Goal: Transaction & Acquisition: Purchase product/service

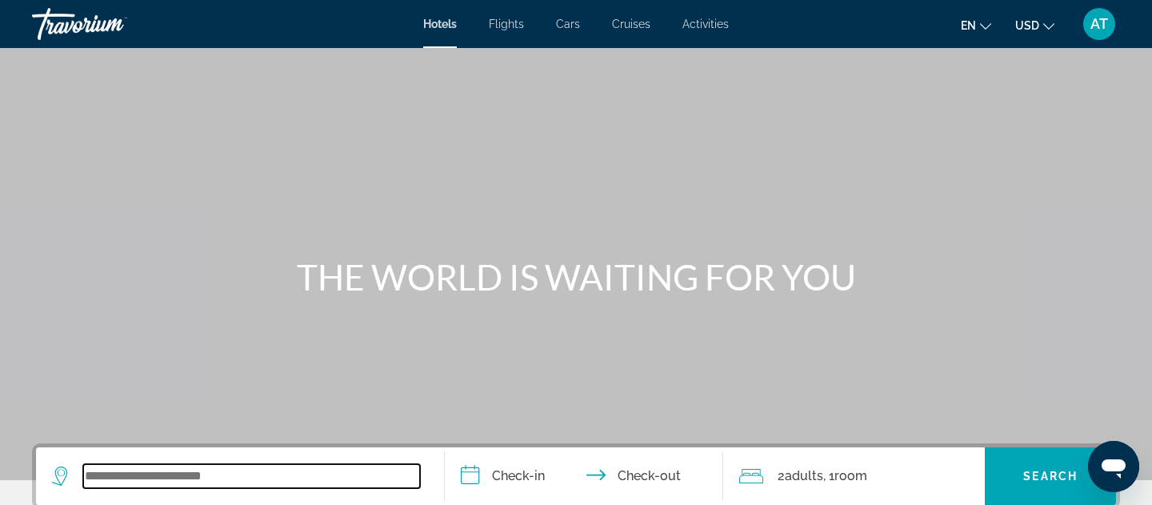
click at [140, 467] on input "Search widget" at bounding box center [251, 476] width 337 height 24
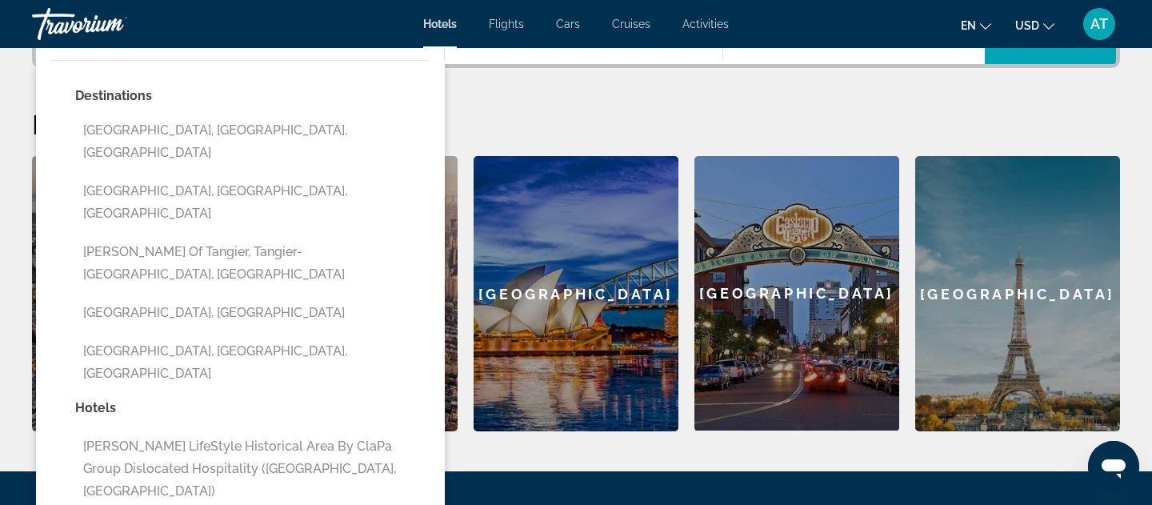
scroll to position [443, 0]
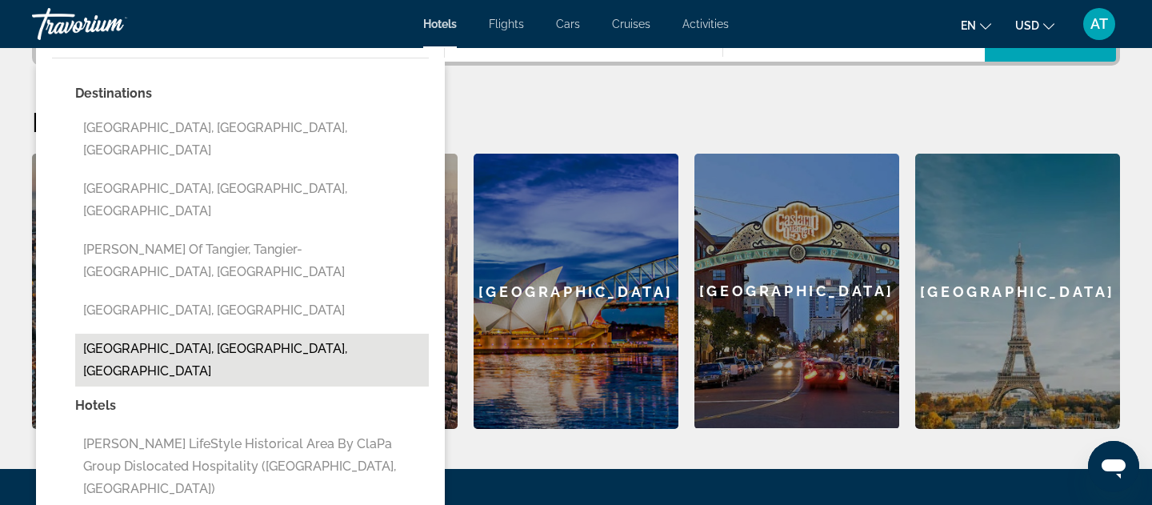
click at [210, 334] on button "Medina, Western Province, Saudi Arabia" at bounding box center [252, 360] width 354 height 53
type input "**********"
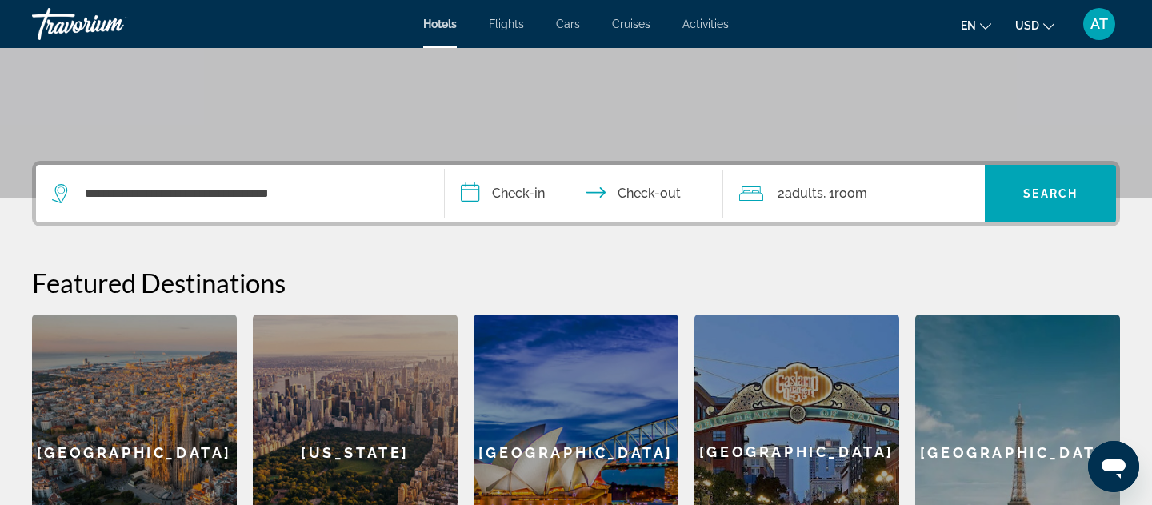
click at [485, 211] on input "**********" at bounding box center [587, 196] width 285 height 62
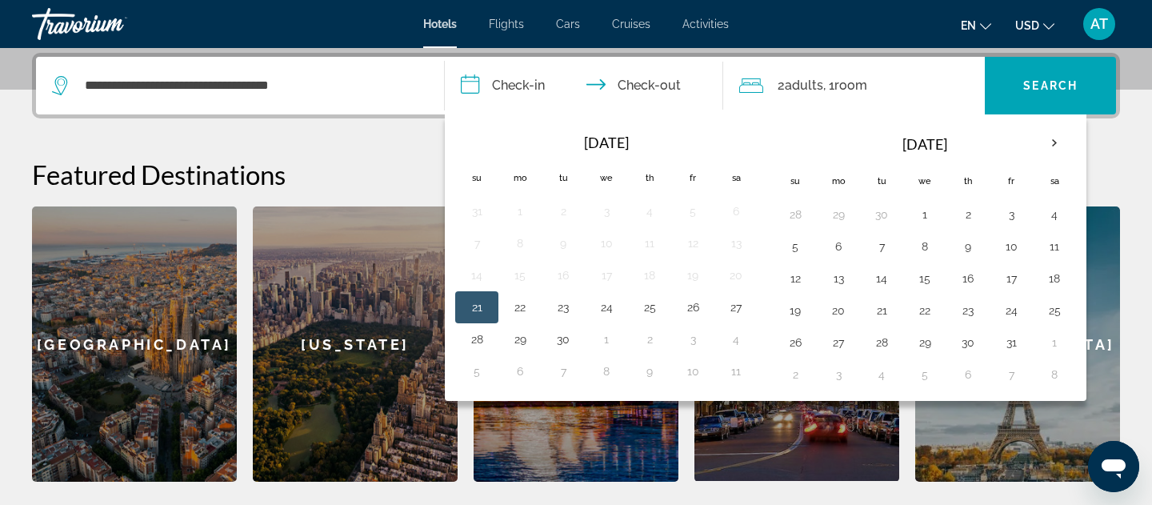
scroll to position [391, 0]
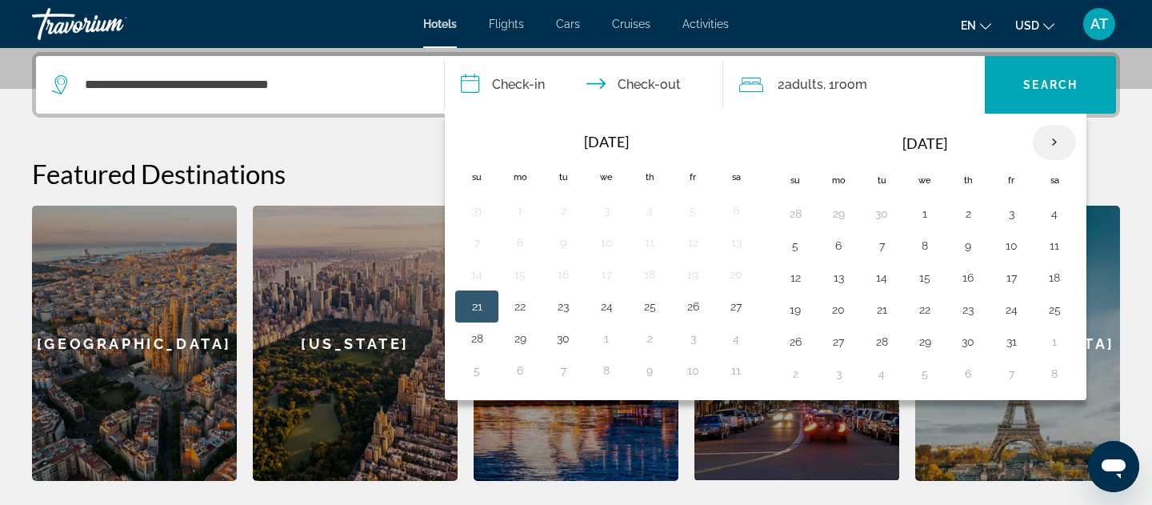
click at [1055, 152] on th "Next month" at bounding box center [1054, 142] width 43 height 35
click at [967, 302] on button "25" at bounding box center [968, 309] width 26 height 22
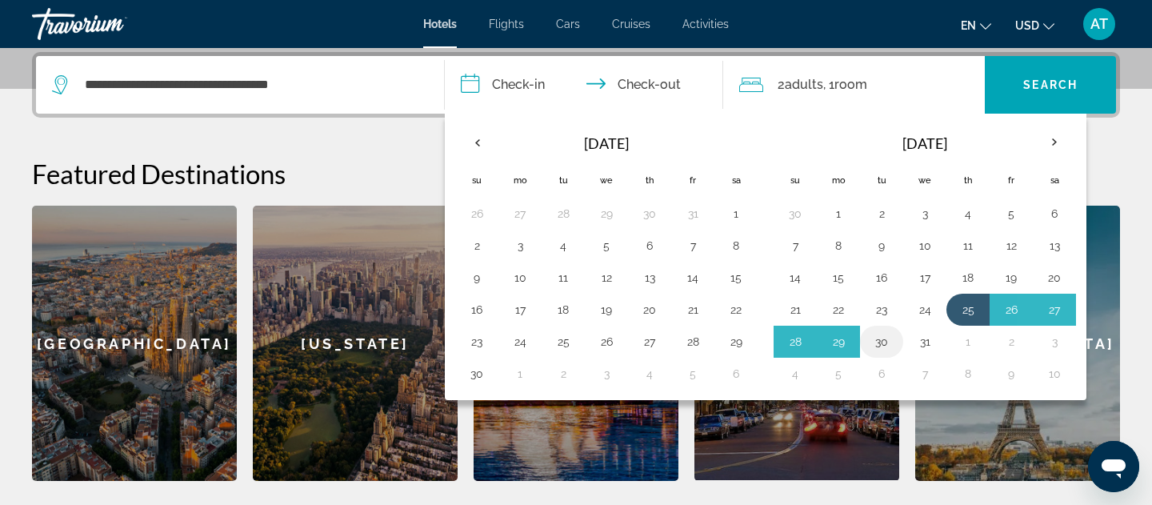
click at [871, 339] on button "30" at bounding box center [882, 341] width 26 height 22
type input "**********"
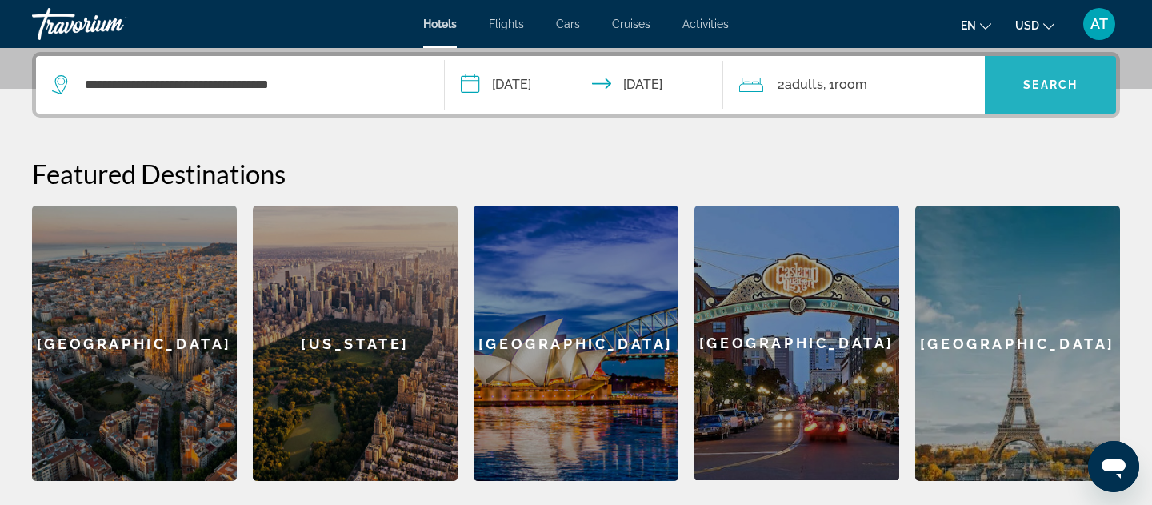
click at [1047, 92] on span "Search widget" at bounding box center [1050, 85] width 131 height 38
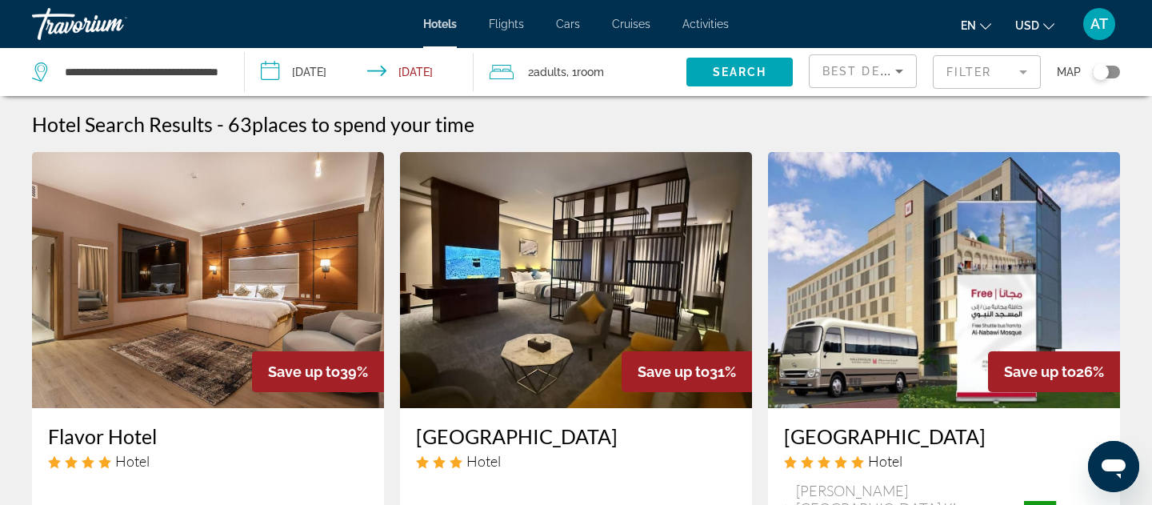
click at [315, 65] on input "**********" at bounding box center [362, 74] width 235 height 53
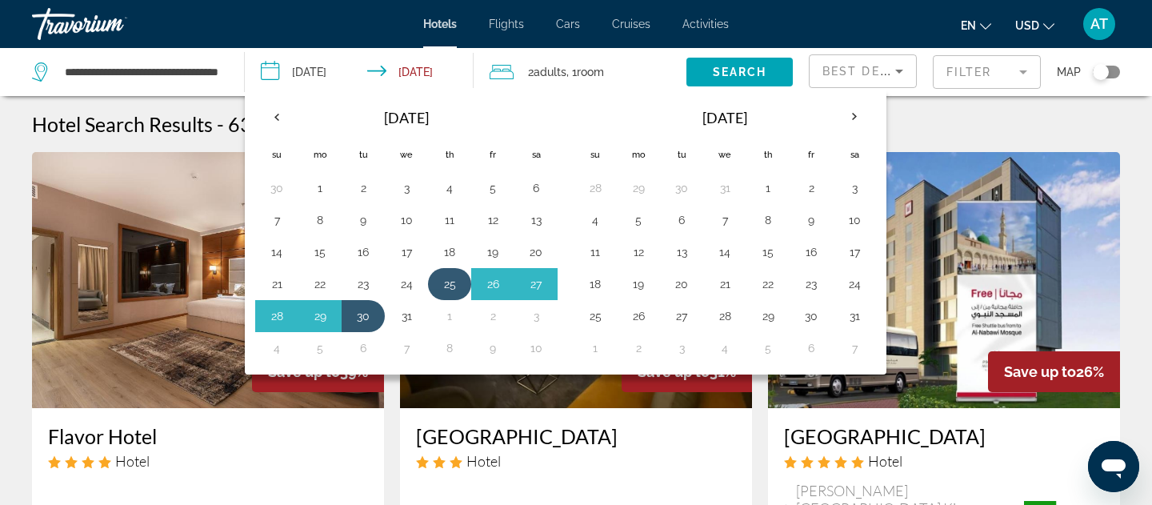
click at [453, 286] on button "25" at bounding box center [450, 284] width 26 height 22
click at [368, 310] on button "30" at bounding box center [363, 316] width 26 height 22
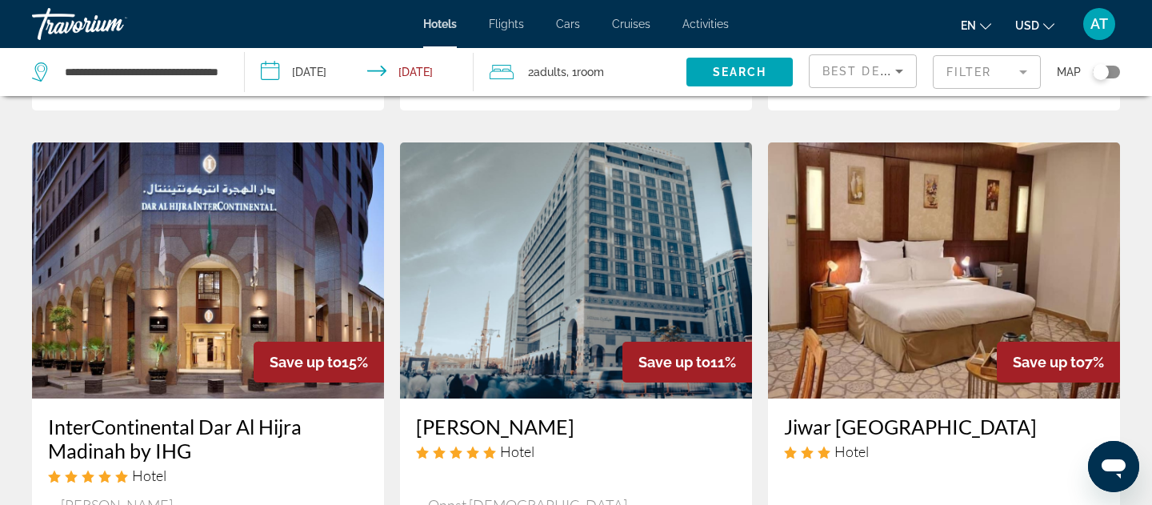
scroll to position [1866, 0]
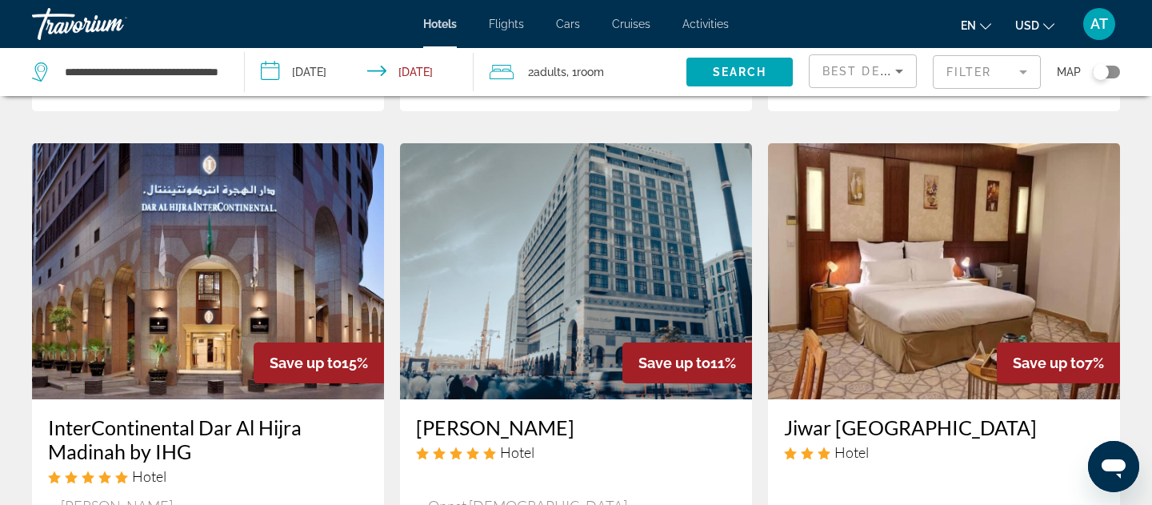
click at [506, 296] on img "Main content" at bounding box center [576, 271] width 352 height 256
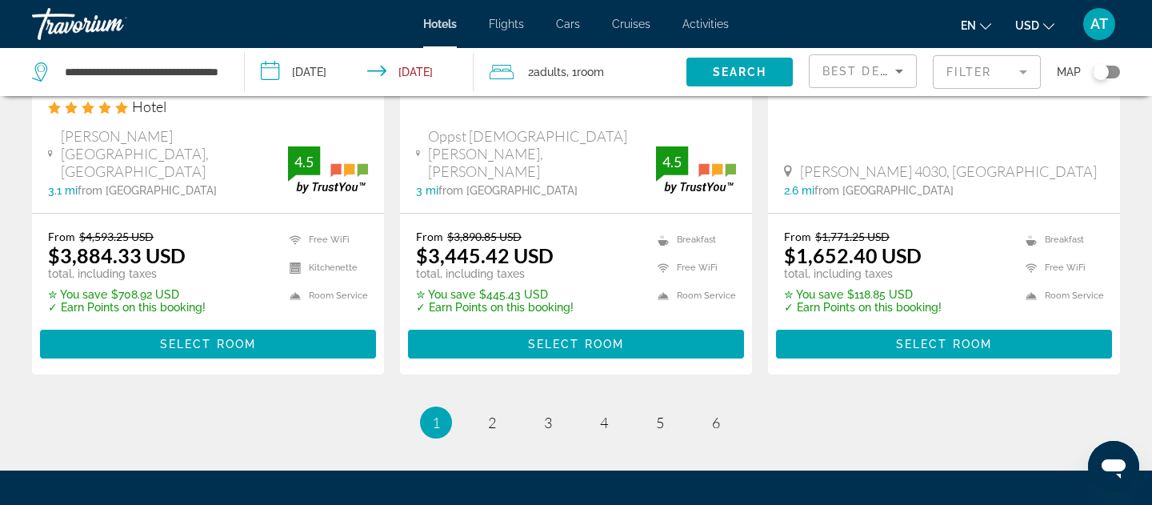
scroll to position [2254, 0]
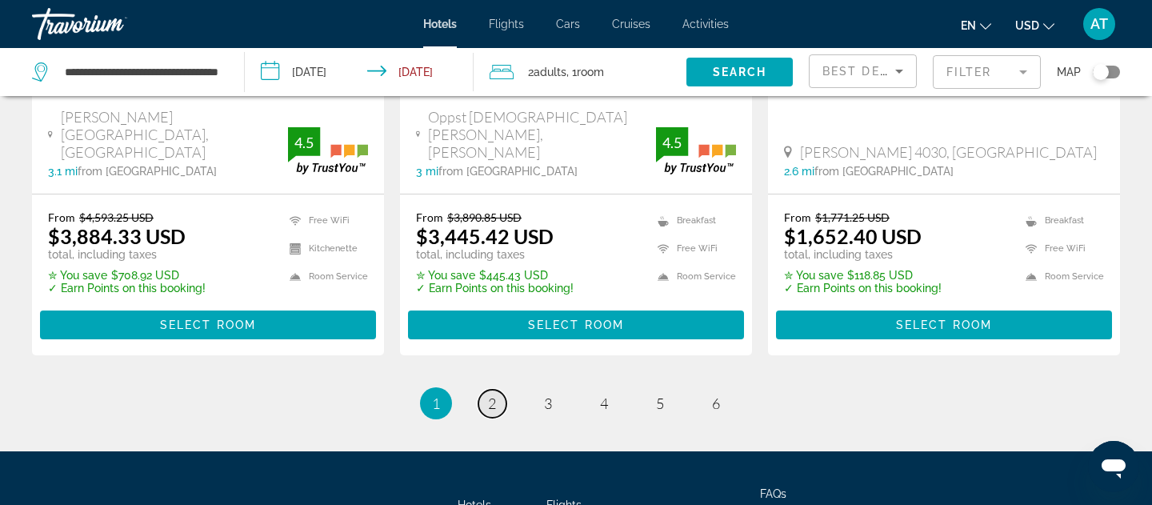
click at [498, 390] on link "page 2" at bounding box center [492, 404] width 28 height 28
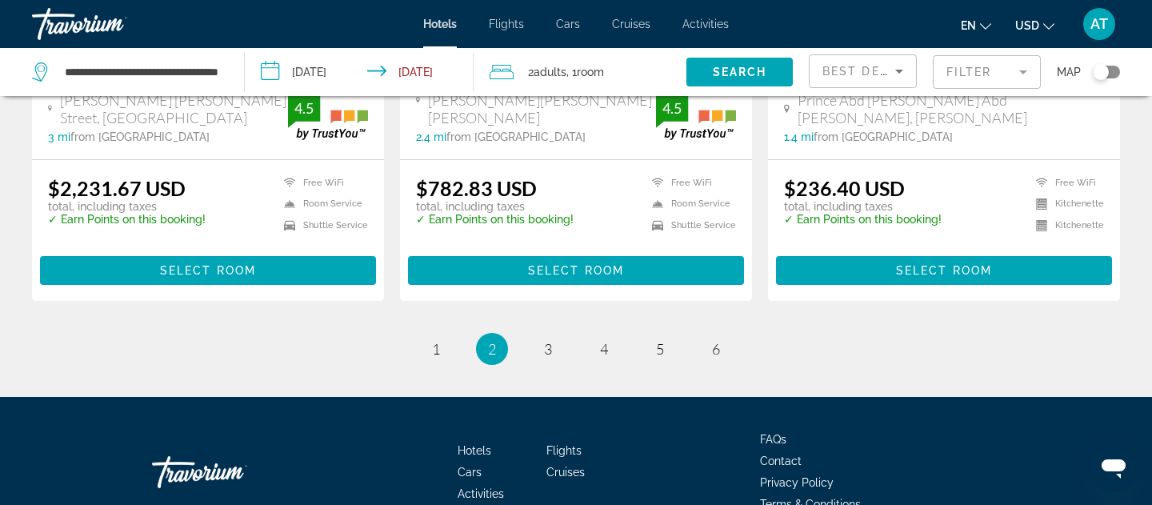
scroll to position [2303, 0]
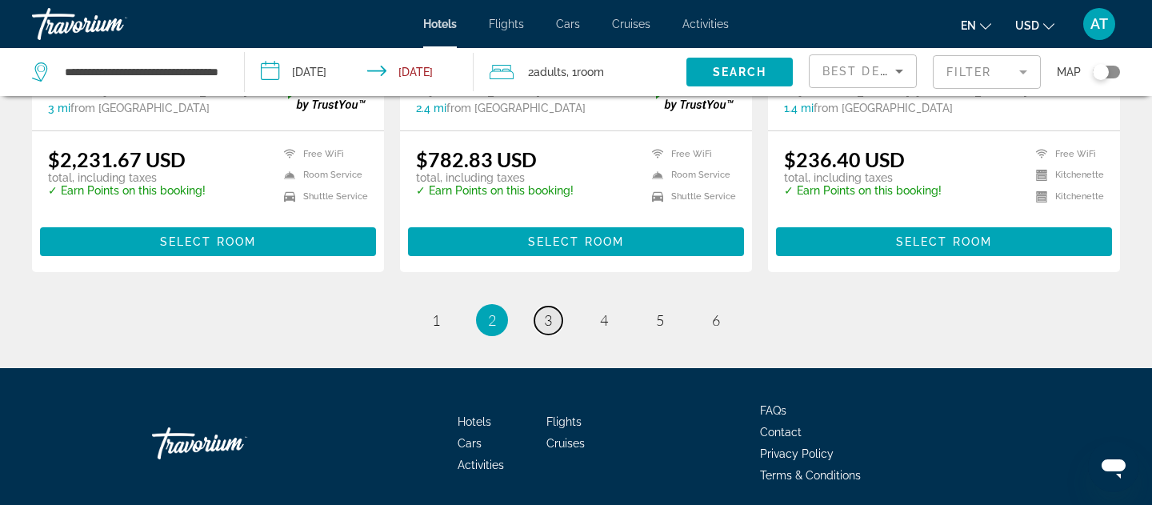
click at [542, 306] on link "page 3" at bounding box center [548, 320] width 28 height 28
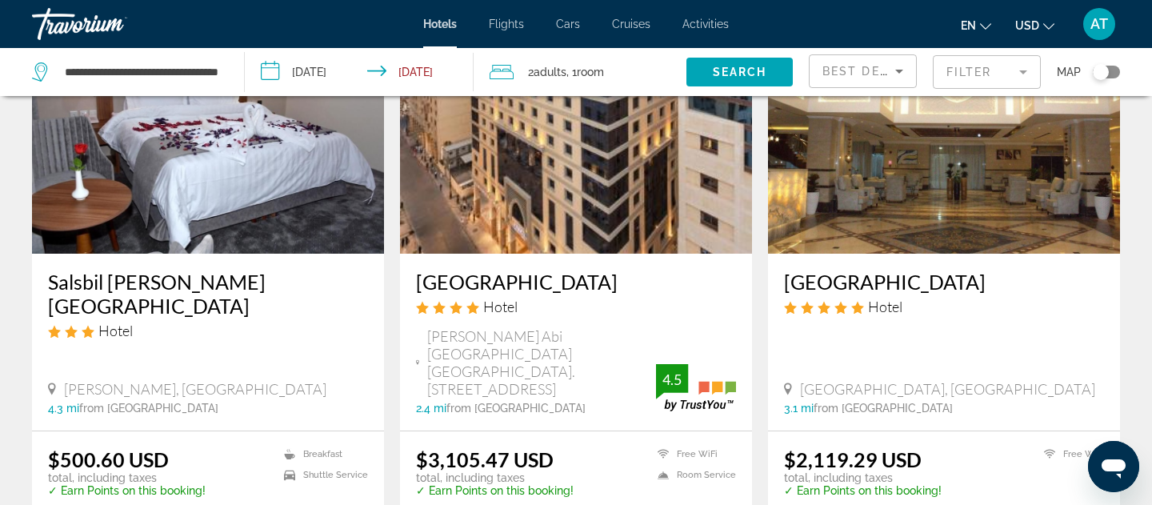
scroll to position [751, 0]
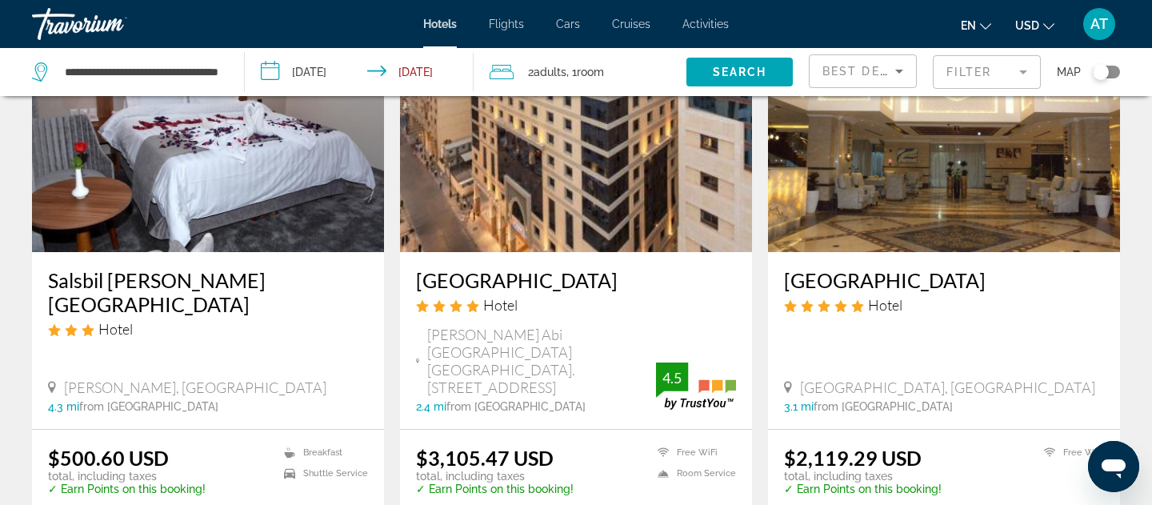
click at [481, 268] on h3 "Jayden Hotel" at bounding box center [576, 280] width 320 height 24
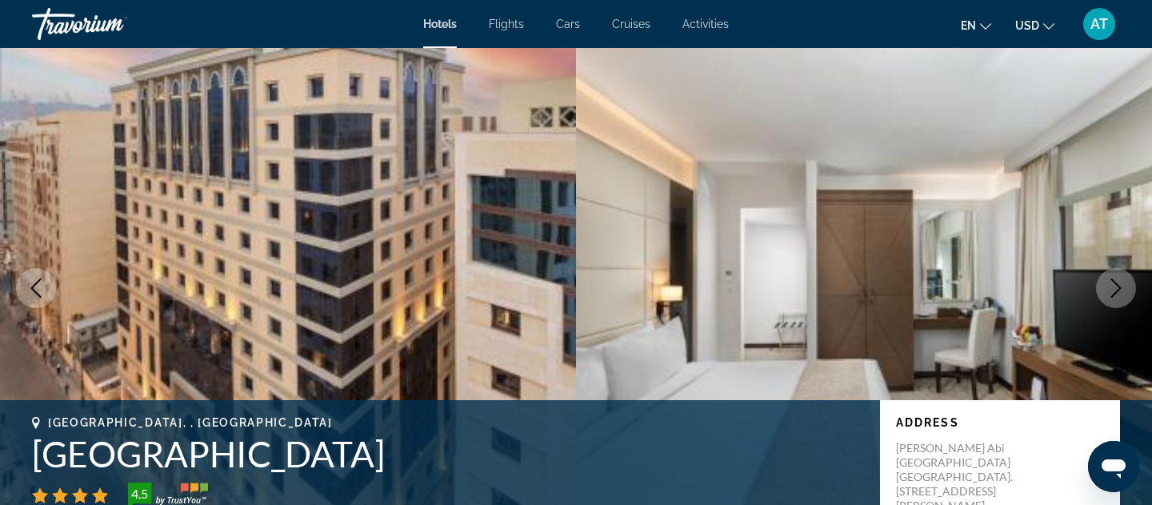
click at [1128, 290] on button "Next image" at bounding box center [1116, 288] width 40 height 40
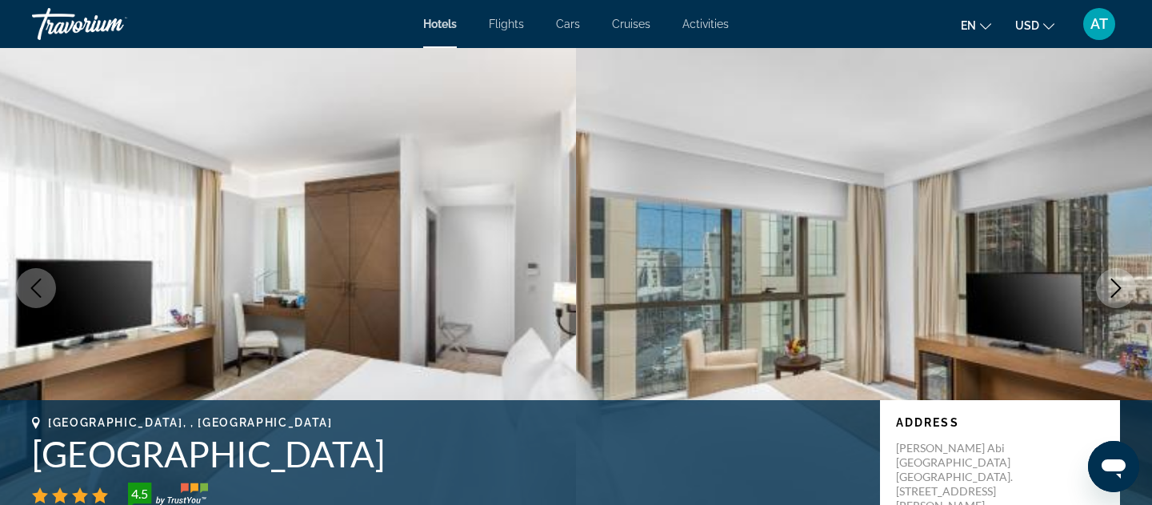
click at [1126, 290] on button "Next image" at bounding box center [1116, 288] width 40 height 40
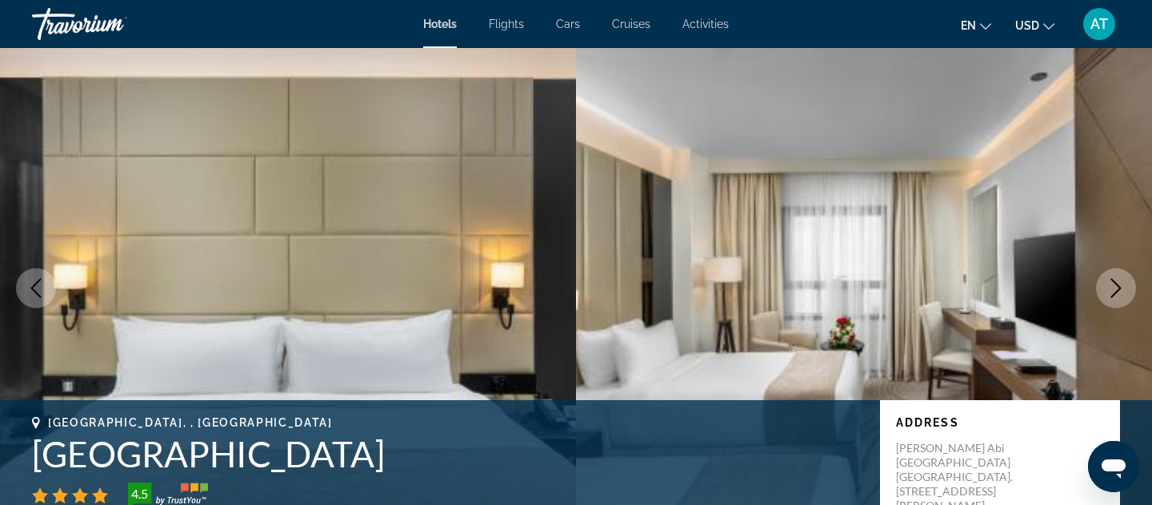
click at [1126, 290] on button "Next image" at bounding box center [1116, 288] width 40 height 40
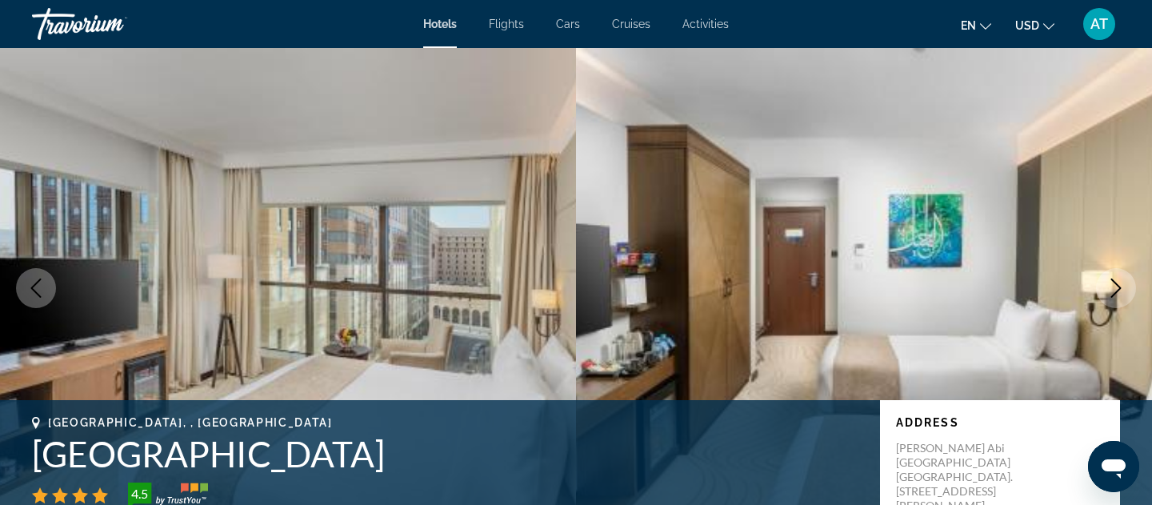
click at [1126, 290] on button "Next image" at bounding box center [1116, 288] width 40 height 40
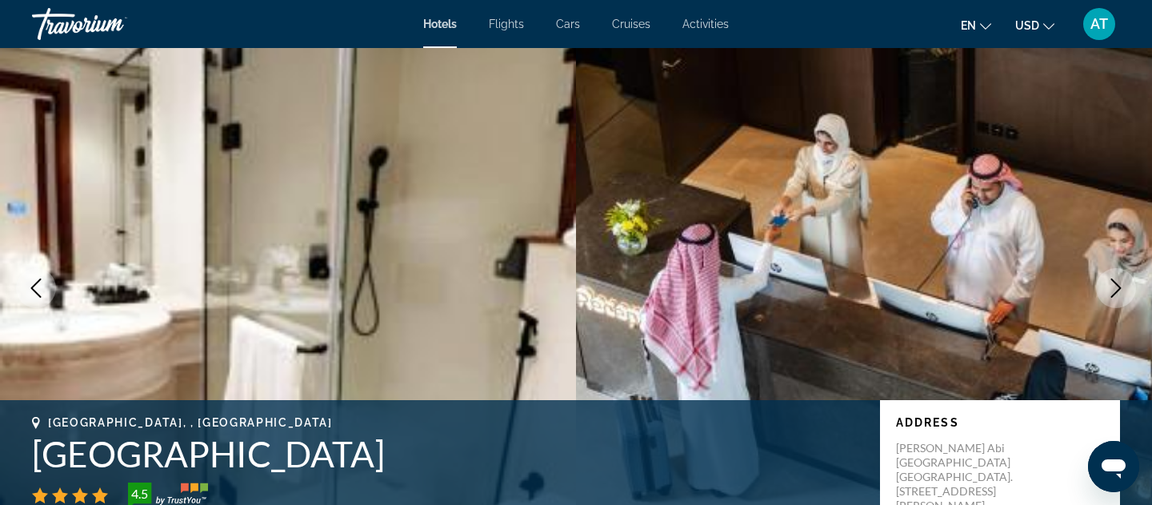
click at [1126, 290] on button "Next image" at bounding box center [1116, 288] width 40 height 40
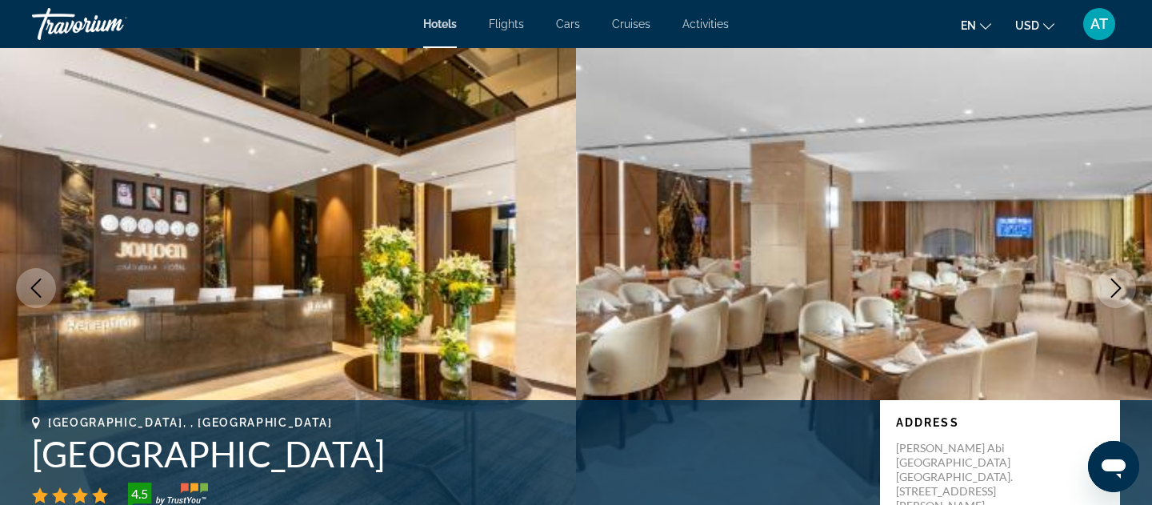
click at [1126, 290] on button "Next image" at bounding box center [1116, 288] width 40 height 40
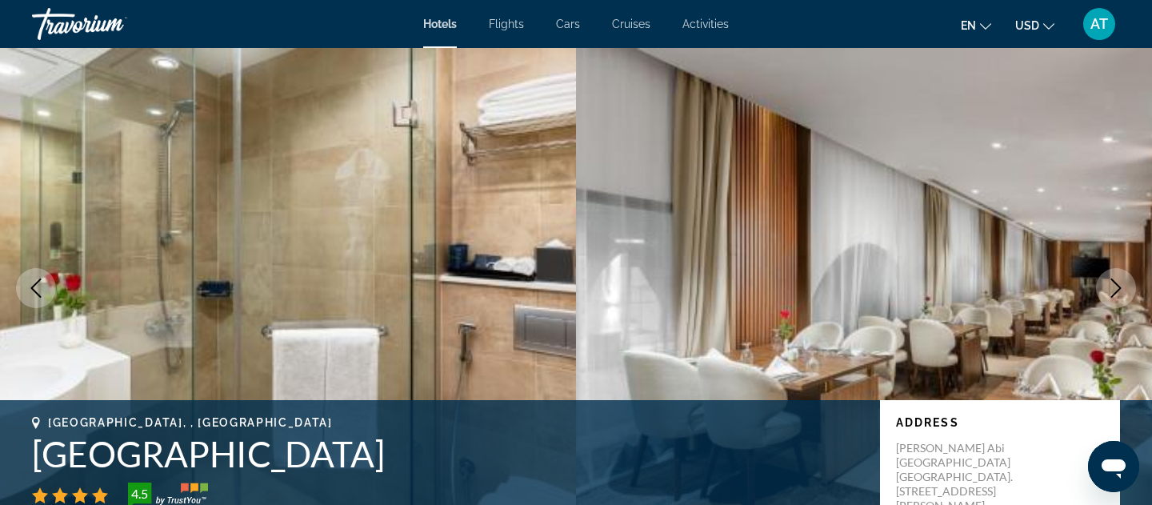
click at [35, 280] on icon "Previous image" at bounding box center [35, 287] width 19 height 19
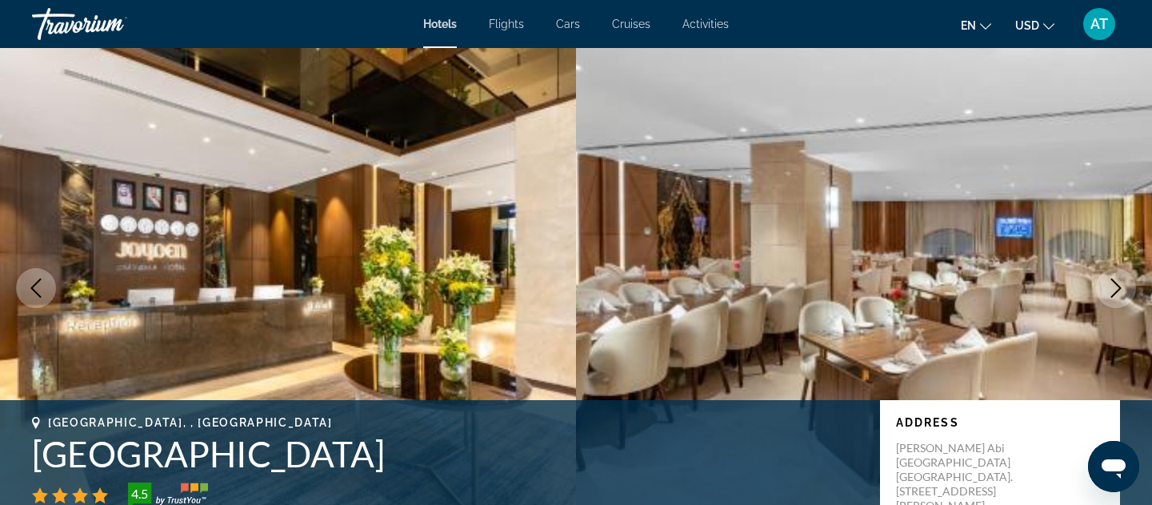
click at [35, 280] on icon "Previous image" at bounding box center [35, 287] width 19 height 19
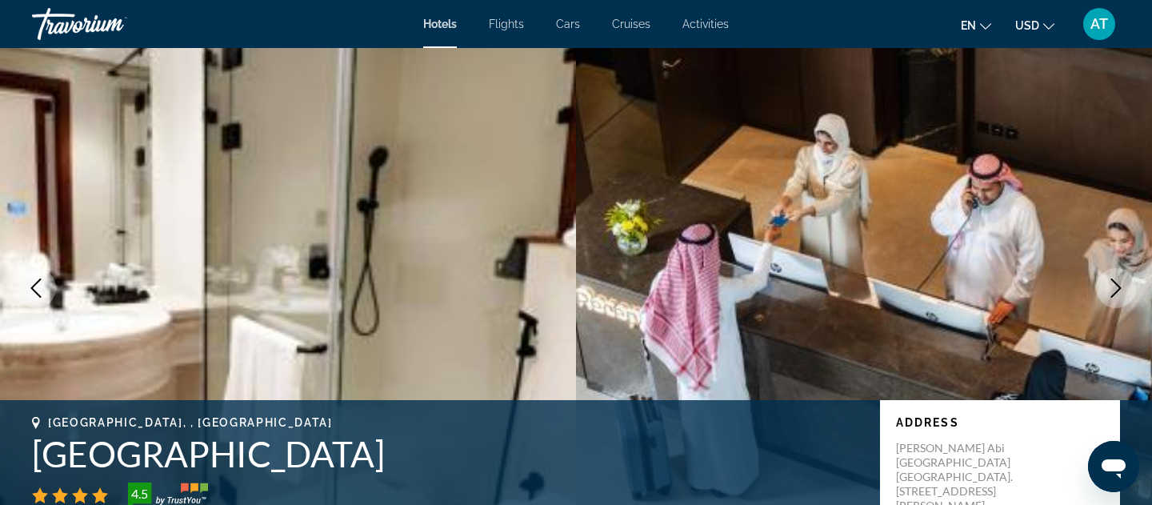
click at [1114, 278] on icon "Next image" at bounding box center [1115, 287] width 19 height 19
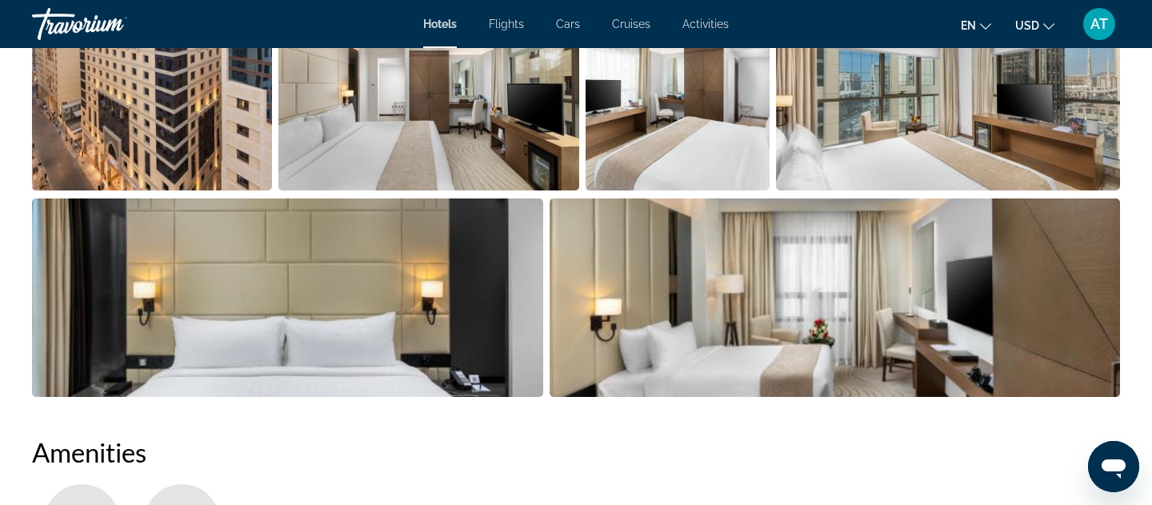
scroll to position [818, 0]
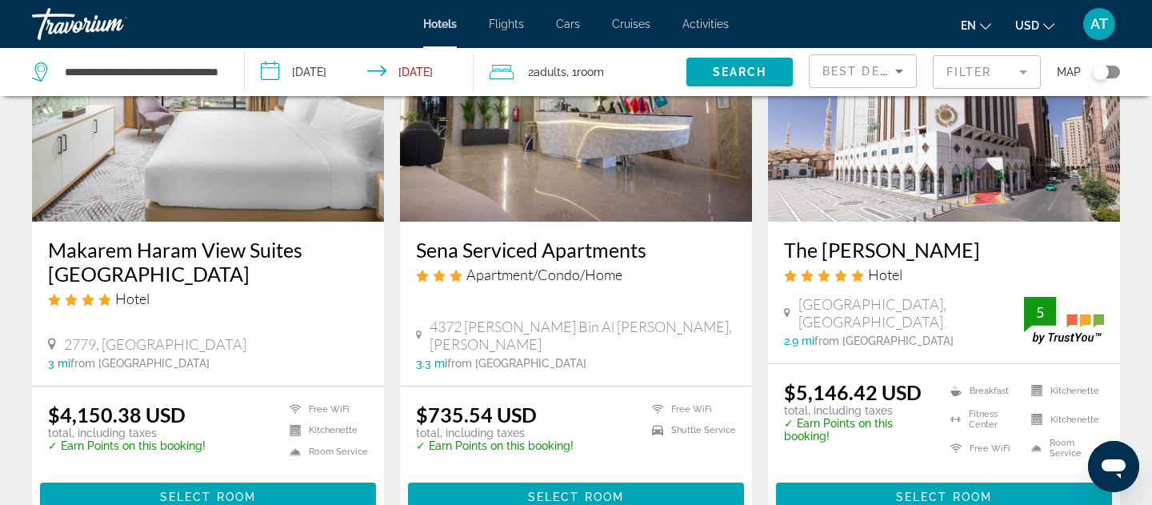
scroll to position [2248, 0]
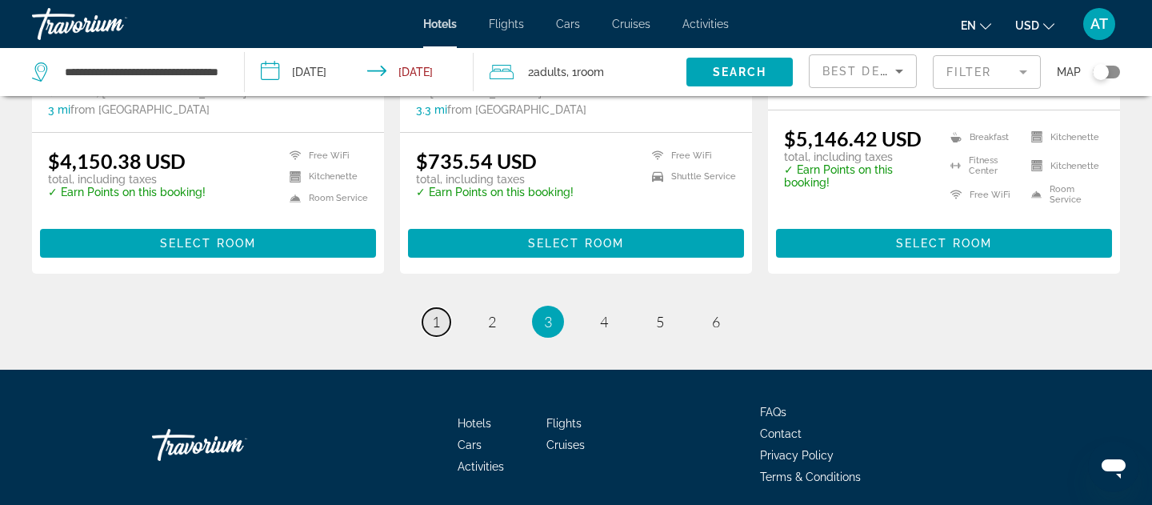
click at [433, 313] on span "1" at bounding box center [436, 322] width 8 height 18
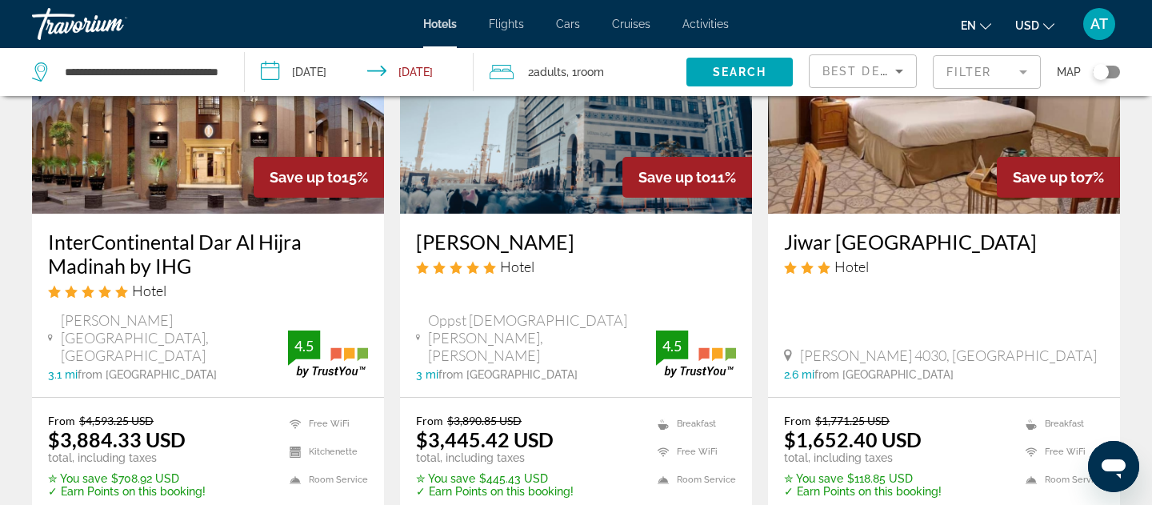
scroll to position [2230, 0]
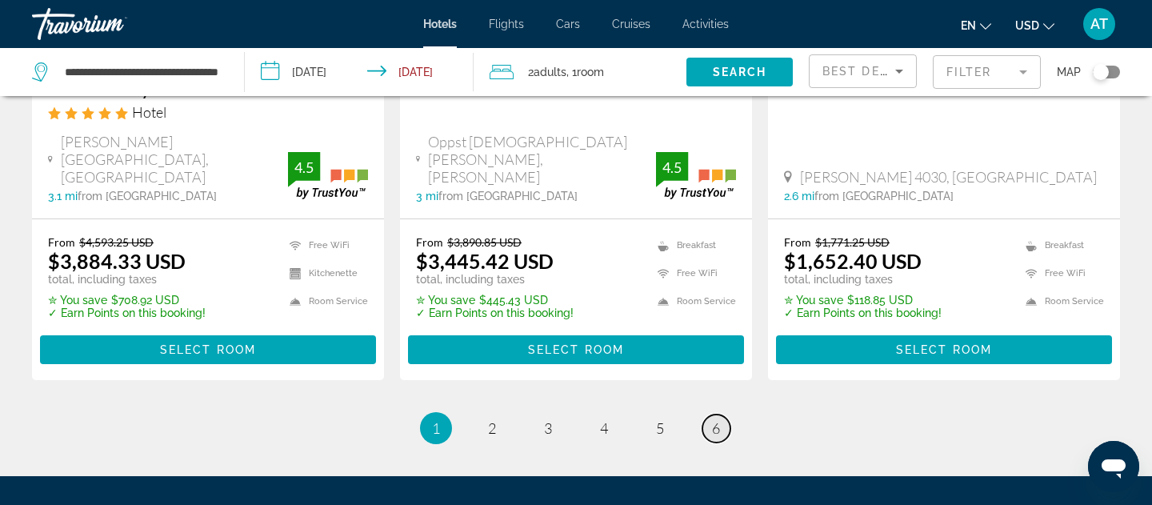
click at [729, 414] on link "page 6" at bounding box center [716, 428] width 28 height 28
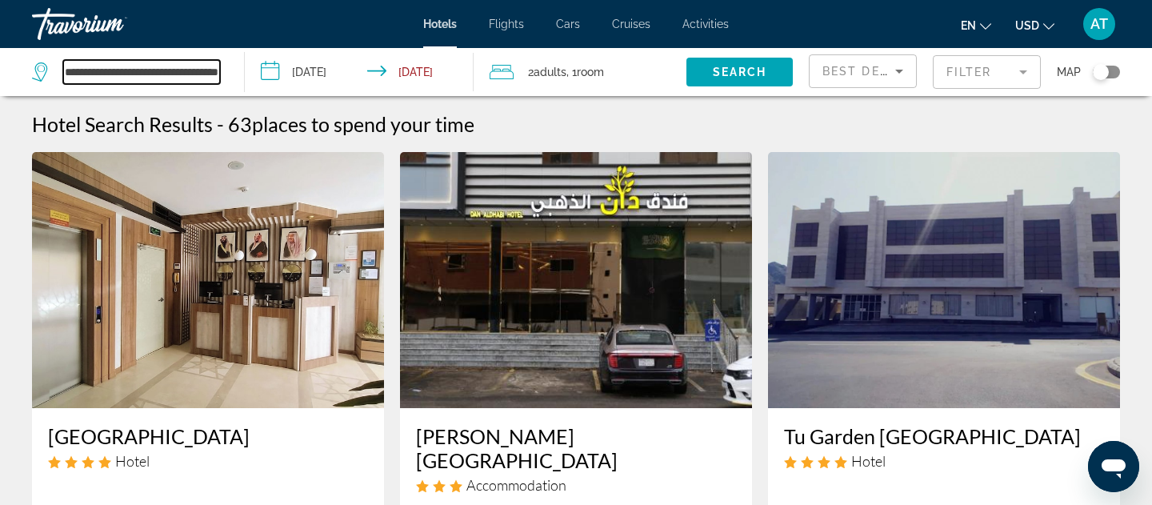
click at [148, 72] on input "**********" at bounding box center [141, 72] width 157 height 24
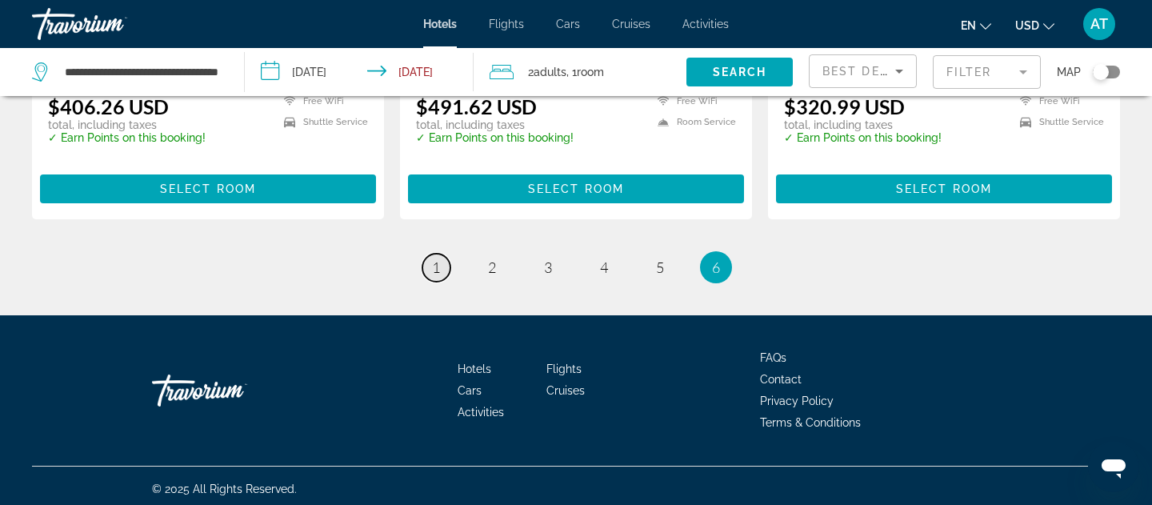
click at [426, 270] on link "page 1" at bounding box center [436, 268] width 28 height 28
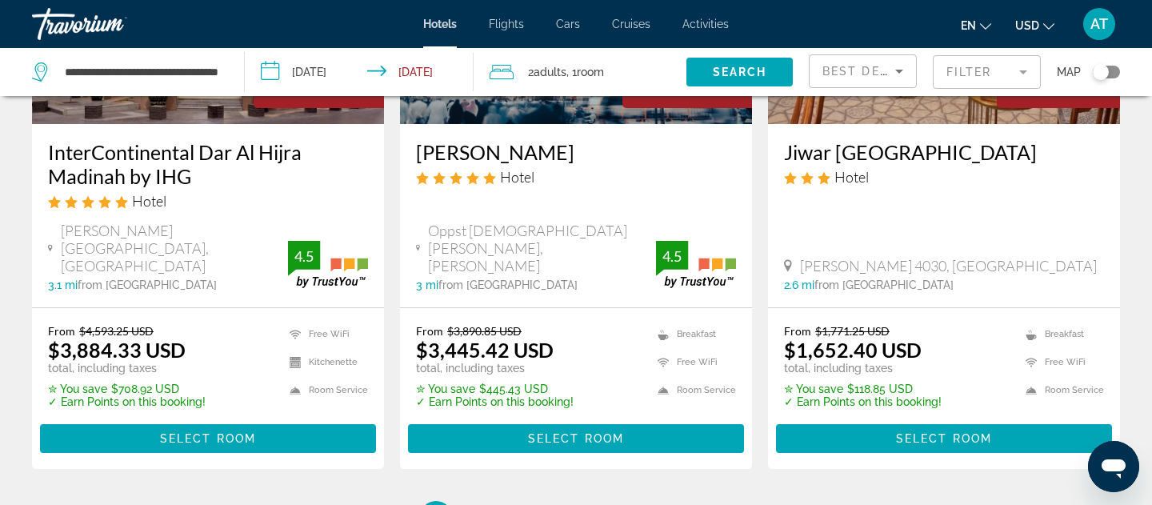
scroll to position [2356, 0]
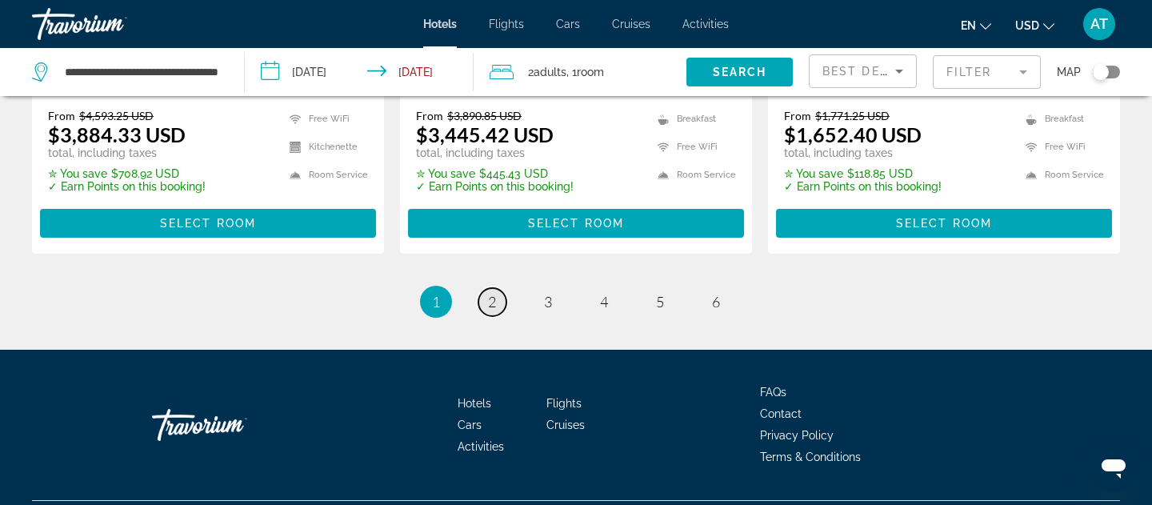
click at [489, 293] on span "2" at bounding box center [492, 302] width 8 height 18
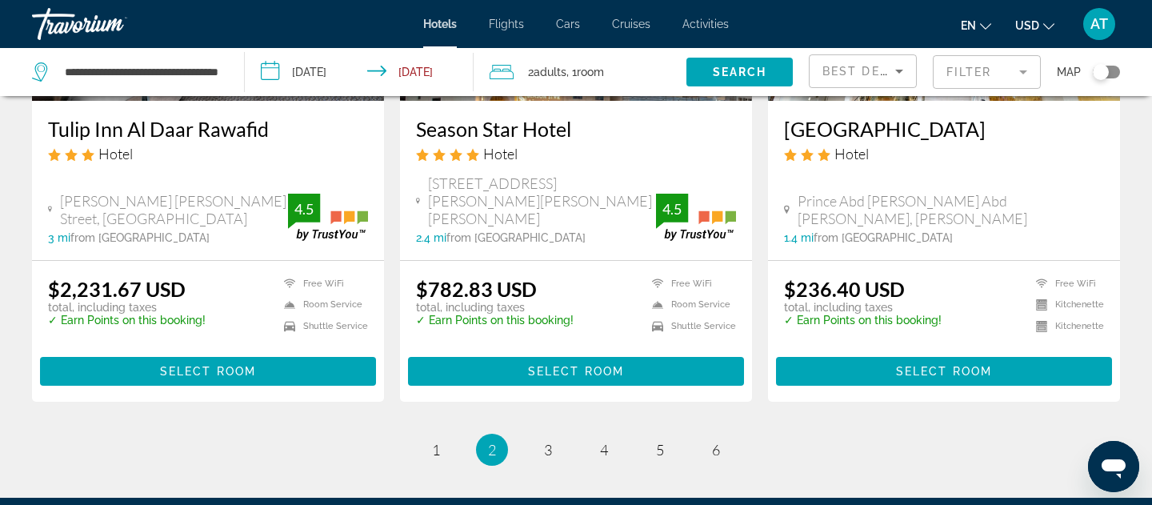
scroll to position [2222, 0]
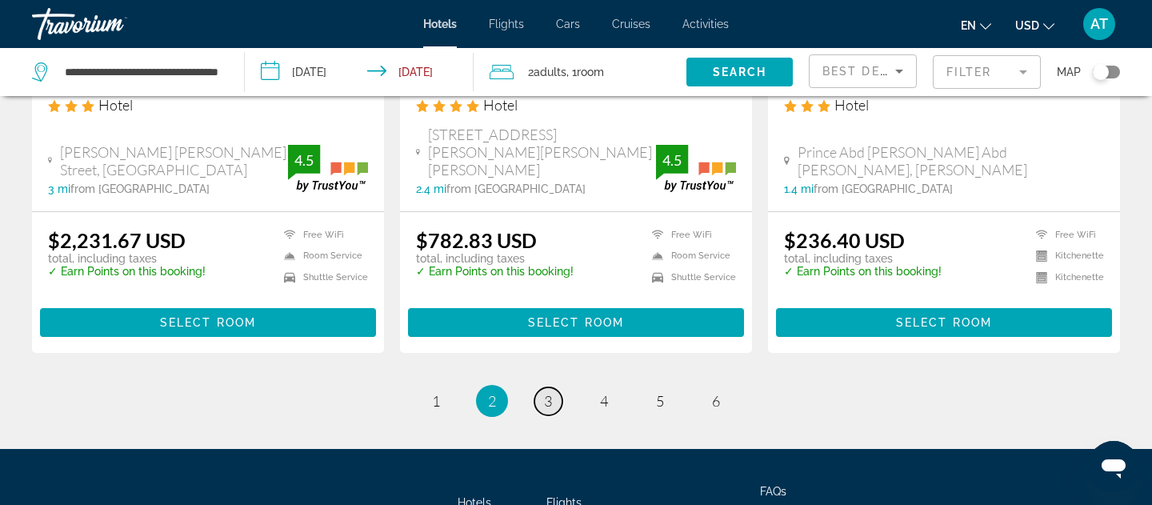
click at [548, 392] on span "3" at bounding box center [548, 401] width 8 height 18
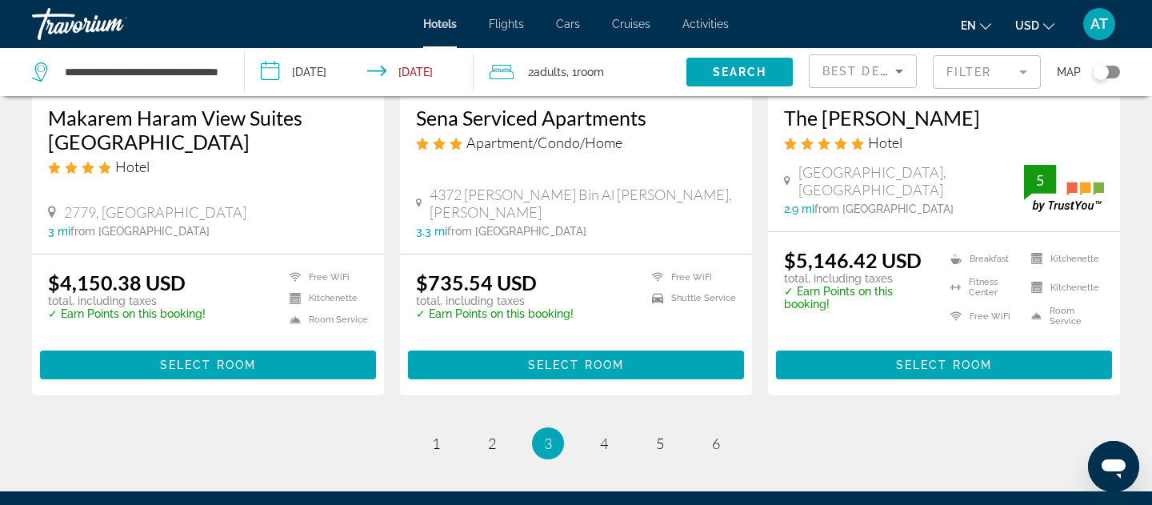
scroll to position [2248, 0]
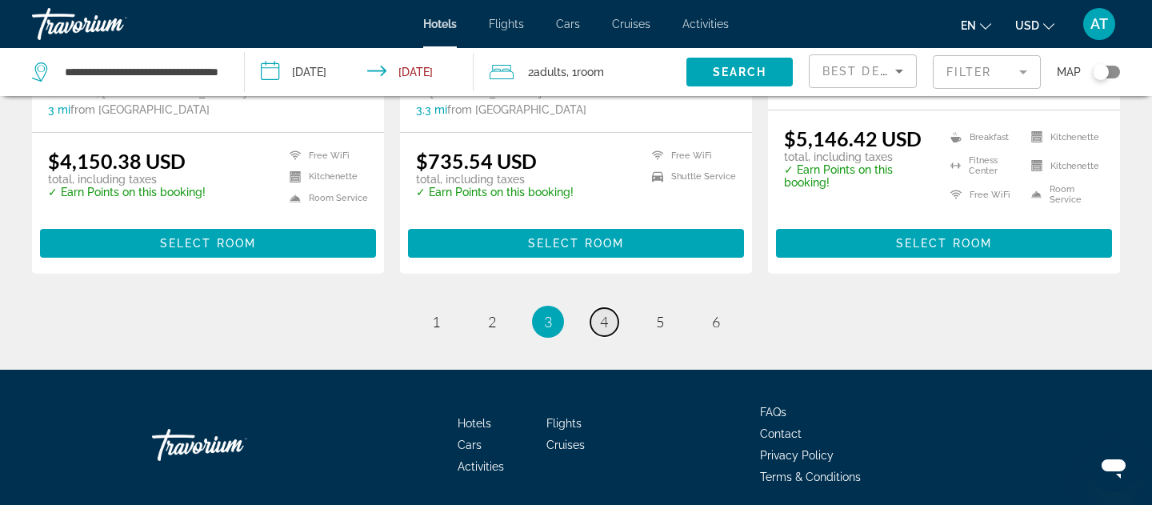
click at [607, 313] on span "4" at bounding box center [604, 322] width 8 height 18
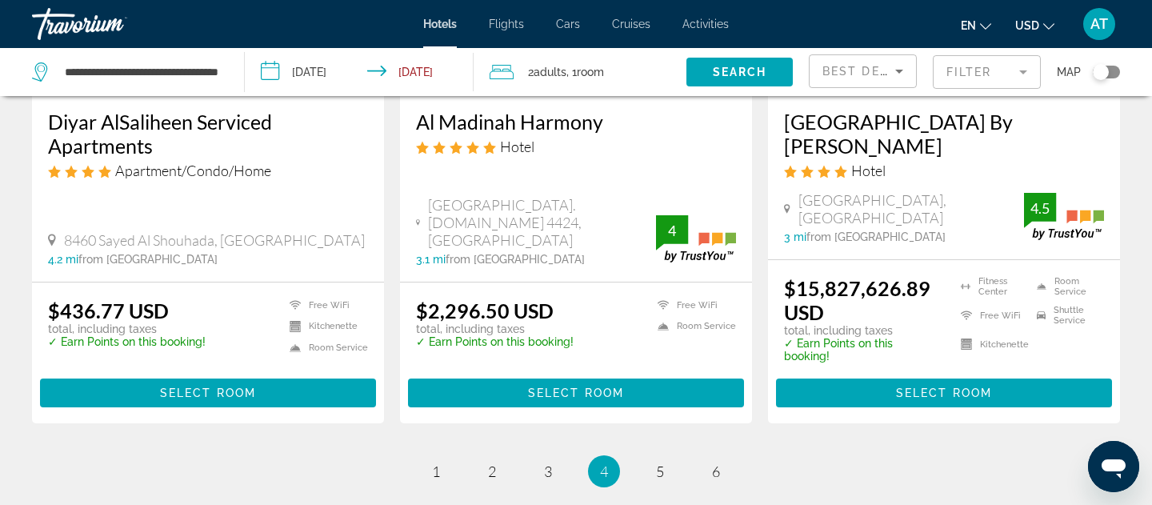
scroll to position [2162, 0]
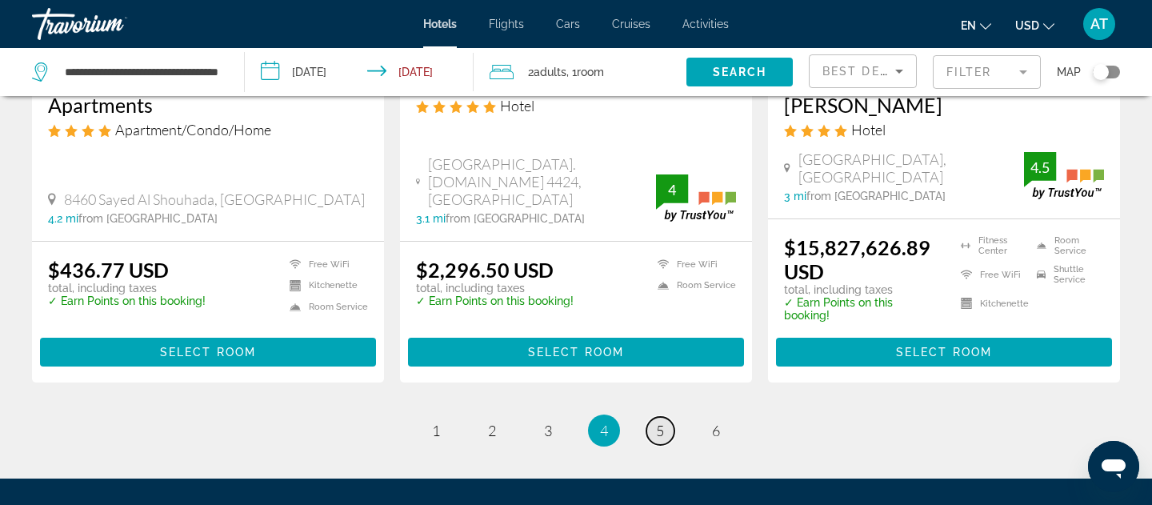
click at [658, 417] on link "page 5" at bounding box center [660, 431] width 28 height 28
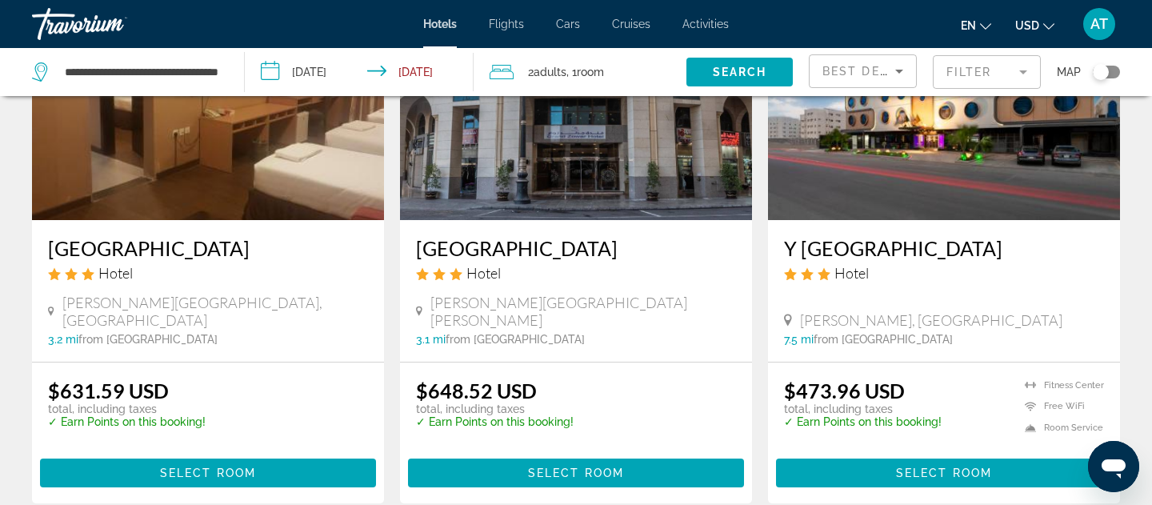
scroll to position [2063, 0]
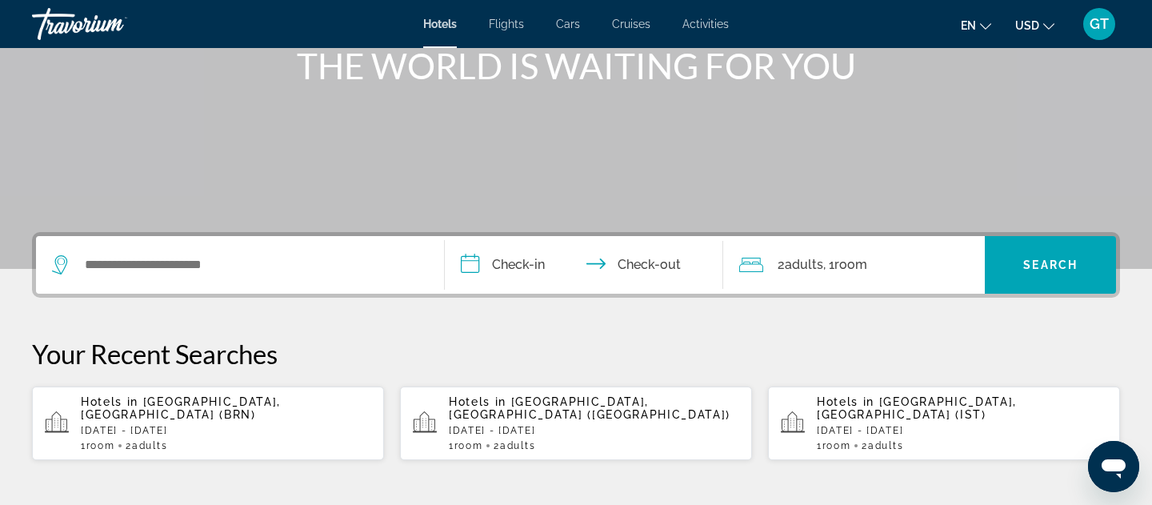
click at [241, 252] on div "Search widget" at bounding box center [240, 265] width 376 height 58
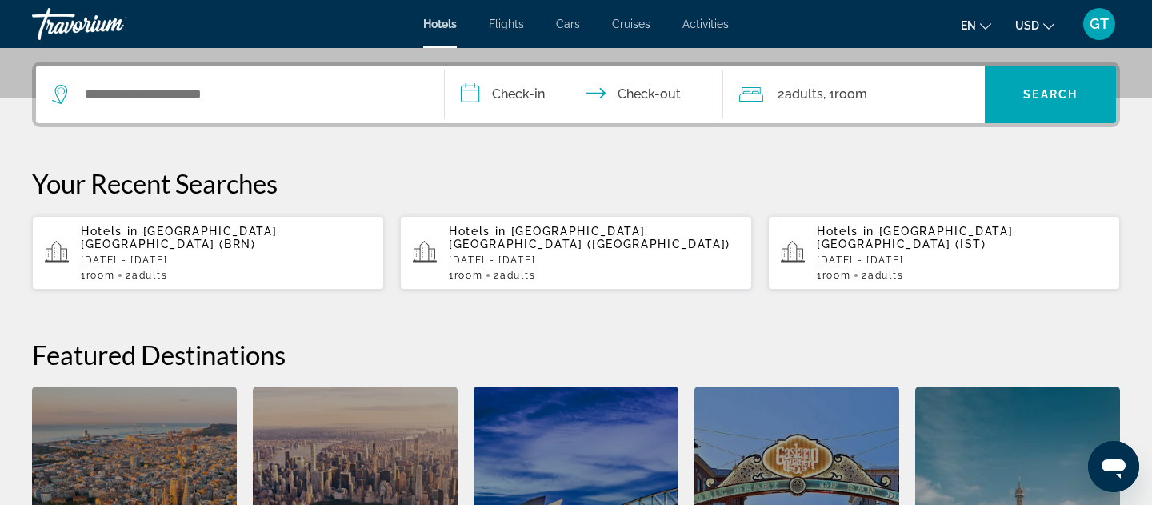
scroll to position [391, 0]
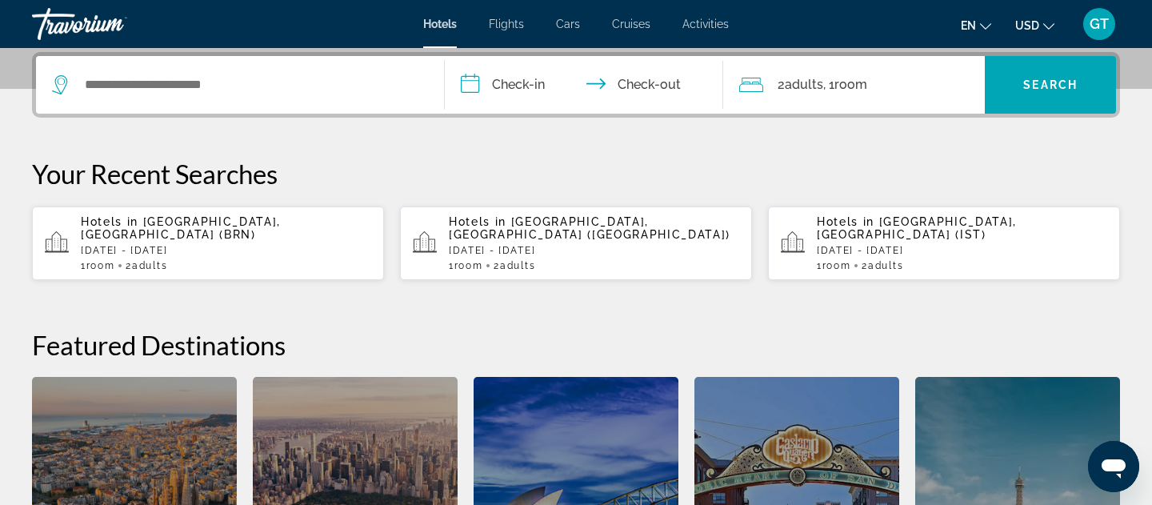
click at [204, 98] on div "Search widget" at bounding box center [240, 85] width 376 height 58
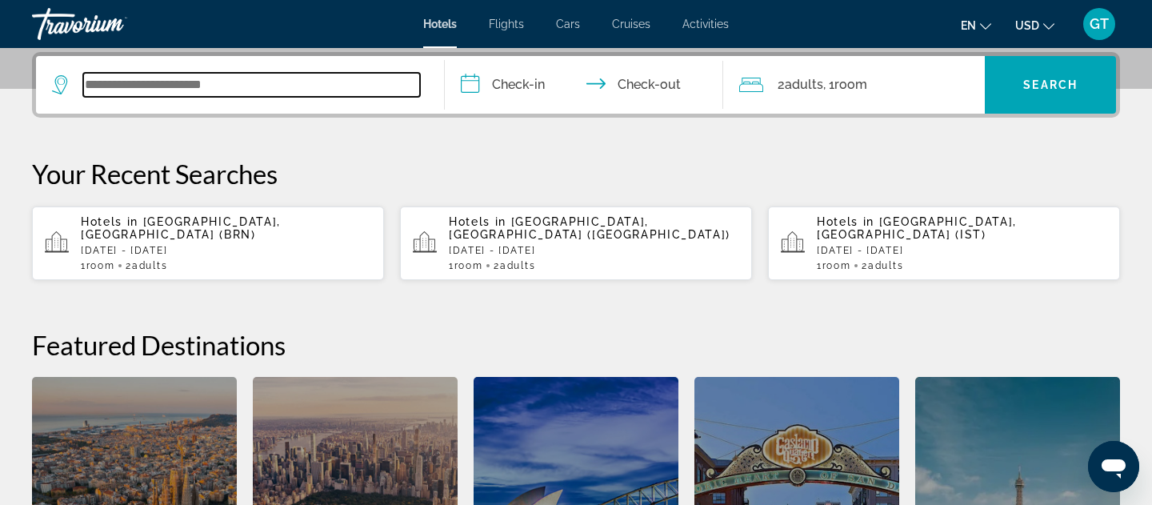
click at [204, 92] on input "Search widget" at bounding box center [251, 85] width 337 height 24
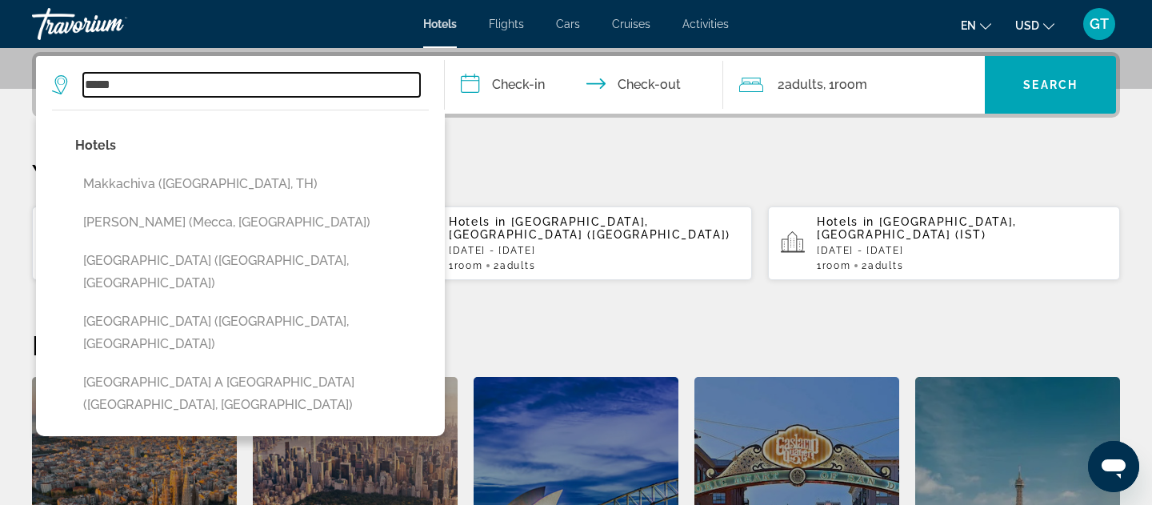
click at [195, 73] on input "*****" at bounding box center [251, 85] width 337 height 24
click at [195, 76] on input "*****" at bounding box center [251, 85] width 337 height 24
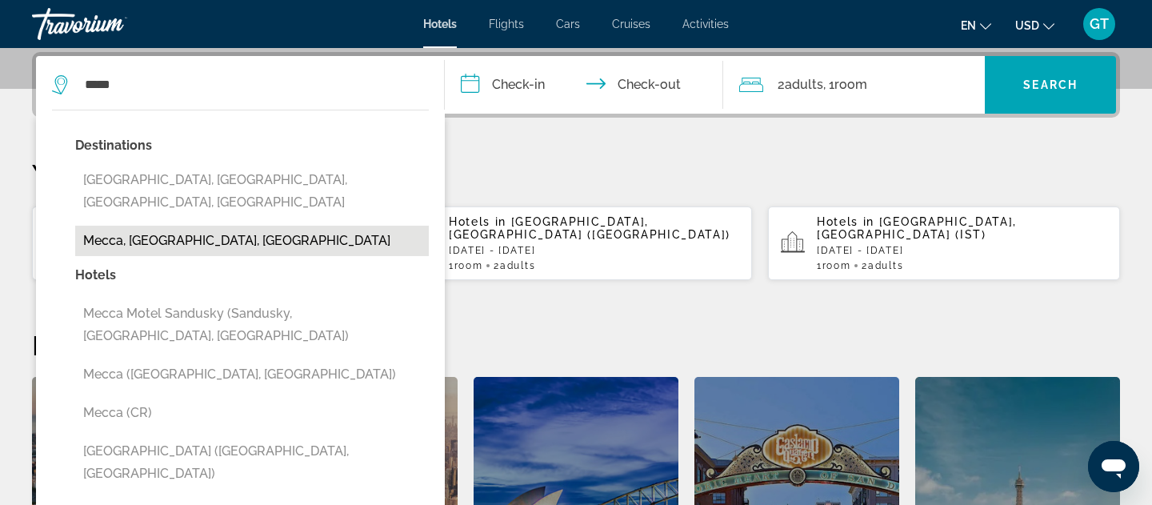
click at [269, 230] on button "Mecca, [GEOGRAPHIC_DATA], [GEOGRAPHIC_DATA]" at bounding box center [252, 241] width 354 height 30
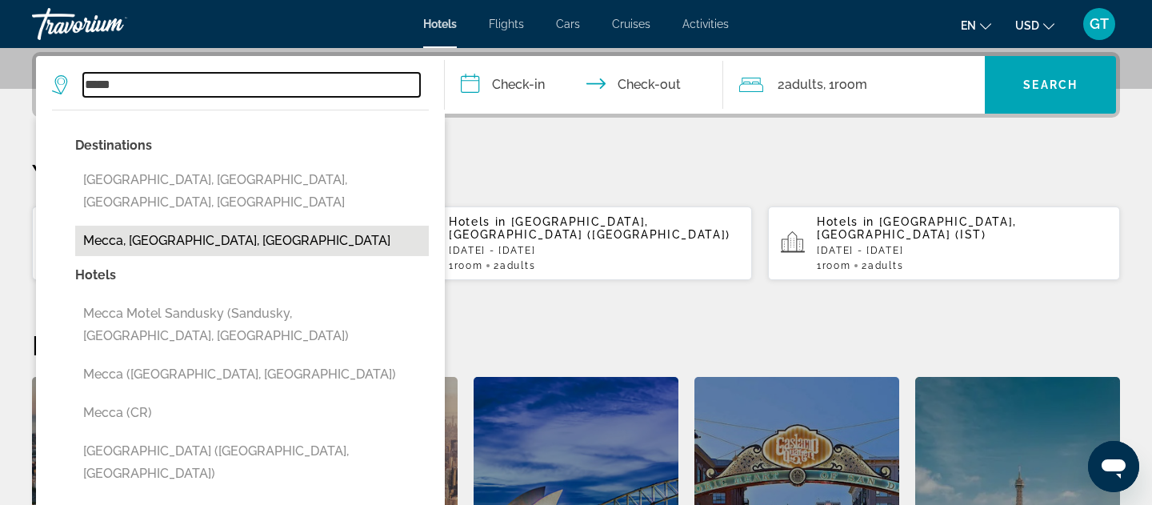
type input "**********"
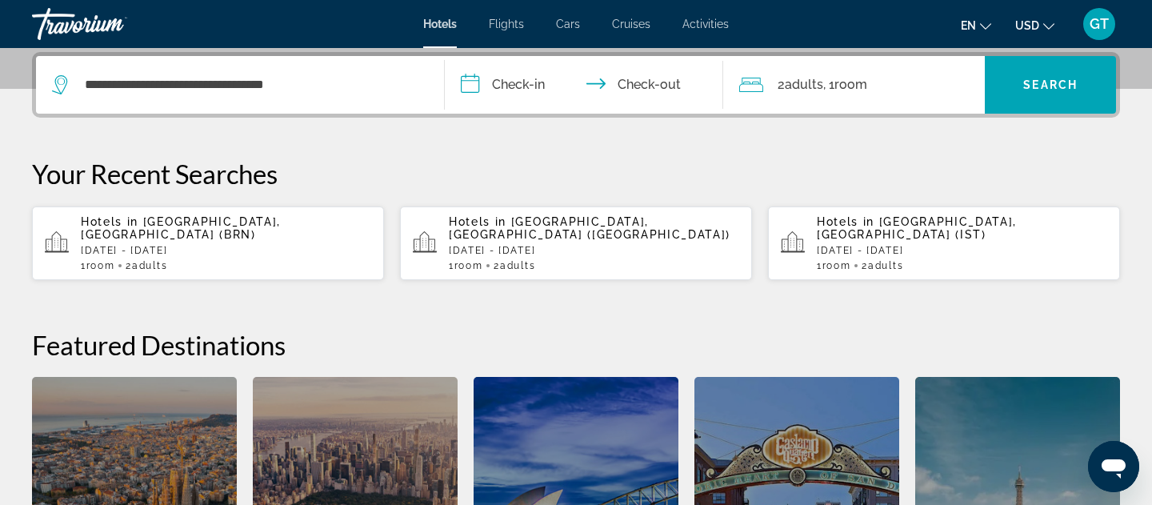
click at [511, 100] on input "**********" at bounding box center [587, 87] width 285 height 62
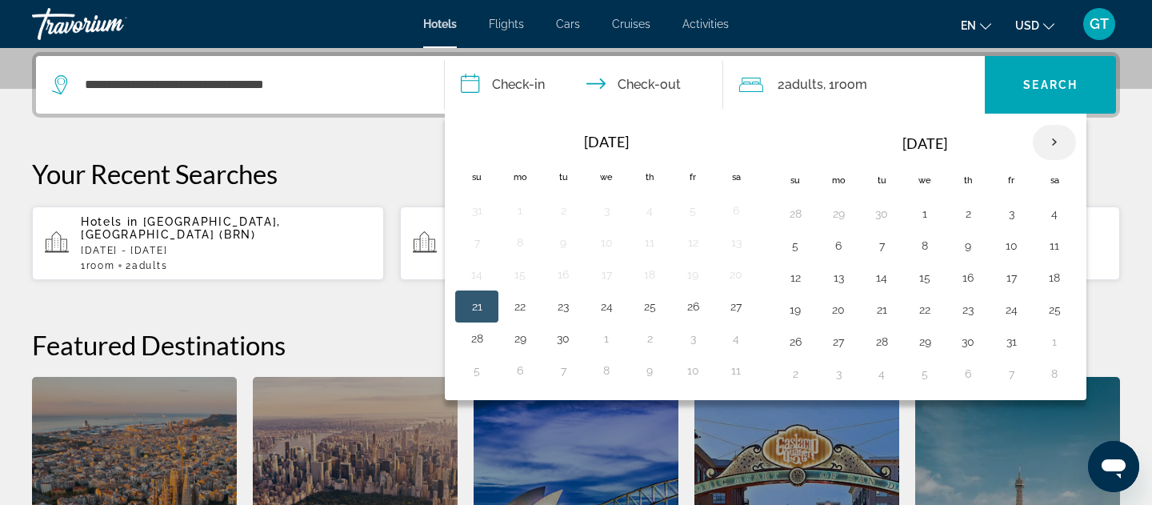
click at [1048, 146] on th "Next month" at bounding box center [1054, 142] width 43 height 35
click at [802, 346] on button "28" at bounding box center [795, 341] width 26 height 22
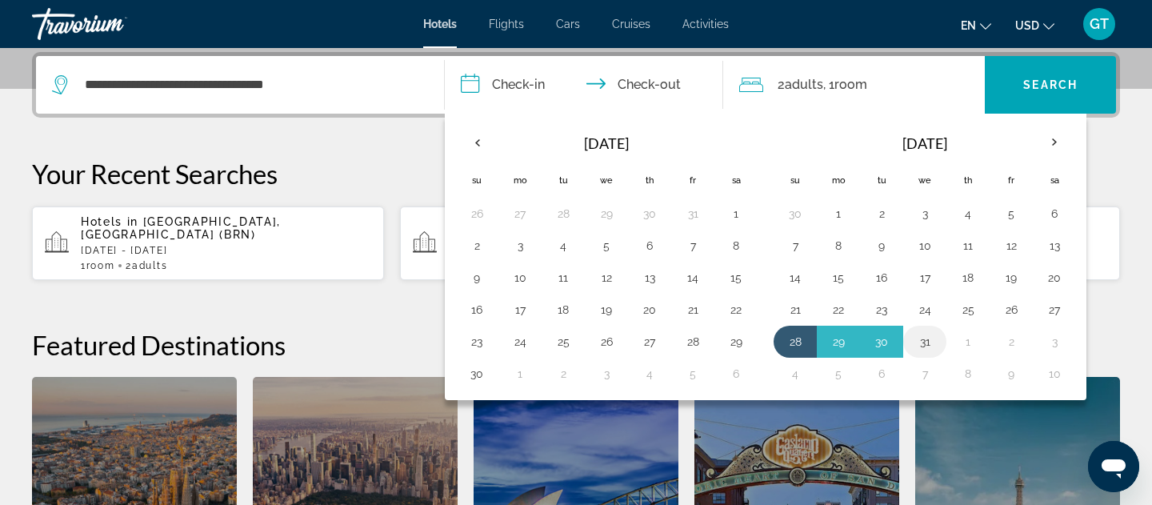
click at [929, 342] on button "31" at bounding box center [925, 341] width 26 height 22
type input "**********"
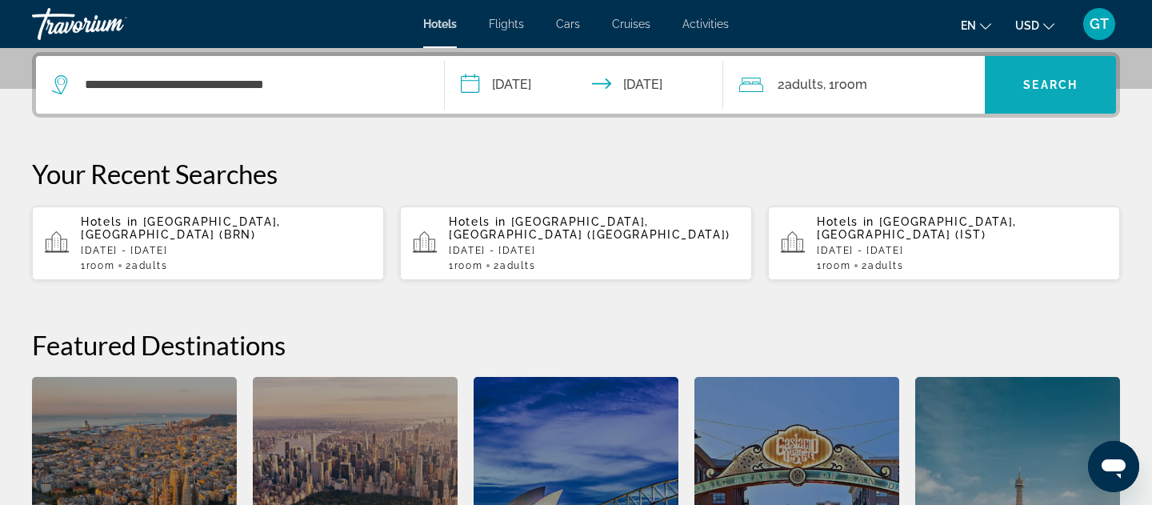
click at [1050, 90] on span "Search" at bounding box center [1050, 84] width 54 height 13
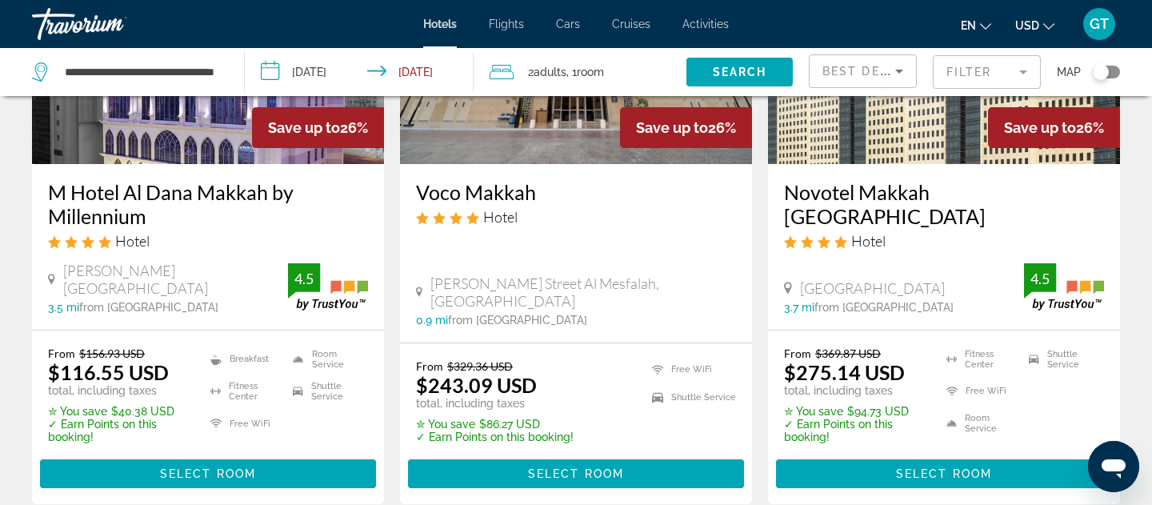
scroll to position [2191, 0]
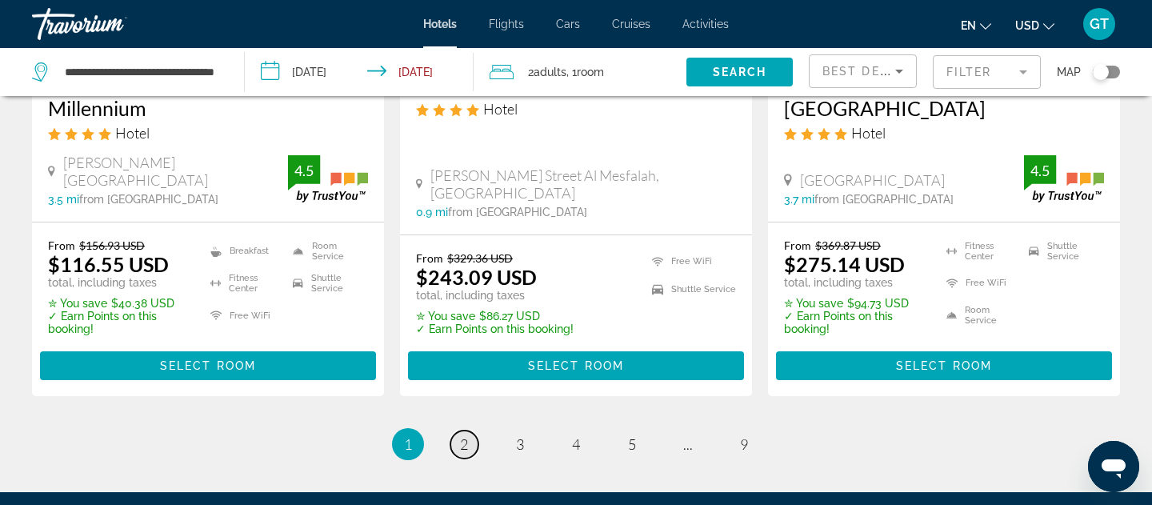
click at [471, 430] on link "page 2" at bounding box center [464, 444] width 28 height 28
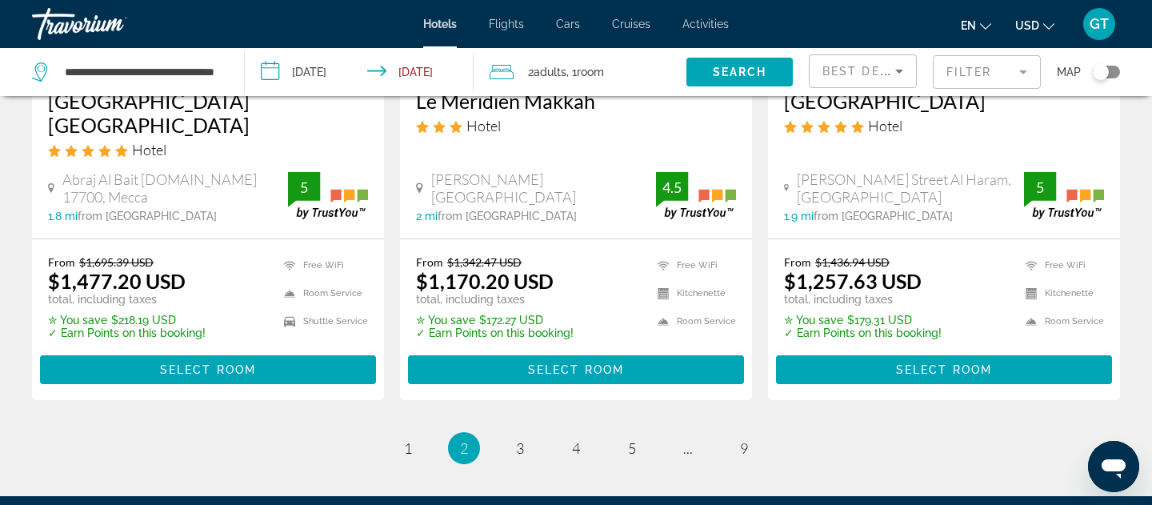
scroll to position [2226, 0]
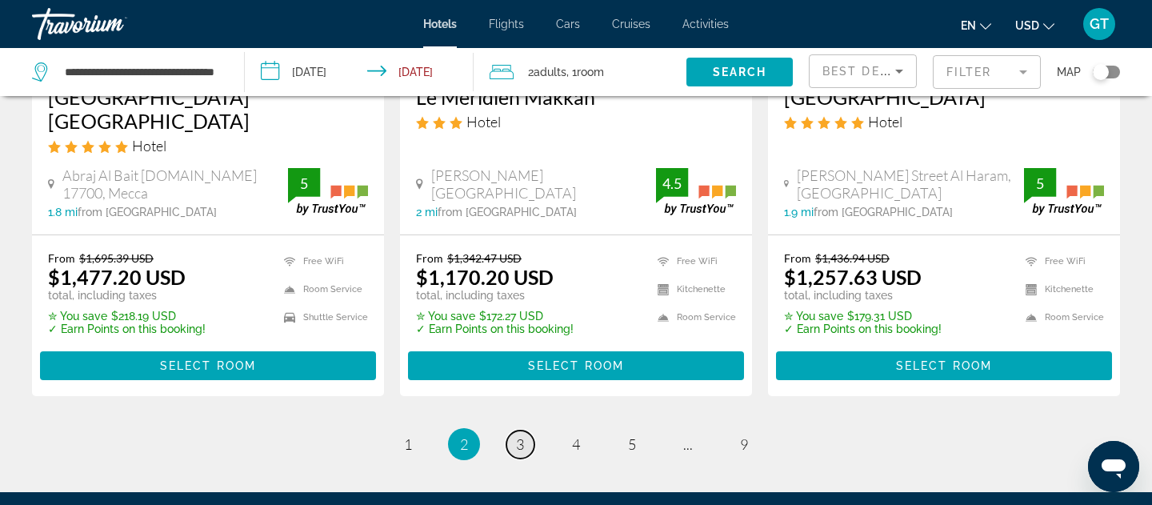
click at [516, 435] on span "3" at bounding box center [520, 444] width 8 height 18
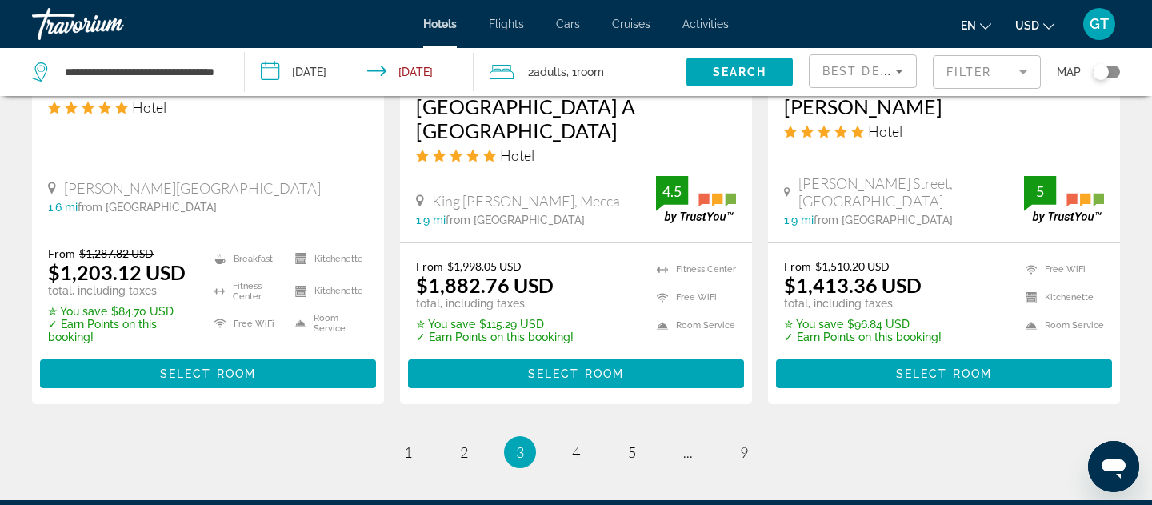
scroll to position [2209, 0]
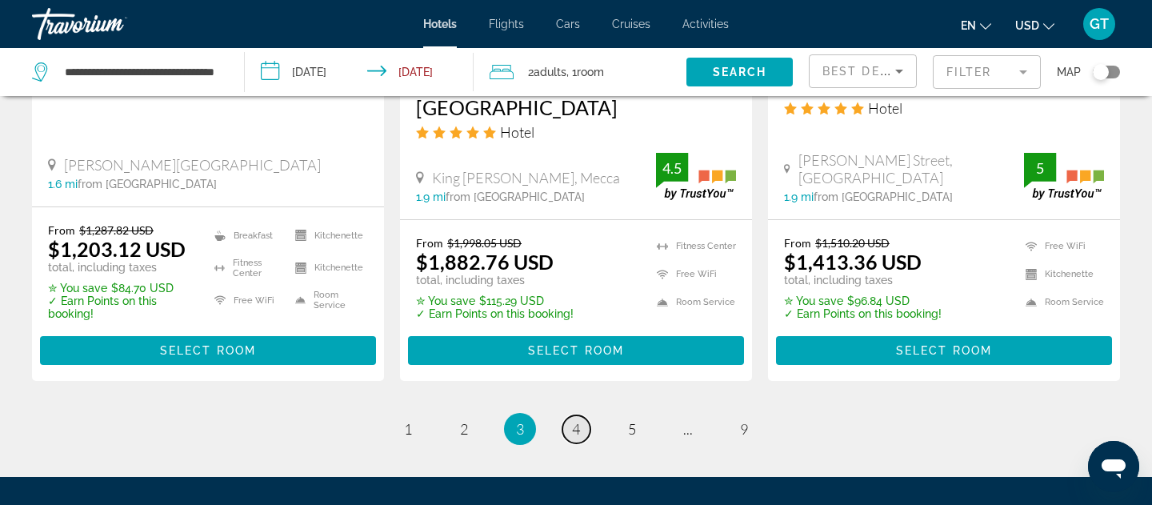
click at [574, 438] on span "4" at bounding box center [576, 429] width 8 height 18
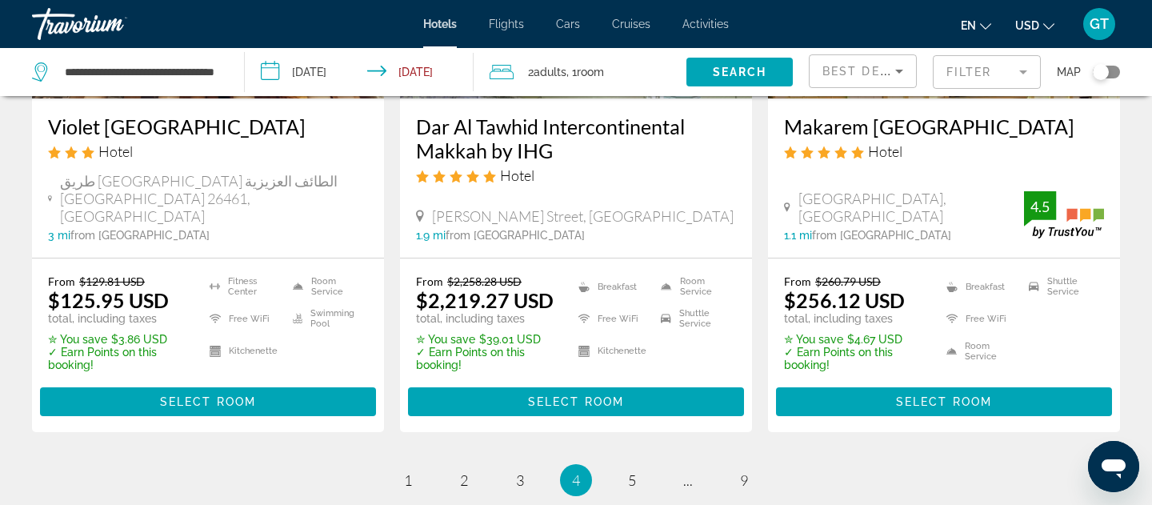
scroll to position [2328, 0]
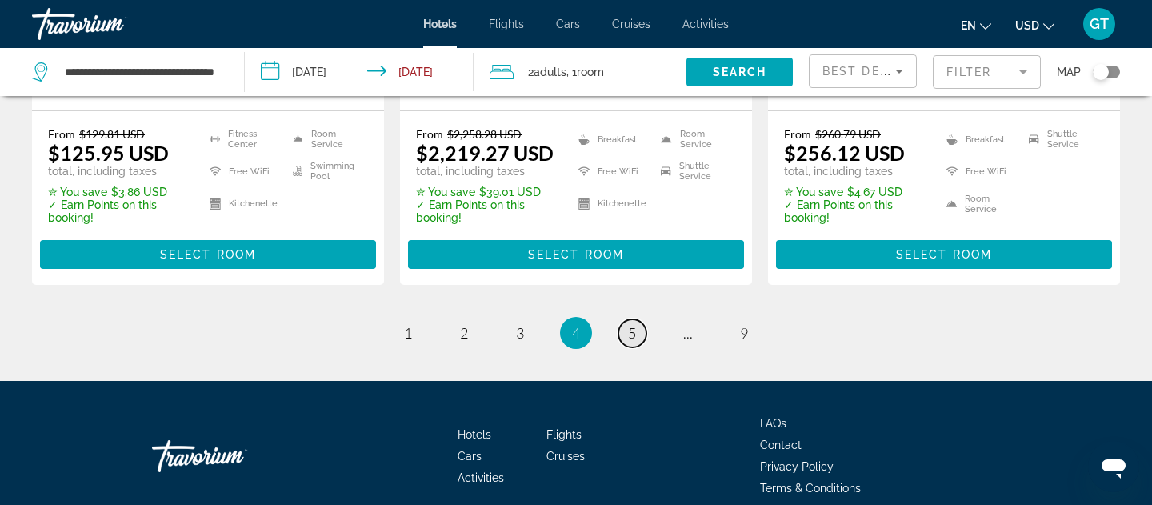
click at [630, 324] on span "5" at bounding box center [632, 333] width 8 height 18
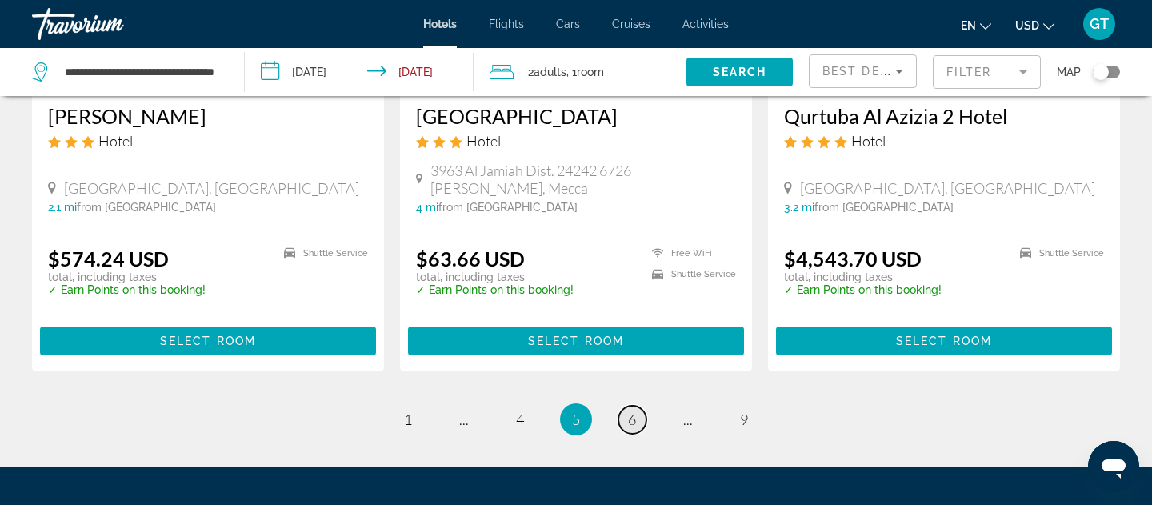
scroll to position [2220, 0]
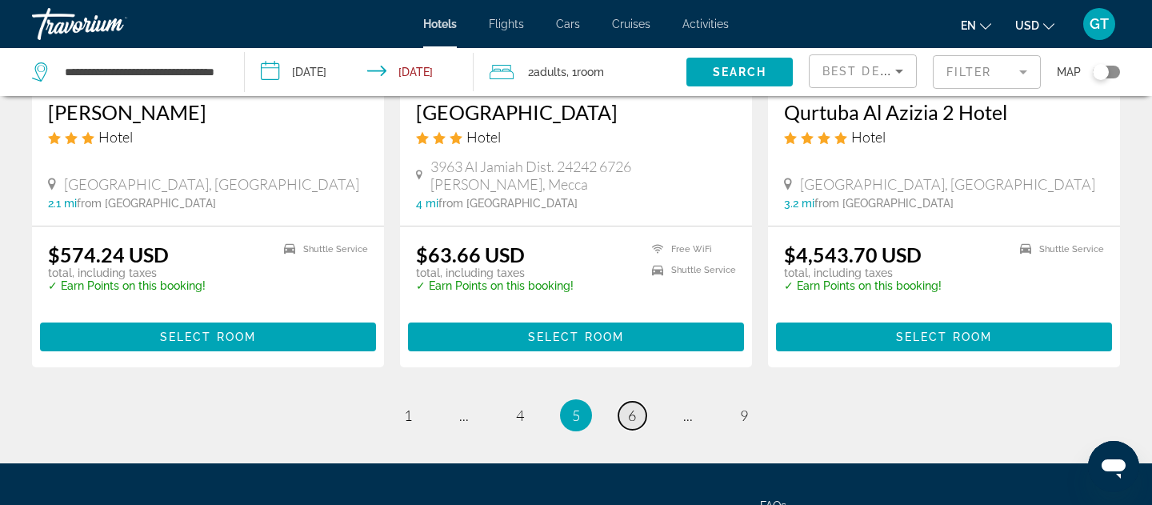
click at [638, 402] on link "page 6" at bounding box center [632, 416] width 28 height 28
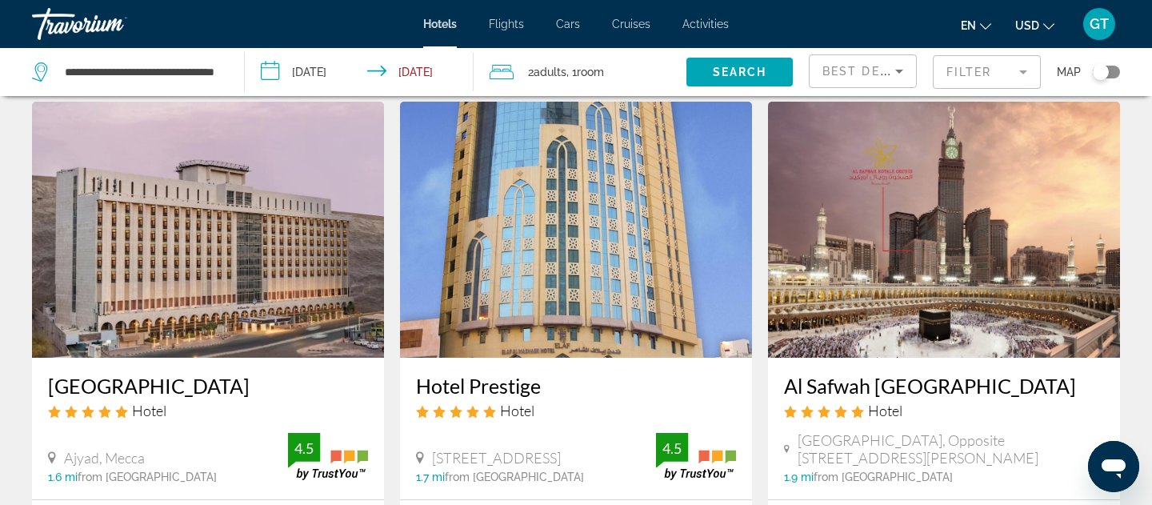
scroll to position [1830, 0]
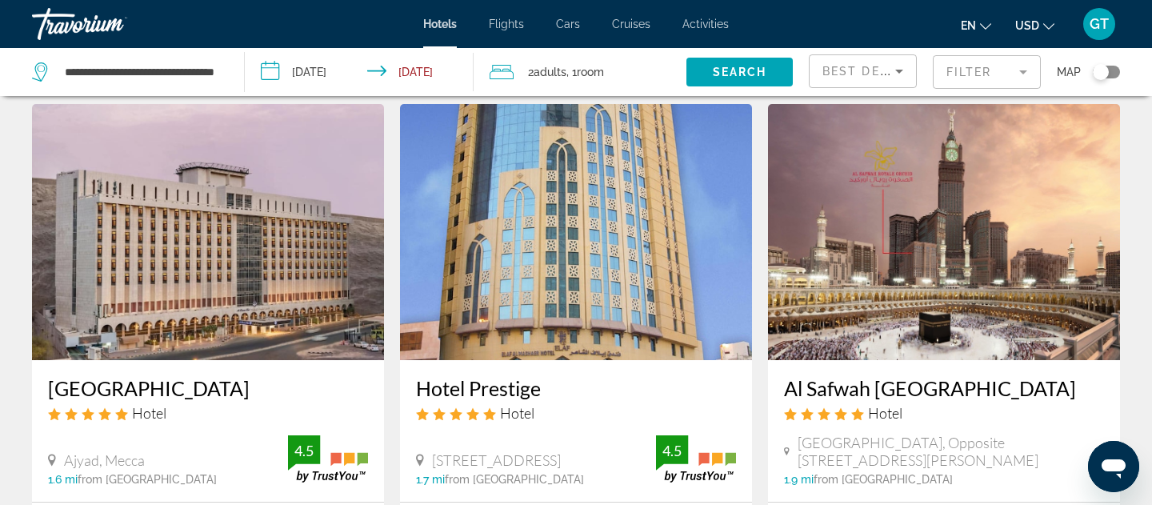
click at [132, 376] on h3 "[GEOGRAPHIC_DATA]" at bounding box center [208, 388] width 320 height 24
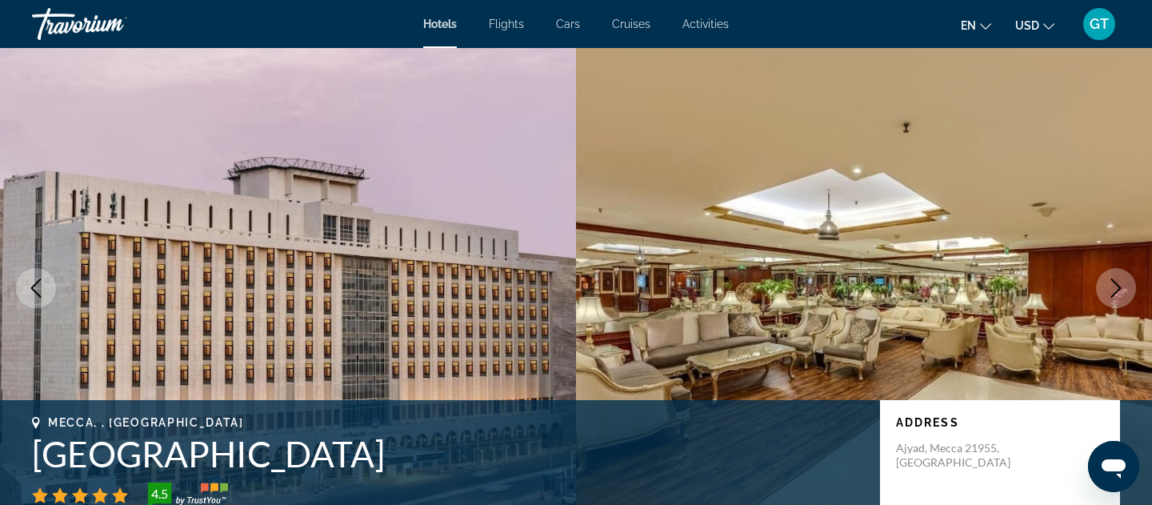
click at [1110, 307] on img "Main content" at bounding box center [864, 288] width 576 height 480
click at [1114, 297] on icon "Next image" at bounding box center [1115, 287] width 19 height 19
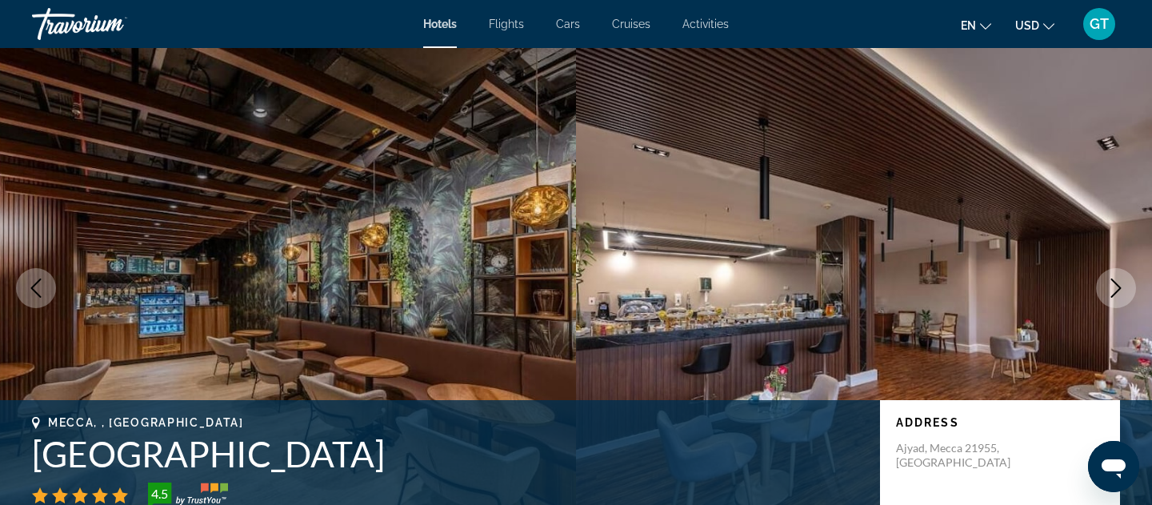
click at [1114, 297] on icon "Next image" at bounding box center [1115, 287] width 19 height 19
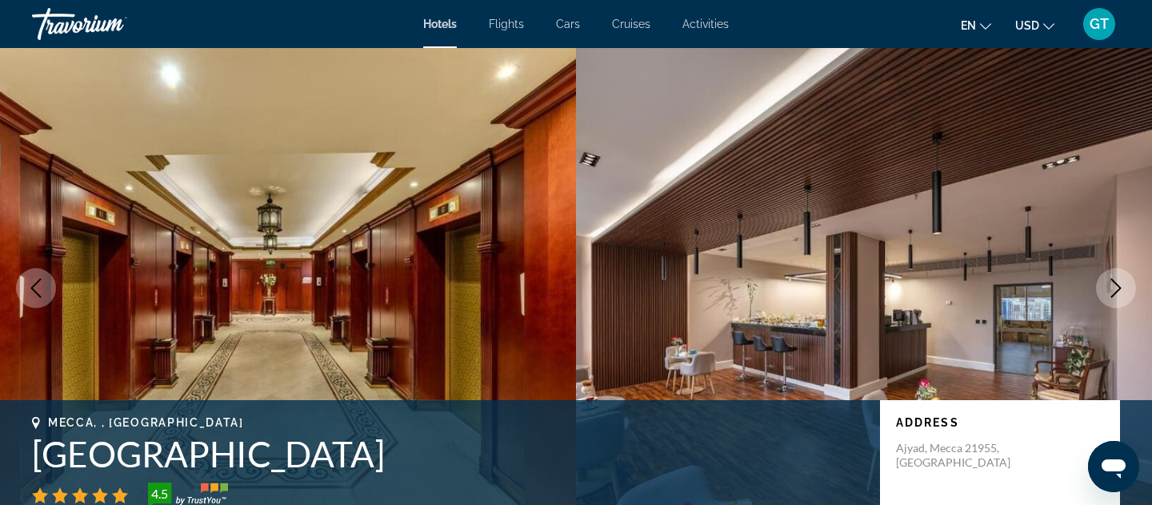
click at [1114, 297] on icon "Next image" at bounding box center [1115, 287] width 19 height 19
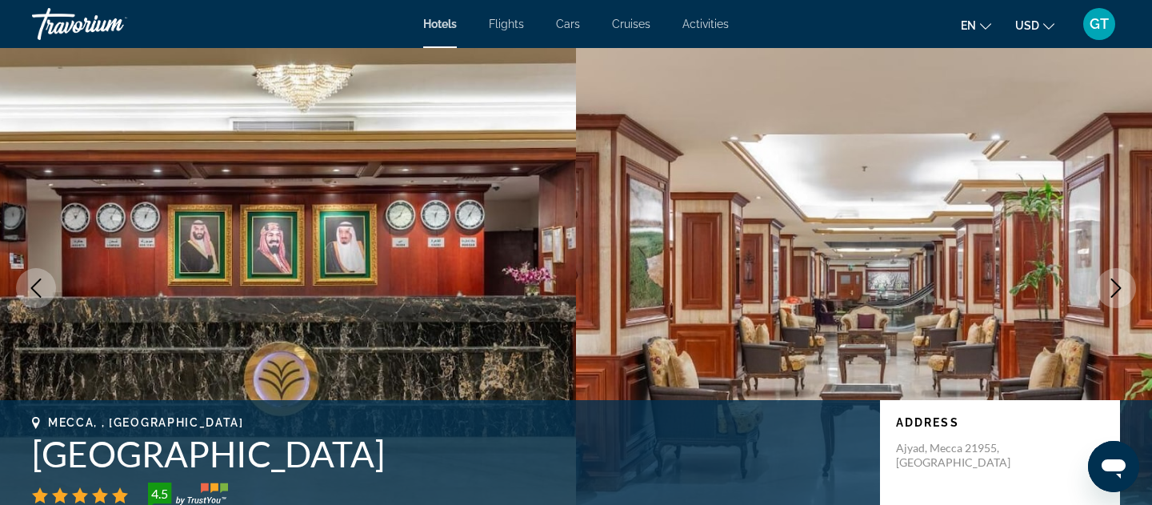
click at [1114, 297] on icon "Next image" at bounding box center [1115, 287] width 19 height 19
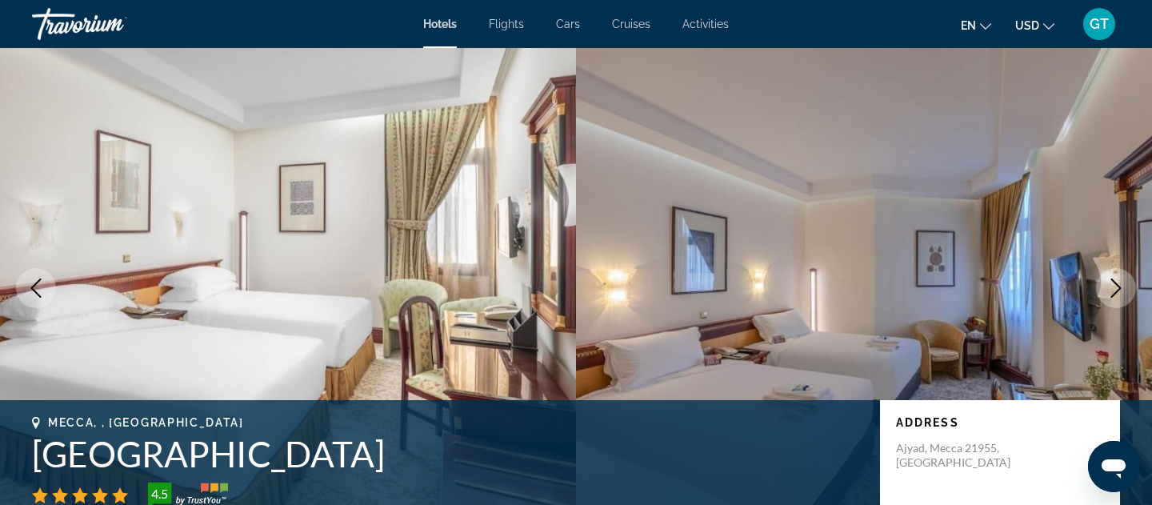
click at [1114, 297] on icon "Next image" at bounding box center [1115, 287] width 19 height 19
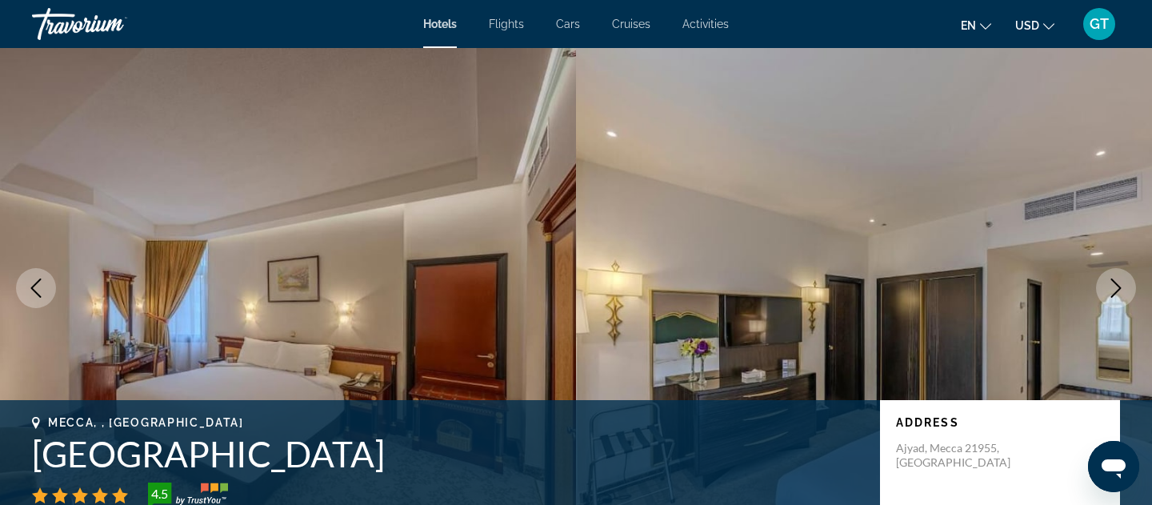
click at [1114, 297] on icon "Next image" at bounding box center [1115, 287] width 19 height 19
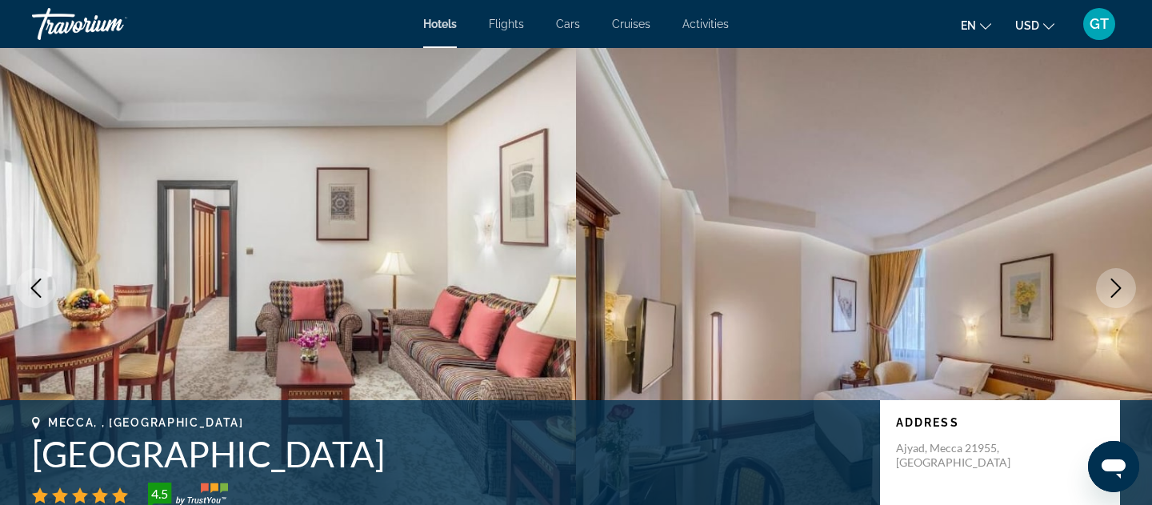
click at [1110, 299] on button "Next image" at bounding box center [1116, 288] width 40 height 40
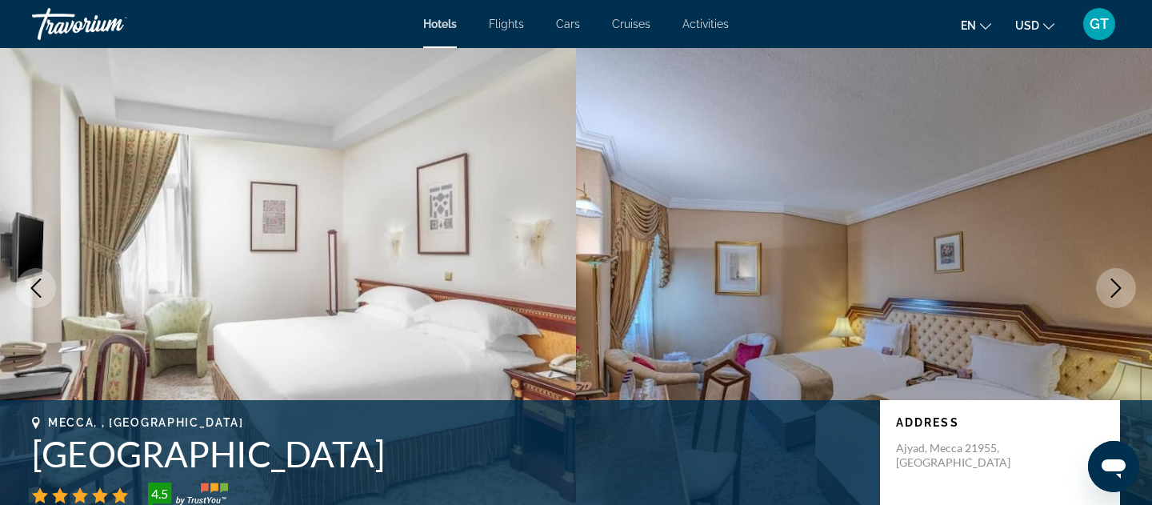
click at [1110, 295] on icon "Next image" at bounding box center [1115, 287] width 19 height 19
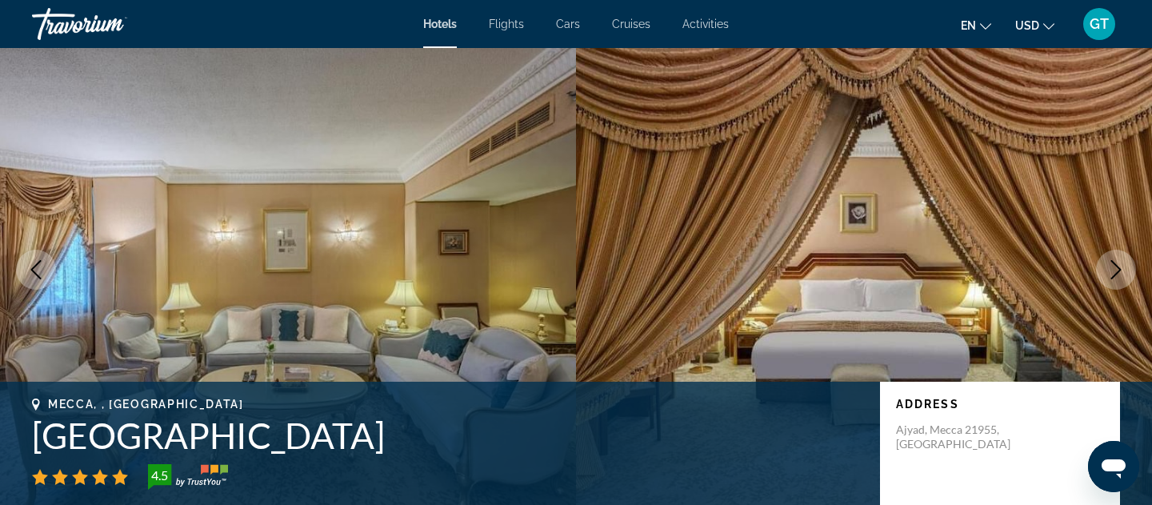
scroll to position [23, 0]
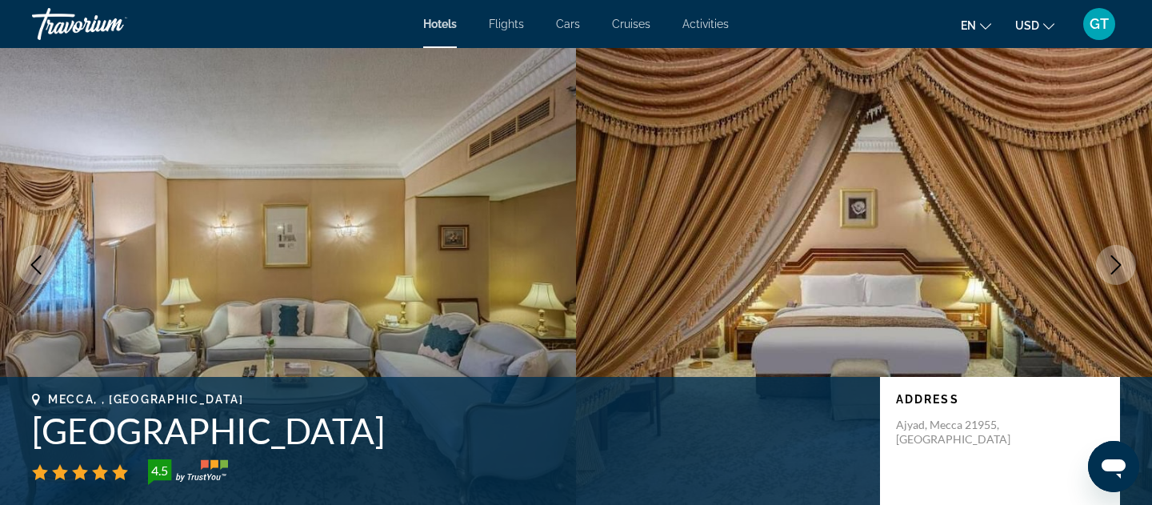
click at [1116, 262] on icon "Next image" at bounding box center [1116, 264] width 10 height 19
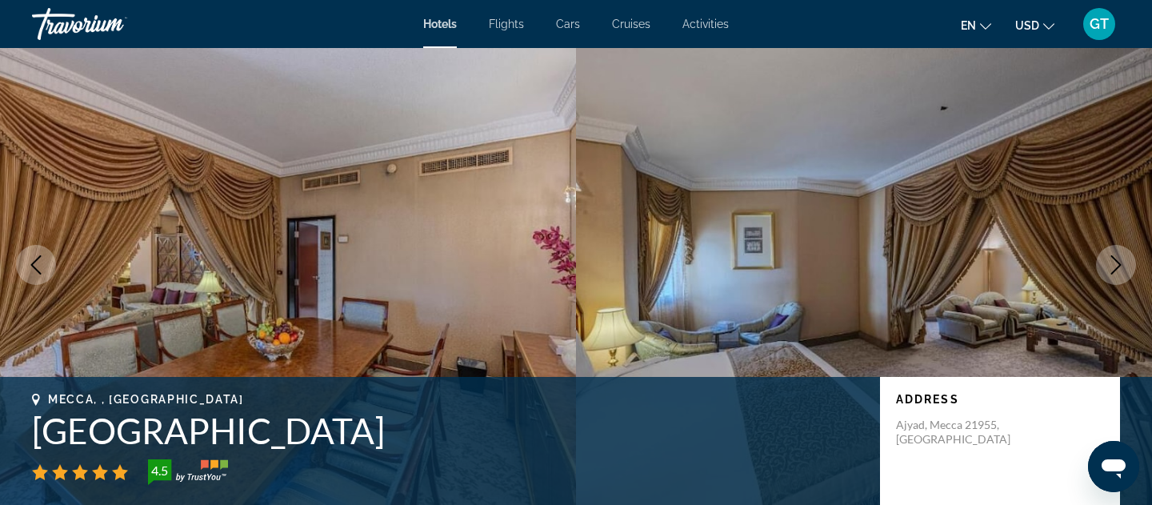
click at [1116, 262] on icon "Next image" at bounding box center [1116, 264] width 10 height 19
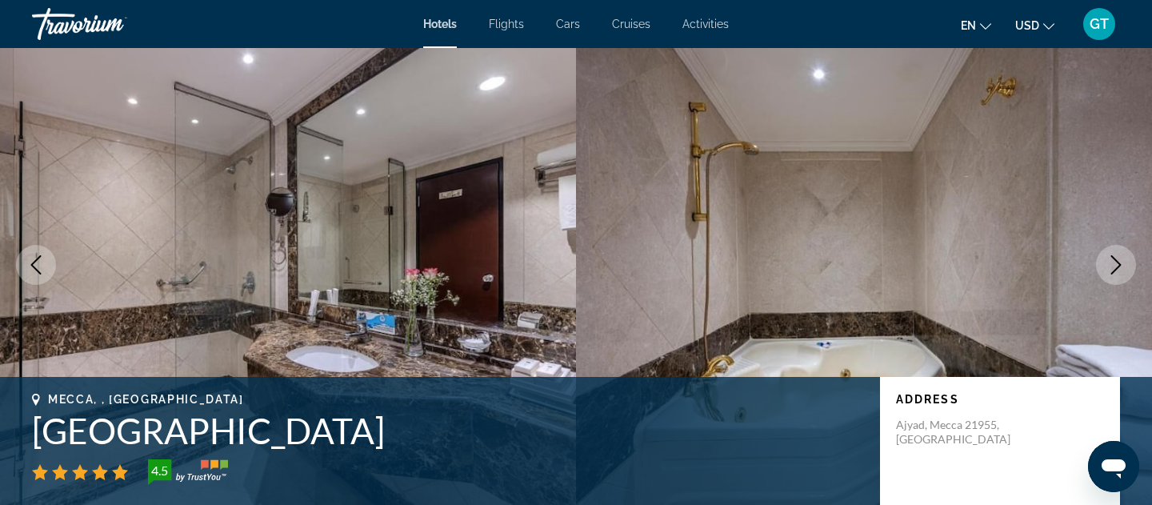
click at [1116, 262] on icon "Next image" at bounding box center [1116, 264] width 10 height 19
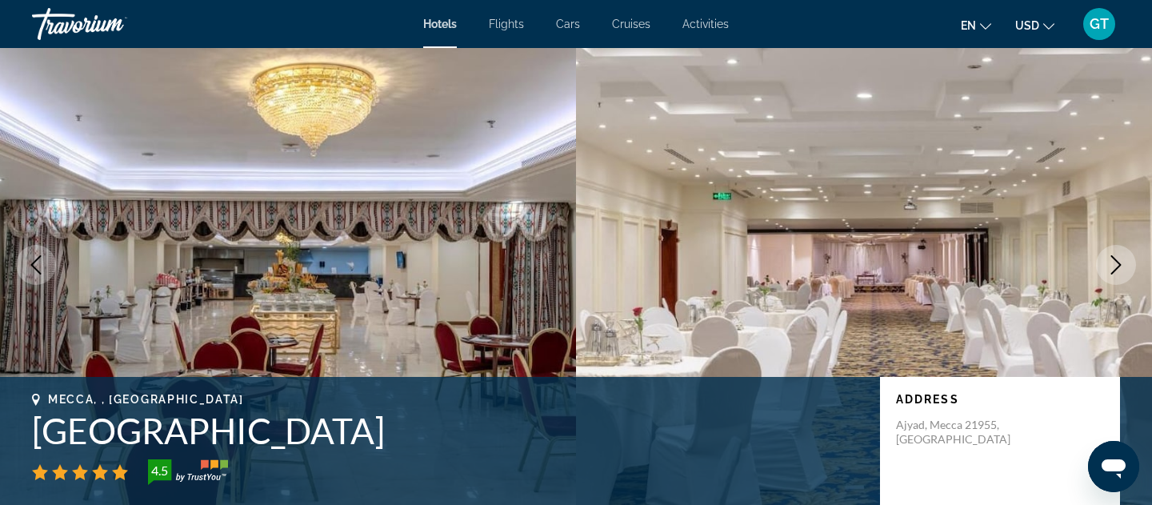
click at [1116, 262] on icon "Next image" at bounding box center [1116, 264] width 10 height 19
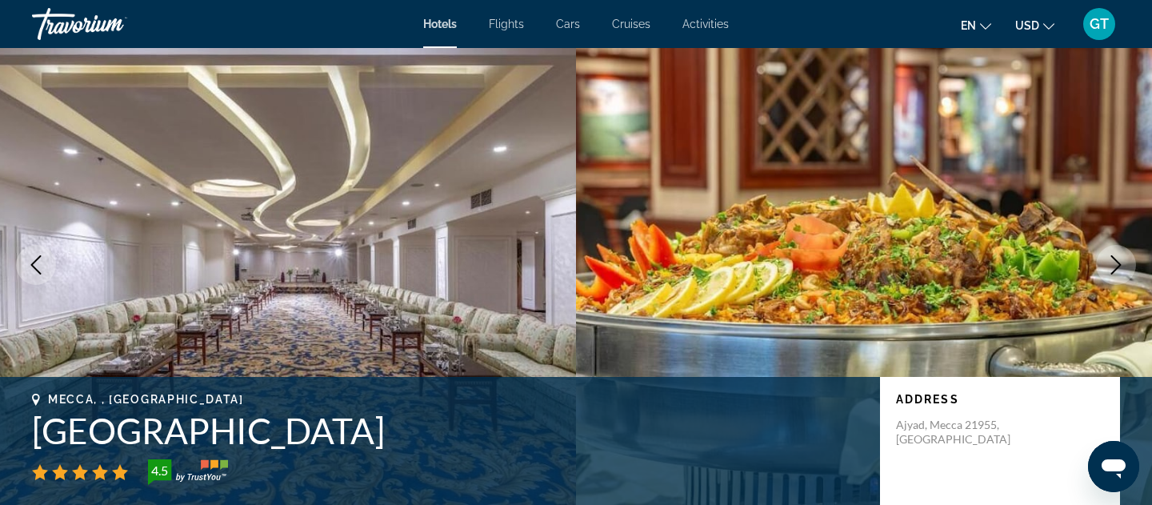
click at [1116, 262] on icon "Next image" at bounding box center [1116, 264] width 10 height 19
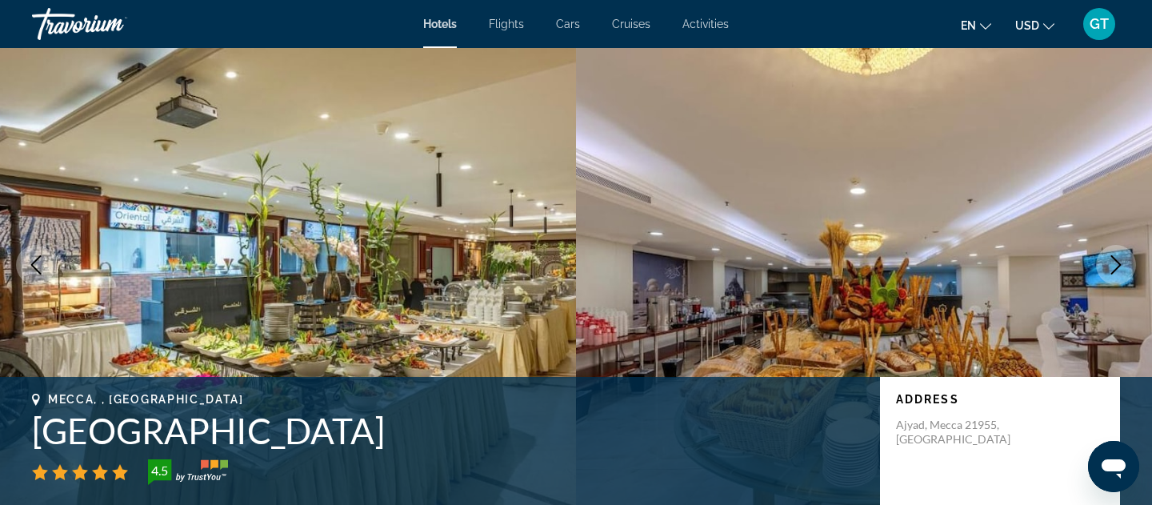
click at [1116, 262] on icon "Next image" at bounding box center [1116, 264] width 10 height 19
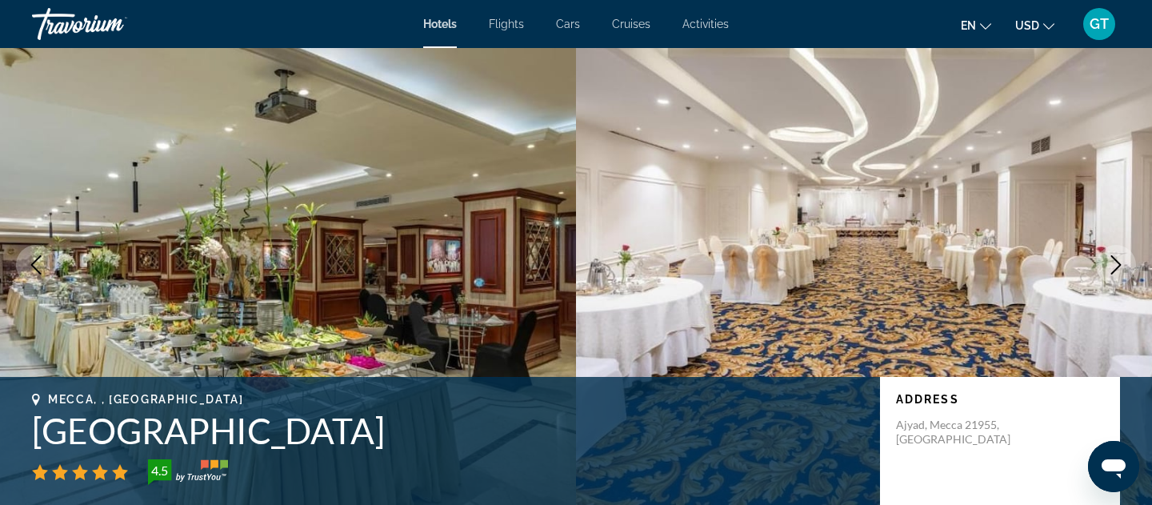
click at [1116, 262] on icon "Next image" at bounding box center [1116, 264] width 10 height 19
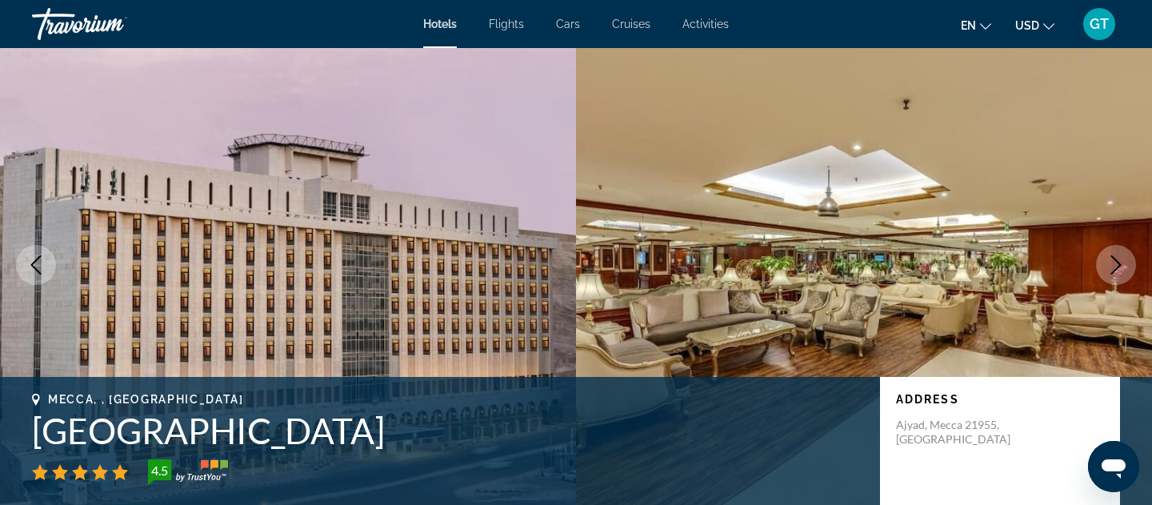
click at [1116, 262] on icon "Next image" at bounding box center [1116, 264] width 10 height 19
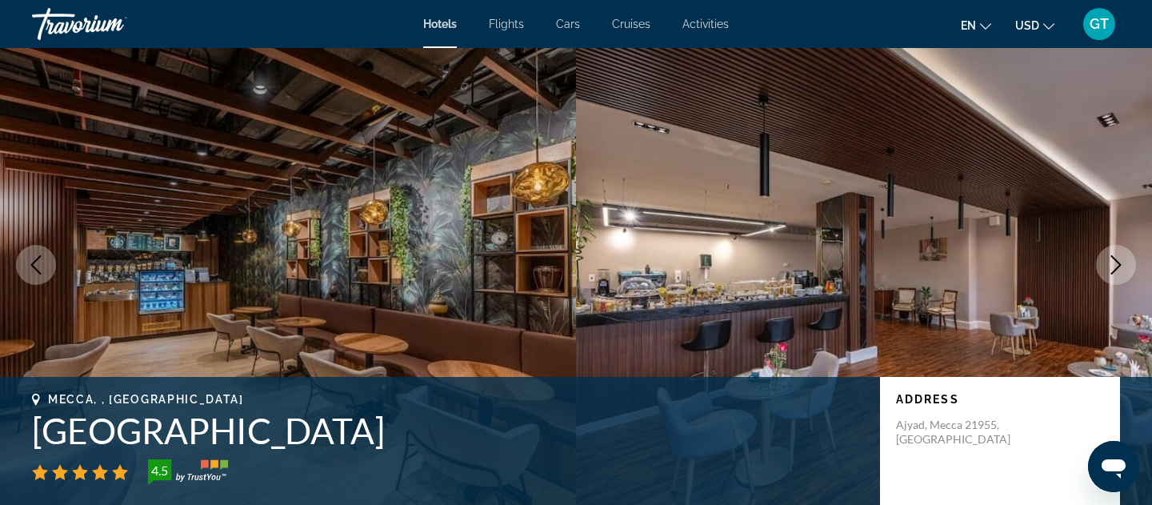
click at [27, 266] on icon "Previous image" at bounding box center [35, 264] width 19 height 19
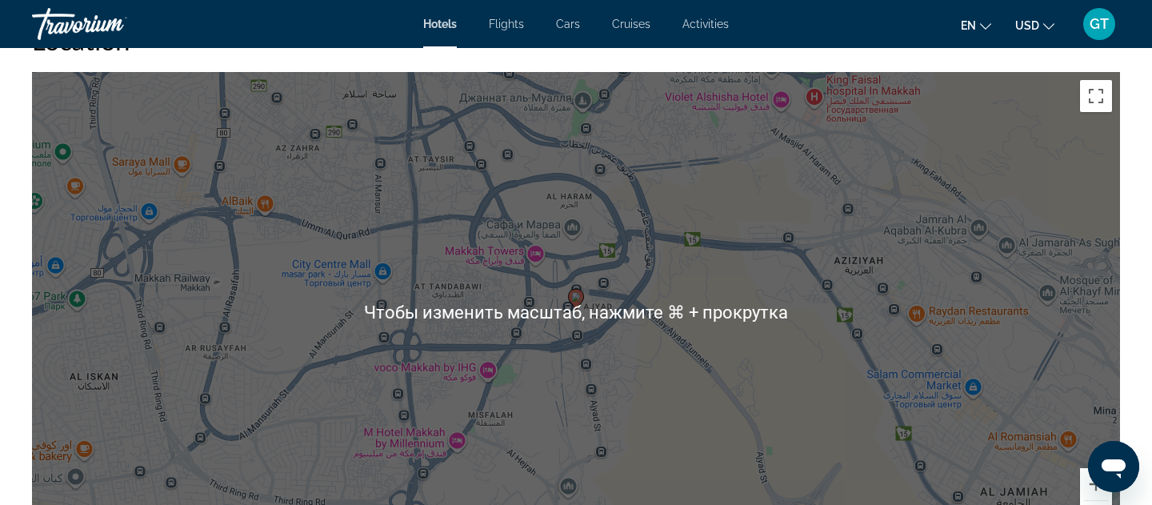
scroll to position [1538, 0]
click at [678, 246] on div "Чтобы активировать перетаскивание с помощью клавиатуры, нажмите Alt + Ввод. Пос…" at bounding box center [576, 311] width 1088 height 480
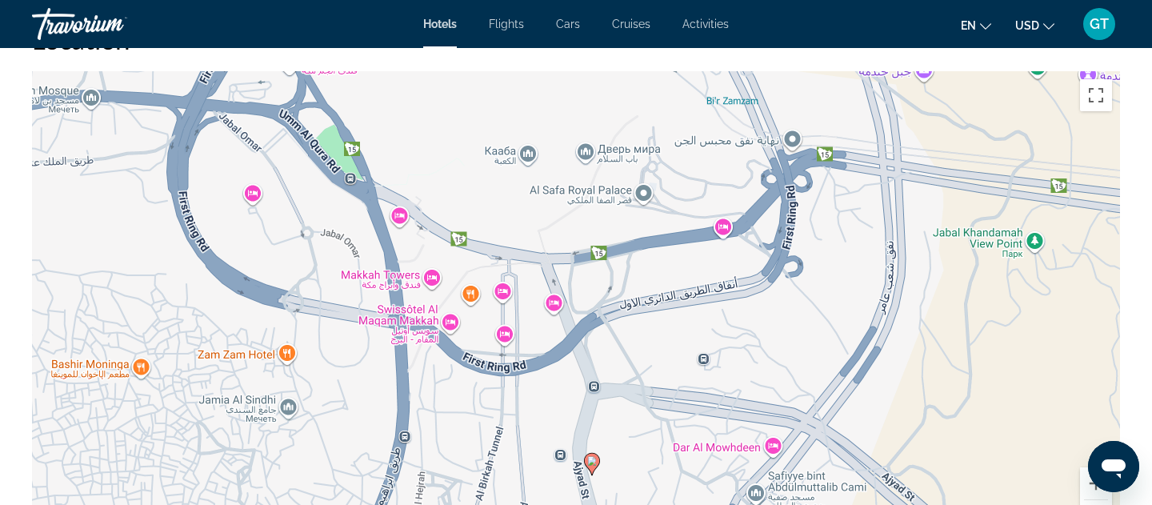
drag, startPoint x: 506, startPoint y: 217, endPoint x: 538, endPoint y: 163, distance: 62.8
click at [538, 162] on div "Чтобы активировать перетаскивание с помощью клавиатуры, нажмите Alt + Ввод. Пос…" at bounding box center [576, 311] width 1088 height 480
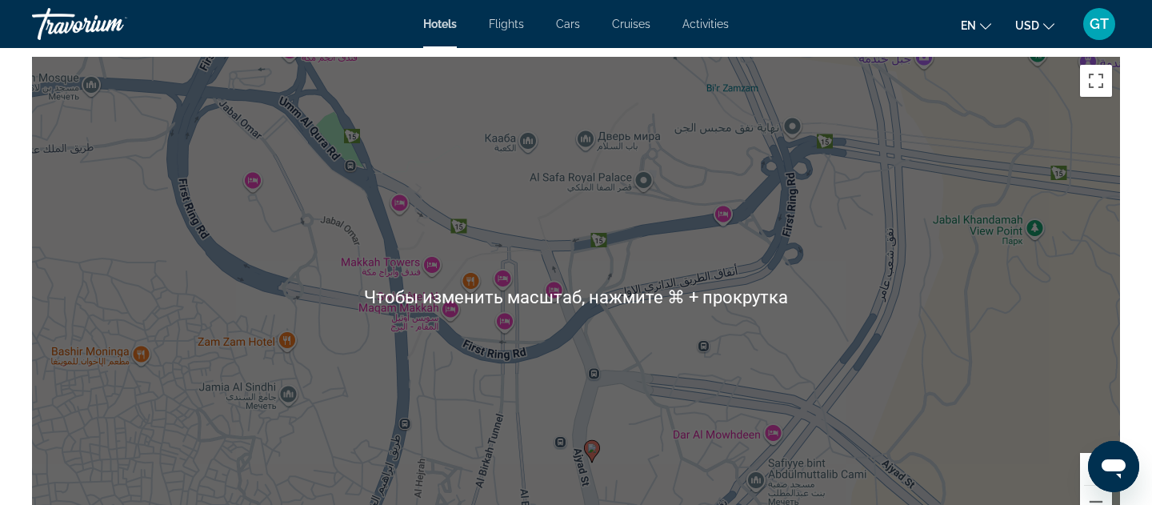
scroll to position [1550, 0]
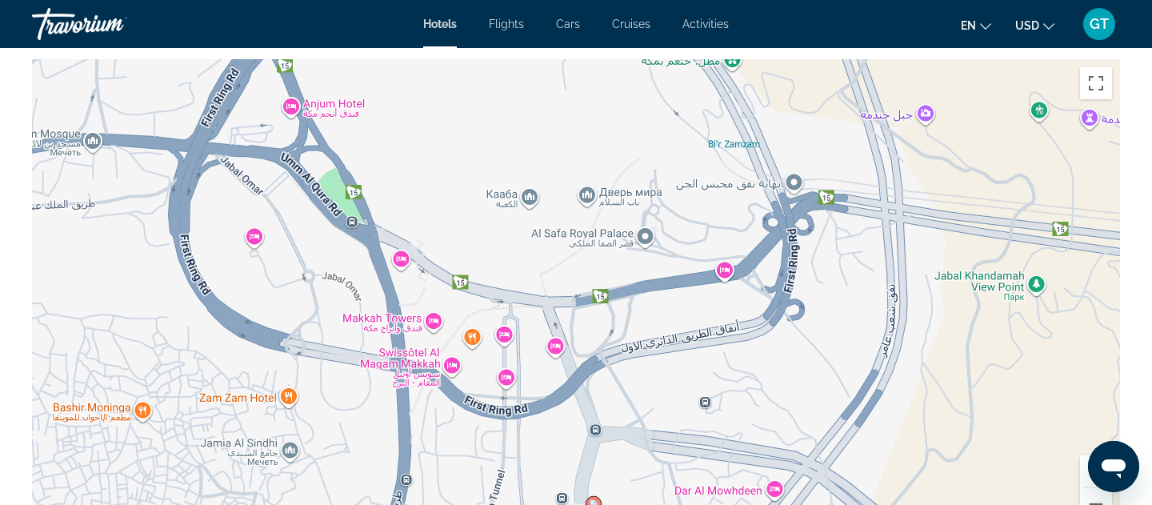
drag, startPoint x: 615, startPoint y: 191, endPoint x: 617, endPoint y: 246, distance: 54.4
click at [617, 246] on div "Чтобы активировать перетаскивание с помощью клавиатуры, нажмите Alt + Ввод. Пос…" at bounding box center [576, 299] width 1088 height 480
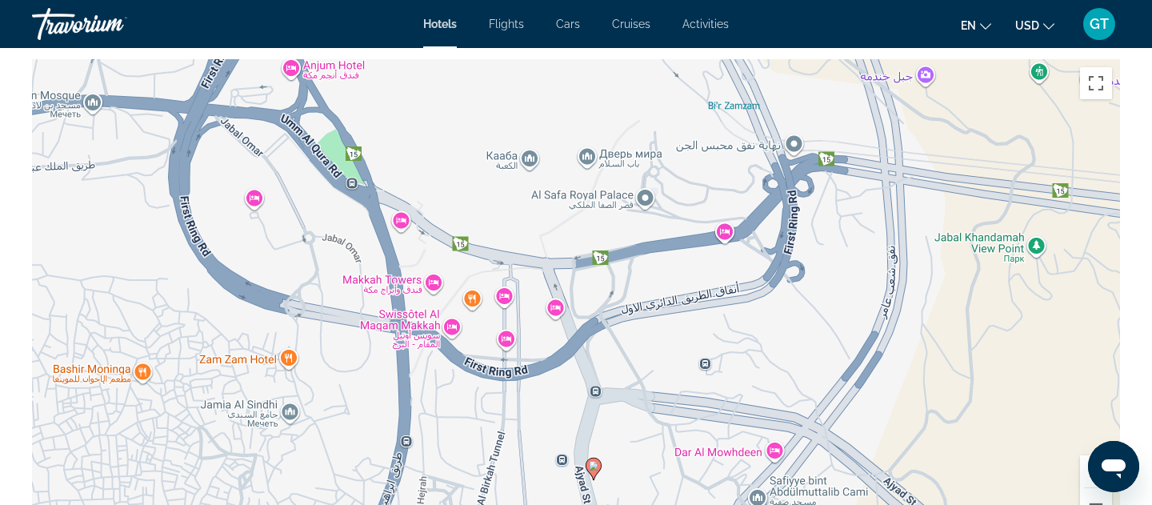
drag, startPoint x: 554, startPoint y: 328, endPoint x: 554, endPoint y: 290, distance: 38.4
click at [554, 290] on div "Чтобы активировать перетаскивание с помощью клавиатуры, нажмите Alt + Ввод. Пос…" at bounding box center [576, 299] width 1088 height 480
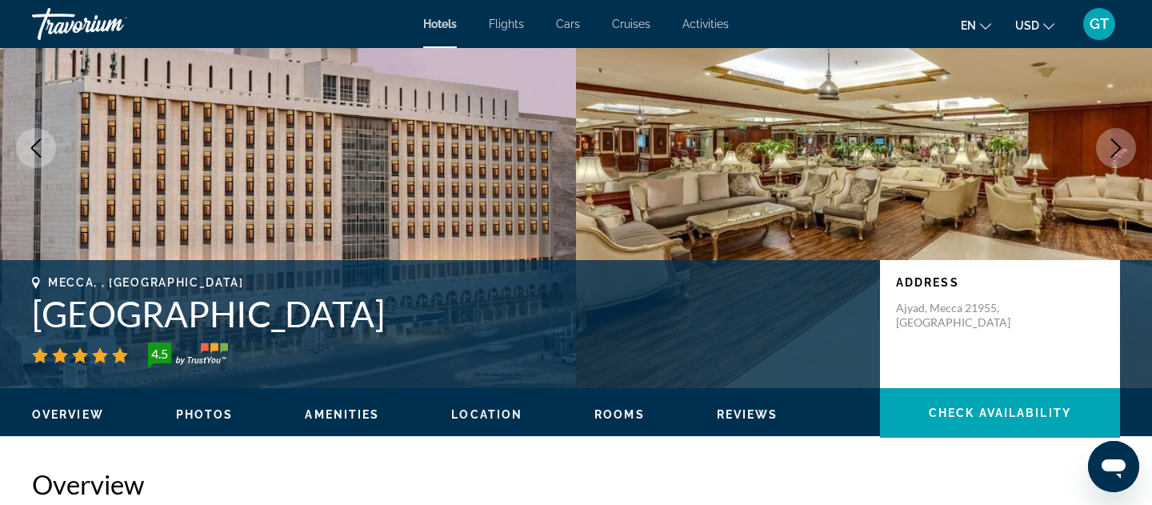
scroll to position [0, 0]
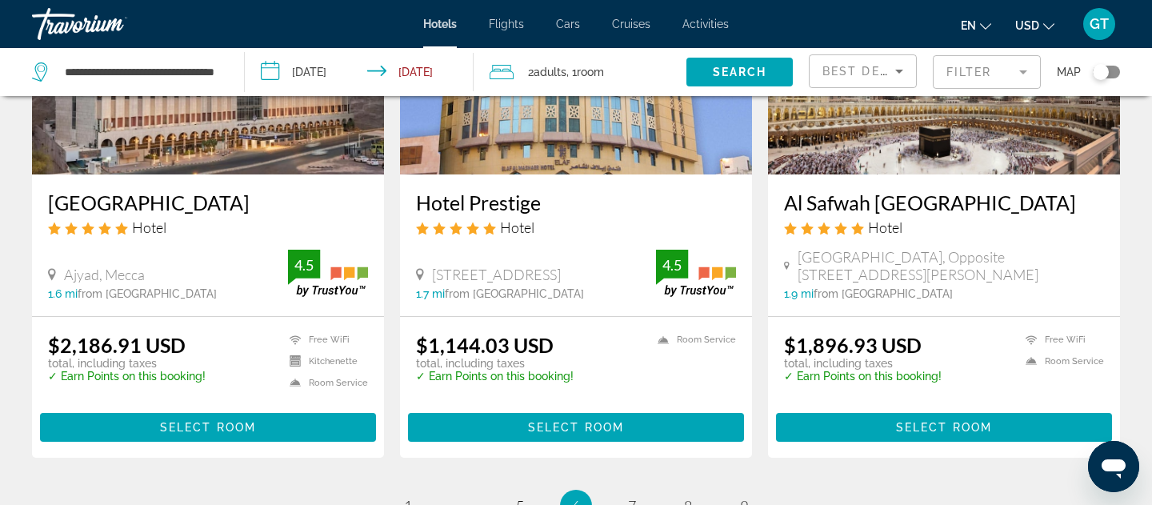
scroll to position [2195, 0]
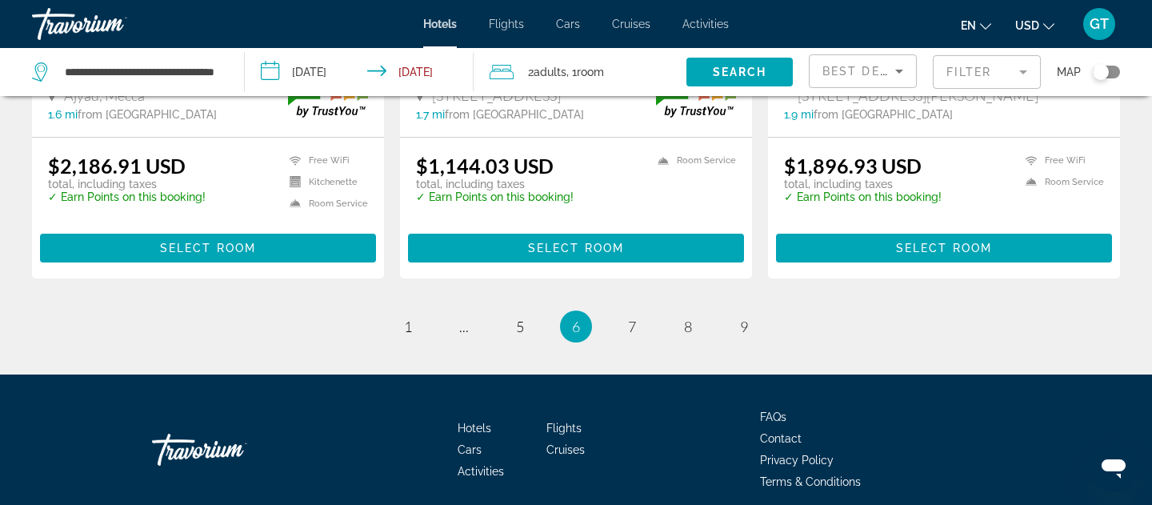
click at [427, 310] on ul "6 / 9 page 1 page ... page 5 You're on page 6 page 7 page 8 page 9" at bounding box center [576, 326] width 1088 height 32
click at [416, 313] on link "page 1" at bounding box center [408, 327] width 28 height 28
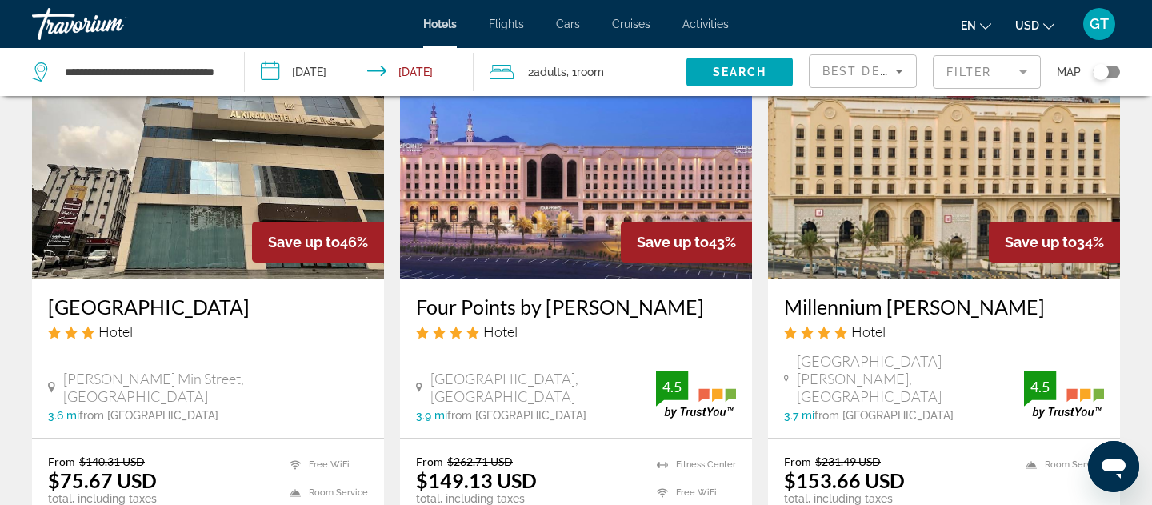
scroll to position [753, 0]
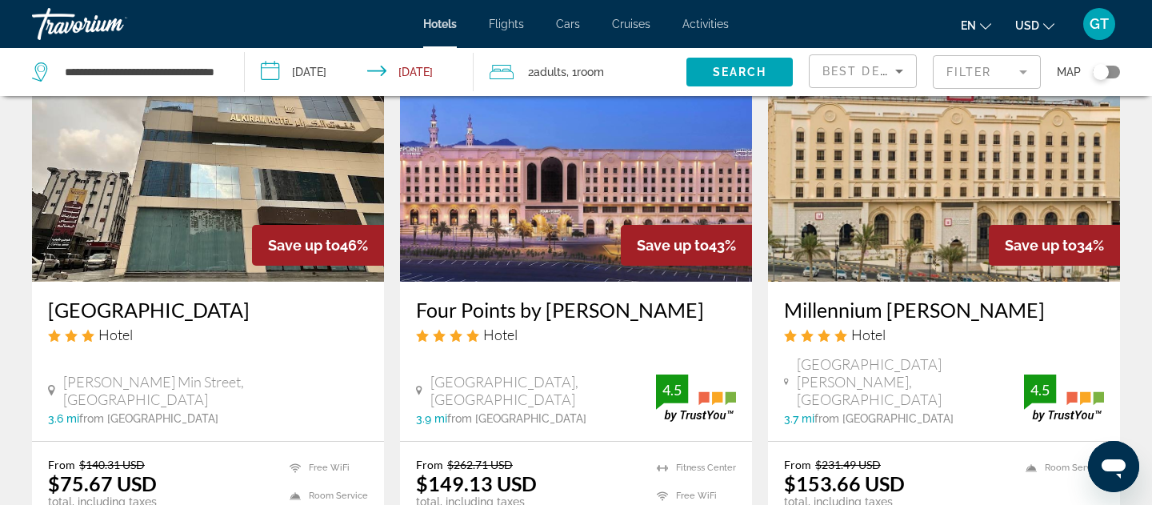
click at [532, 373] on span "[GEOGRAPHIC_DATA], [GEOGRAPHIC_DATA]" at bounding box center [543, 390] width 226 height 35
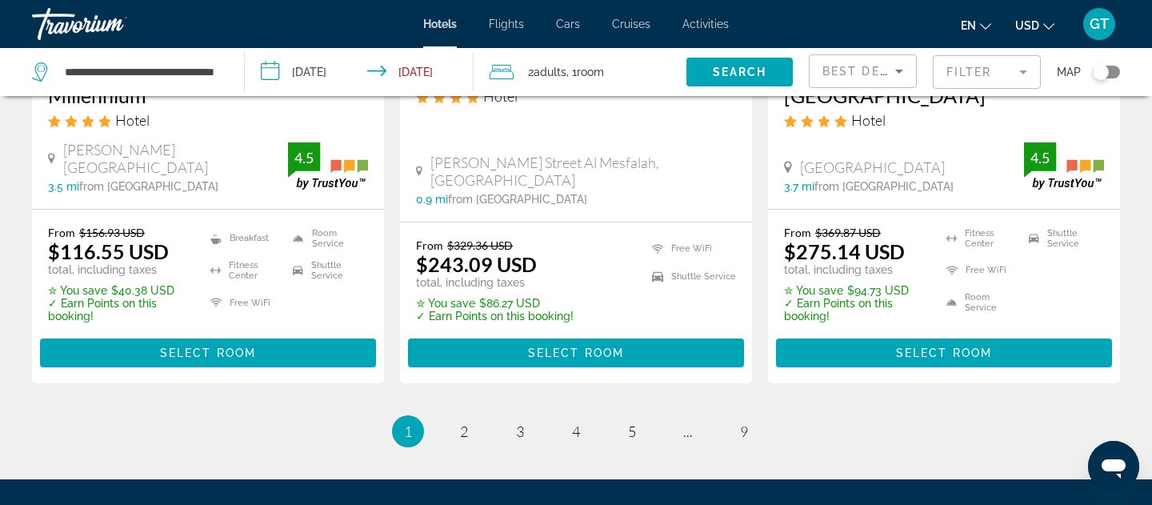
scroll to position [2221, 0]
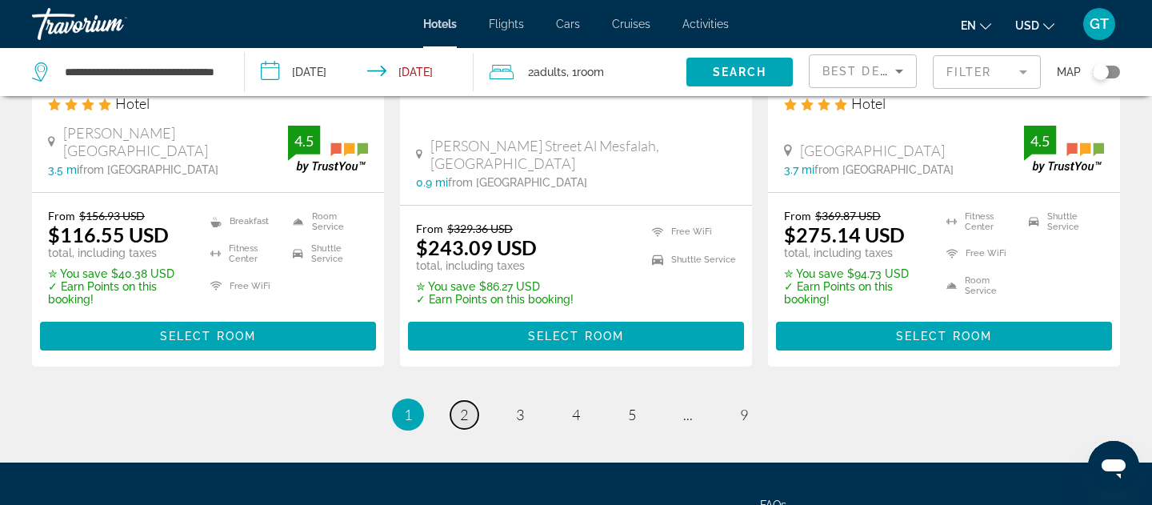
click at [470, 401] on link "page 2" at bounding box center [464, 415] width 28 height 28
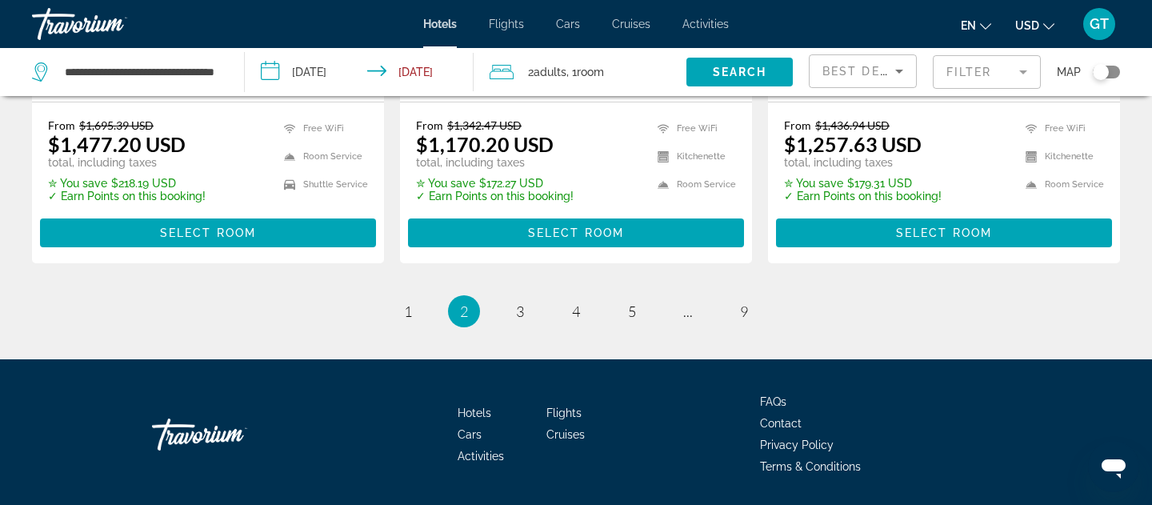
scroll to position [2377, 0]
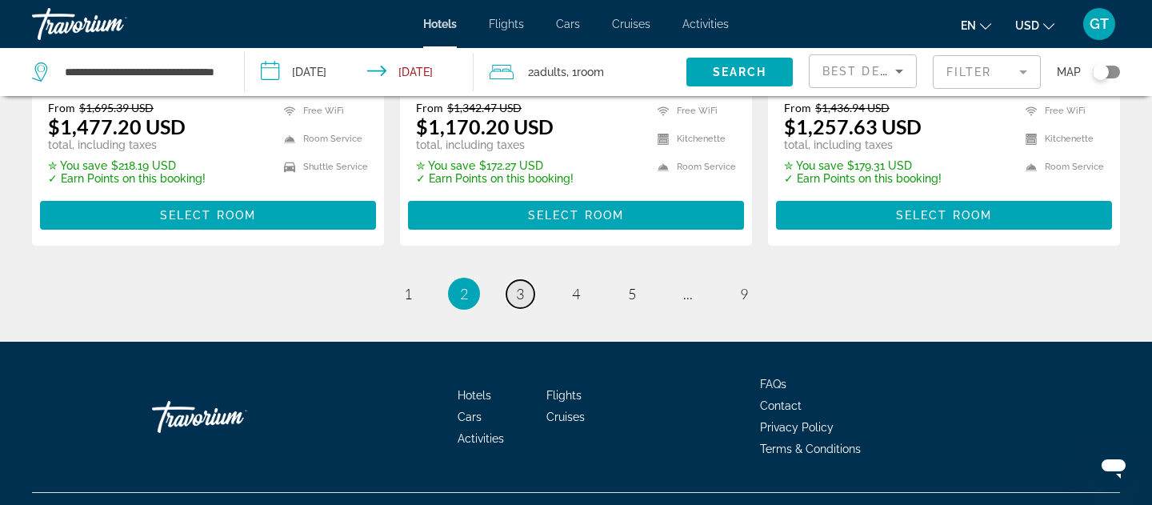
click at [522, 280] on link "page 3" at bounding box center [520, 294] width 28 height 28
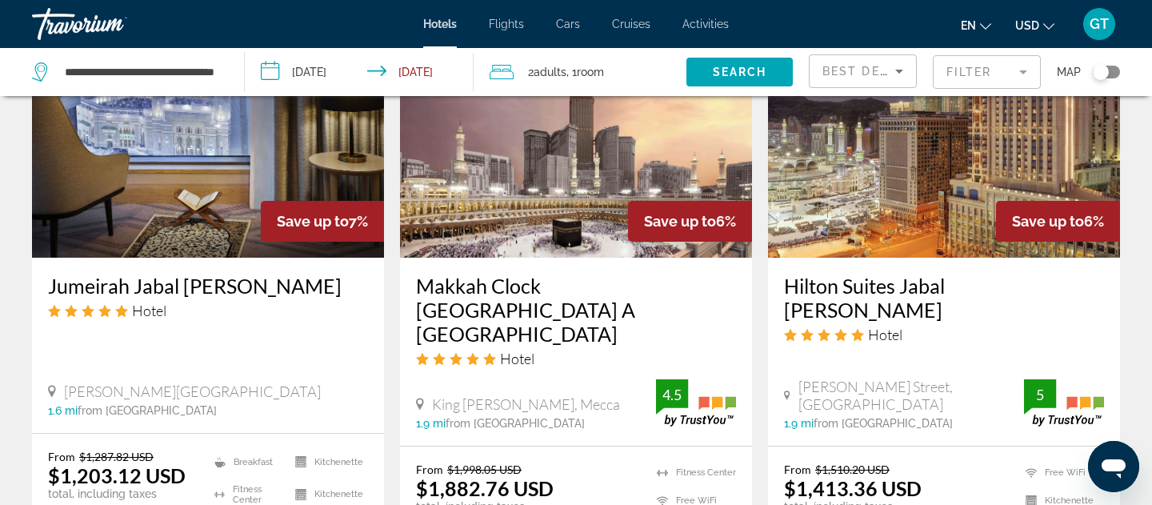
scroll to position [1983, 0]
click at [562, 325] on h3 "Makkah Clock [GEOGRAPHIC_DATA] A [GEOGRAPHIC_DATA]" at bounding box center [576, 309] width 320 height 72
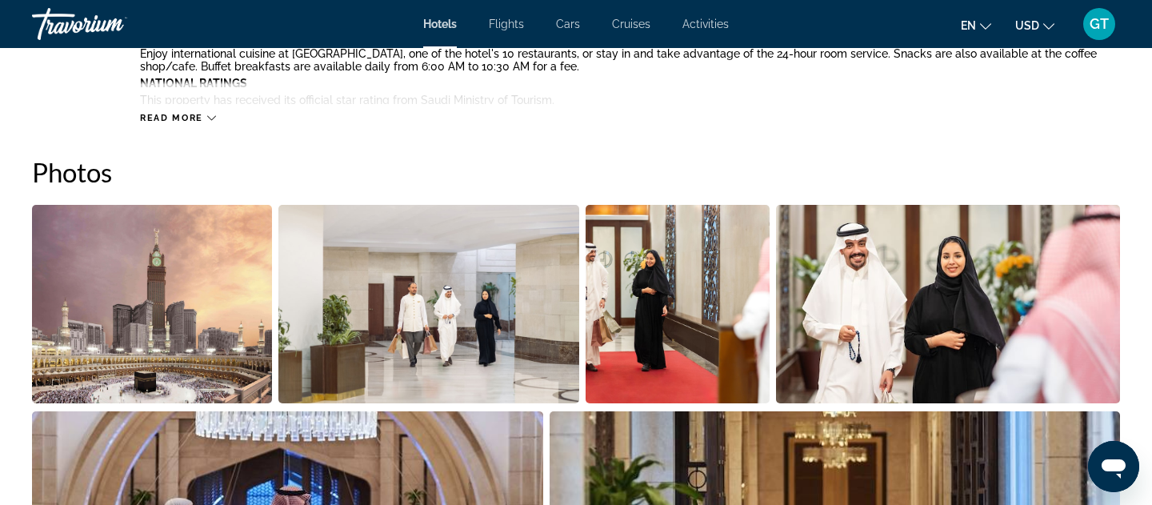
scroll to position [741, 0]
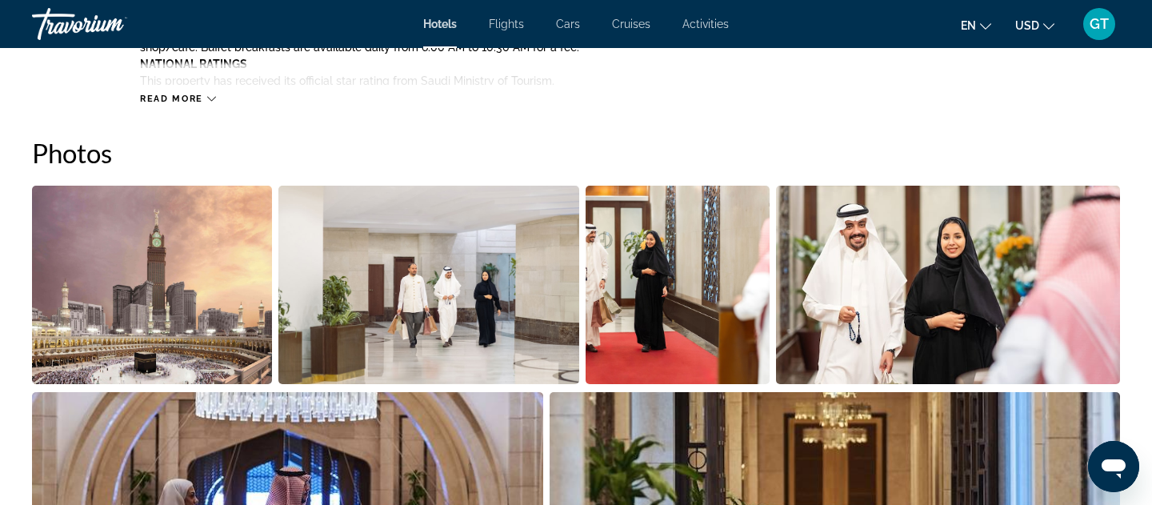
click at [131, 330] on img "Open full-screen image slider" at bounding box center [152, 285] width 240 height 198
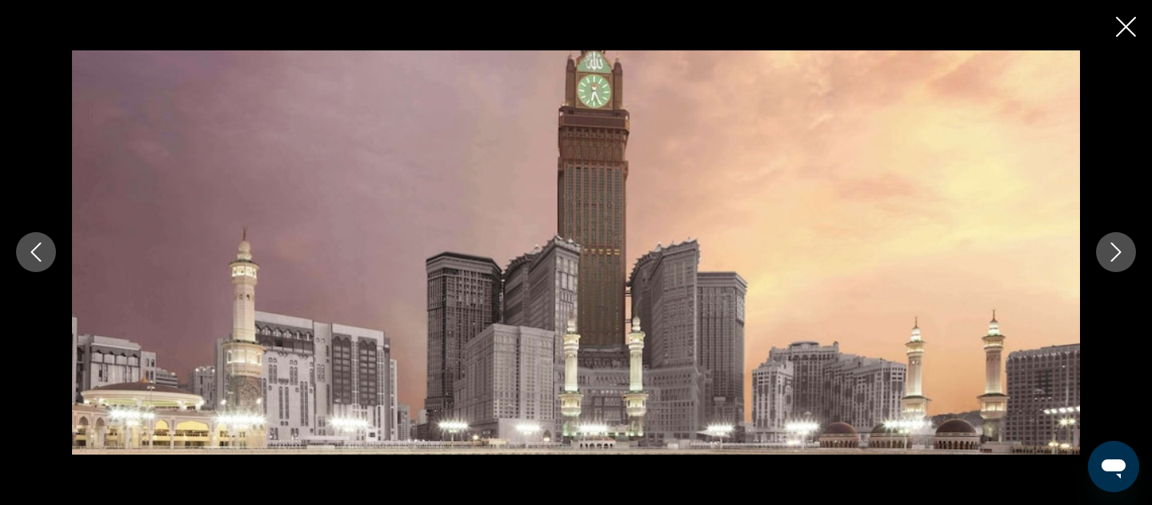
scroll to position [669, 0]
click at [1136, 30] on div "prev next" at bounding box center [576, 252] width 1152 height 505
click at [1126, 26] on icon "Close slideshow" at bounding box center [1126, 27] width 20 height 20
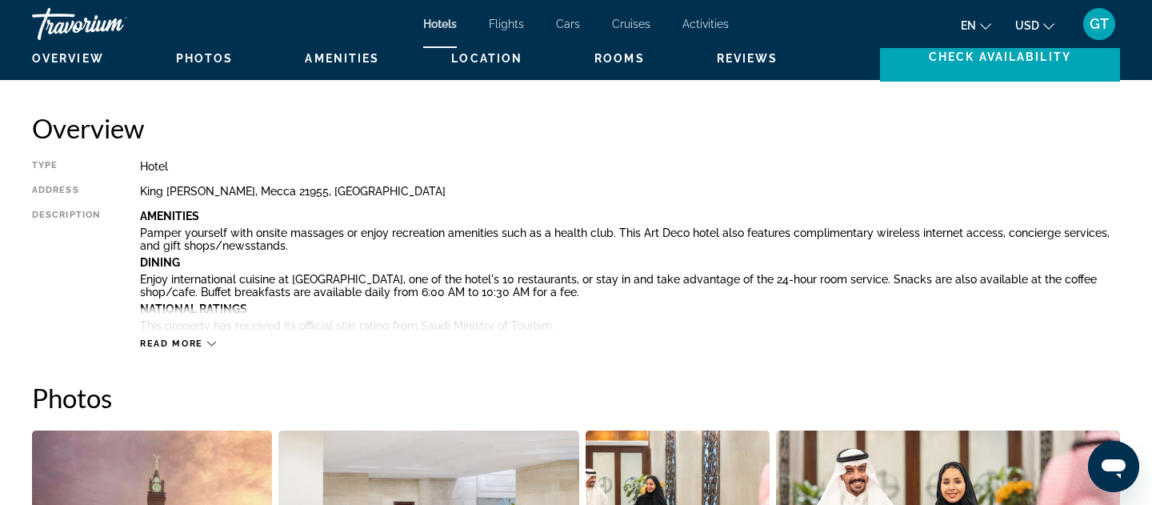
scroll to position [643, 0]
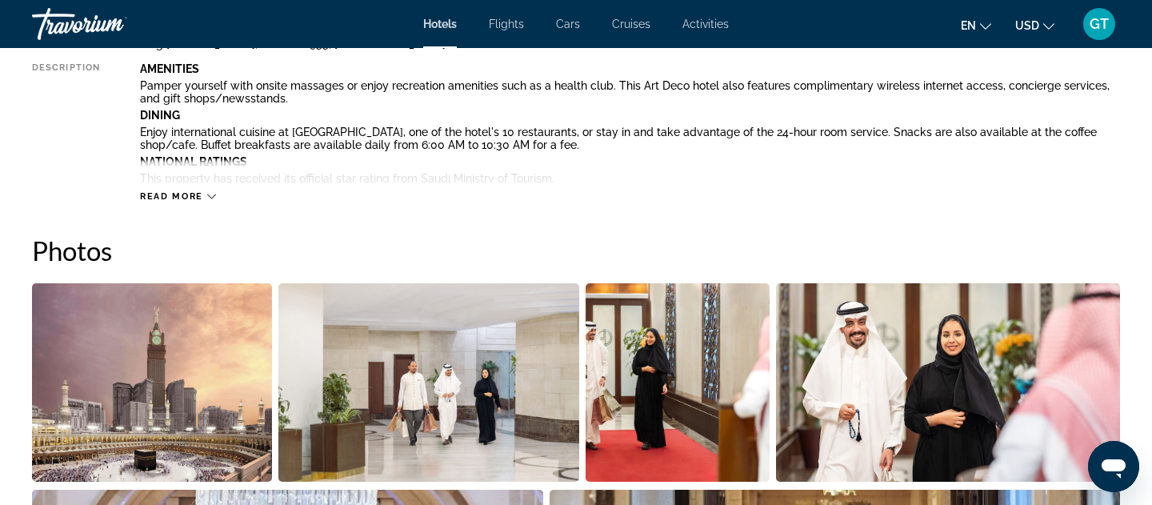
click at [179, 325] on img "Open full-screen image slider" at bounding box center [152, 382] width 240 height 198
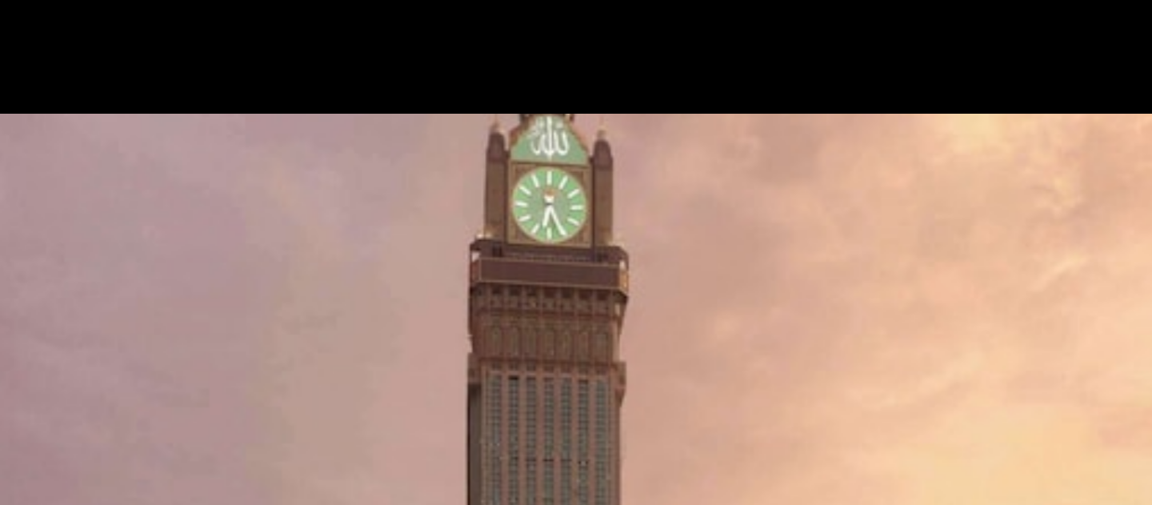
scroll to position [779, 0]
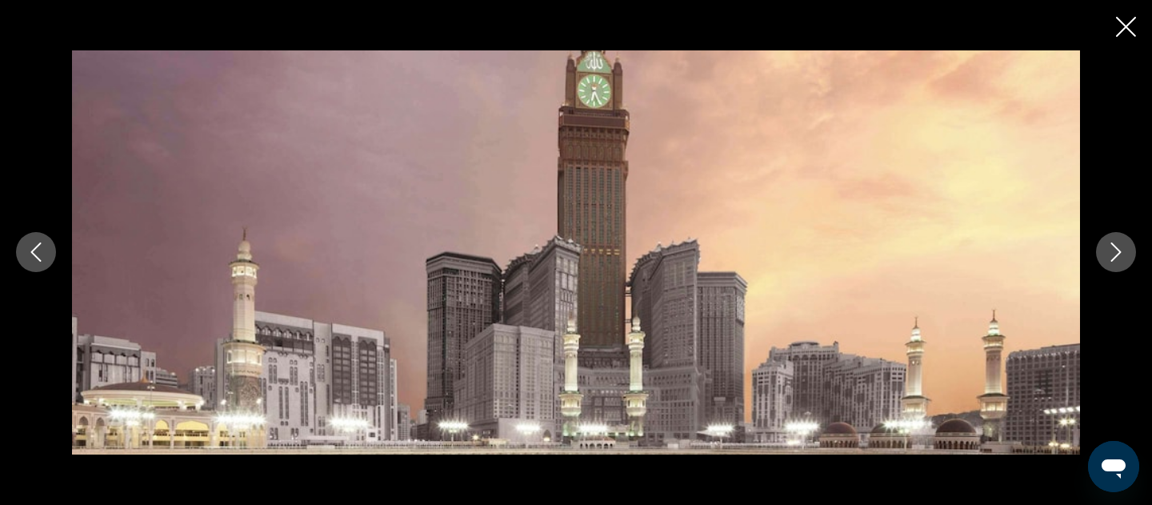
click at [1146, 48] on div "prev next" at bounding box center [576, 252] width 1152 height 505
click at [1133, 43] on div "prev next" at bounding box center [576, 252] width 1152 height 505
click at [1129, 35] on icon "Close slideshow" at bounding box center [1126, 27] width 20 height 20
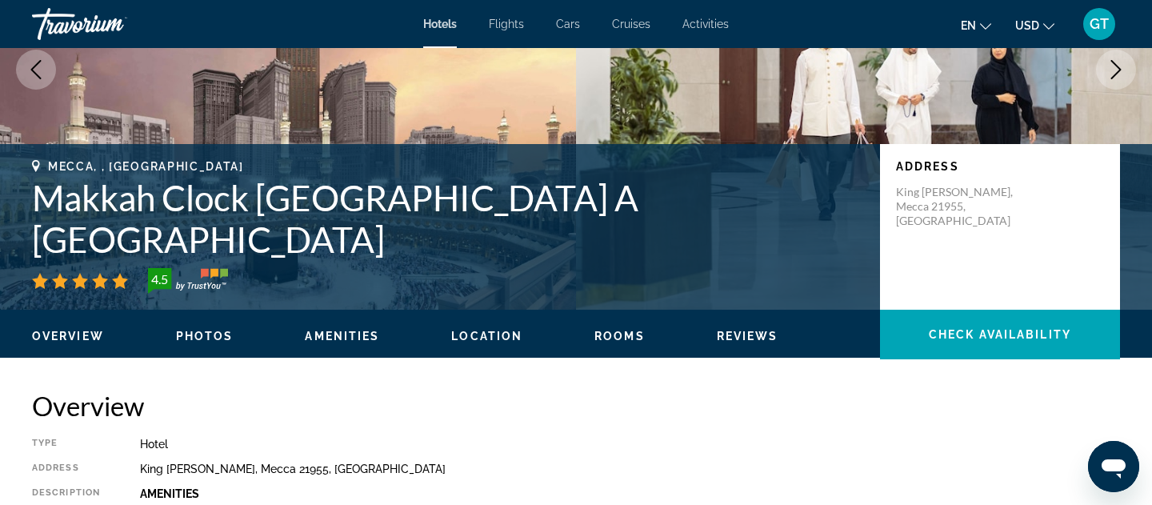
scroll to position [0, 0]
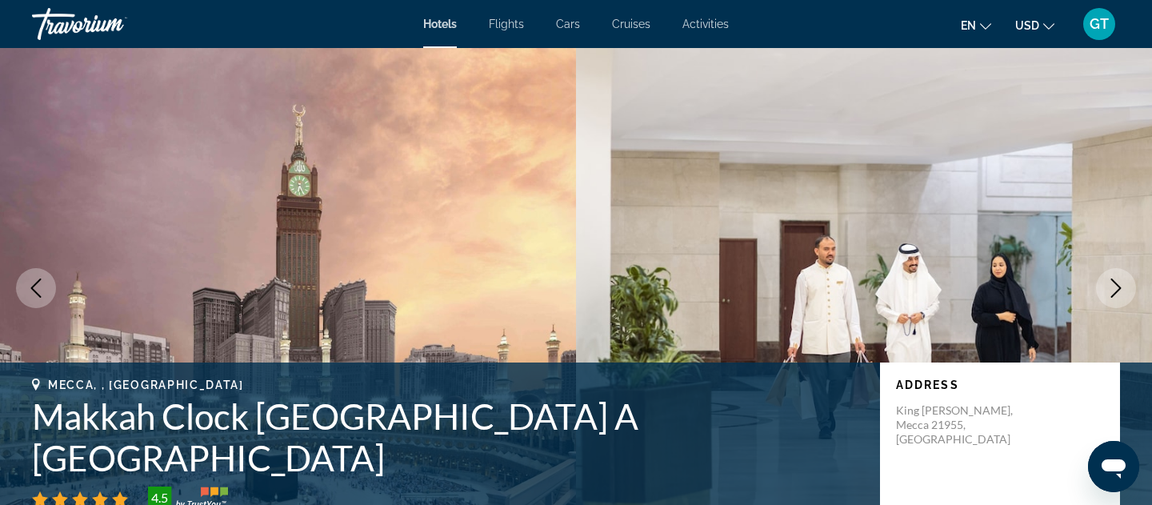
drag, startPoint x: 440, startPoint y: 26, endPoint x: 417, endPoint y: 7, distance: 30.1
click at [414, 0] on mat-toolbar "Hotels Flights Cars Cruises Activities Hotels Flights Cars Cruises Activities e…" at bounding box center [576, 24] width 1152 height 48
click at [418, 13] on div "Hotels Flights Cars Cruises Activities Hotels Flights Cars Cruises Activities e…" at bounding box center [576, 24] width 1152 height 42
click at [426, 14] on div "Hotels Flights Cars Cruises Activities Hotels Flights Cars Cruises Activities e…" at bounding box center [576, 24] width 1152 height 42
click at [426, 18] on span "Hotels" at bounding box center [440, 24] width 34 height 13
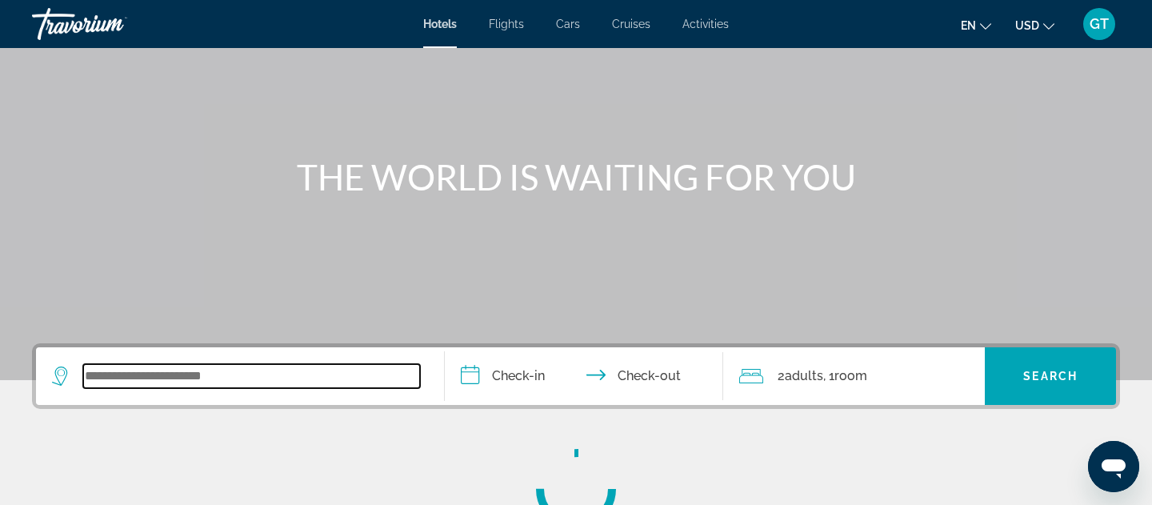
click at [215, 377] on input "Search widget" at bounding box center [251, 376] width 337 height 24
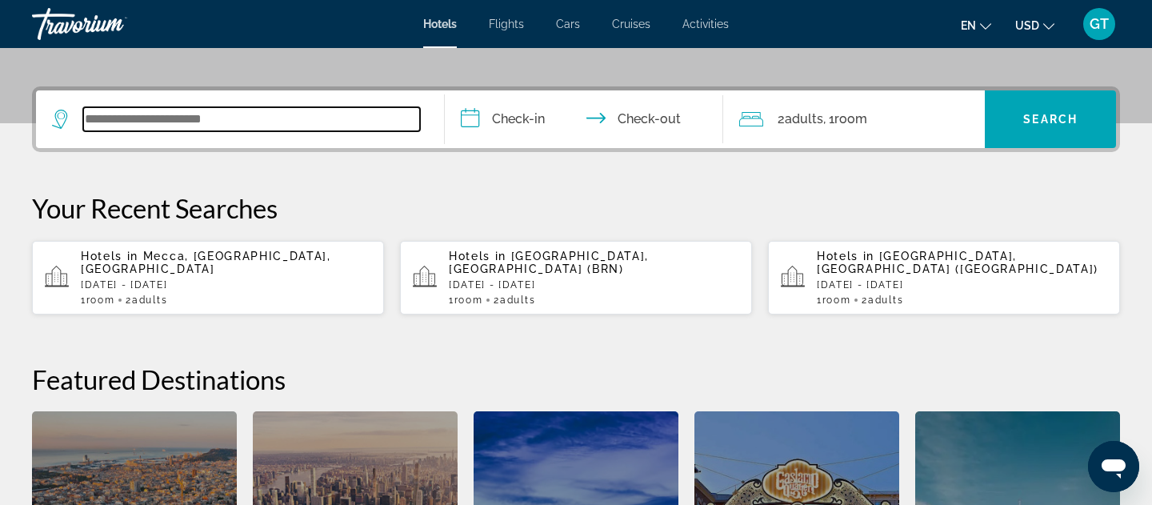
scroll to position [360, 0]
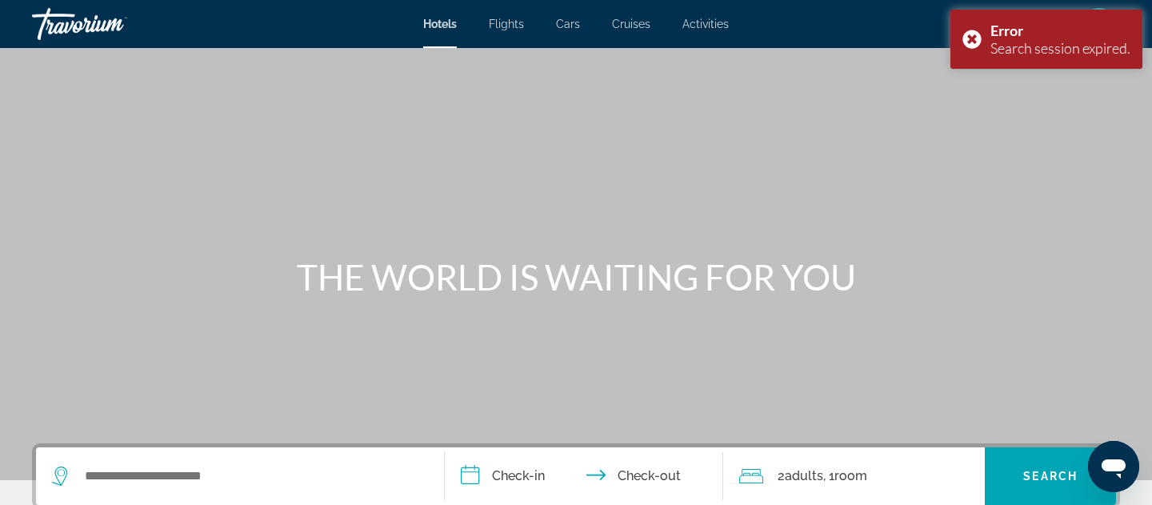
scroll to position [360, 0]
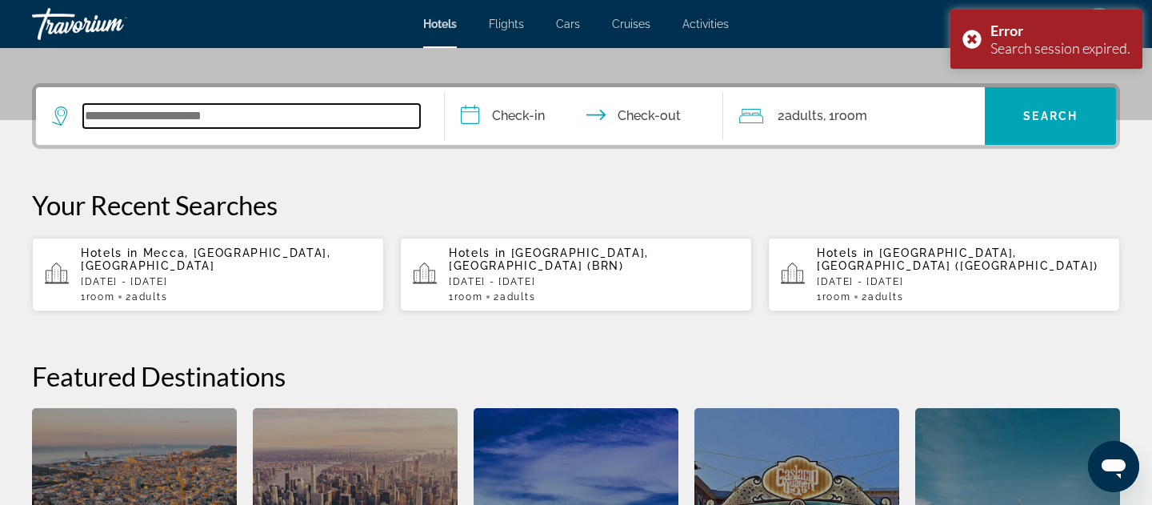
click at [214, 106] on input "Search widget" at bounding box center [251, 116] width 337 height 24
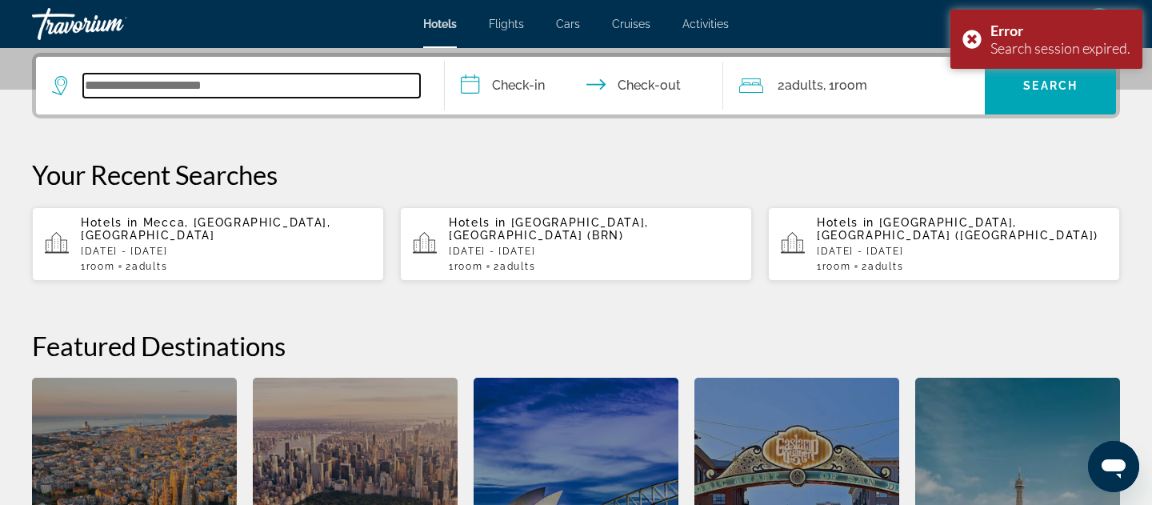
scroll to position [391, 0]
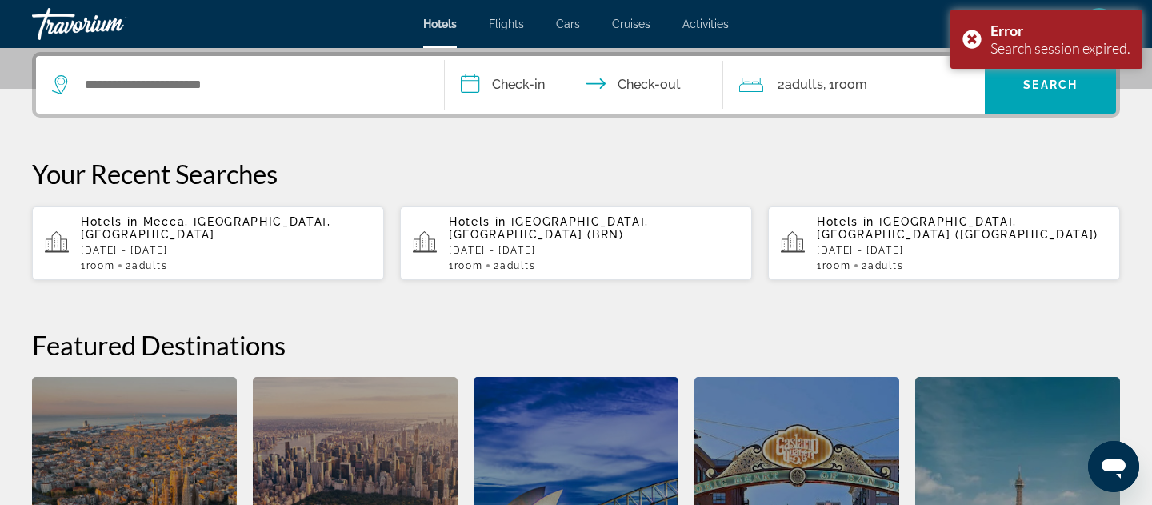
click at [217, 278] on app-hotels-recent-search "Hotels in [GEOGRAPHIC_DATA], [GEOGRAPHIC_DATA], [GEOGRAPHIC_DATA] [DATE] - [DAT…" at bounding box center [208, 243] width 352 height 74
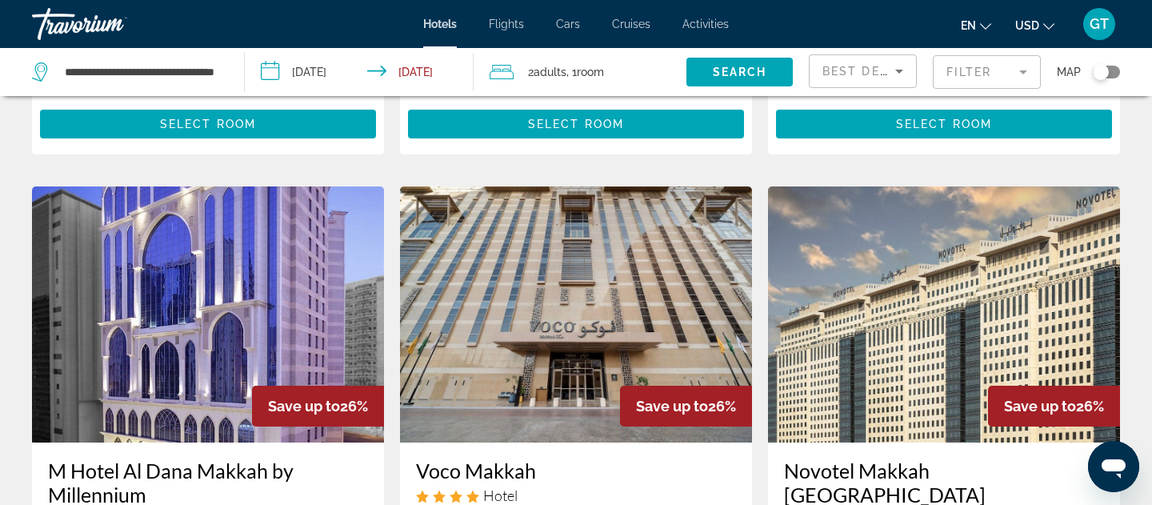
scroll to position [2357, 0]
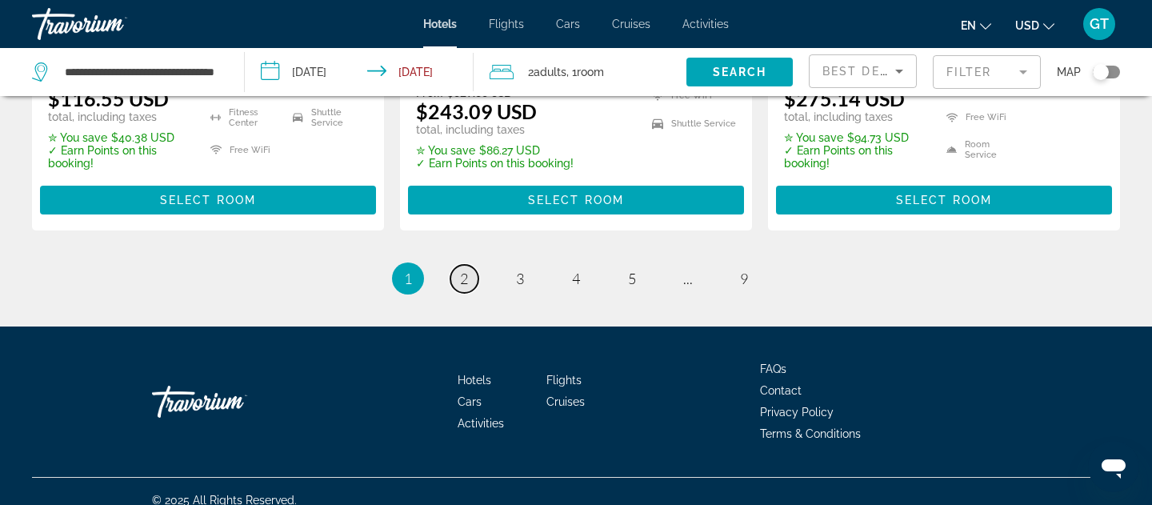
click at [461, 270] on span "2" at bounding box center [464, 279] width 8 height 18
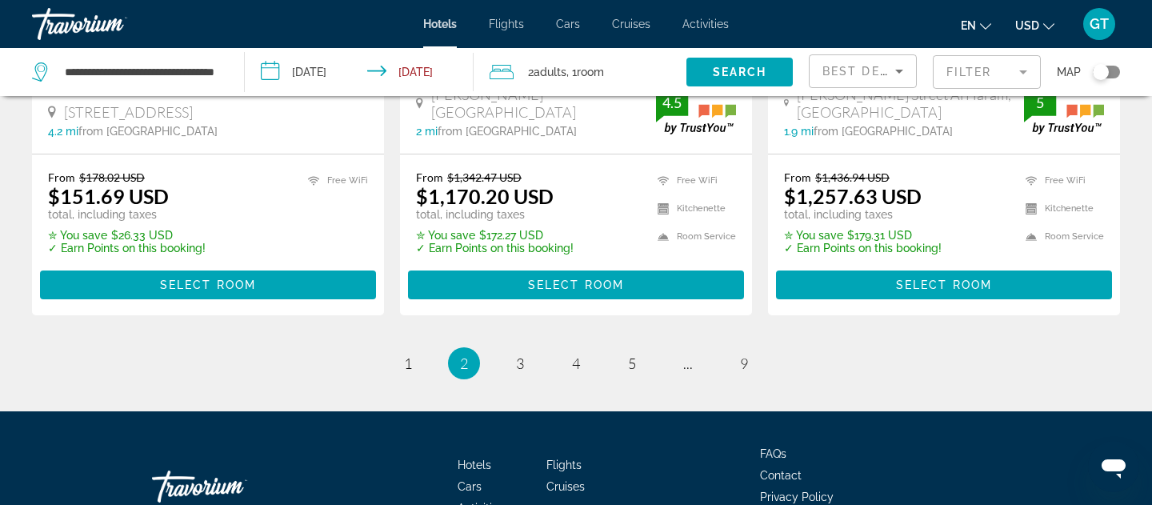
scroll to position [2367, 0]
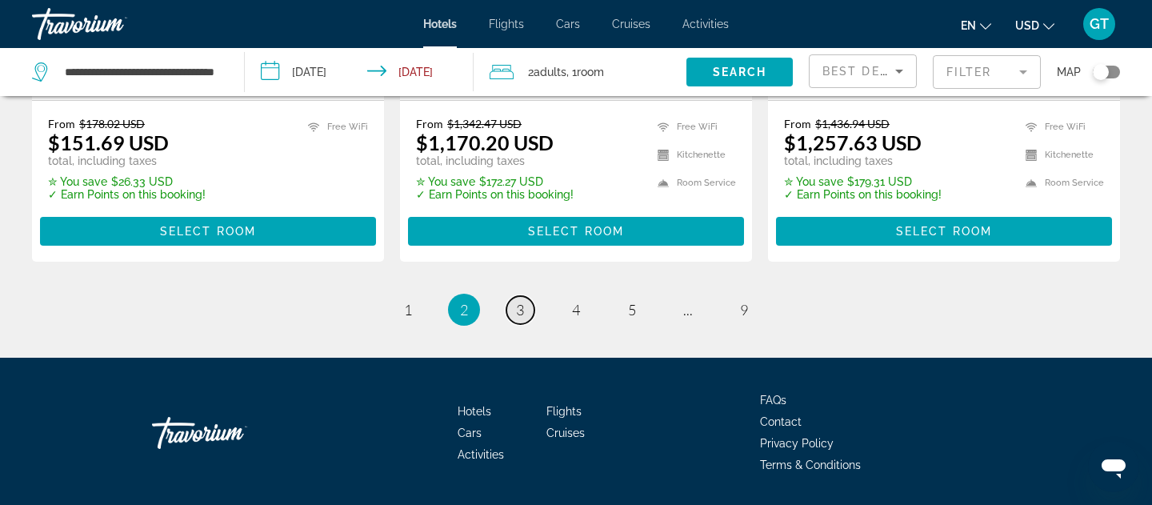
click at [517, 301] on span "3" at bounding box center [520, 310] width 8 height 18
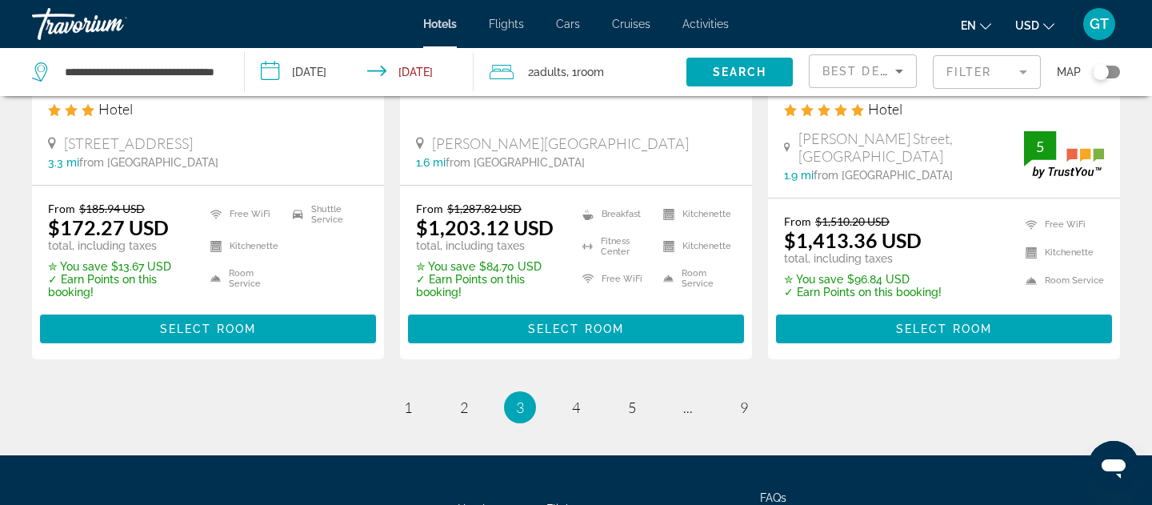
scroll to position [2305, 0]
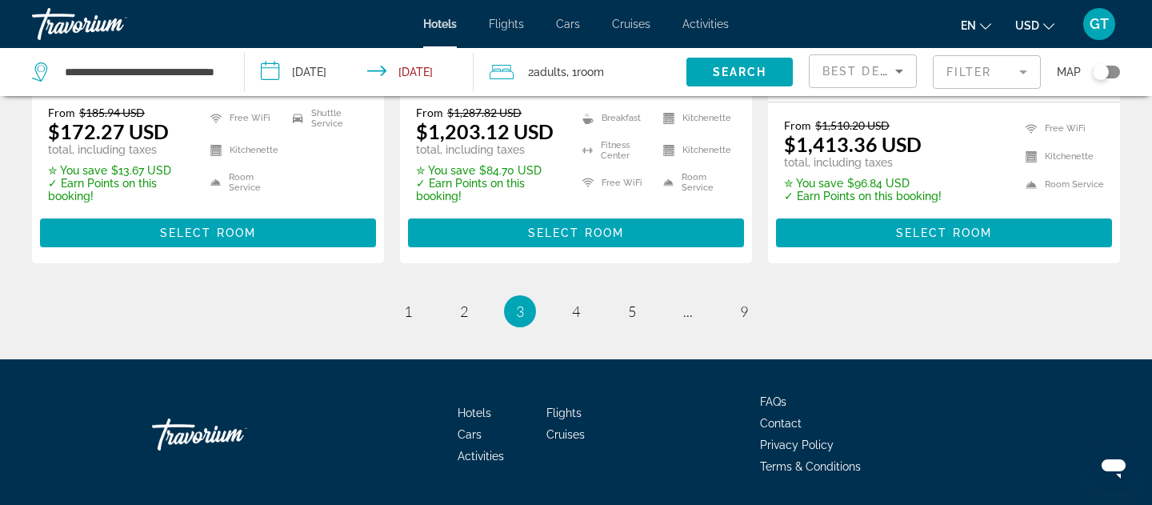
click at [592, 327] on ul "3 / 9 page 1 page 2 You're on page 3 page 4 page 5 page ... page 9" at bounding box center [576, 311] width 1088 height 32
click at [584, 326] on link "page 4" at bounding box center [576, 312] width 28 height 28
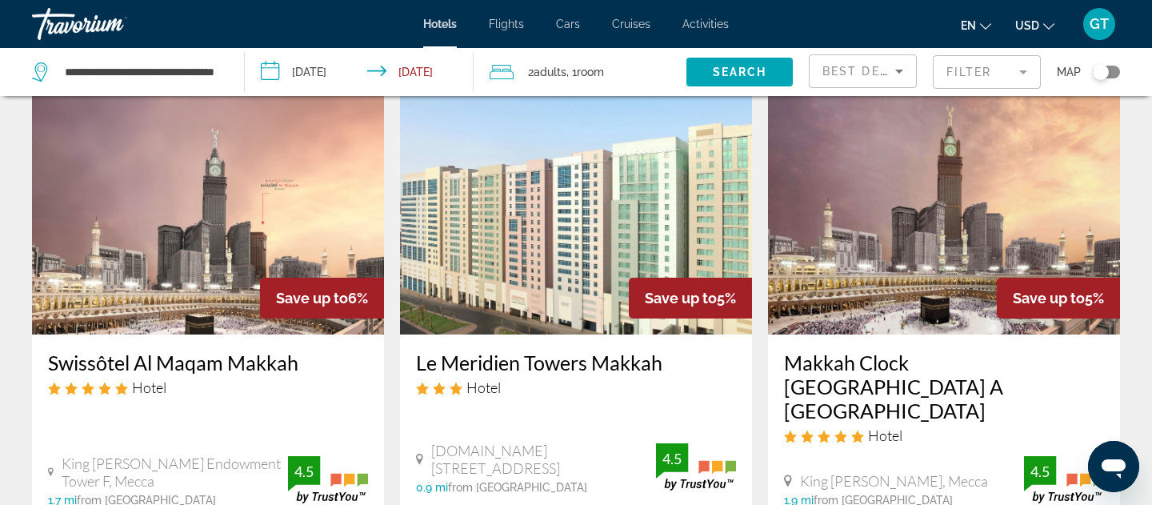
scroll to position [71, 0]
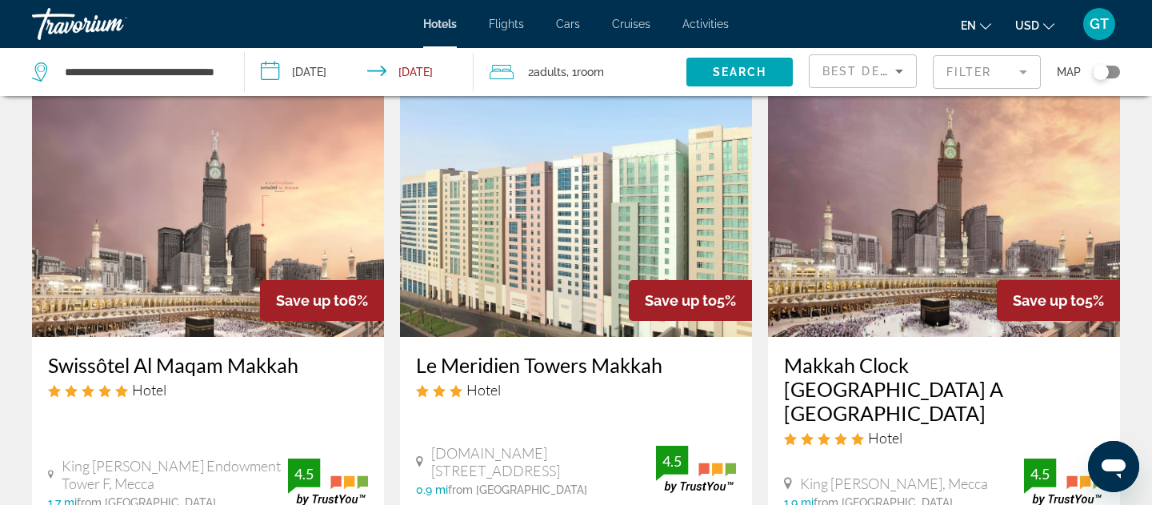
click at [822, 346] on div "Makkah Clock [GEOGRAPHIC_DATA] A [GEOGRAPHIC_DATA] Hotel [GEOGRAPHIC_DATA][PERS…" at bounding box center [944, 431] width 352 height 188
click at [823, 354] on h3 "Makkah Clock [GEOGRAPHIC_DATA] A [GEOGRAPHIC_DATA]" at bounding box center [944, 389] width 320 height 72
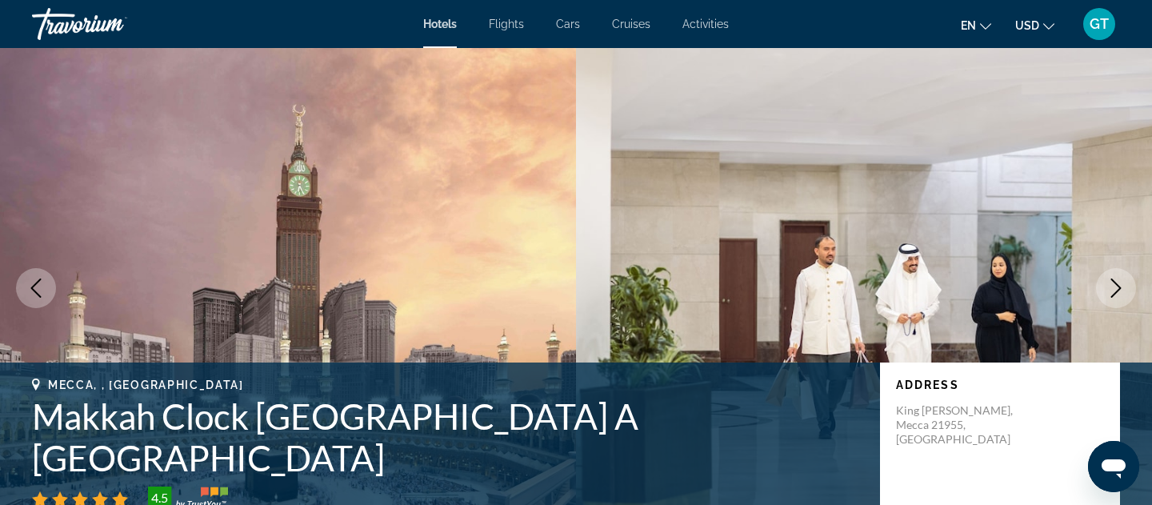
click at [1030, 338] on img "Main content" at bounding box center [864, 288] width 576 height 480
click at [1132, 294] on button "Next image" at bounding box center [1116, 288] width 40 height 40
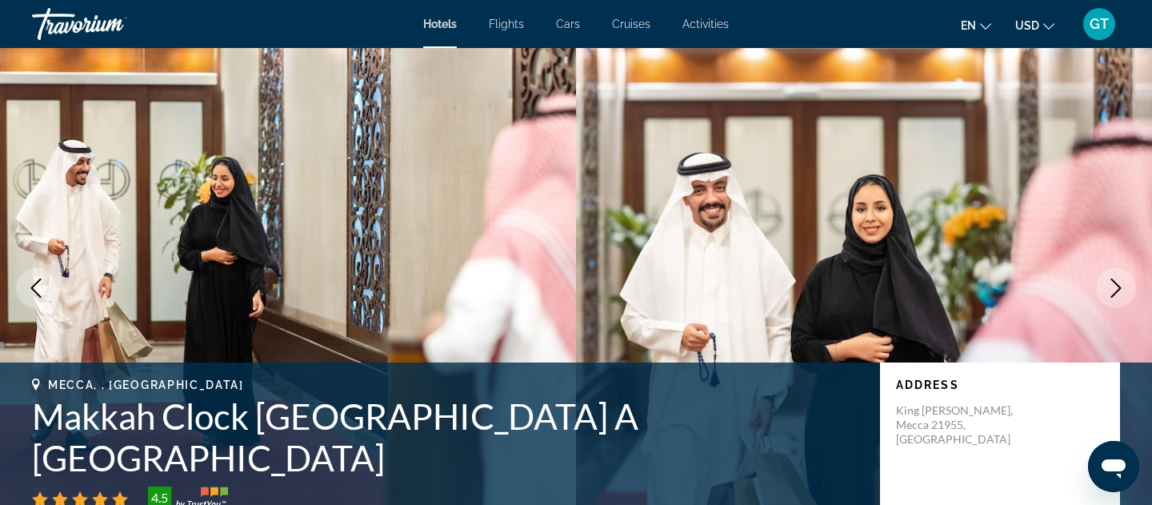
click at [1121, 293] on icon "Next image" at bounding box center [1115, 287] width 19 height 19
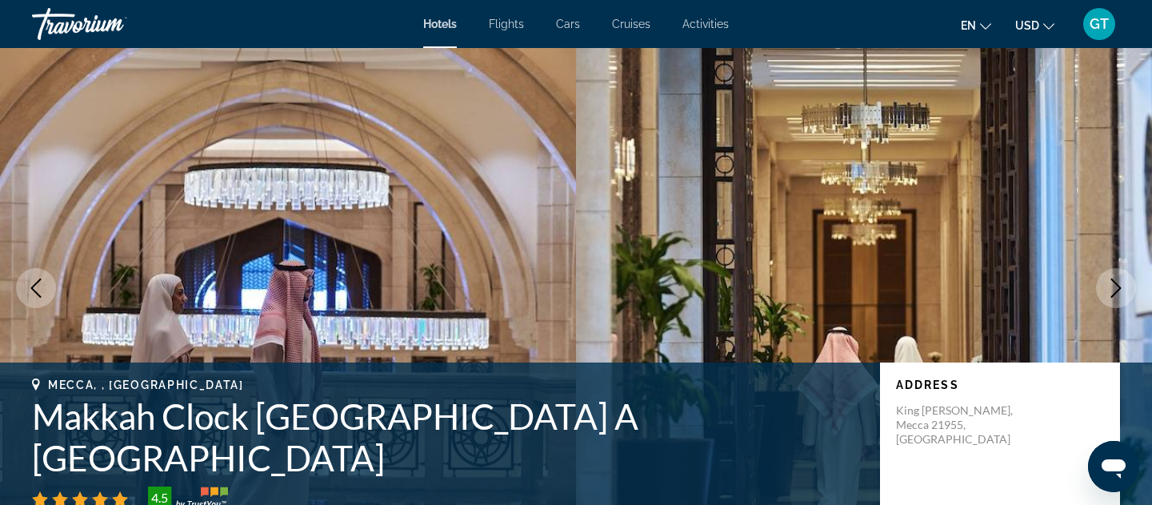
click at [41, 287] on icon "Previous image" at bounding box center [35, 287] width 19 height 19
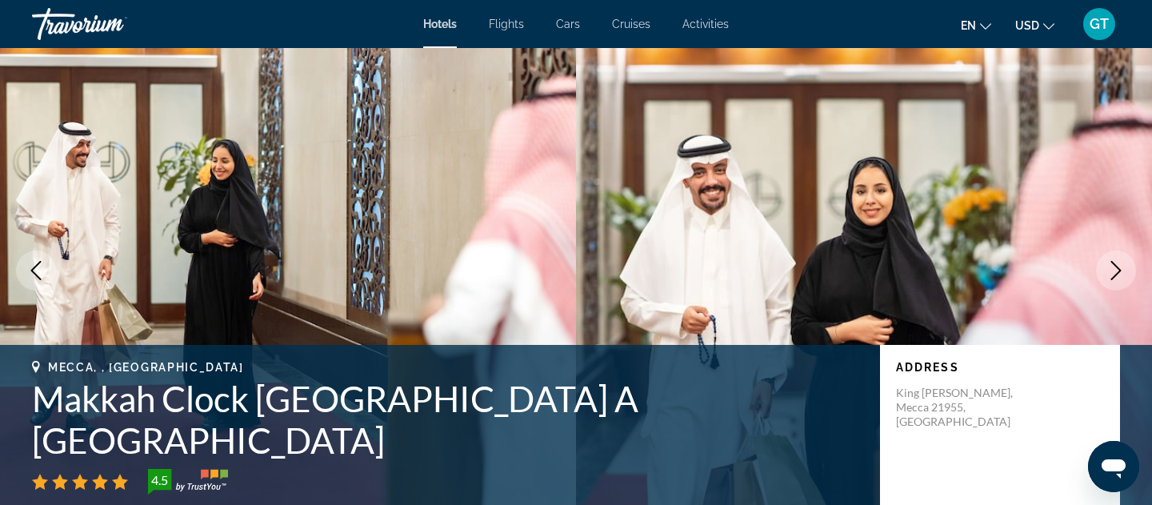
scroll to position [18, 0]
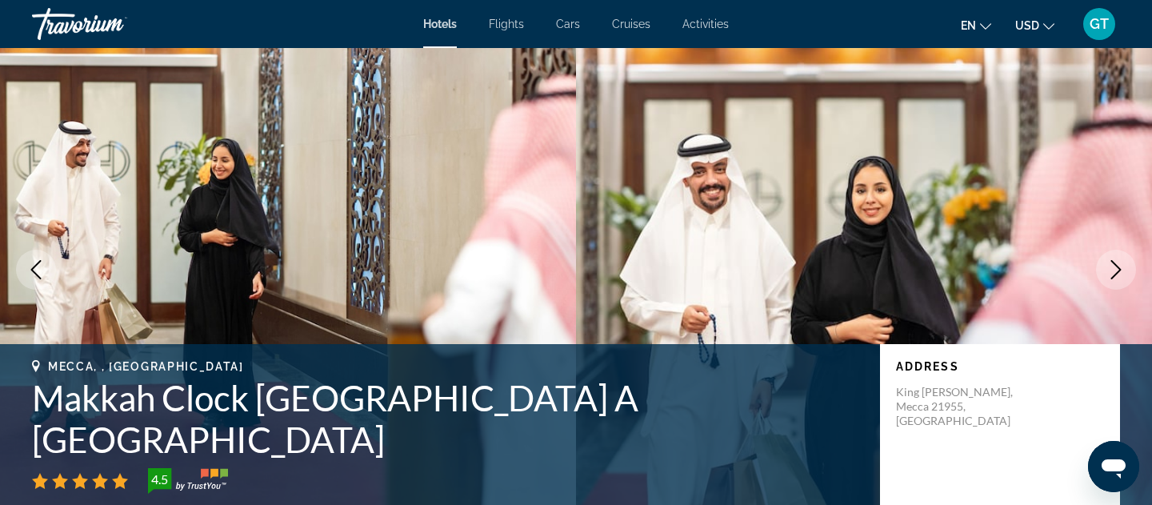
click at [30, 280] on button "Previous image" at bounding box center [36, 270] width 40 height 40
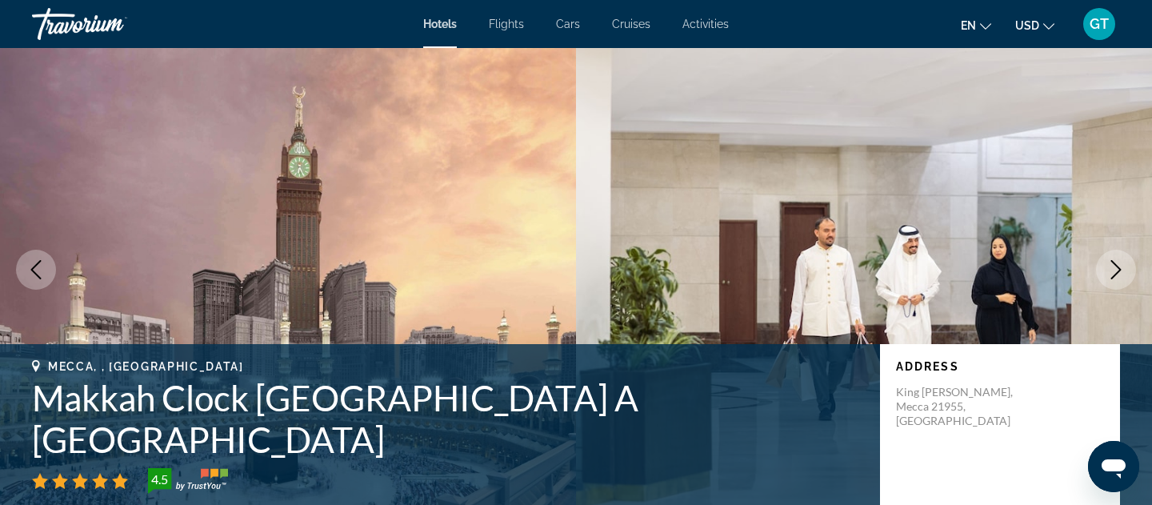
click at [34, 275] on icon "Previous image" at bounding box center [35, 269] width 19 height 19
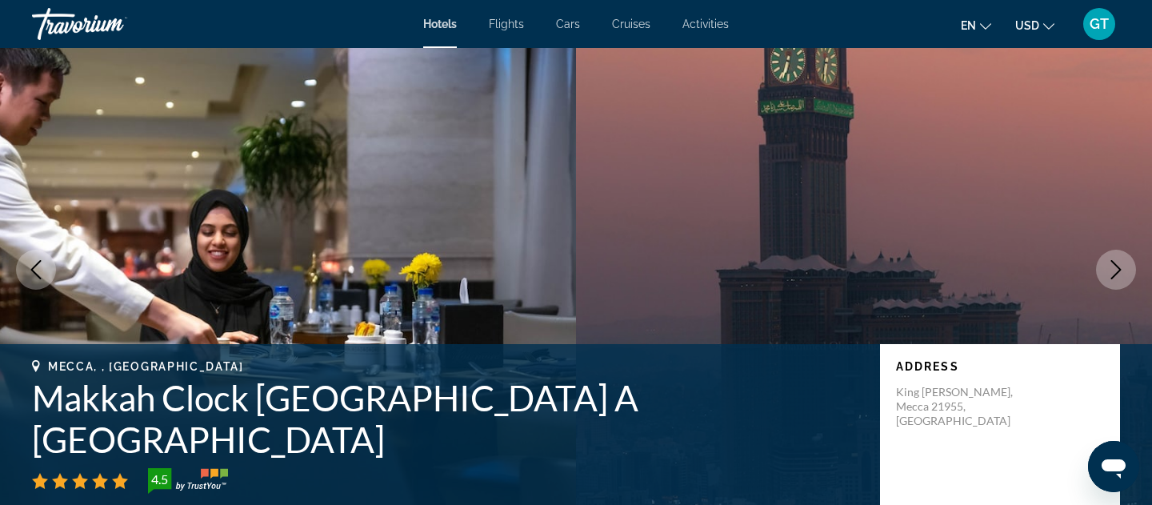
click at [34, 275] on icon "Previous image" at bounding box center [35, 269] width 19 height 19
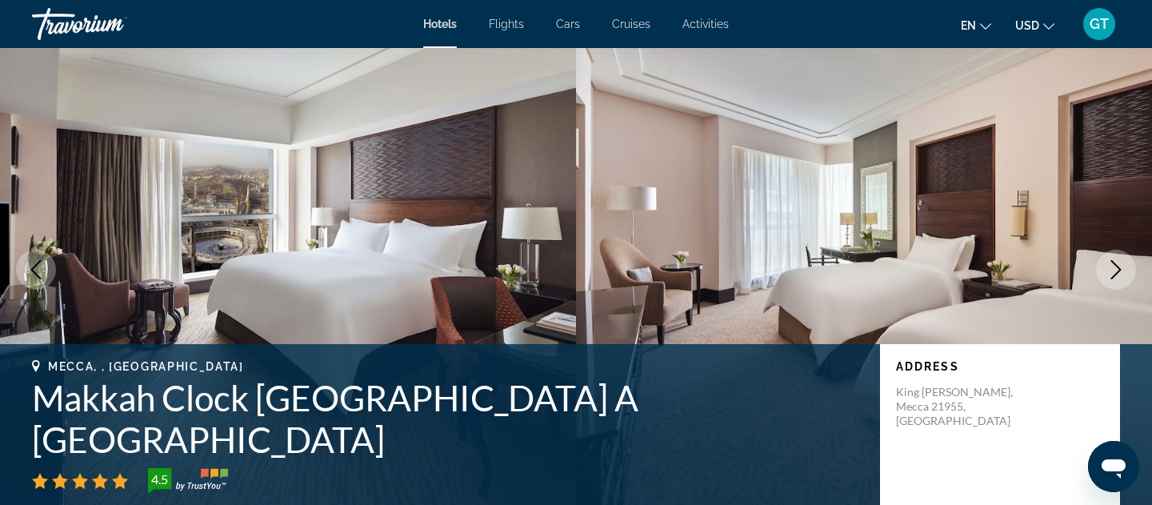
click at [34, 275] on icon "Previous image" at bounding box center [35, 269] width 19 height 19
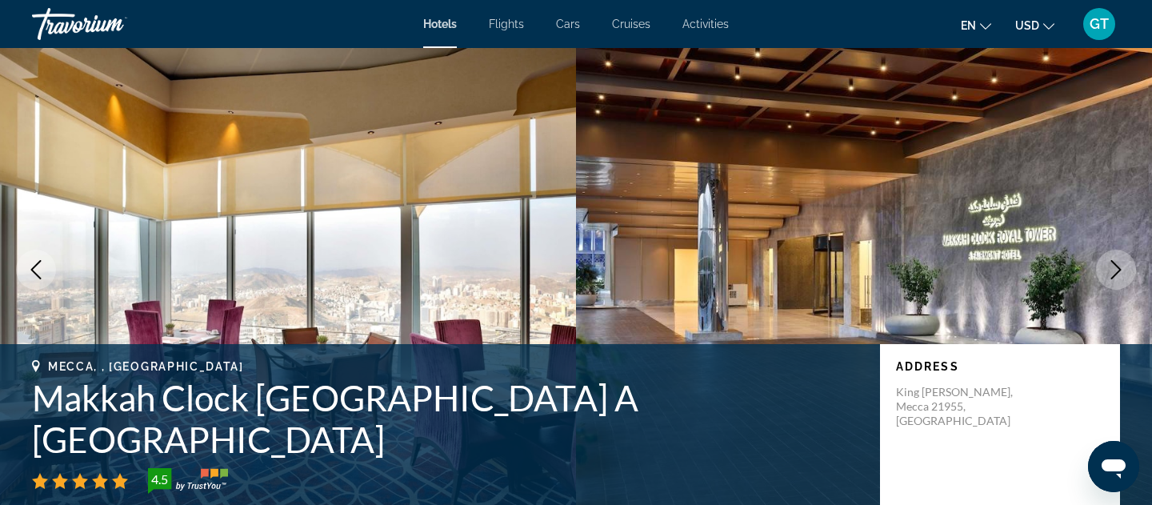
click at [34, 275] on icon "Previous image" at bounding box center [35, 269] width 19 height 19
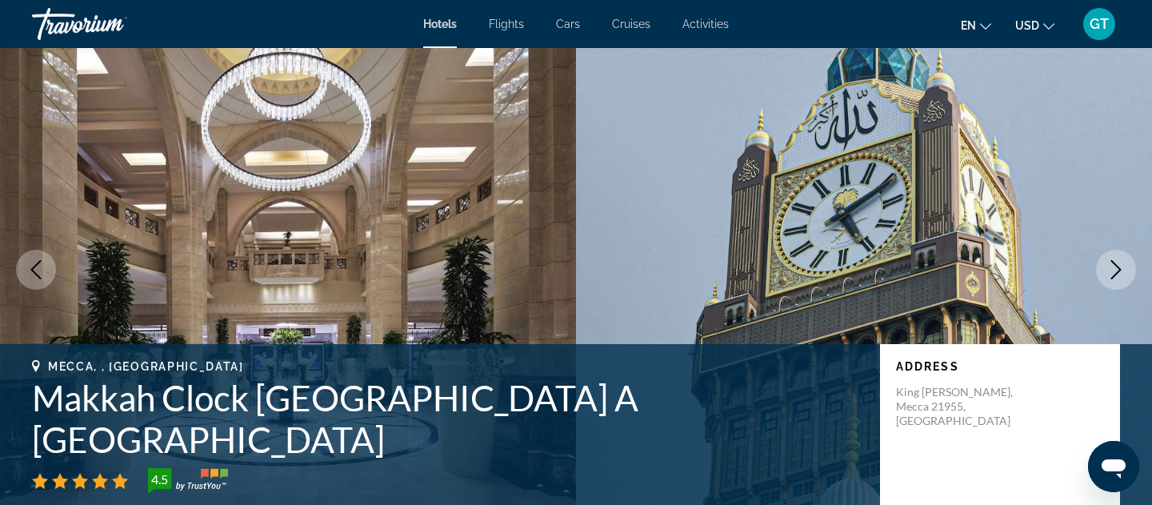
click at [34, 275] on icon "Previous image" at bounding box center [35, 269] width 19 height 19
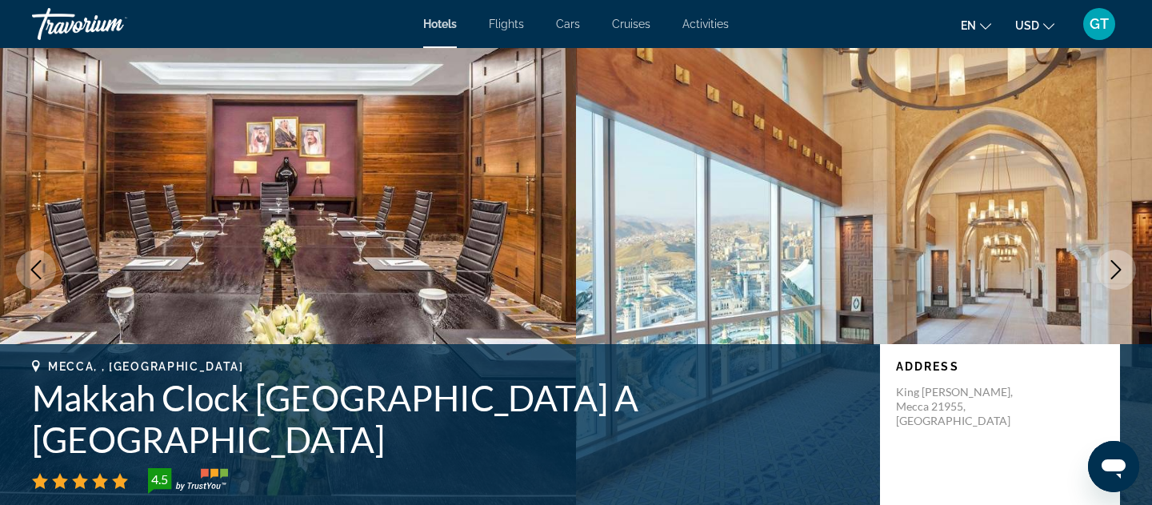
click at [34, 275] on icon "Previous image" at bounding box center [35, 269] width 19 height 19
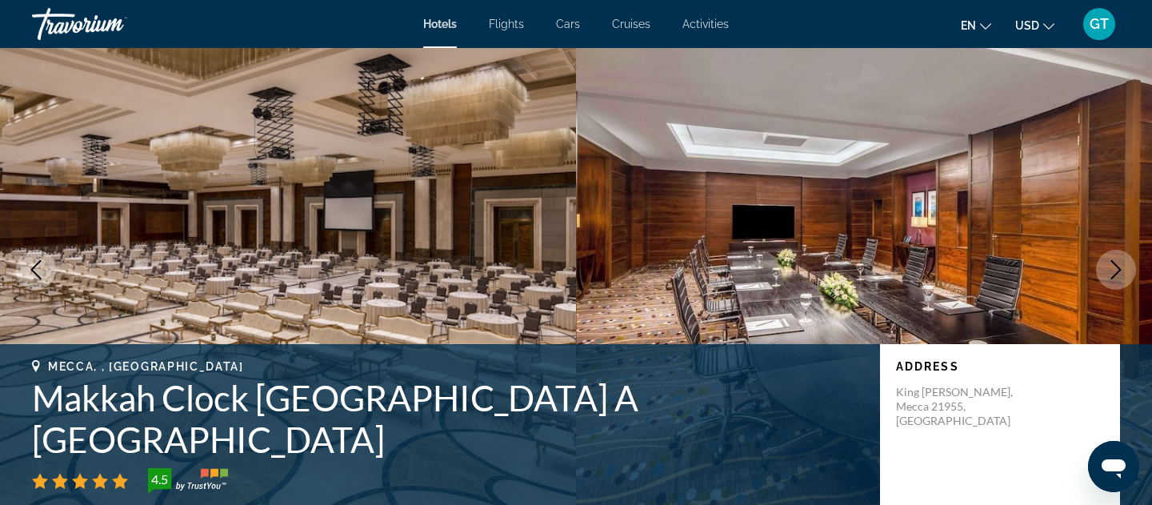
click at [34, 275] on icon "Previous image" at bounding box center [35, 269] width 19 height 19
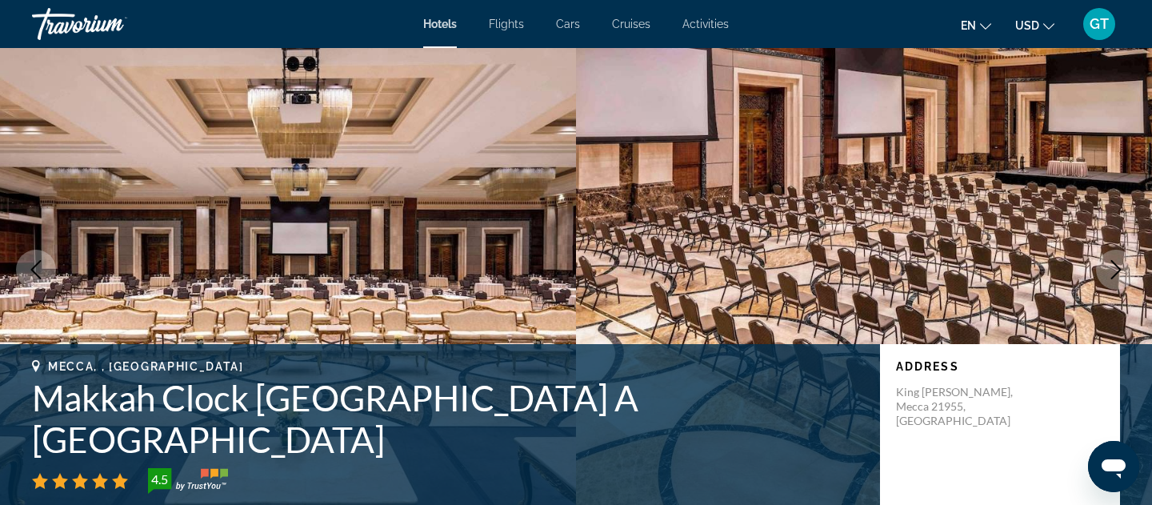
click at [34, 275] on icon "Previous image" at bounding box center [35, 269] width 19 height 19
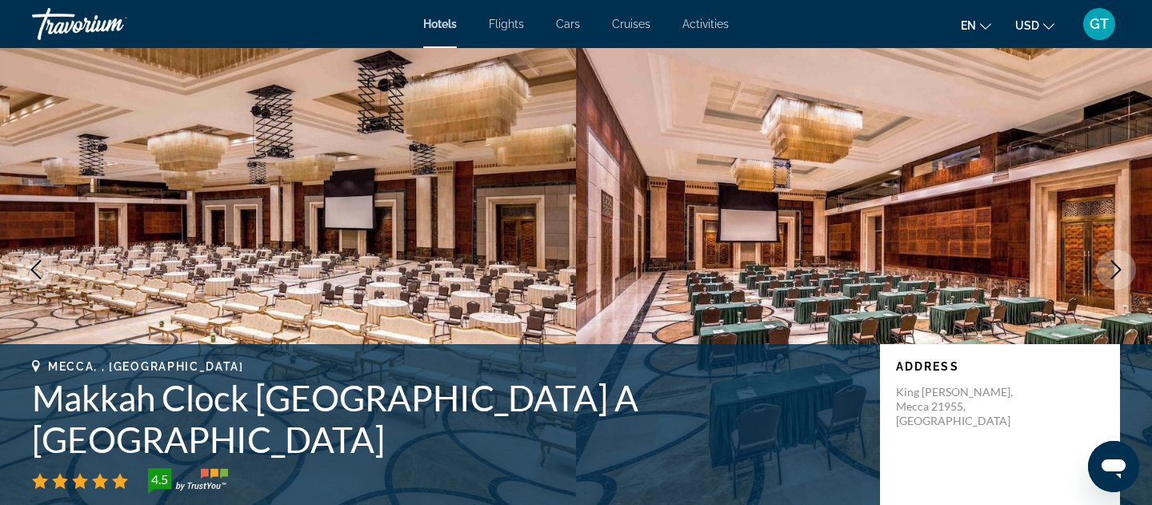
click at [34, 275] on icon "Previous image" at bounding box center [35, 269] width 19 height 19
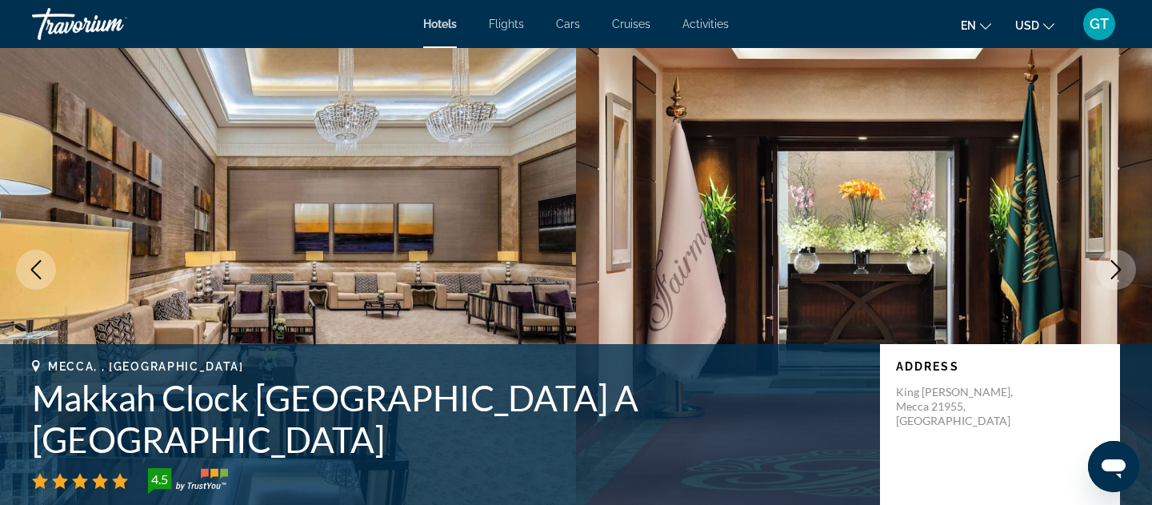
click at [34, 275] on icon "Previous image" at bounding box center [35, 269] width 19 height 19
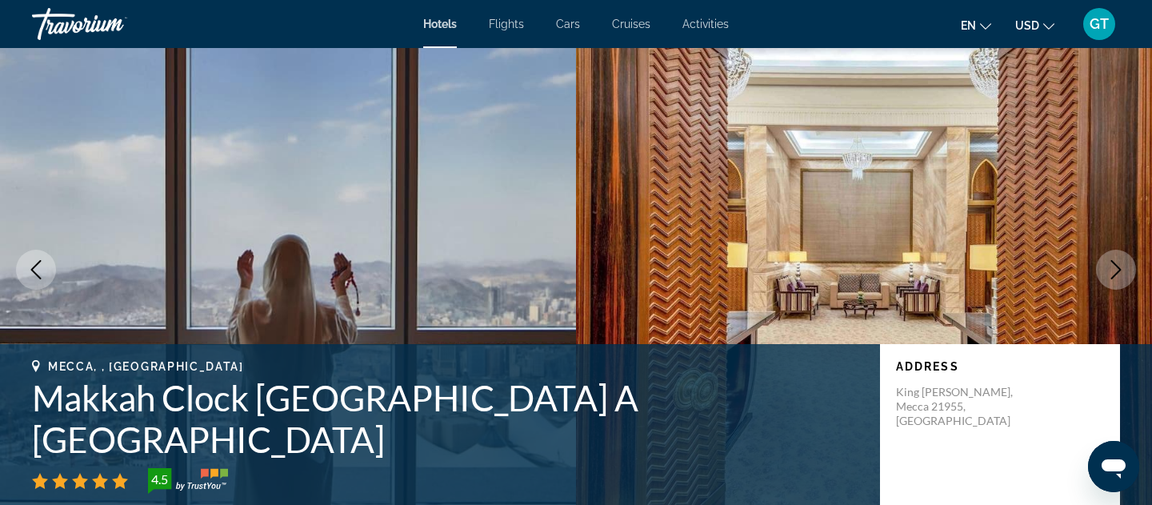
click at [34, 275] on icon "Previous image" at bounding box center [35, 269] width 19 height 19
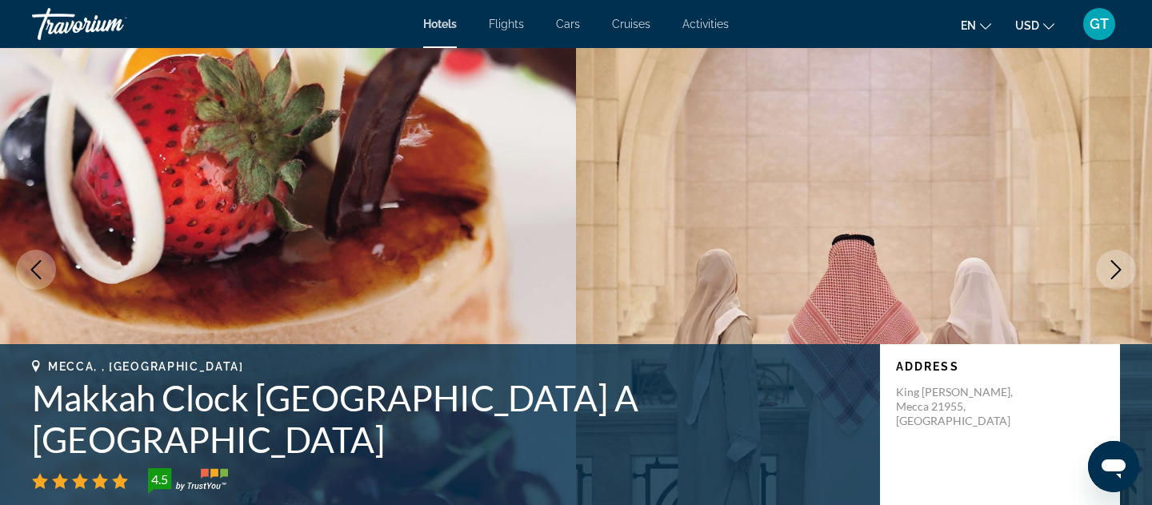
click at [34, 275] on icon "Previous image" at bounding box center [35, 269] width 19 height 19
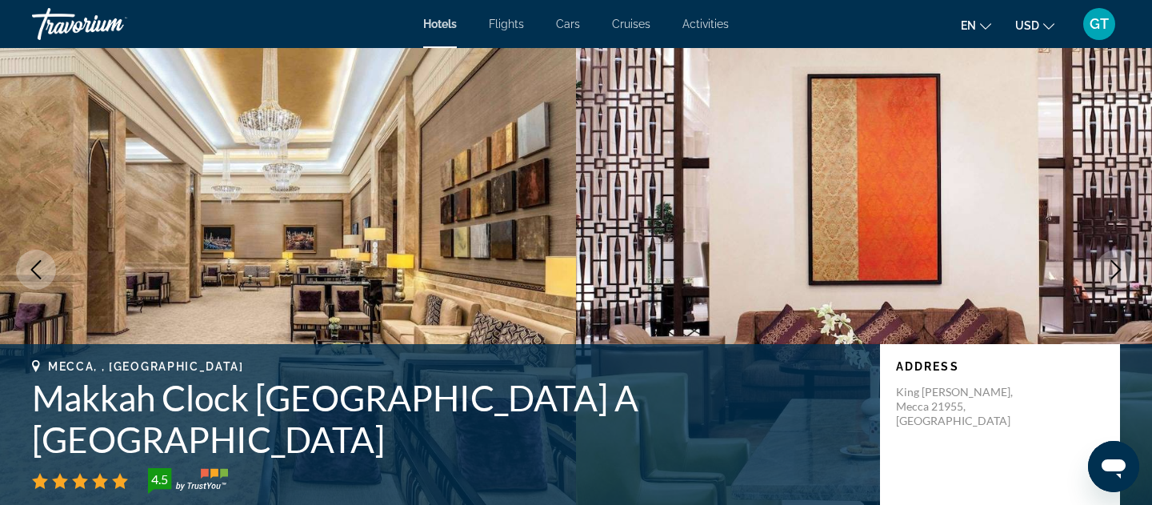
click at [34, 275] on icon "Previous image" at bounding box center [35, 269] width 19 height 19
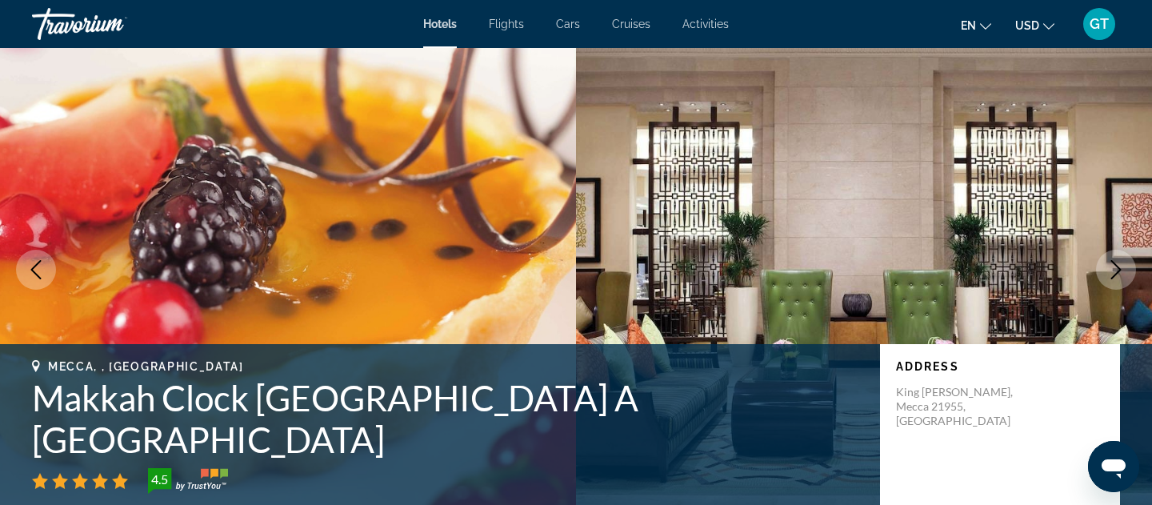
click at [1121, 284] on button "Next image" at bounding box center [1116, 270] width 40 height 40
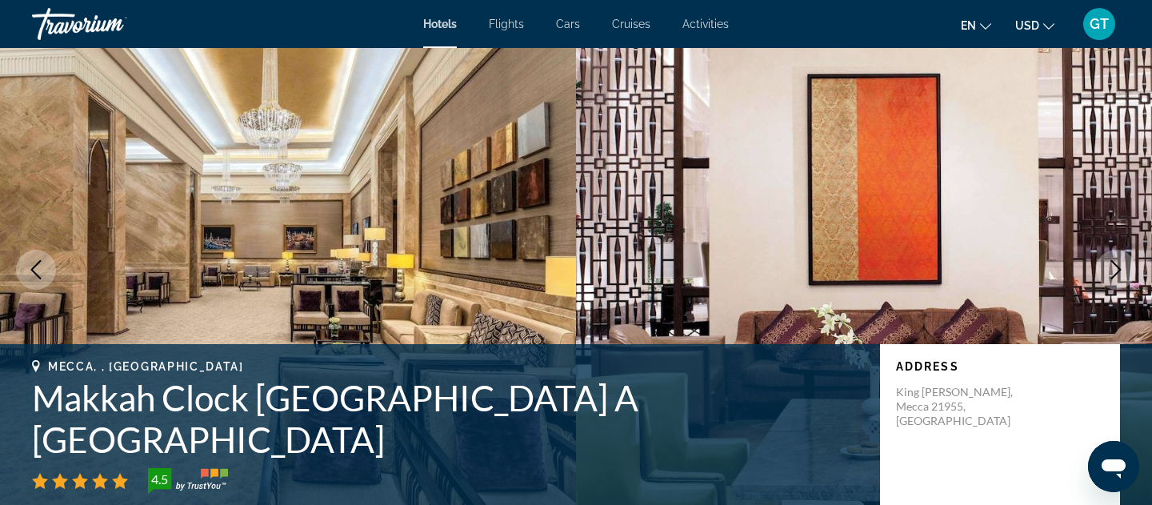
click at [1121, 271] on icon "Next image" at bounding box center [1115, 269] width 19 height 19
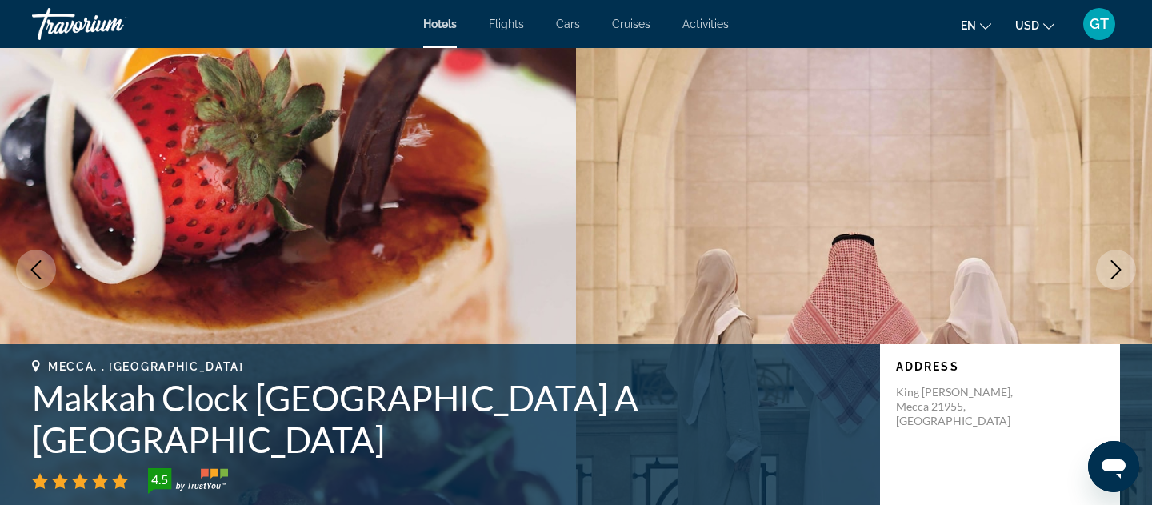
click at [35, 271] on icon "Previous image" at bounding box center [35, 269] width 19 height 19
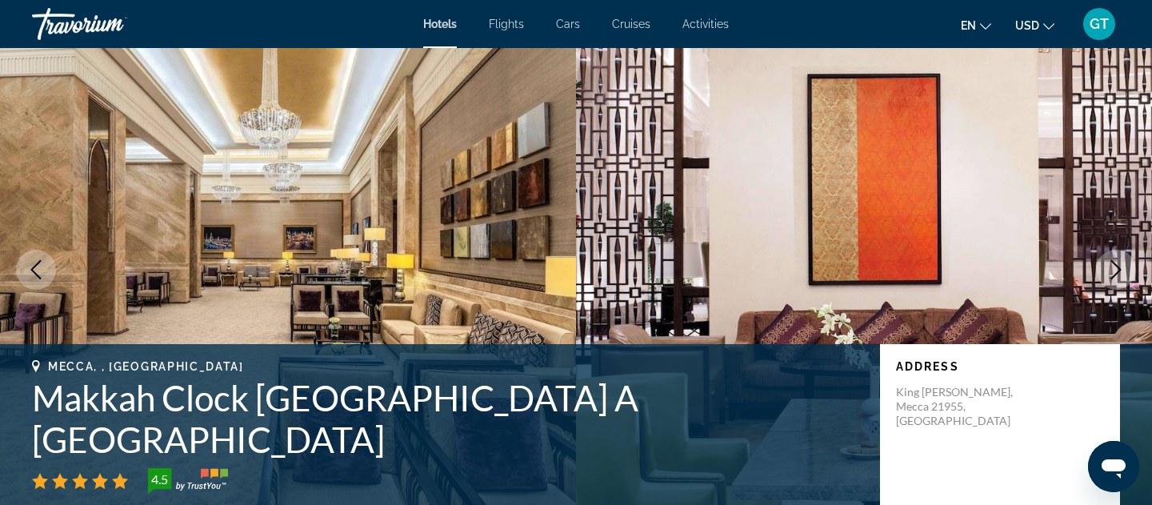
click at [35, 271] on icon "Previous image" at bounding box center [35, 269] width 19 height 19
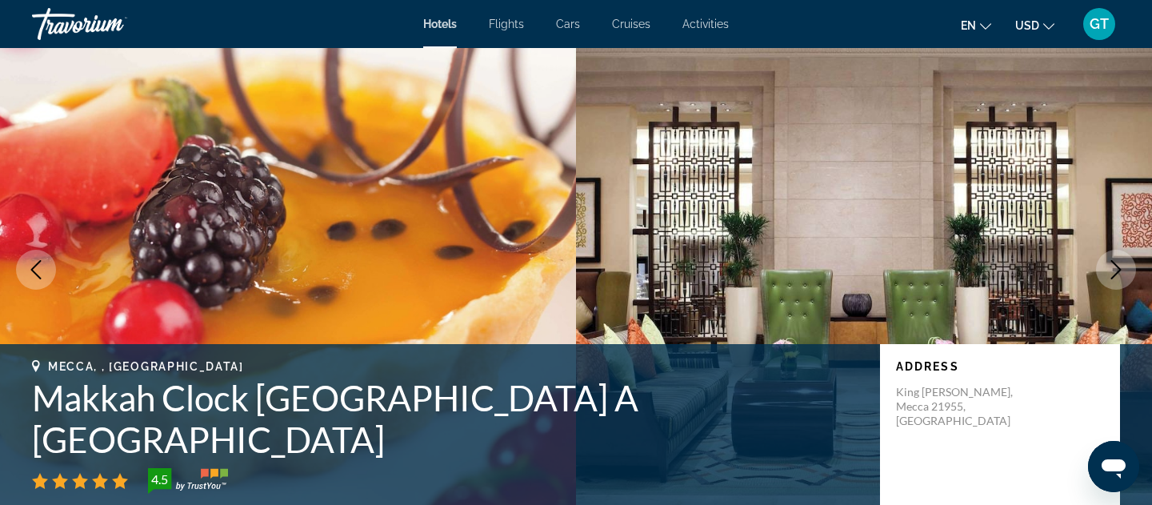
click at [35, 271] on icon "Previous image" at bounding box center [35, 269] width 19 height 19
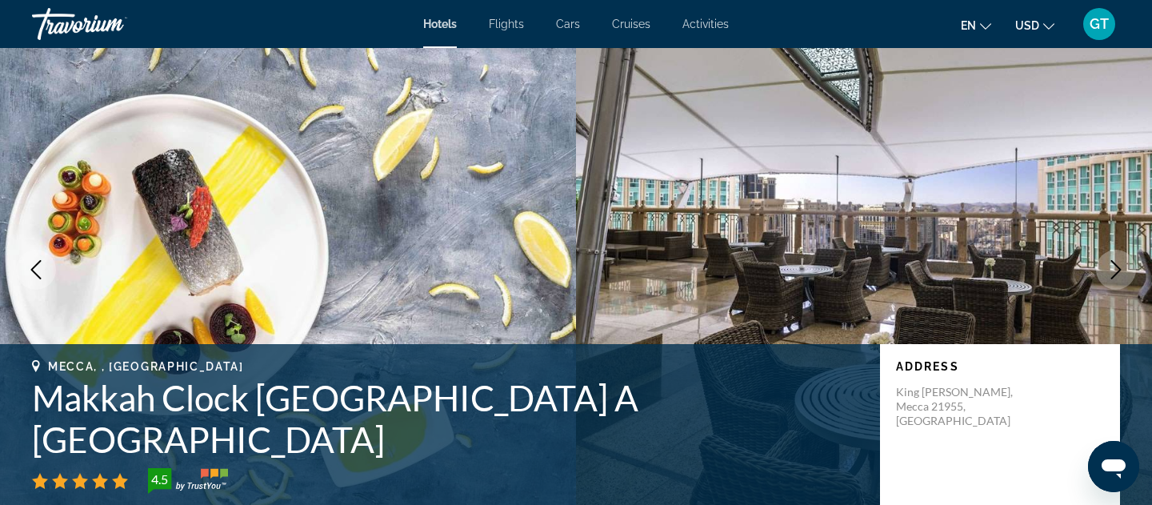
click at [35, 271] on icon "Previous image" at bounding box center [35, 269] width 19 height 19
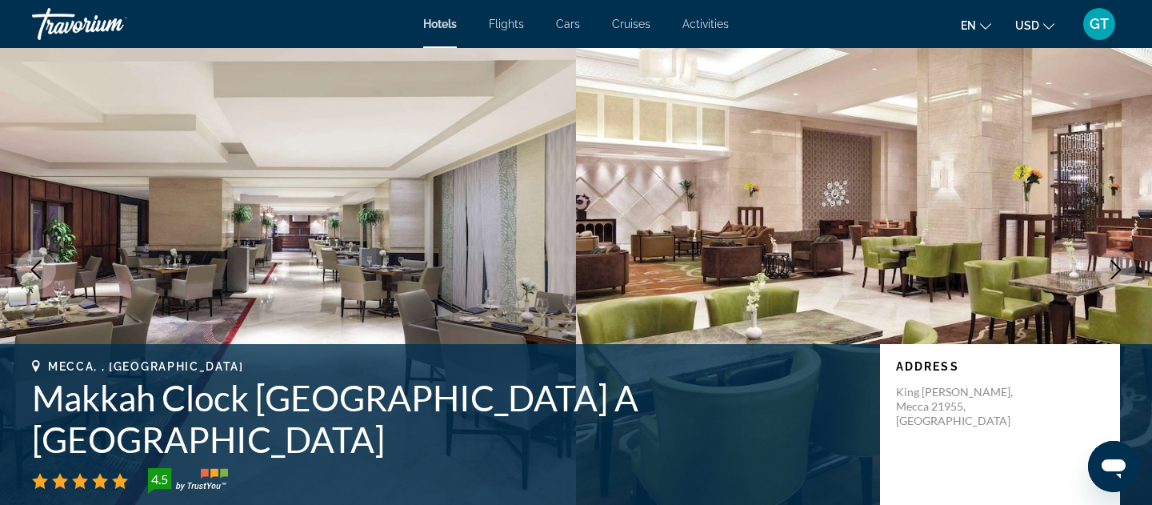
click at [1094, 259] on img "Main content" at bounding box center [864, 270] width 576 height 480
click at [1099, 264] on button "Next image" at bounding box center [1116, 270] width 40 height 40
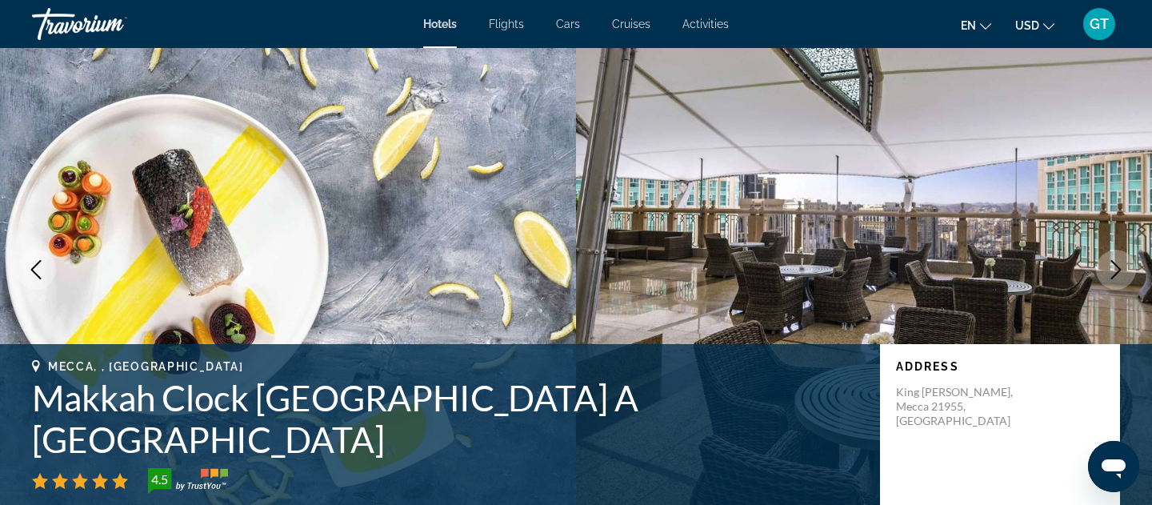
click at [28, 265] on icon "Previous image" at bounding box center [35, 269] width 19 height 19
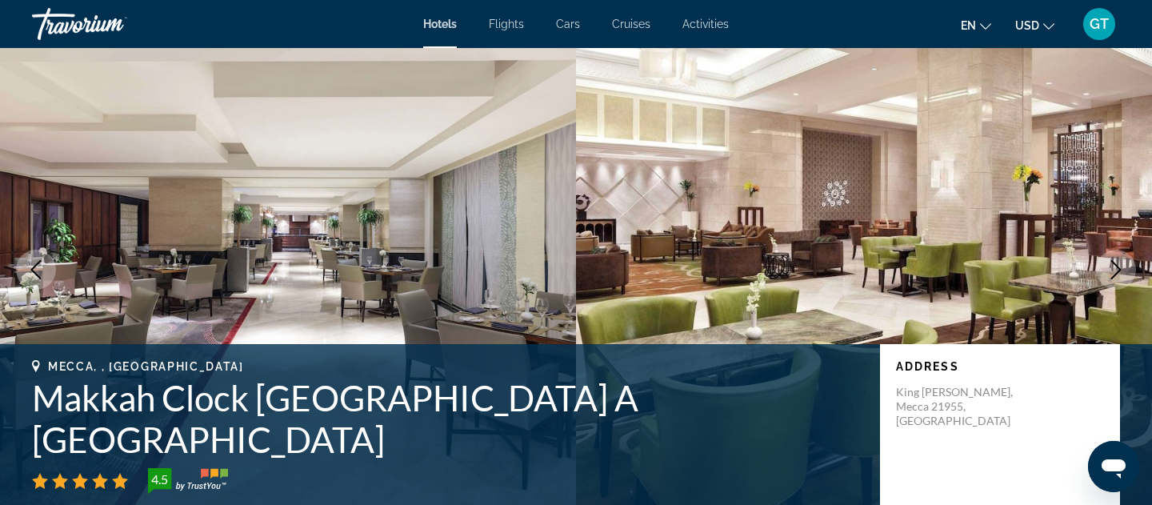
click at [38, 265] on icon "Previous image" at bounding box center [35, 269] width 19 height 19
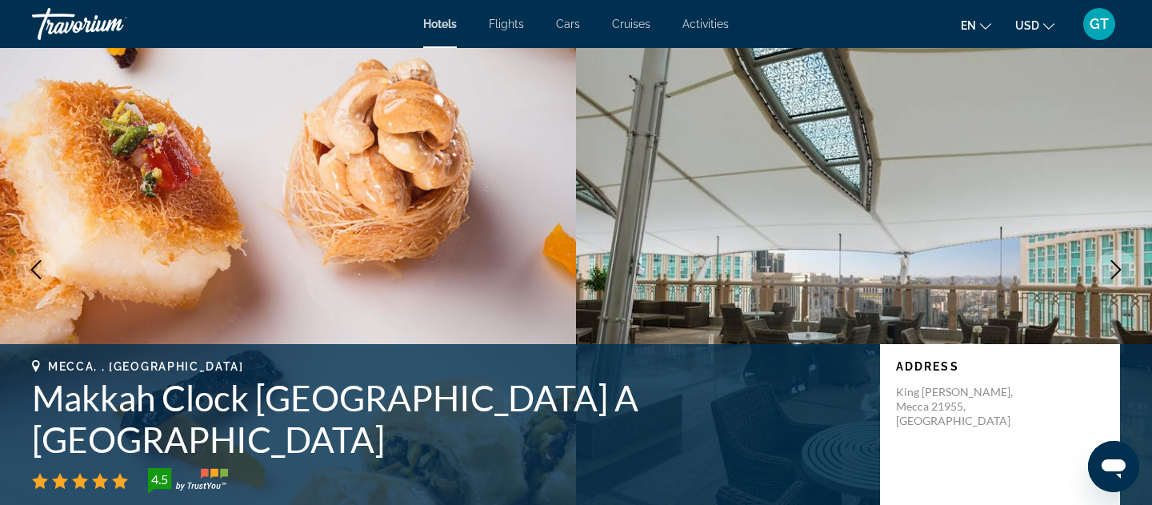
click at [38, 265] on icon "Previous image" at bounding box center [35, 269] width 19 height 19
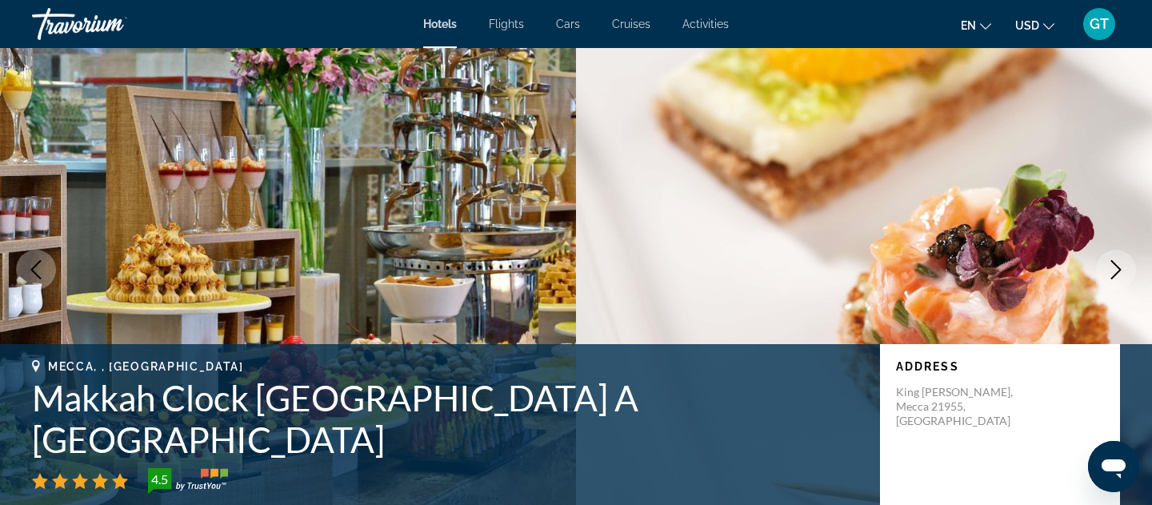
click at [1117, 274] on icon "Next image" at bounding box center [1115, 269] width 19 height 19
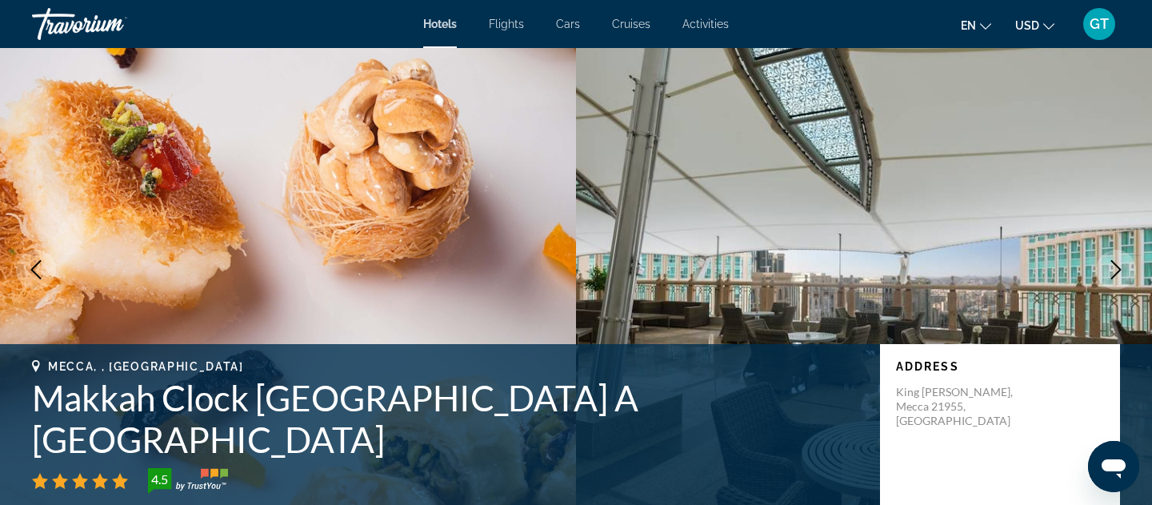
click at [38, 269] on icon "Previous image" at bounding box center [35, 269] width 19 height 19
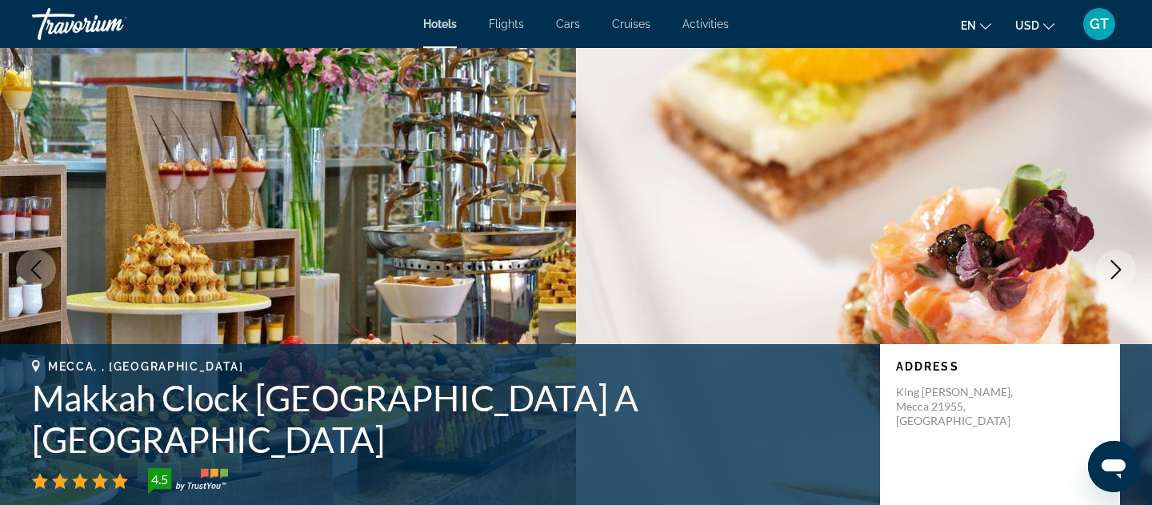
click at [38, 269] on icon "Previous image" at bounding box center [35, 269] width 19 height 19
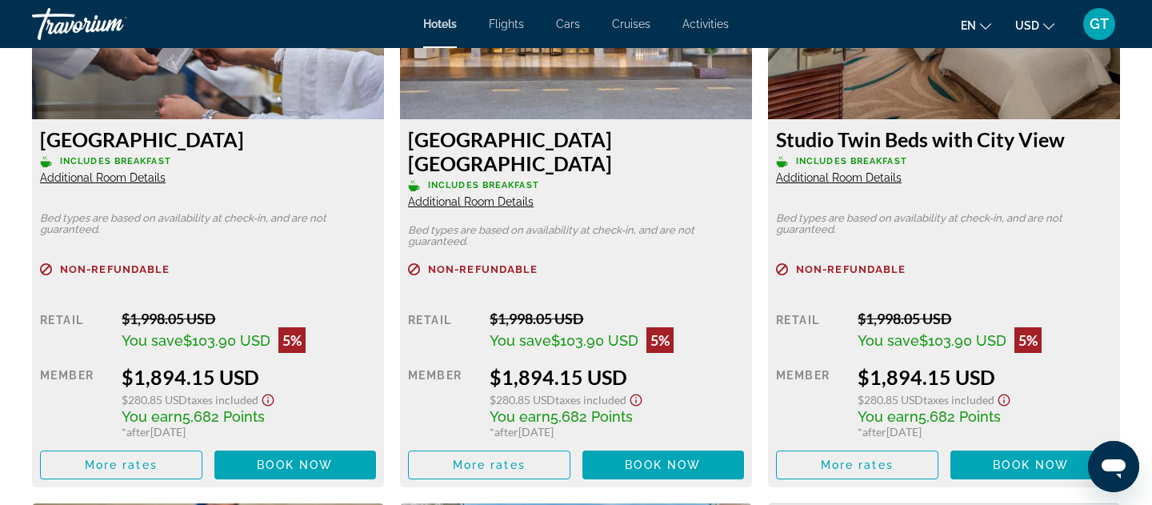
scroll to position [2522, 0]
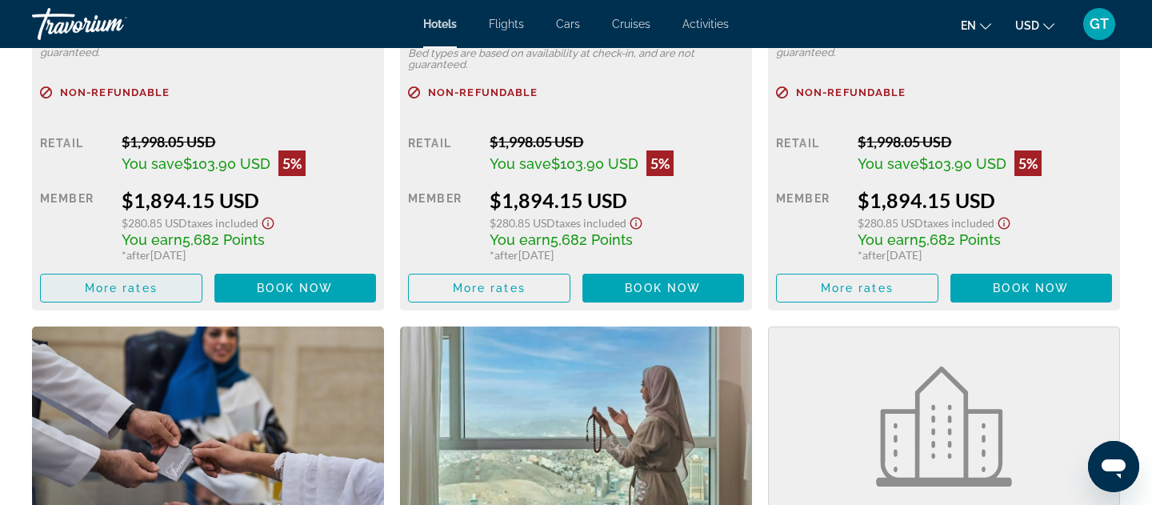
click at [134, 272] on span "Main content" at bounding box center [121, 288] width 161 height 38
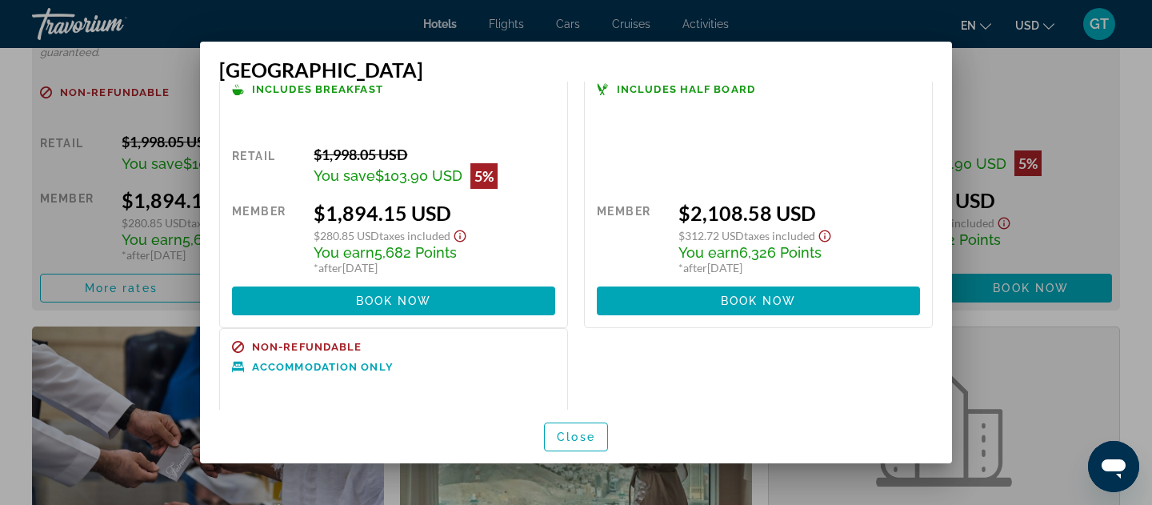
scroll to position [0, 0]
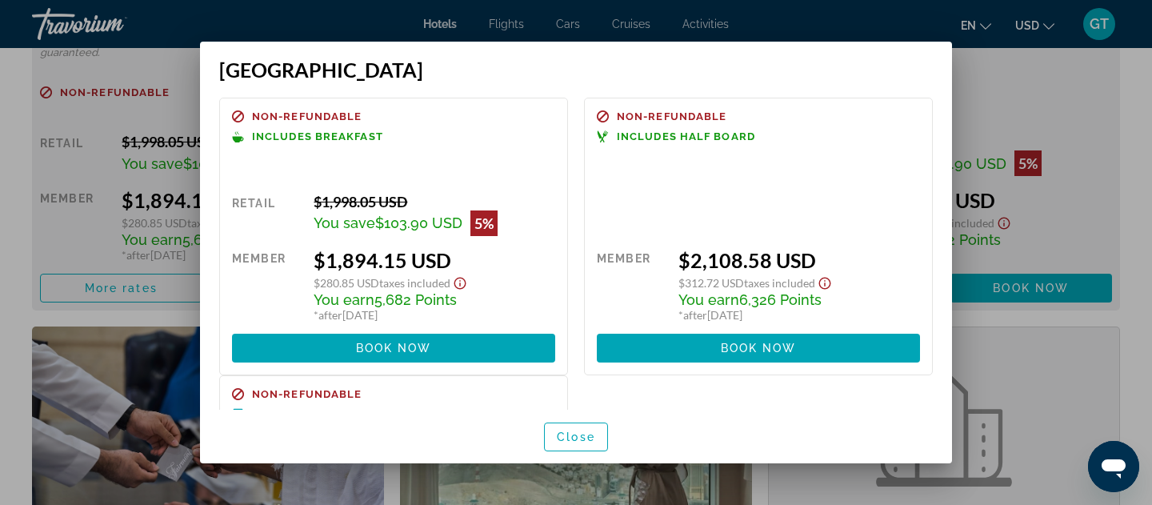
click at [1016, 146] on div at bounding box center [576, 252] width 1152 height 505
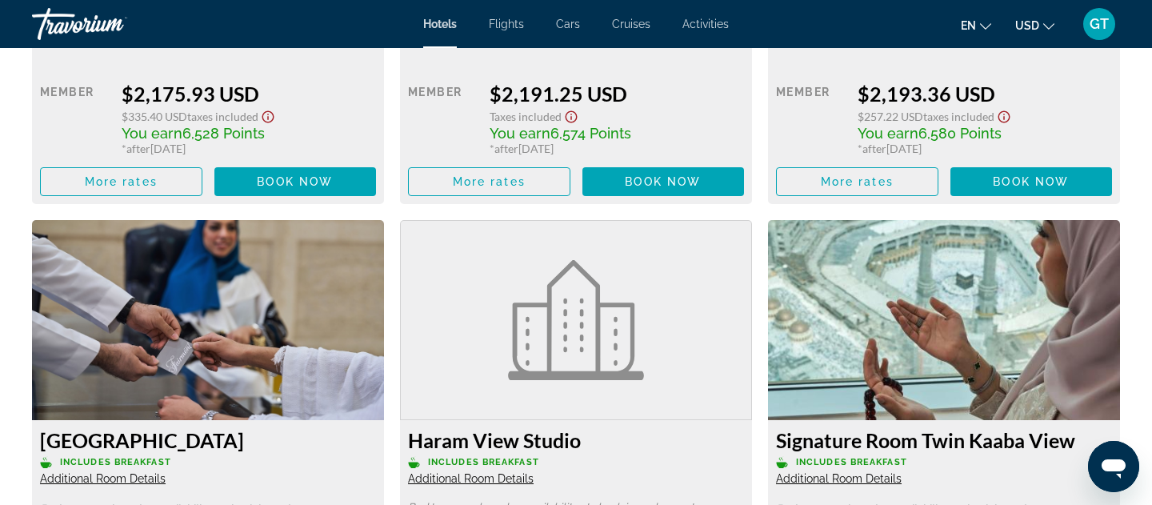
scroll to position [5982, 0]
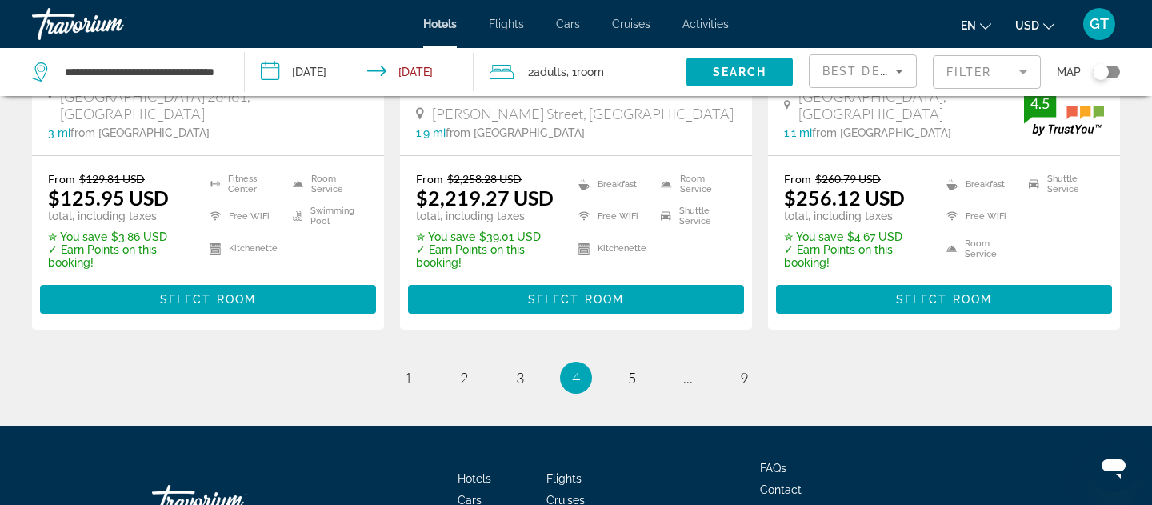
scroll to position [2338, 0]
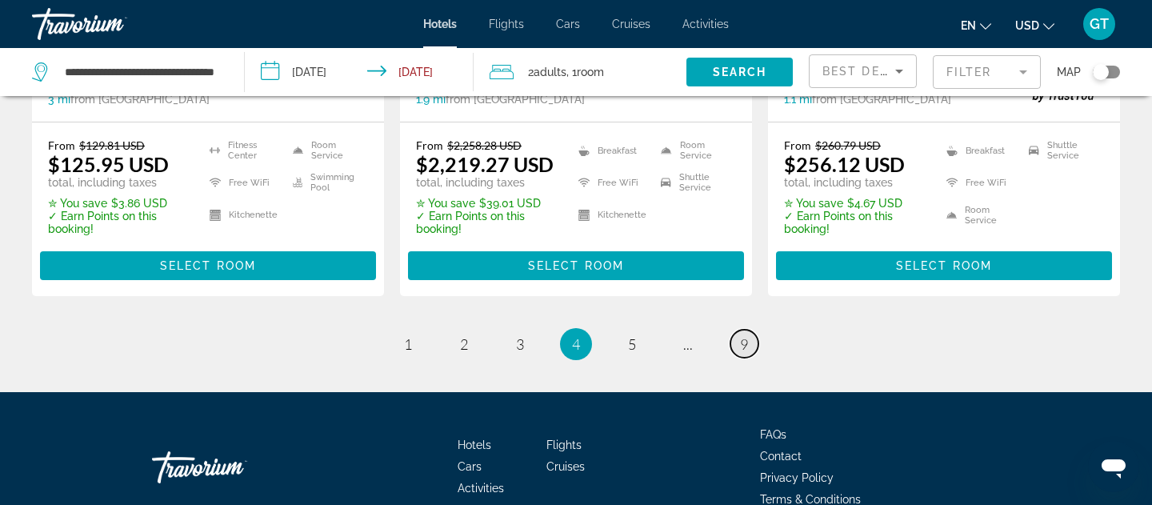
click at [748, 330] on link "page 9" at bounding box center [744, 344] width 28 height 28
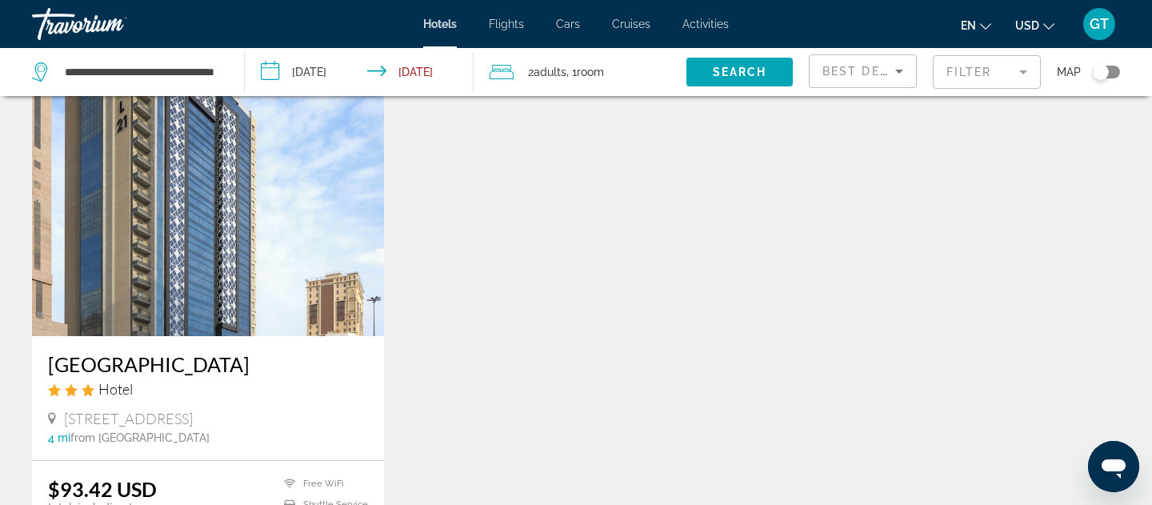
scroll to position [1624, 0]
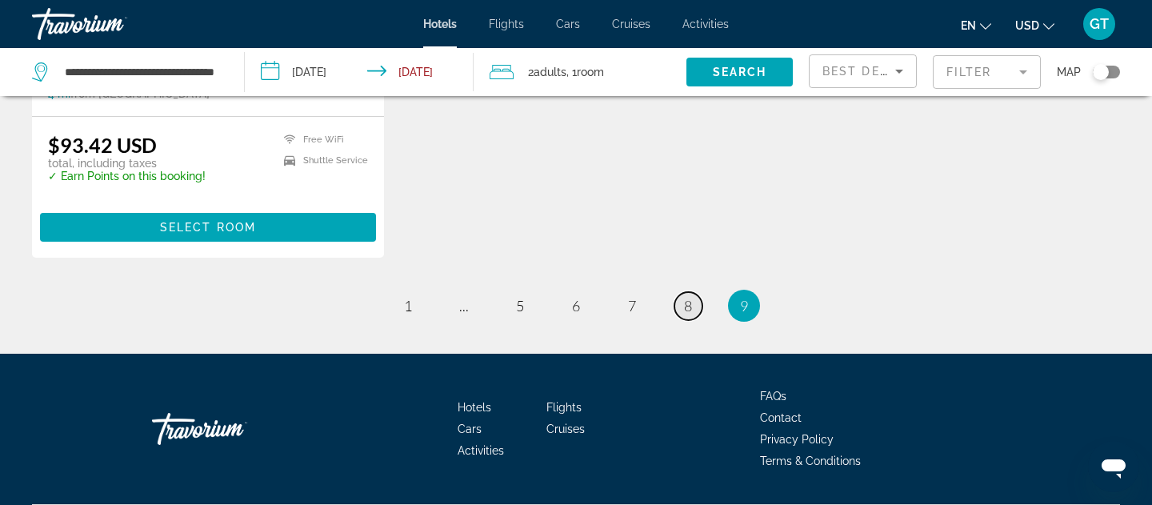
click at [680, 292] on link "page 8" at bounding box center [688, 306] width 28 height 28
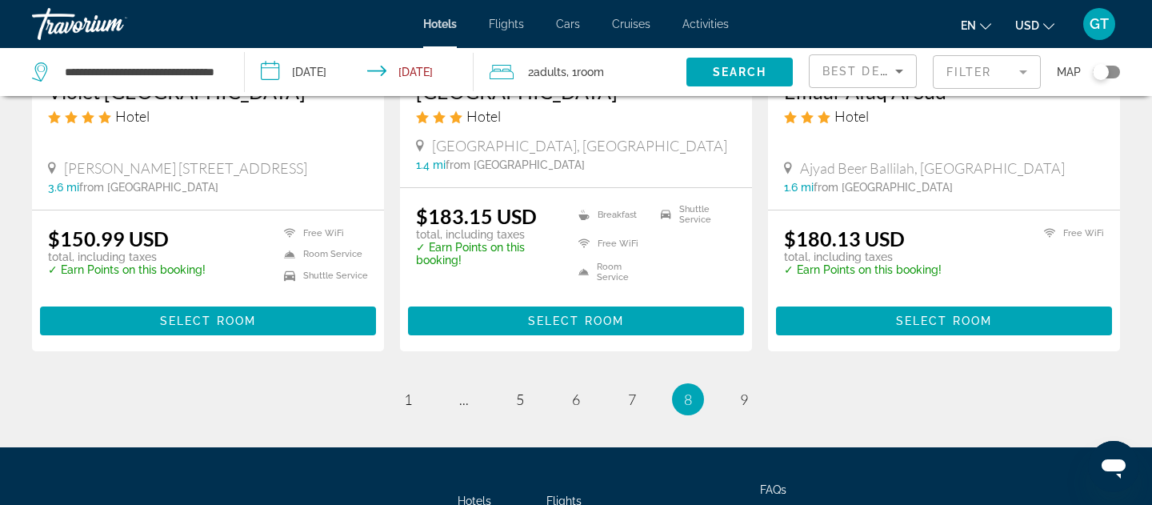
scroll to position [2224, 0]
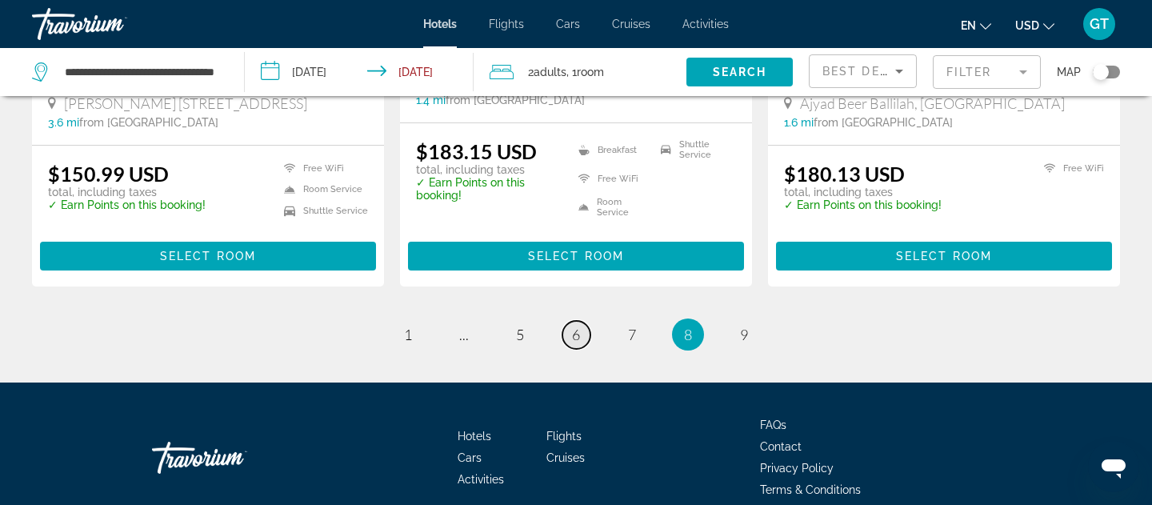
click at [589, 321] on link "page 6" at bounding box center [576, 335] width 28 height 28
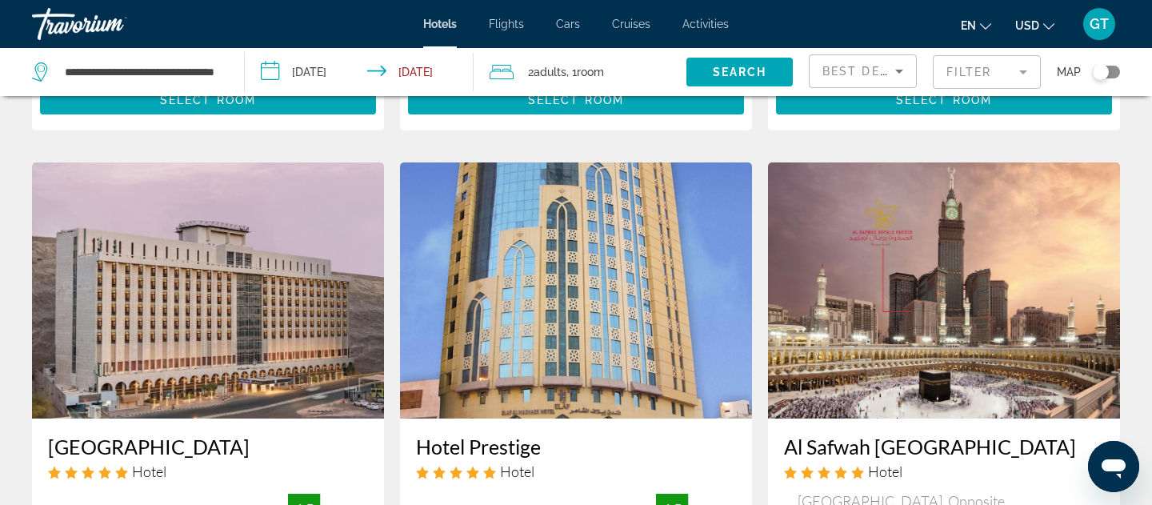
scroll to position [1778, 0]
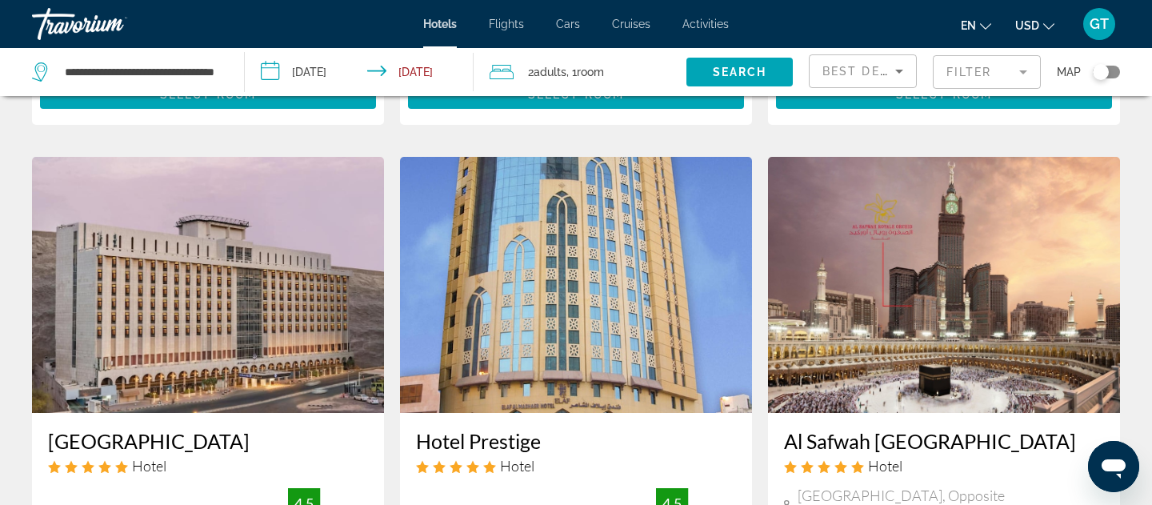
click at [179, 429] on h3 "[GEOGRAPHIC_DATA]" at bounding box center [208, 441] width 320 height 24
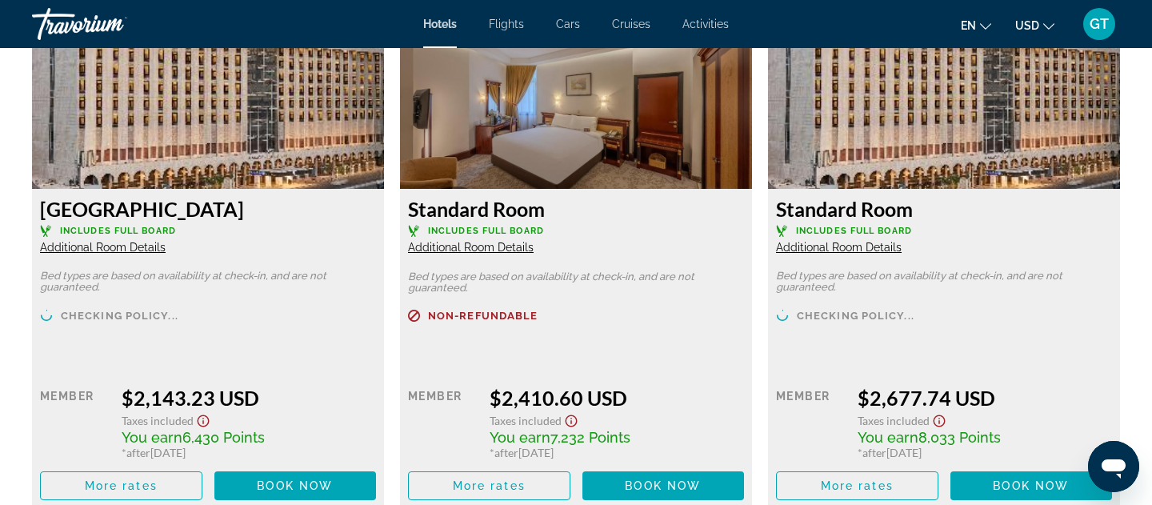
scroll to position [2278, 0]
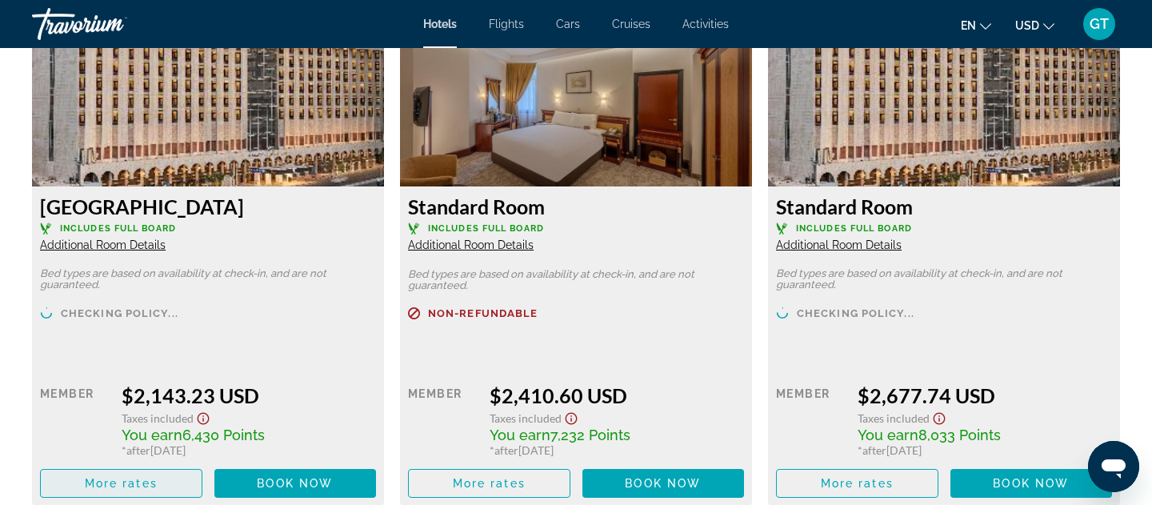
click at [163, 491] on span "Main content" at bounding box center [121, 483] width 161 height 38
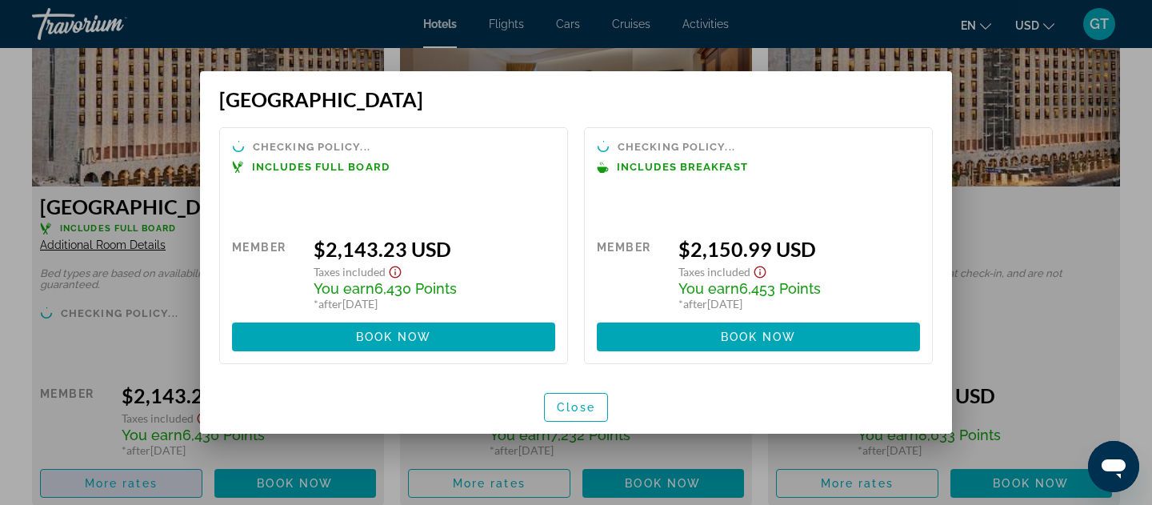
scroll to position [0, 0]
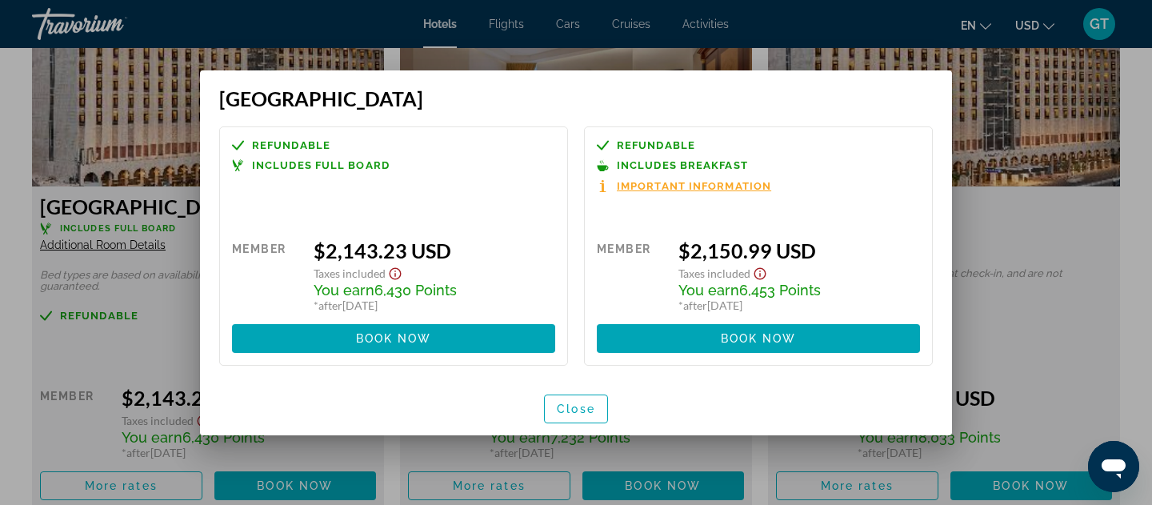
click at [1037, 274] on div at bounding box center [576, 252] width 1152 height 505
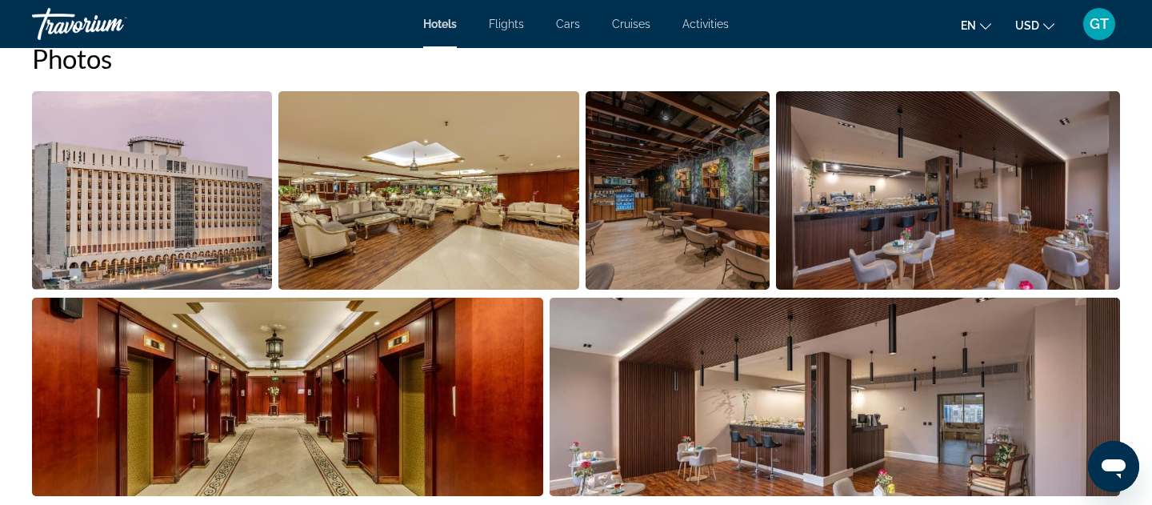
scroll to position [800, 0]
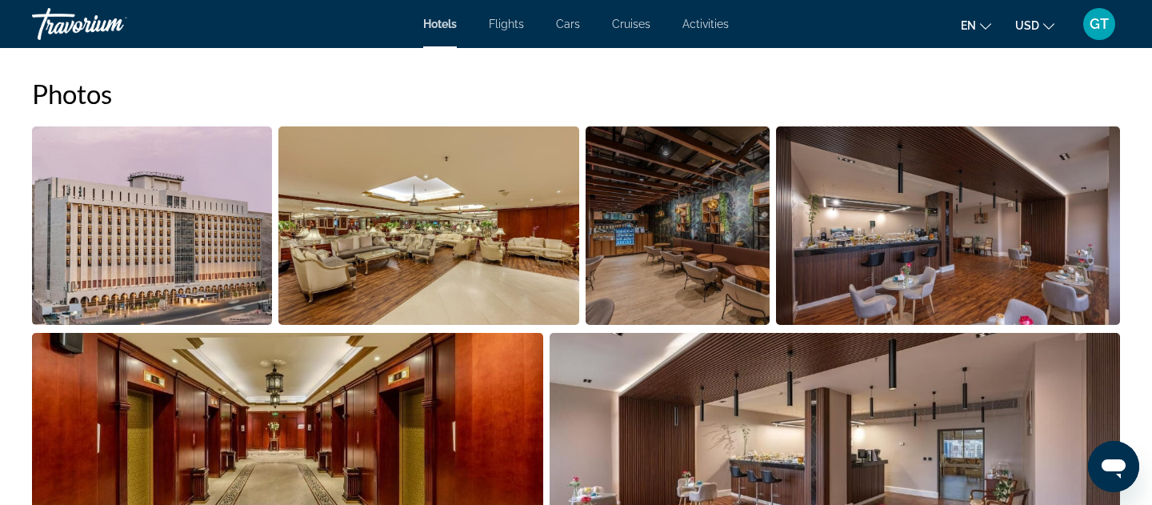
click at [182, 254] on img "Open full-screen image slider" at bounding box center [152, 225] width 240 height 198
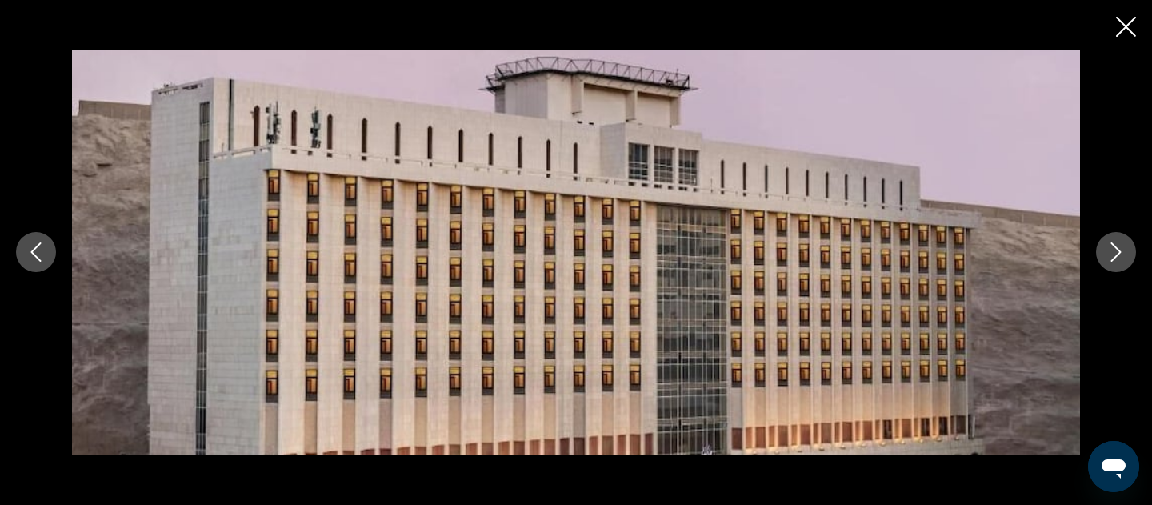
scroll to position [946, 0]
click at [1125, 254] on icon "Next image" at bounding box center [1115, 251] width 19 height 19
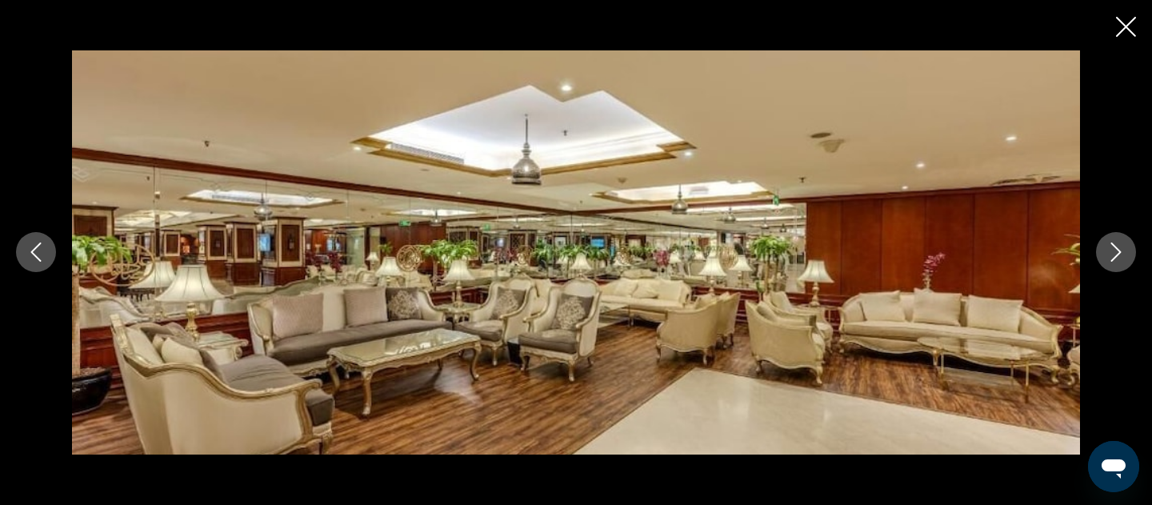
click at [1125, 254] on icon "Next image" at bounding box center [1115, 251] width 19 height 19
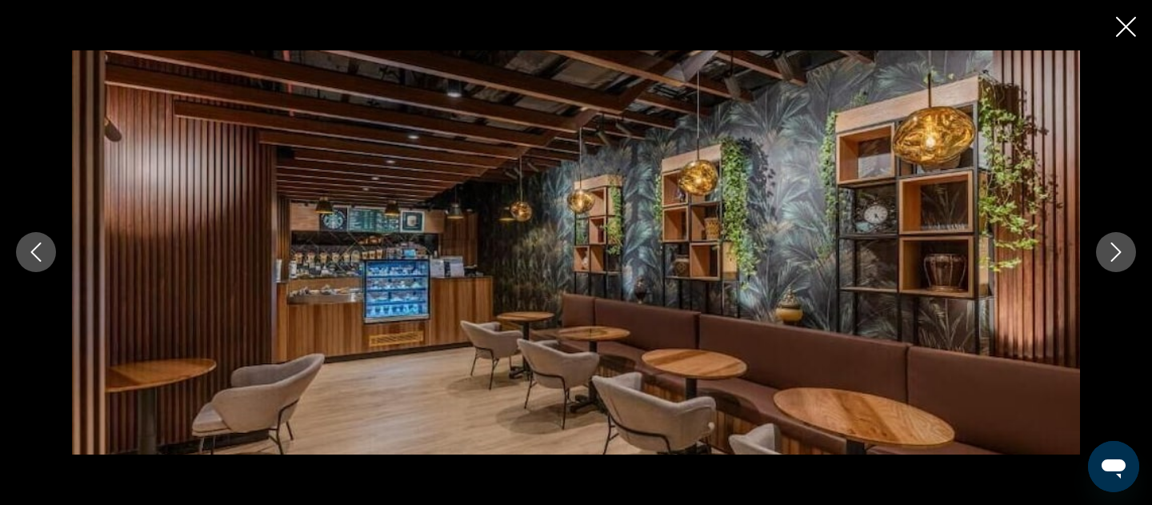
click at [1125, 254] on icon "Next image" at bounding box center [1115, 251] width 19 height 19
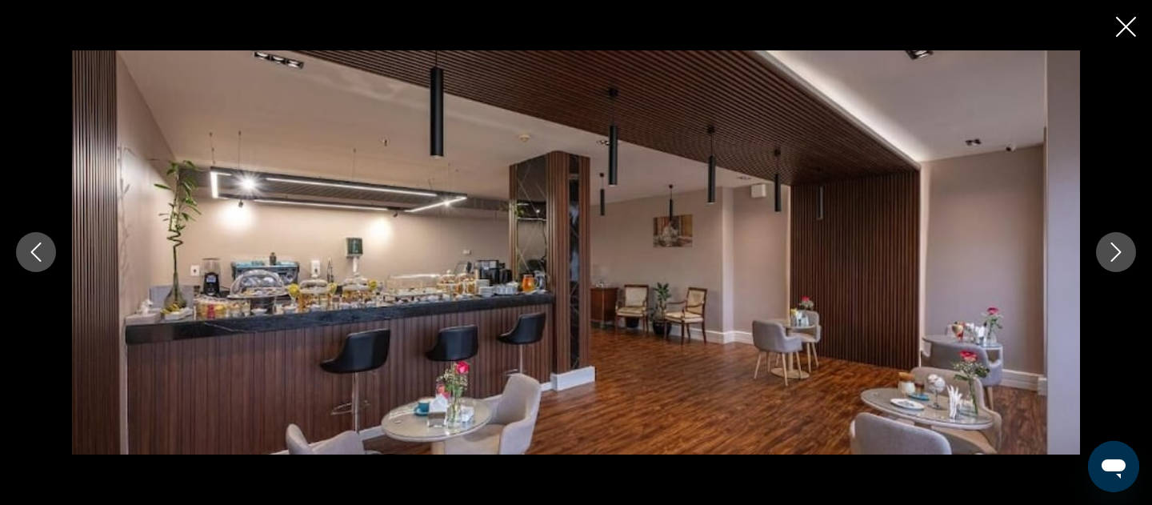
click at [1125, 254] on icon "Next image" at bounding box center [1115, 251] width 19 height 19
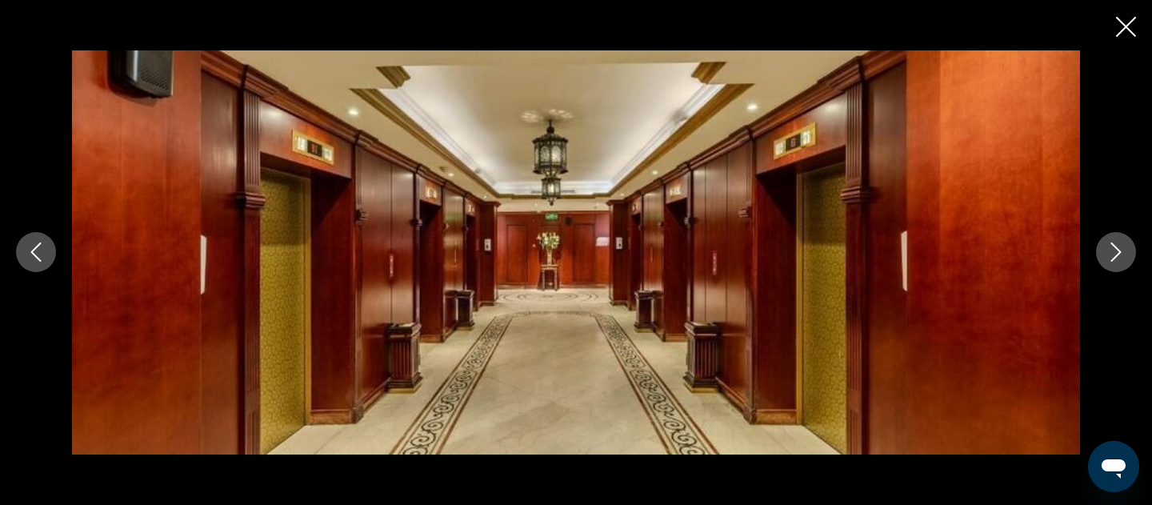
click at [1125, 254] on icon "Next image" at bounding box center [1115, 251] width 19 height 19
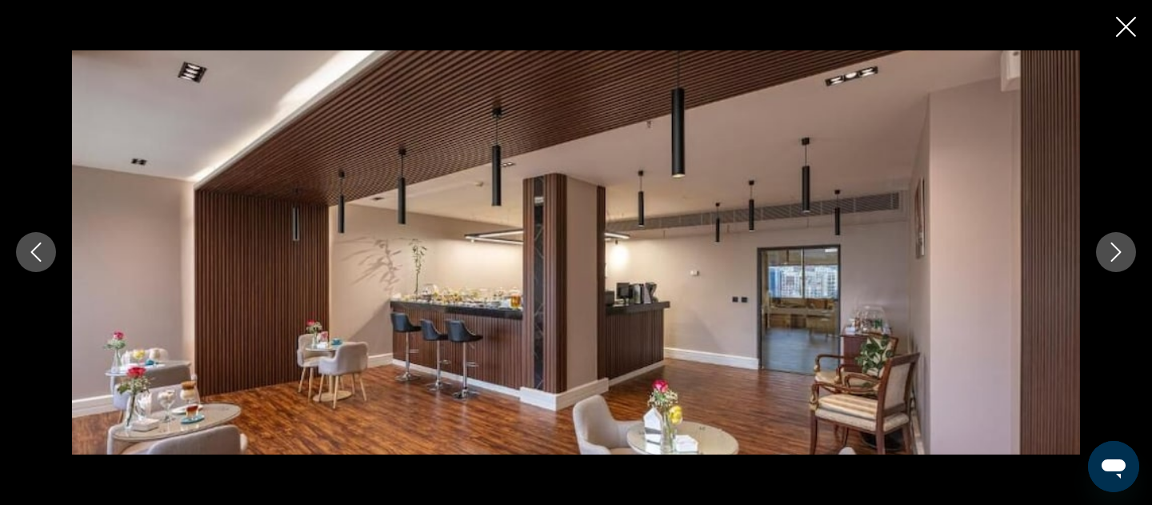
click at [54, 253] on button "Previous image" at bounding box center [36, 252] width 40 height 40
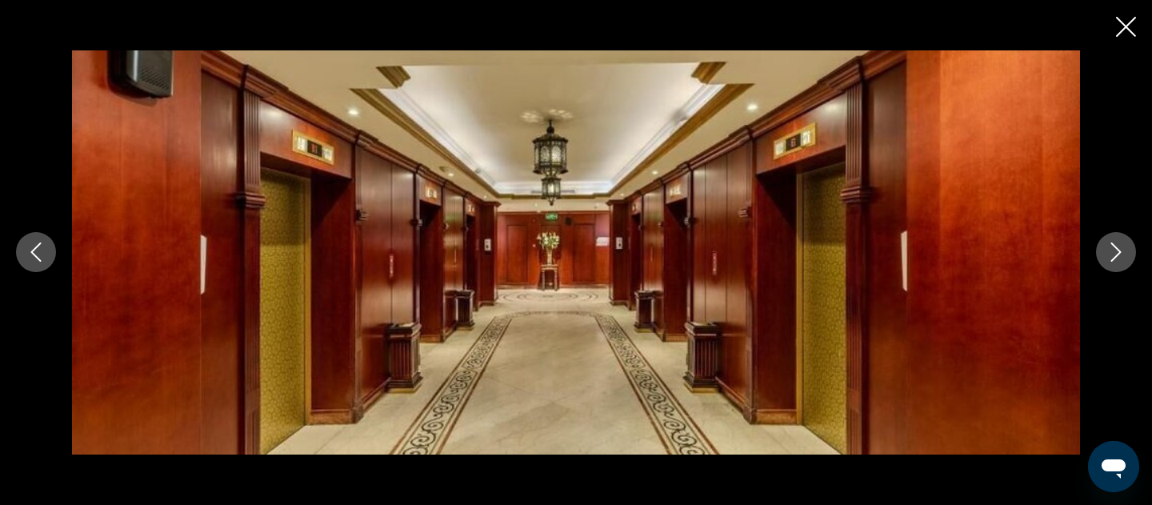
click at [37, 252] on icon "Previous image" at bounding box center [35, 251] width 19 height 19
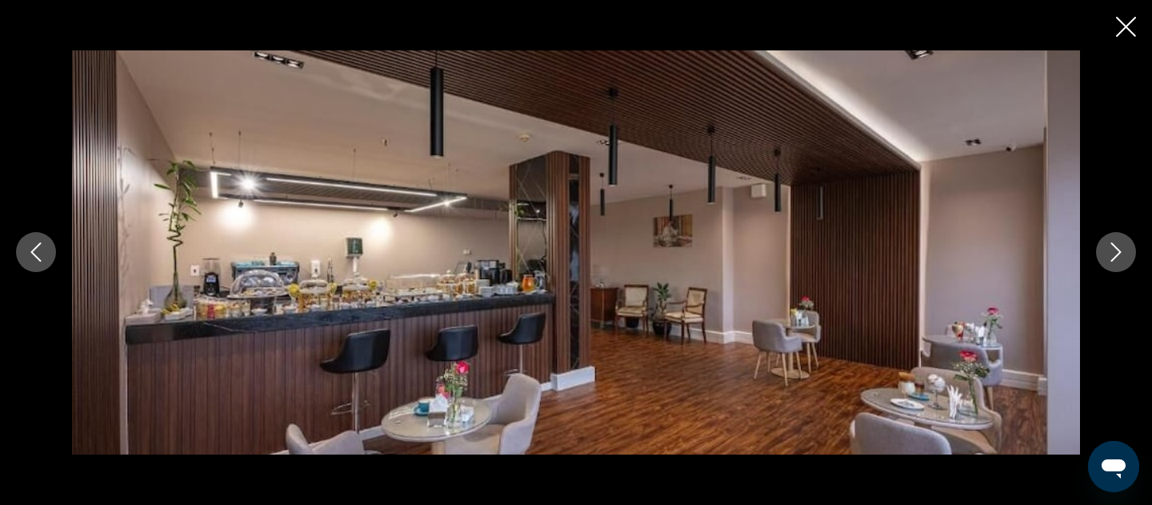
click at [37, 252] on icon "Previous image" at bounding box center [35, 251] width 19 height 19
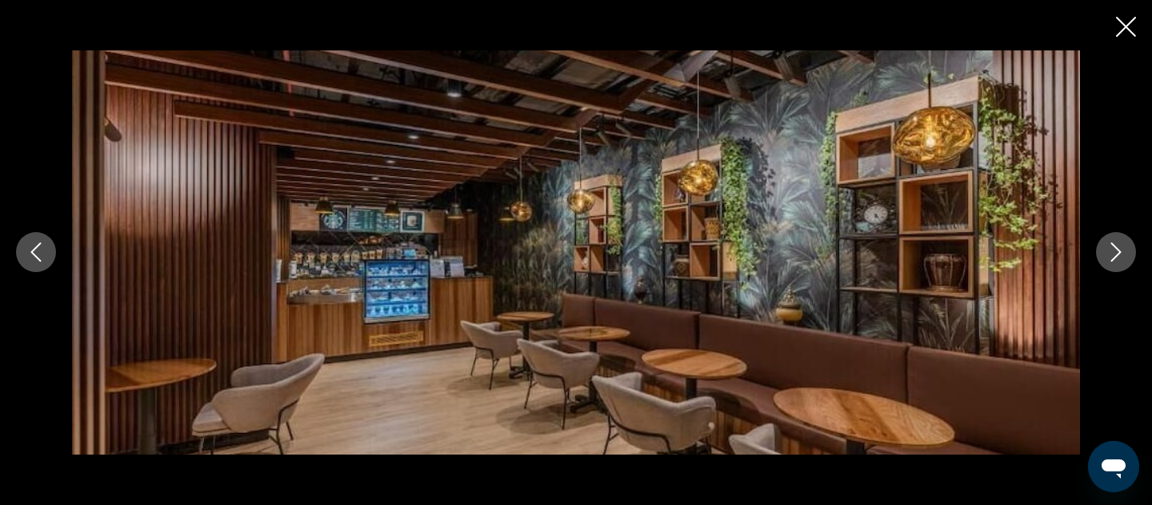
click at [1123, 234] on button "Next image" at bounding box center [1116, 252] width 40 height 40
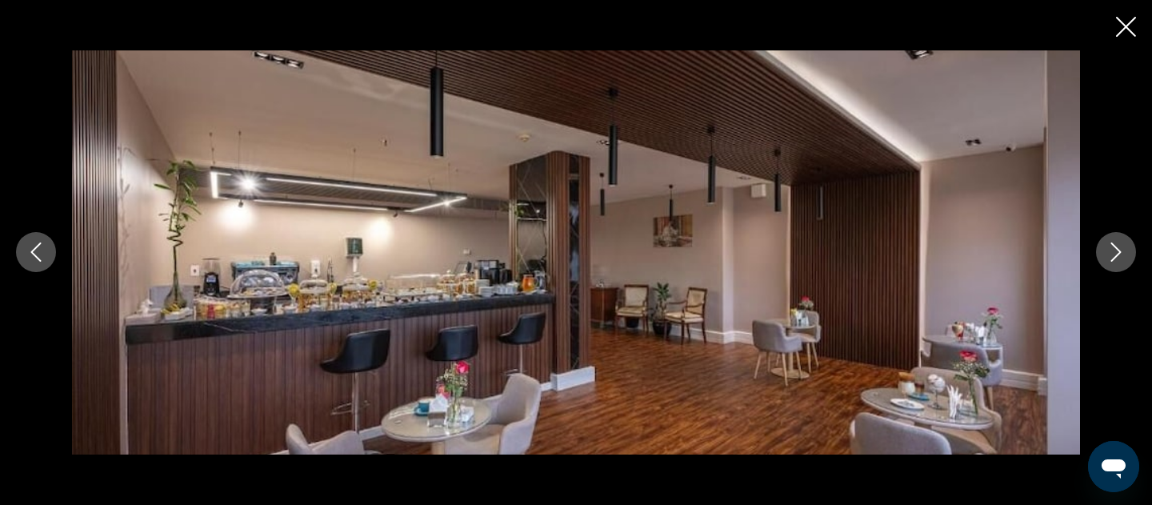
click at [1122, 253] on icon "Next image" at bounding box center [1115, 251] width 19 height 19
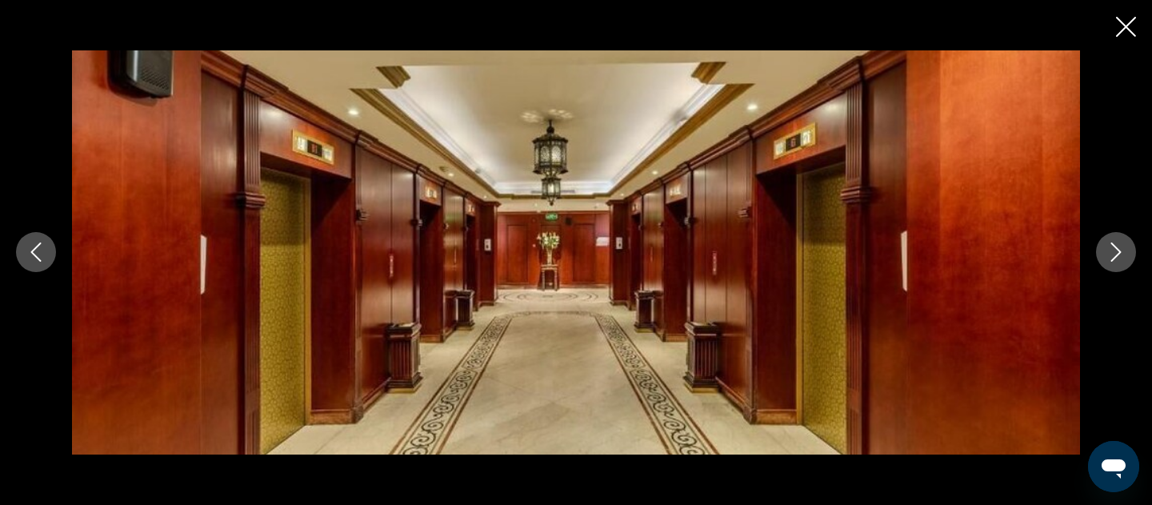
click at [1129, 246] on button "Next image" at bounding box center [1116, 252] width 40 height 40
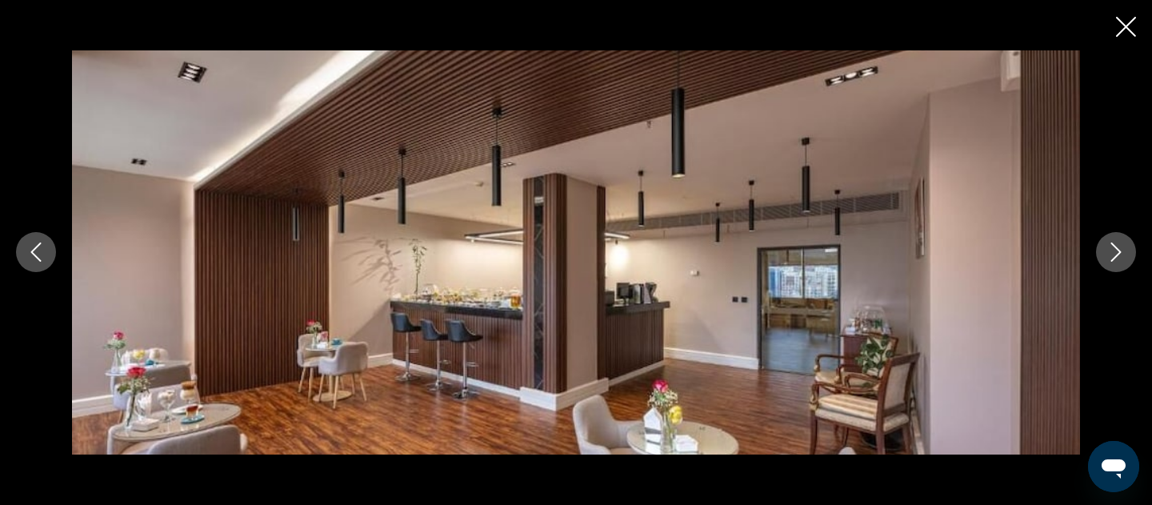
click at [1129, 246] on button "Next image" at bounding box center [1116, 252] width 40 height 40
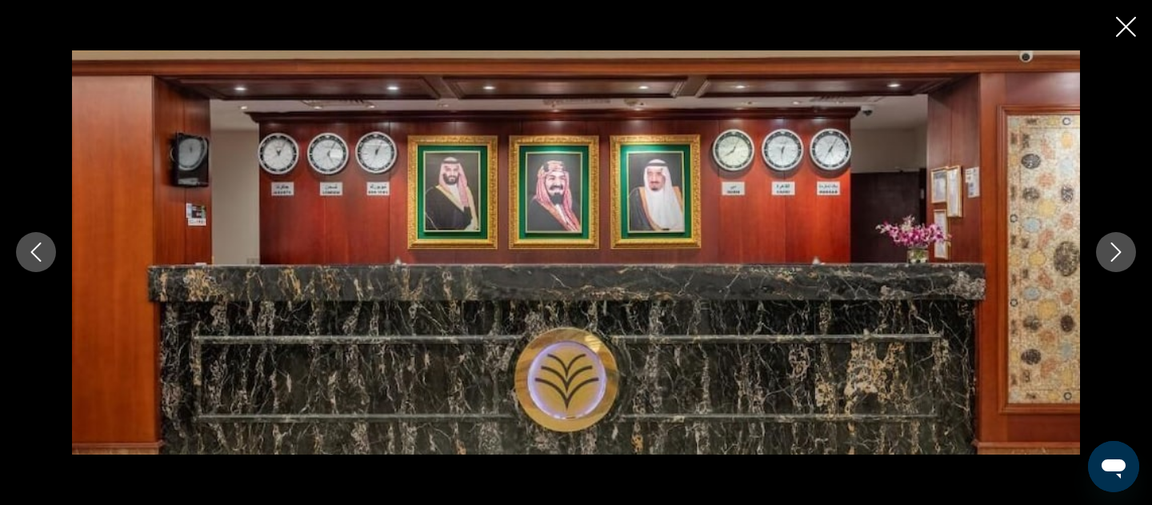
click at [22, 245] on button "Previous image" at bounding box center [36, 252] width 40 height 40
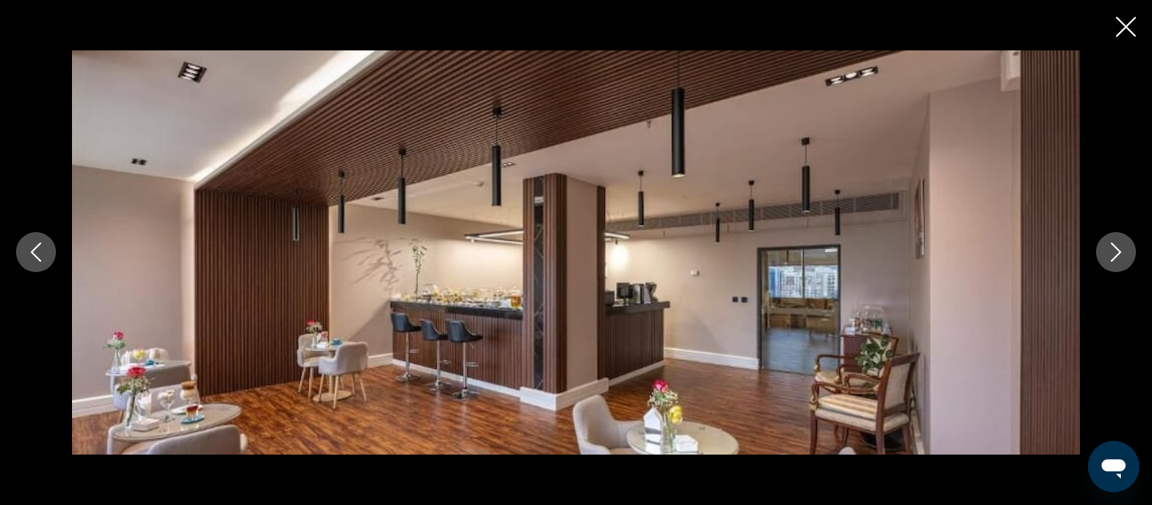
click at [1111, 262] on button "Next image" at bounding box center [1116, 252] width 40 height 40
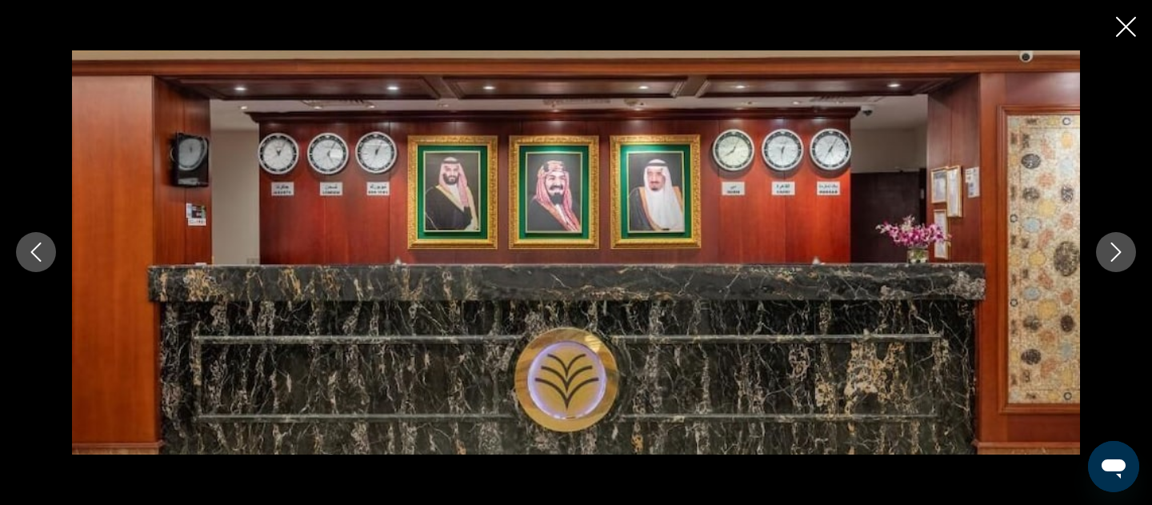
click at [1111, 262] on button "Next image" at bounding box center [1116, 252] width 40 height 40
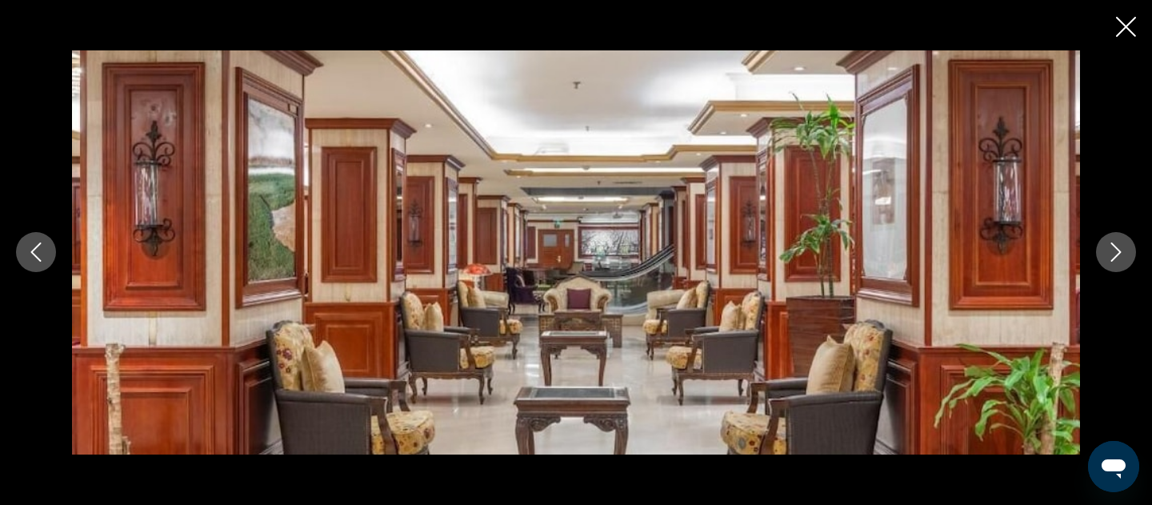
click at [1111, 264] on button "Next image" at bounding box center [1116, 252] width 40 height 40
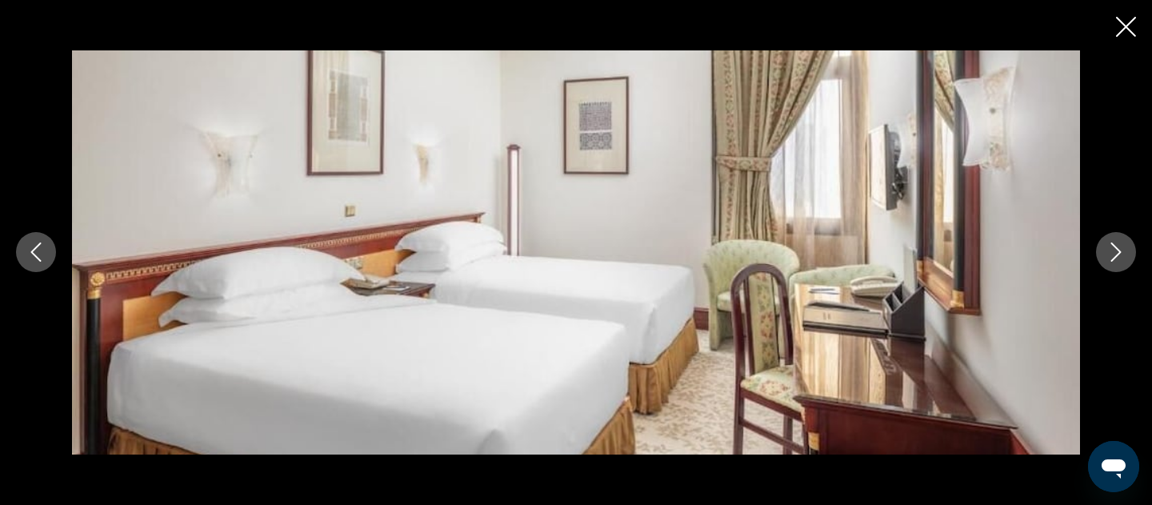
click at [1111, 265] on button "Next image" at bounding box center [1116, 252] width 40 height 40
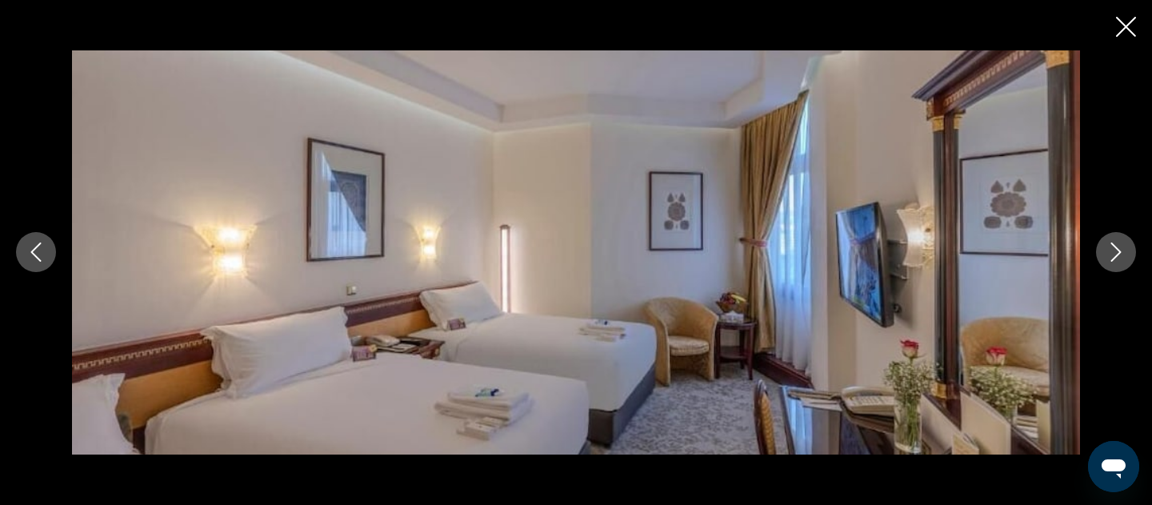
click at [1111, 266] on button "Next image" at bounding box center [1116, 252] width 40 height 40
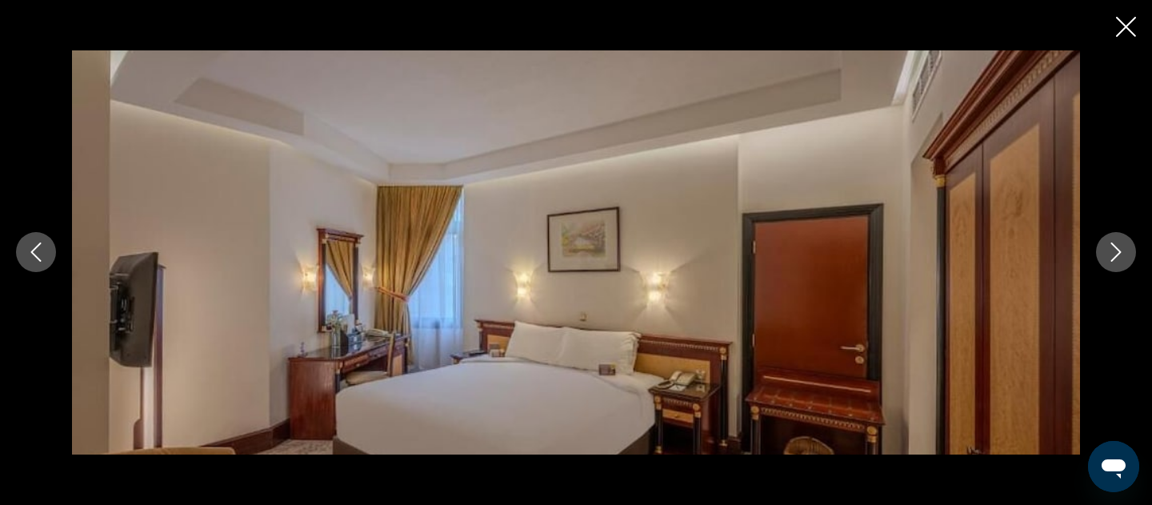
click at [1111, 266] on button "Next image" at bounding box center [1116, 252] width 40 height 40
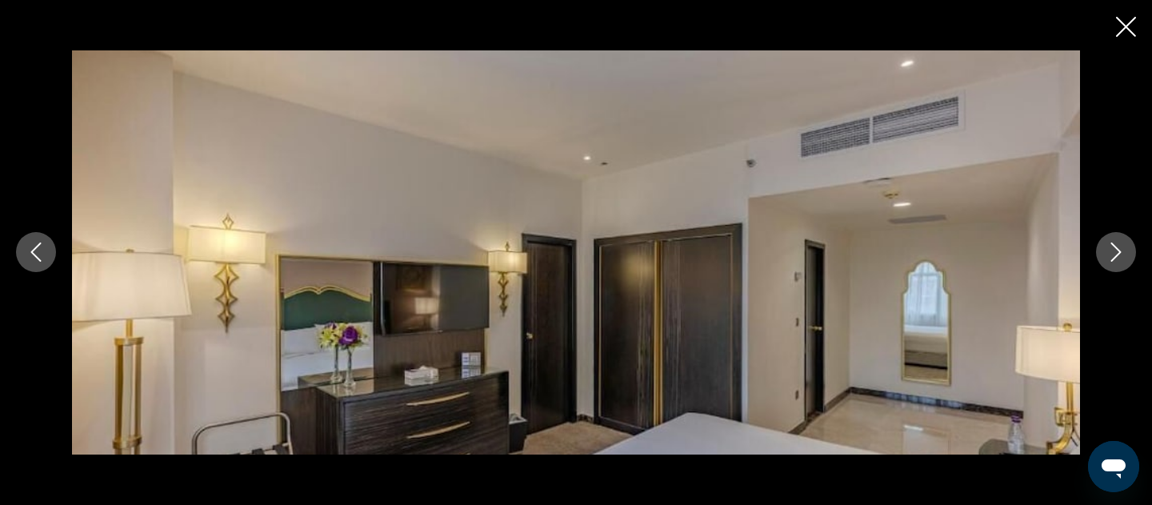
click at [1111, 267] on button "Next image" at bounding box center [1116, 252] width 40 height 40
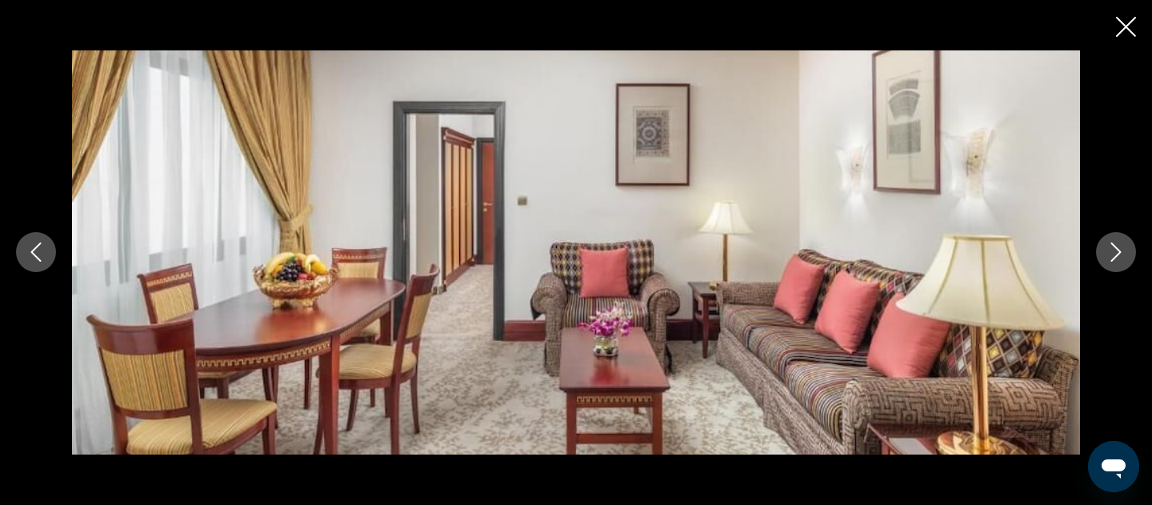
click at [1111, 268] on button "Next image" at bounding box center [1116, 252] width 40 height 40
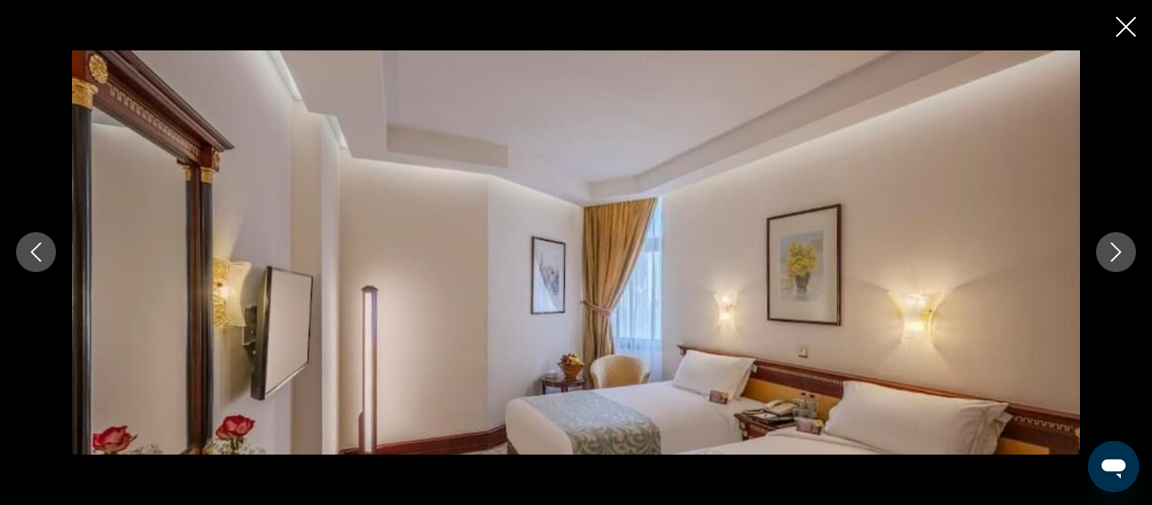
click at [1111, 268] on button "Next image" at bounding box center [1116, 252] width 40 height 40
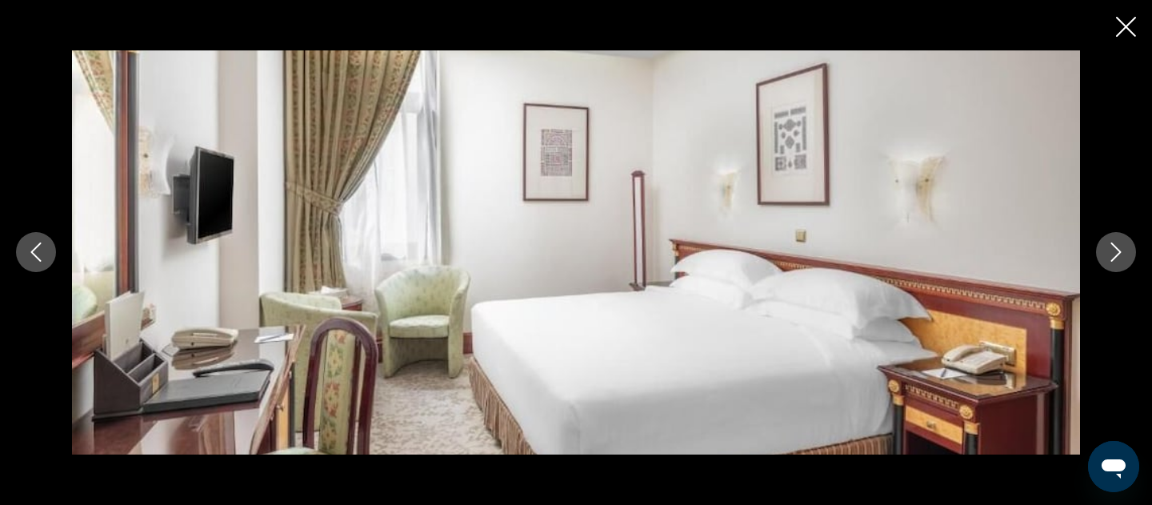
click at [1111, 268] on button "Next image" at bounding box center [1116, 252] width 40 height 40
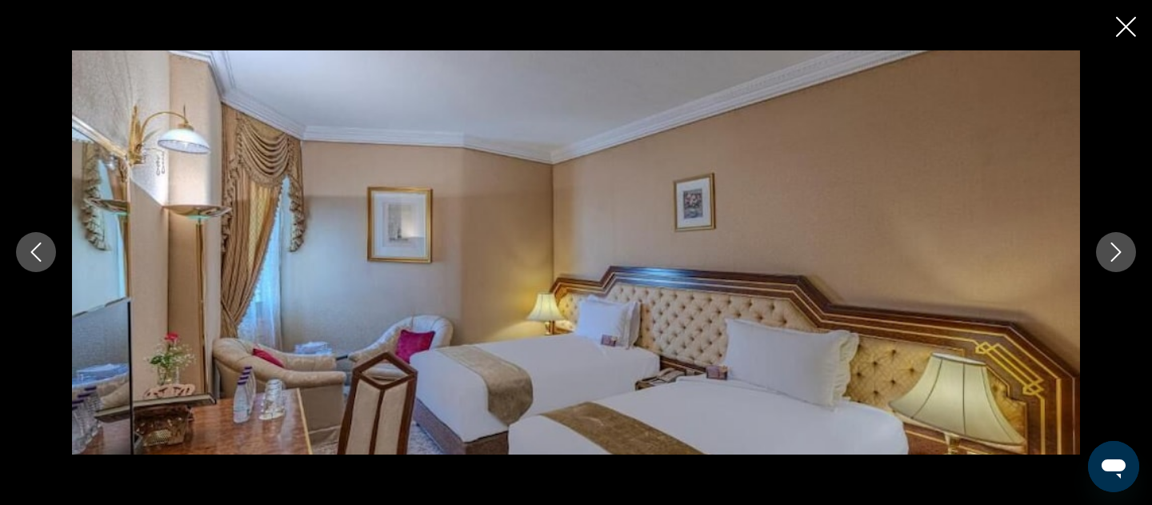
click at [1110, 270] on button "Next image" at bounding box center [1116, 252] width 40 height 40
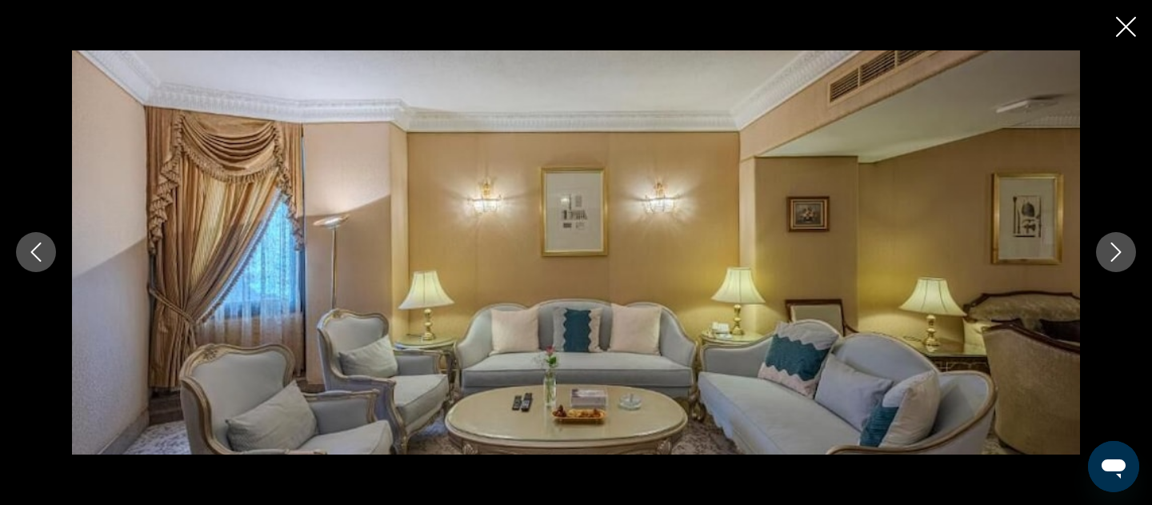
click at [1110, 271] on button "Next image" at bounding box center [1116, 252] width 40 height 40
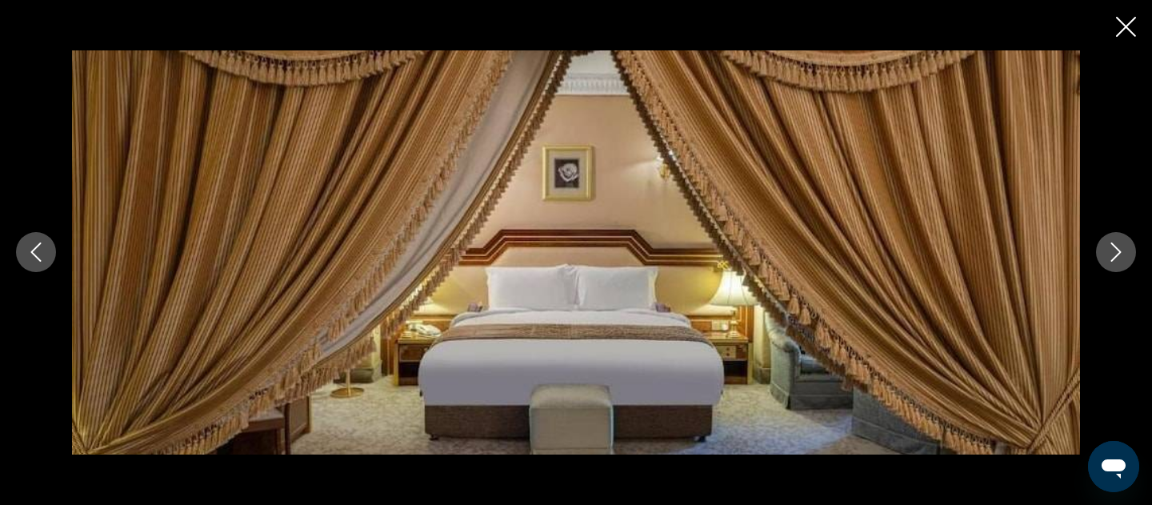
click at [1110, 272] on div "prev next" at bounding box center [576, 252] width 1152 height 404
click at [1108, 260] on icon "Next image" at bounding box center [1115, 251] width 19 height 19
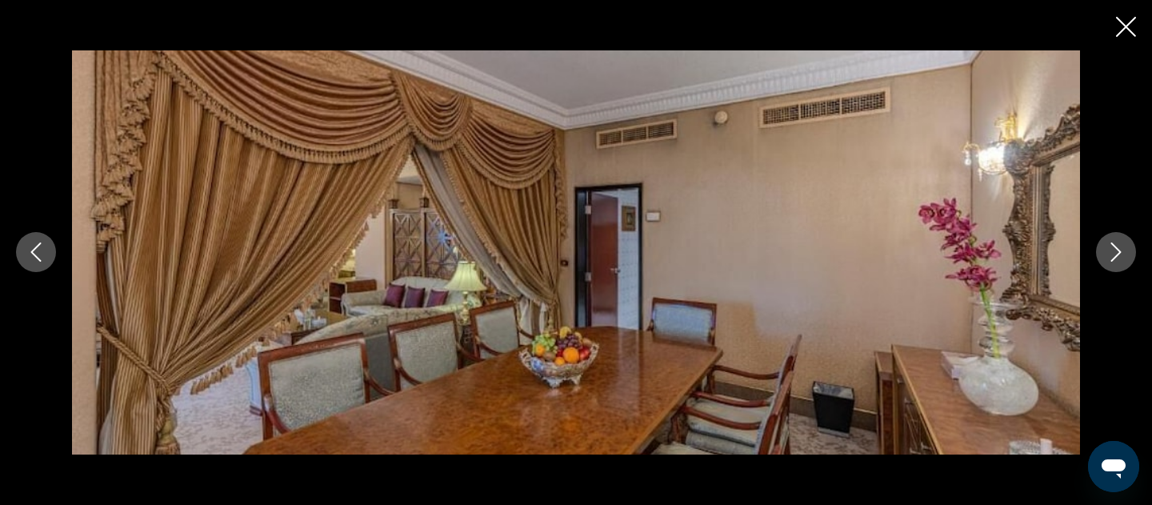
click at [1108, 261] on icon "Next image" at bounding box center [1115, 251] width 19 height 19
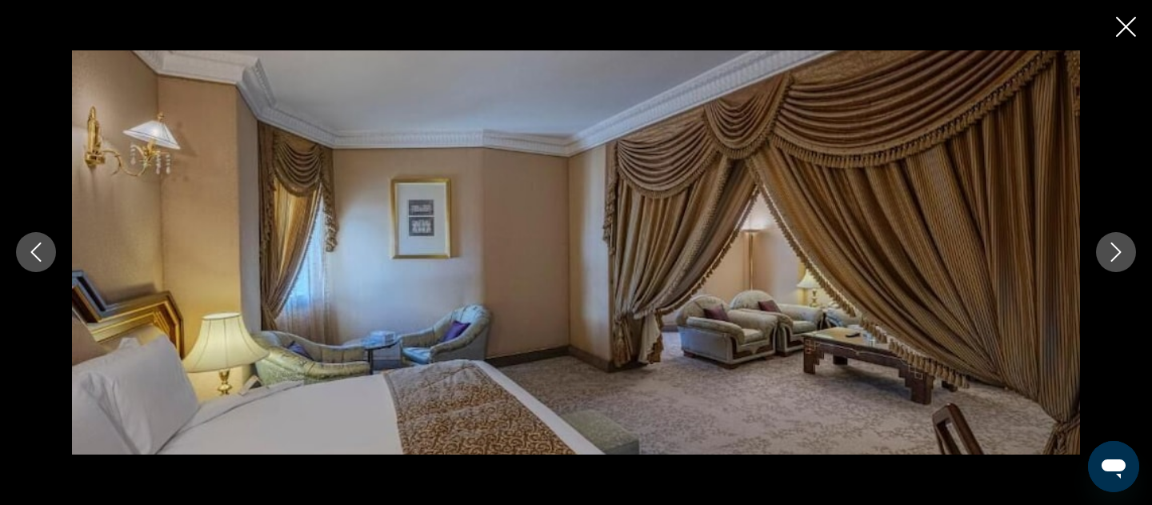
click at [1108, 261] on icon "Next image" at bounding box center [1115, 251] width 19 height 19
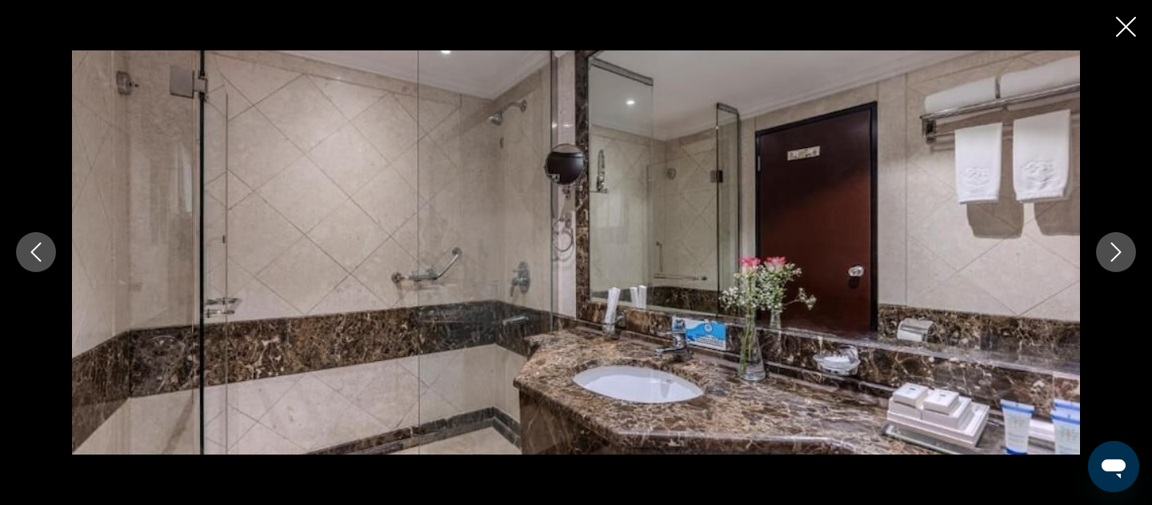
click at [1106, 262] on button "Next image" at bounding box center [1116, 252] width 40 height 40
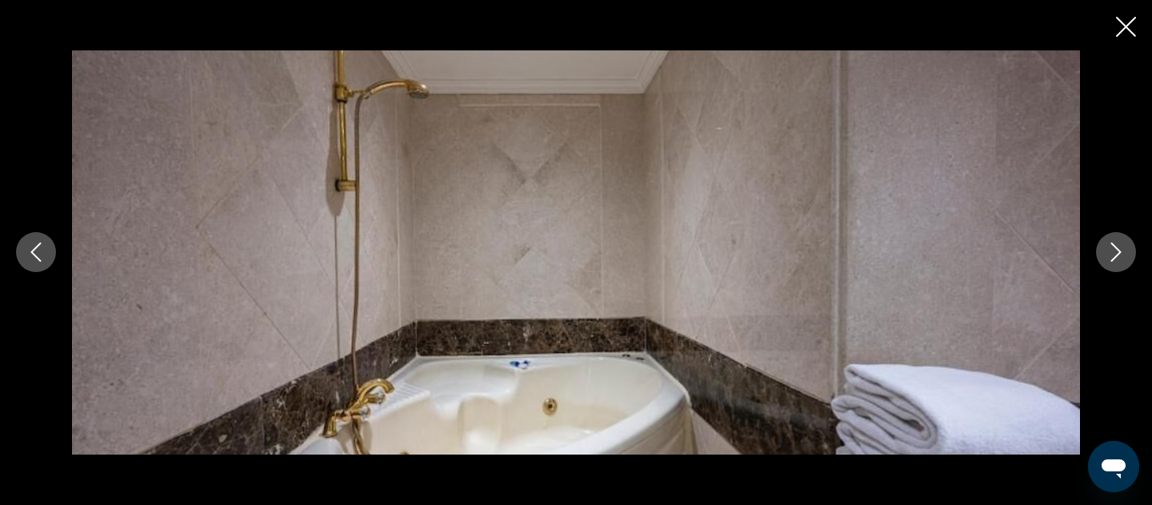
click at [1106, 262] on button "Next image" at bounding box center [1116, 252] width 40 height 40
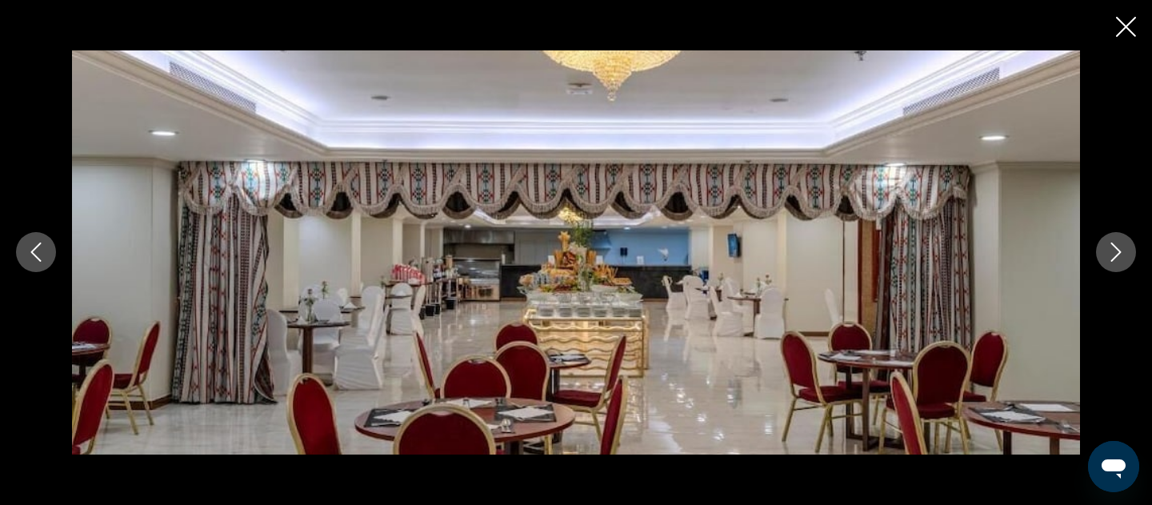
click at [1106, 262] on button "Next image" at bounding box center [1116, 252] width 40 height 40
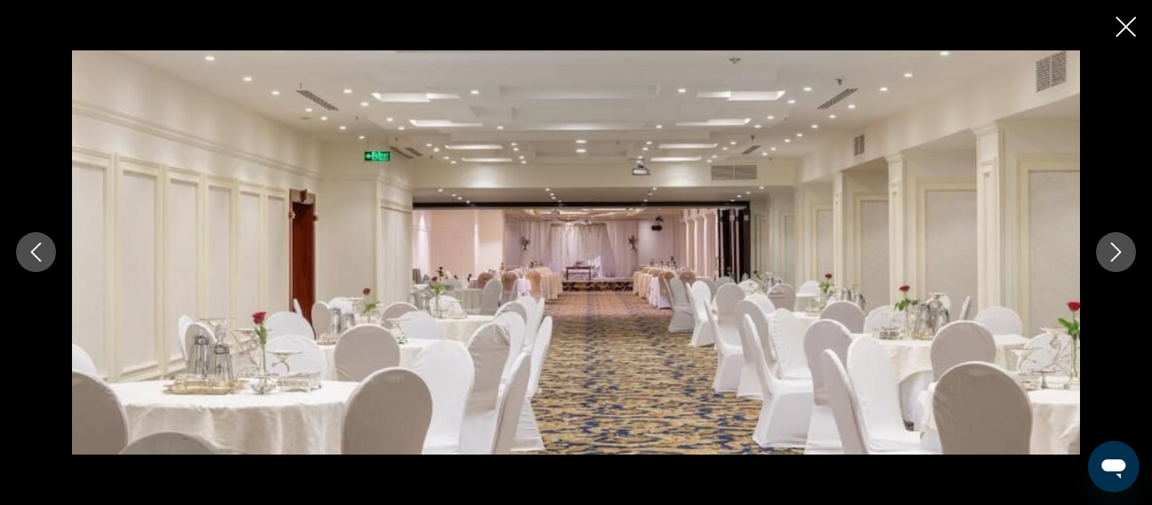
click at [1106, 262] on button "Next image" at bounding box center [1116, 252] width 40 height 40
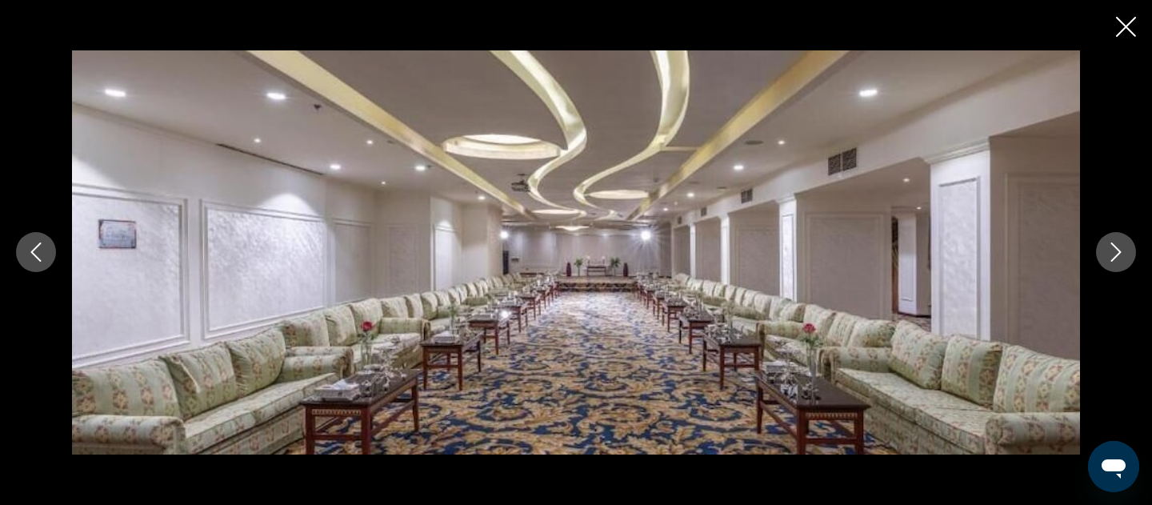
click at [1106, 262] on button "Next image" at bounding box center [1116, 252] width 40 height 40
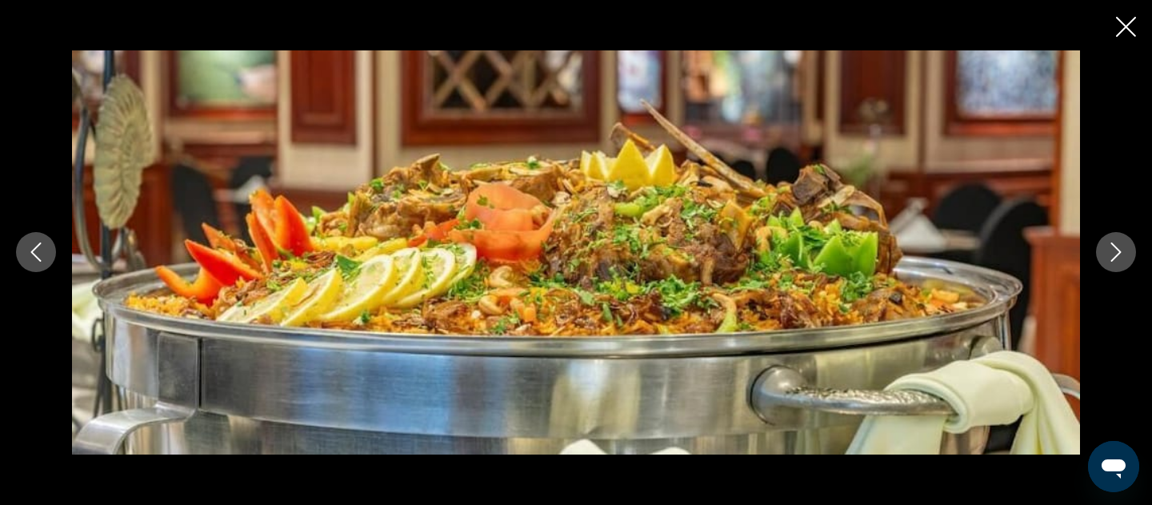
click at [1106, 262] on button "Next image" at bounding box center [1116, 252] width 40 height 40
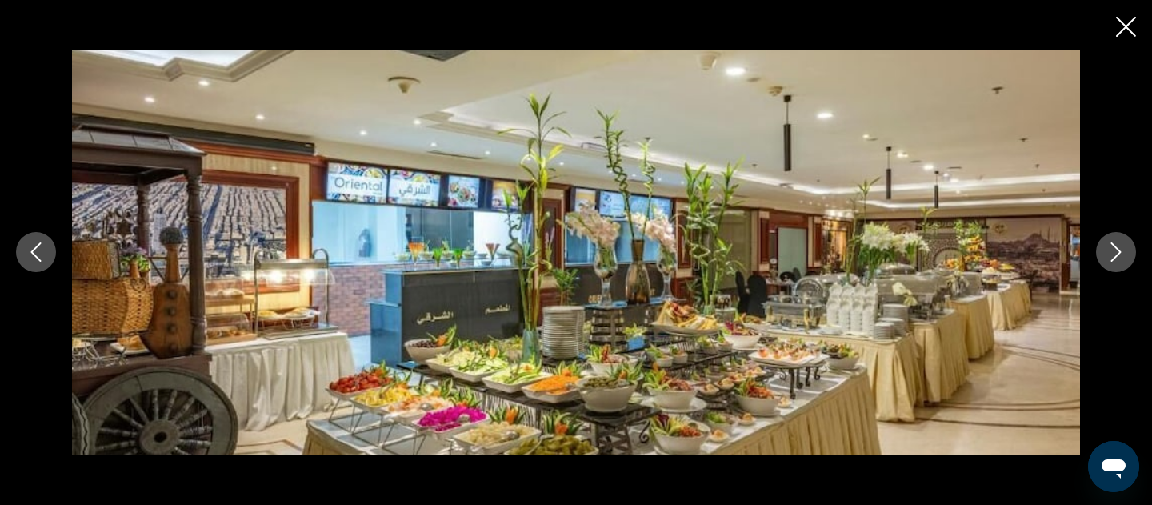
click at [44, 248] on icon "Previous image" at bounding box center [35, 251] width 19 height 19
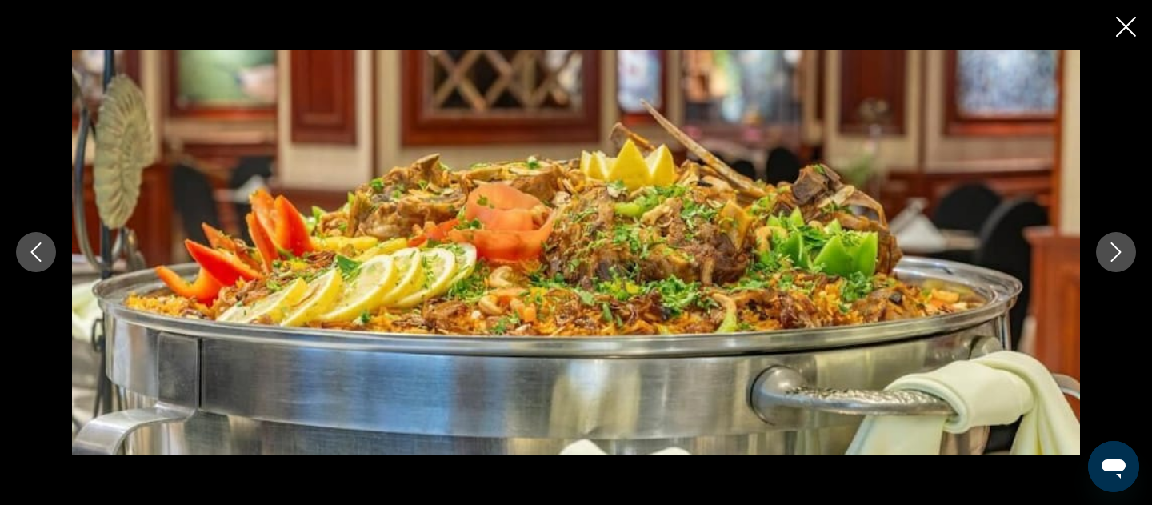
click at [1134, 10] on div "prev next" at bounding box center [576, 252] width 1152 height 505
click at [1132, 25] on icon "Close slideshow" at bounding box center [1126, 27] width 20 height 20
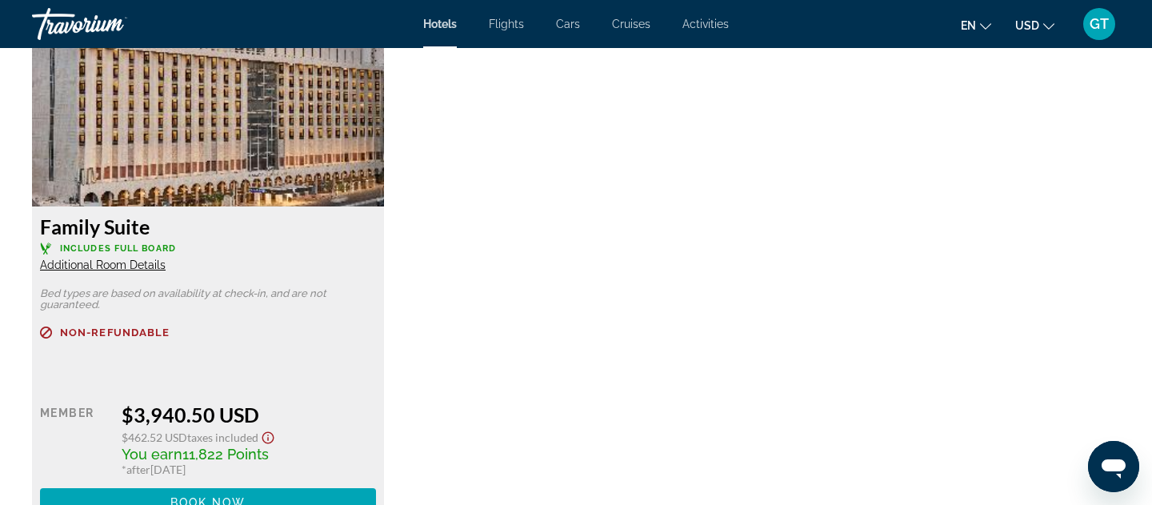
scroll to position [3866, 0]
click at [138, 89] on img "Main content" at bounding box center [208, 106] width 352 height 200
click at [210, 179] on img "Main content" at bounding box center [208, 106] width 352 height 200
click at [78, 233] on h3 "Family Suite" at bounding box center [208, 226] width 336 height 24
click at [100, 270] on div "Family Suite Includes Full Board Additional Room Details" at bounding box center [208, 243] width 336 height 58
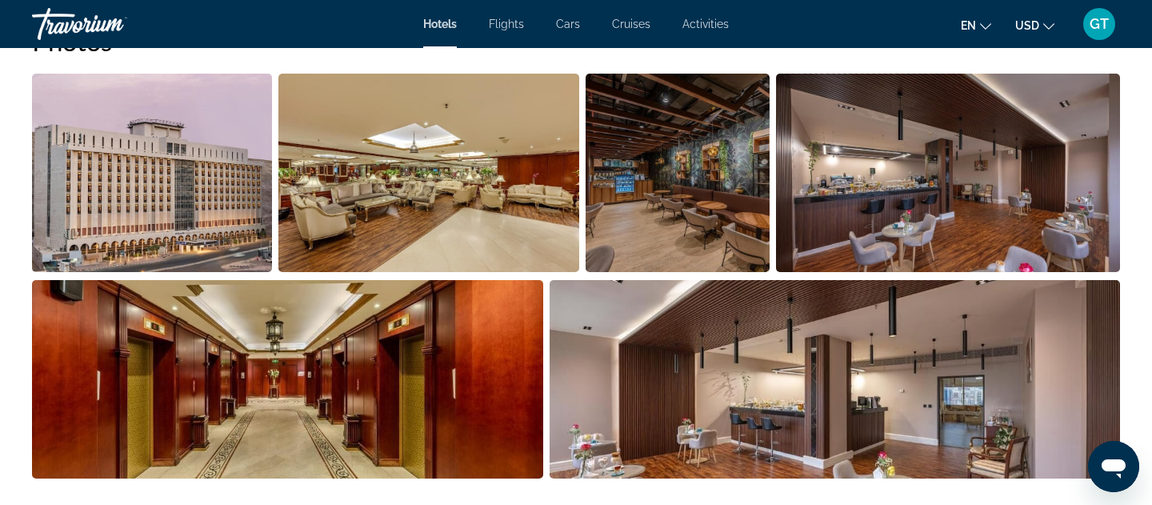
scroll to position [0, 0]
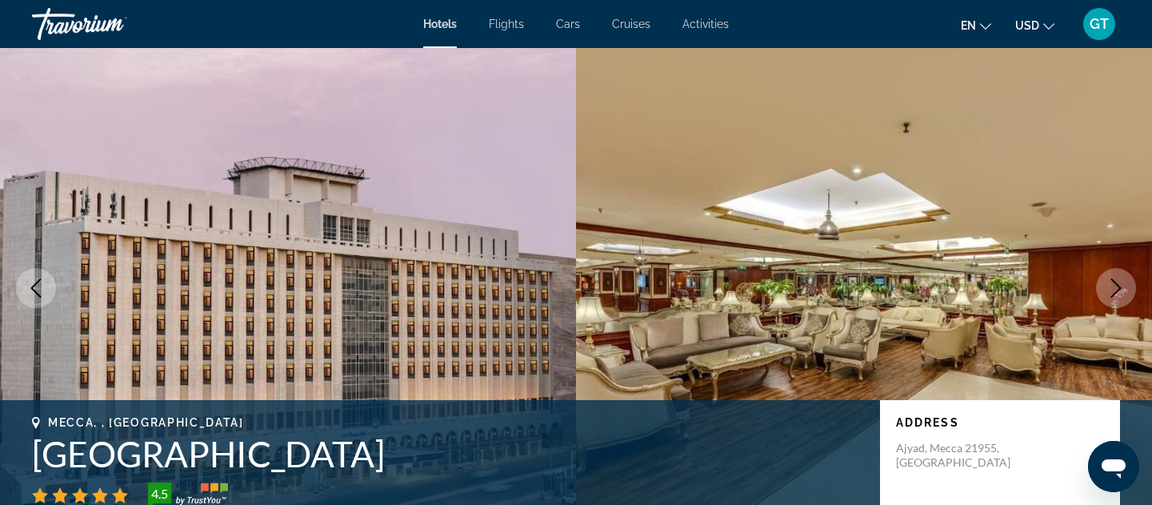
click at [275, 293] on img "Main content" at bounding box center [288, 288] width 576 height 480
click at [95, 298] on img "Main content" at bounding box center [288, 288] width 576 height 480
click at [36, 283] on icon "Previous image" at bounding box center [36, 287] width 10 height 19
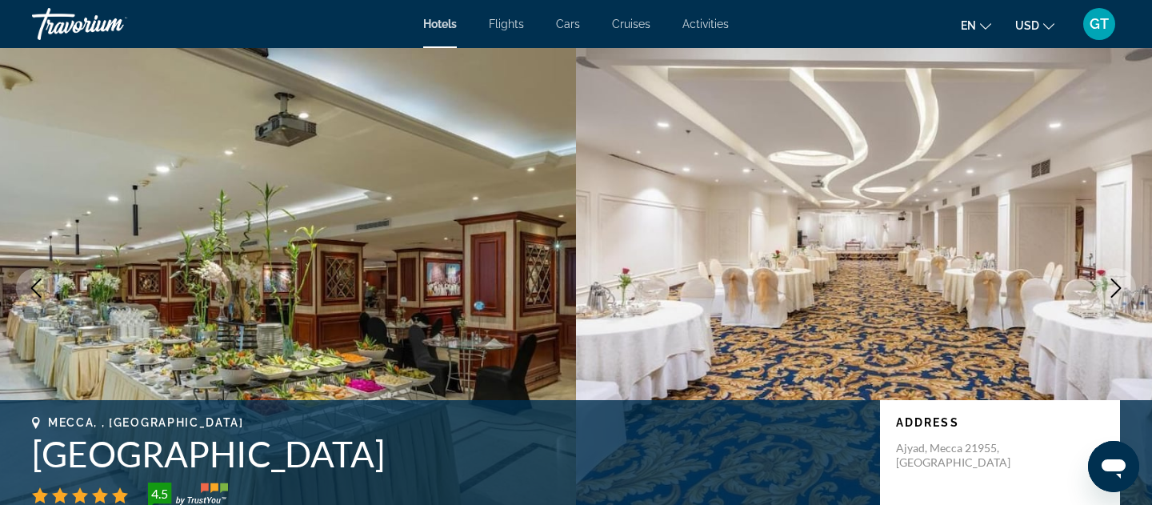
click at [576, 276] on img "Main content" at bounding box center [864, 288] width 576 height 480
click at [152, 277] on img "Main content" at bounding box center [288, 288] width 576 height 480
click at [563, 22] on span "Cars" at bounding box center [568, 24] width 24 height 13
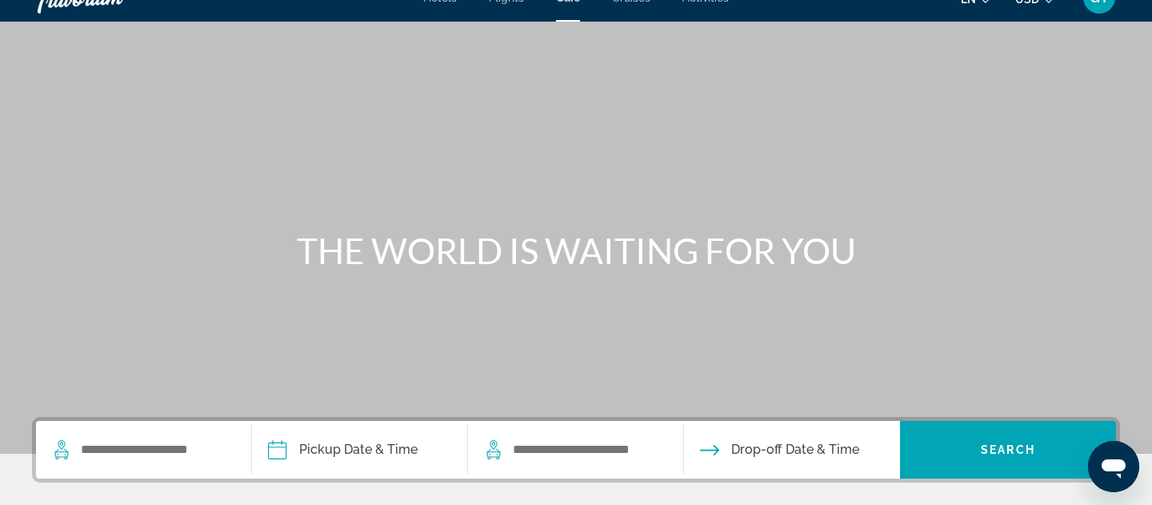
scroll to position [41, 0]
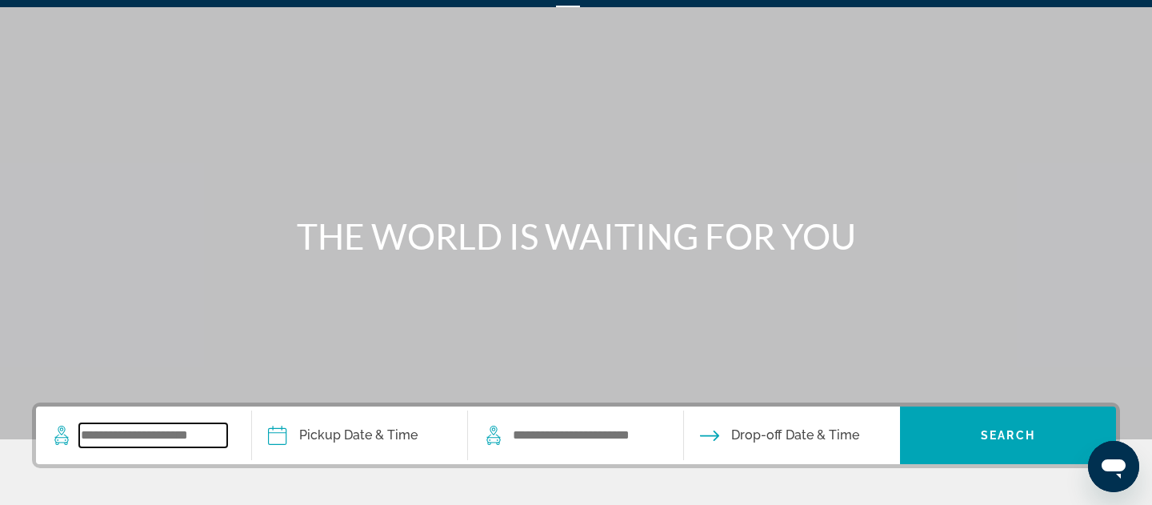
click at [147, 435] on input "Search widget" at bounding box center [153, 435] width 148 height 24
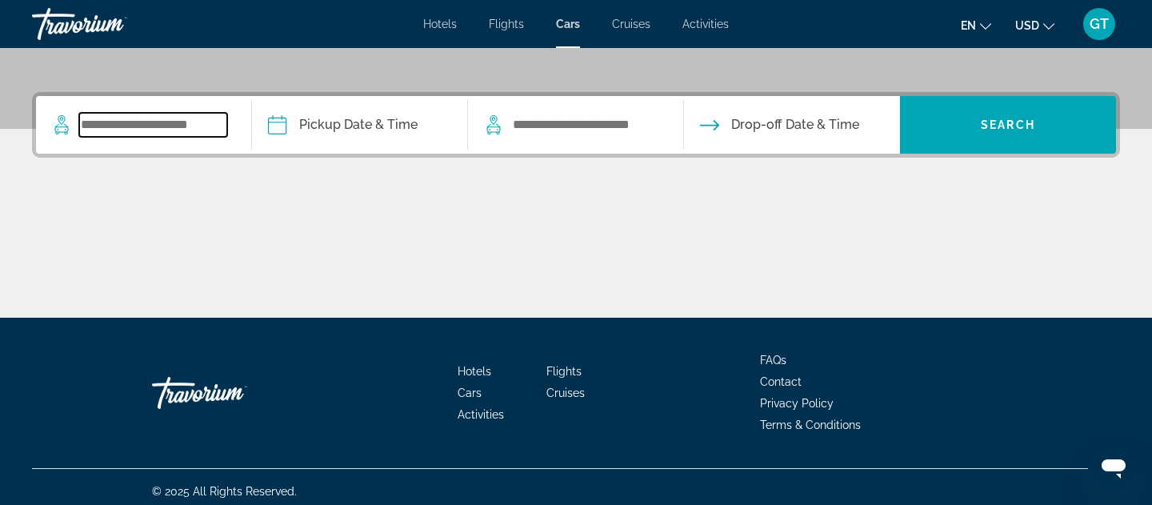
scroll to position [360, 0]
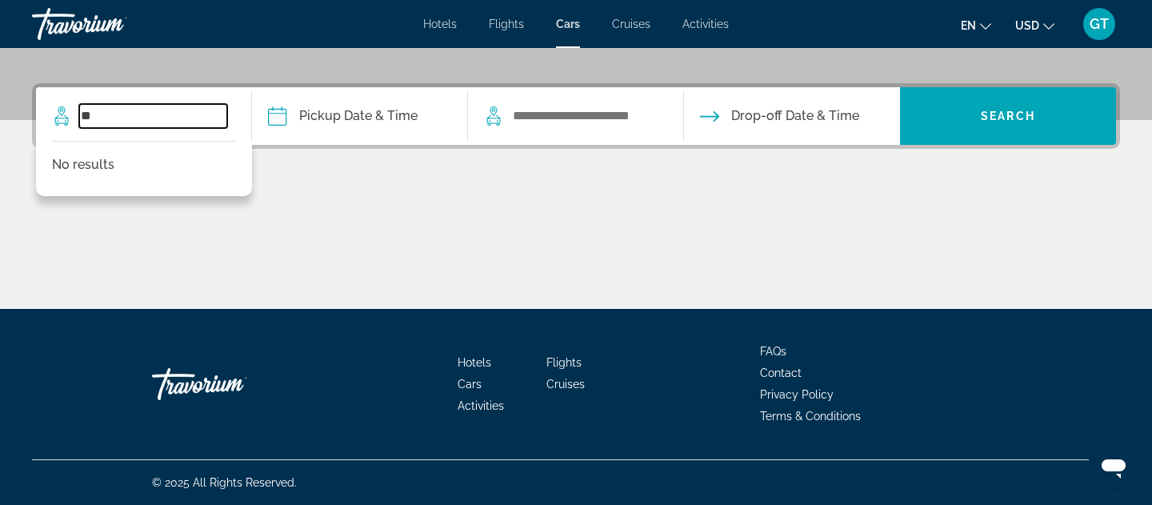
type input "*"
click at [143, 126] on input "*****" at bounding box center [153, 116] width 148 height 24
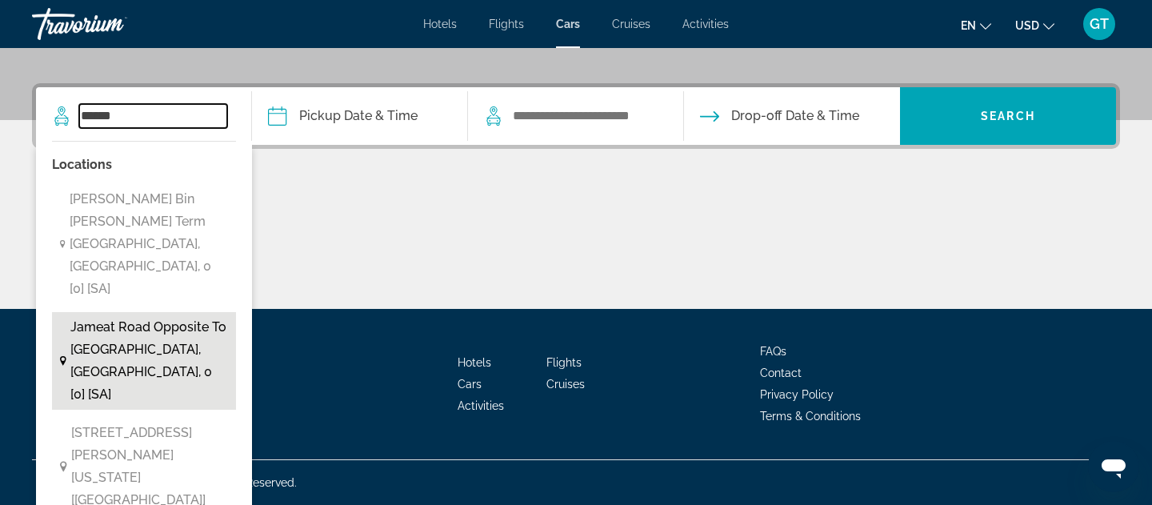
scroll to position [380, 0]
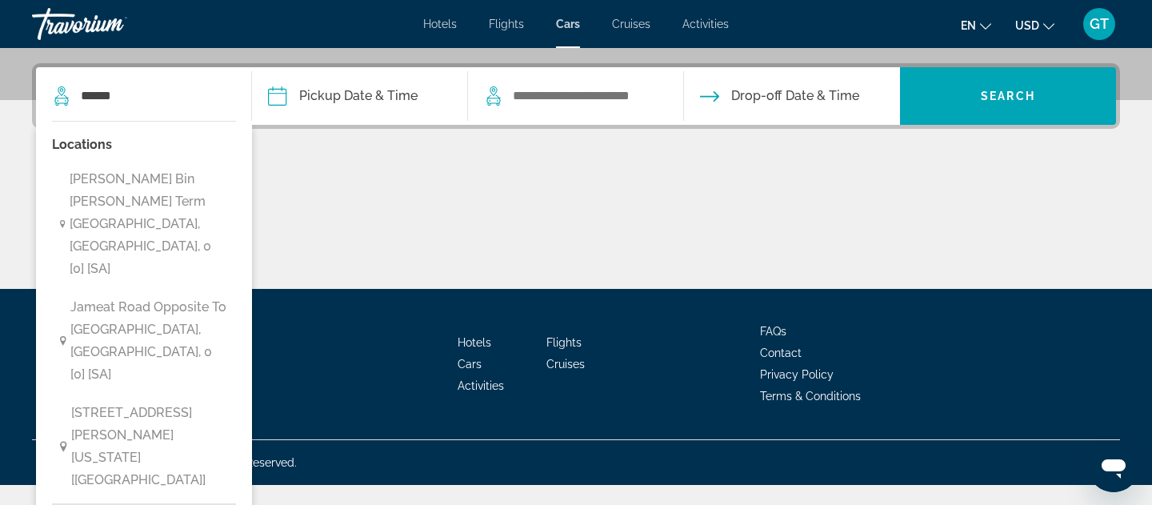
type input "**********"
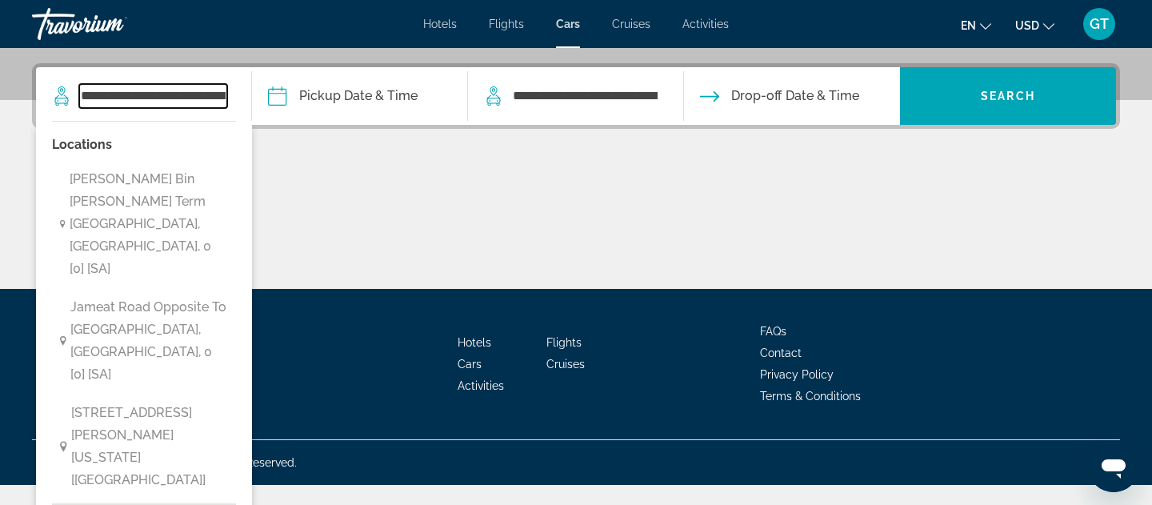
scroll to position [360, 0]
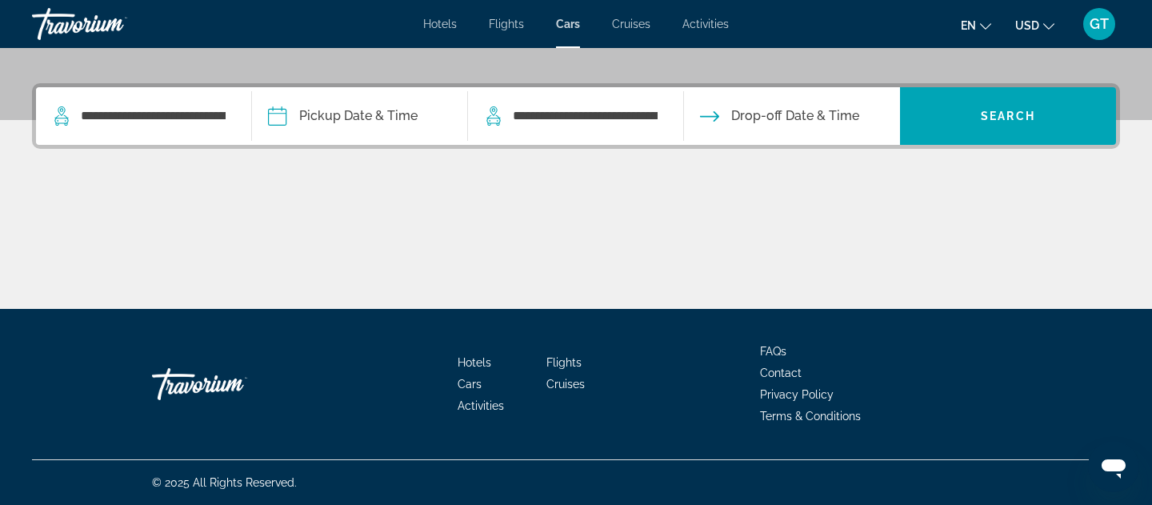
click at [363, 117] on input "Pickup date" at bounding box center [359, 118] width 222 height 62
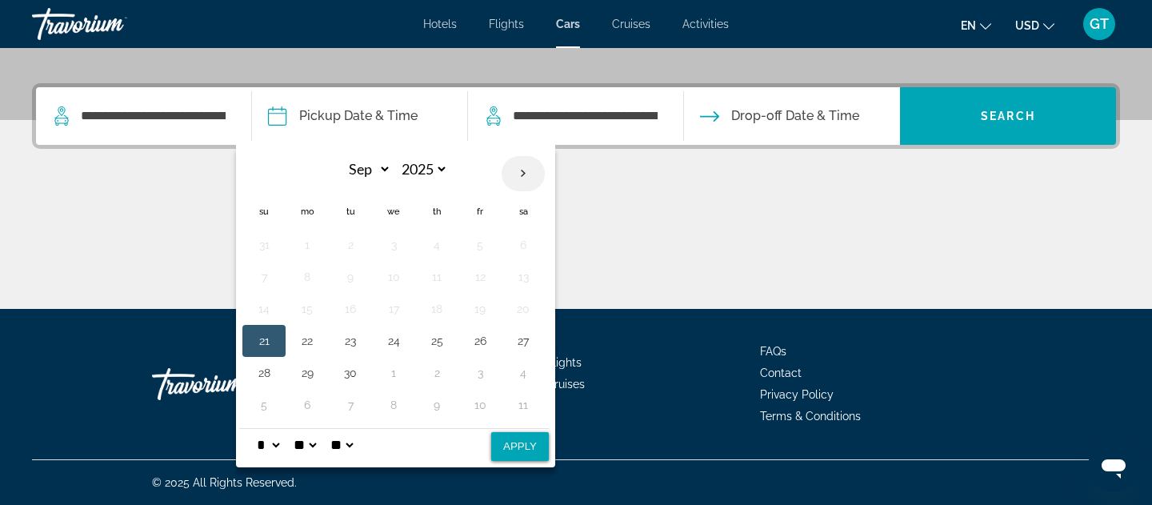
click at [533, 158] on th "Next month" at bounding box center [523, 173] width 43 height 35
click at [533, 166] on th "Next month" at bounding box center [523, 173] width 43 height 35
select select "**"
click at [268, 377] on button "28" at bounding box center [264, 373] width 26 height 22
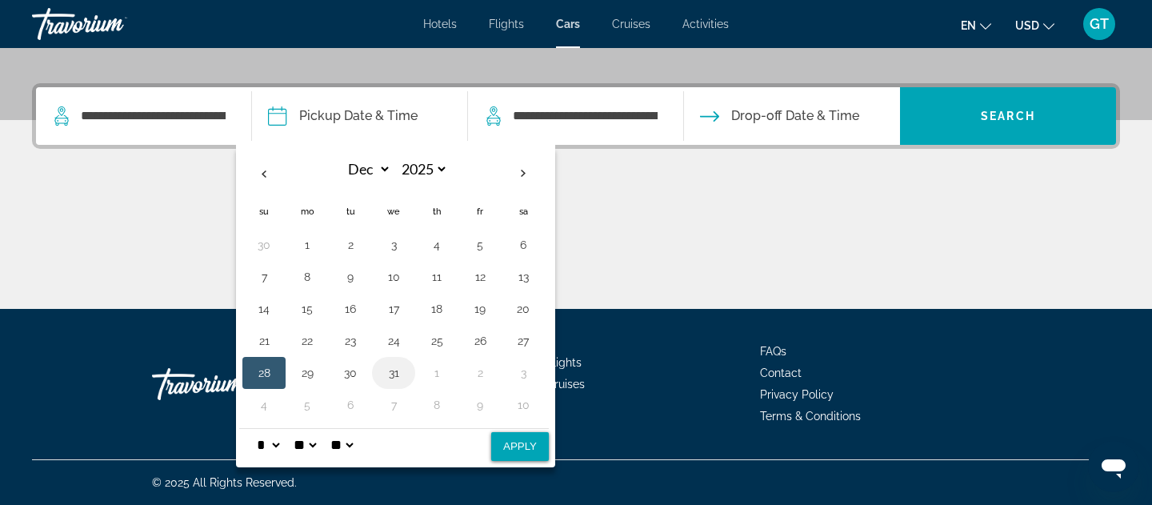
click at [405, 375] on button "31" at bounding box center [394, 373] width 26 height 22
click at [272, 369] on button "28" at bounding box center [264, 373] width 26 height 22
click at [506, 447] on button "Apply" at bounding box center [520, 446] width 58 height 29
type input "**********"
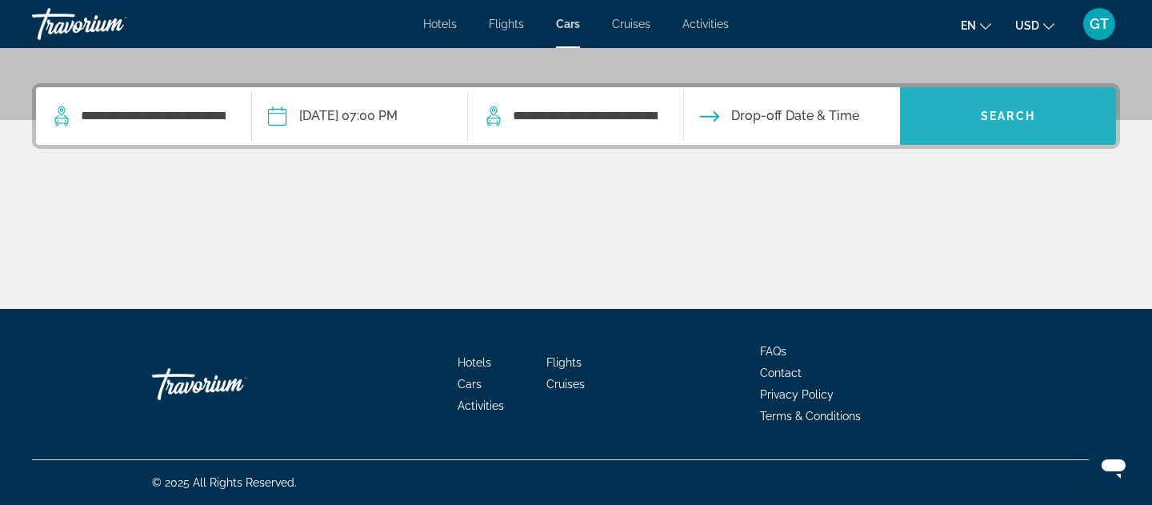
click at [986, 119] on span "Search" at bounding box center [1008, 116] width 54 height 13
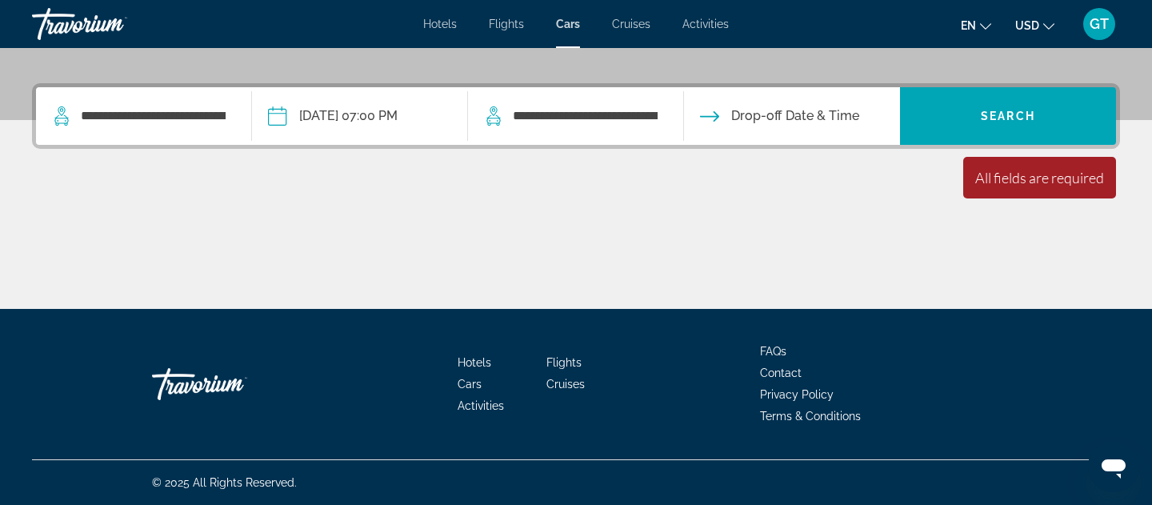
click at [814, 133] on input "Drop-off date" at bounding box center [791, 118] width 222 height 62
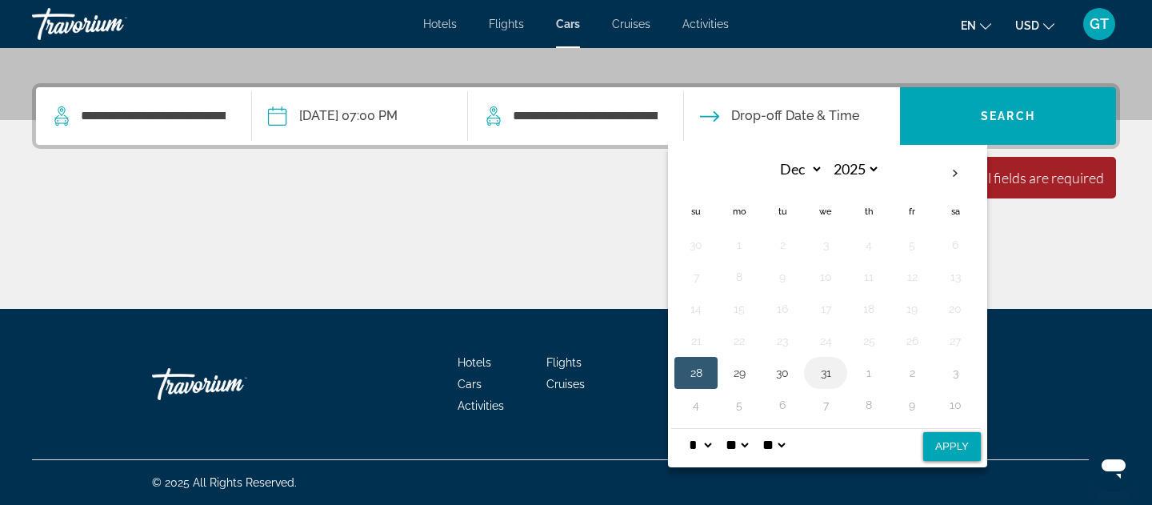
click at [826, 371] on button "31" at bounding box center [826, 373] width 26 height 22
click at [938, 456] on button "Apply" at bounding box center [952, 446] width 58 height 29
type input "**********"
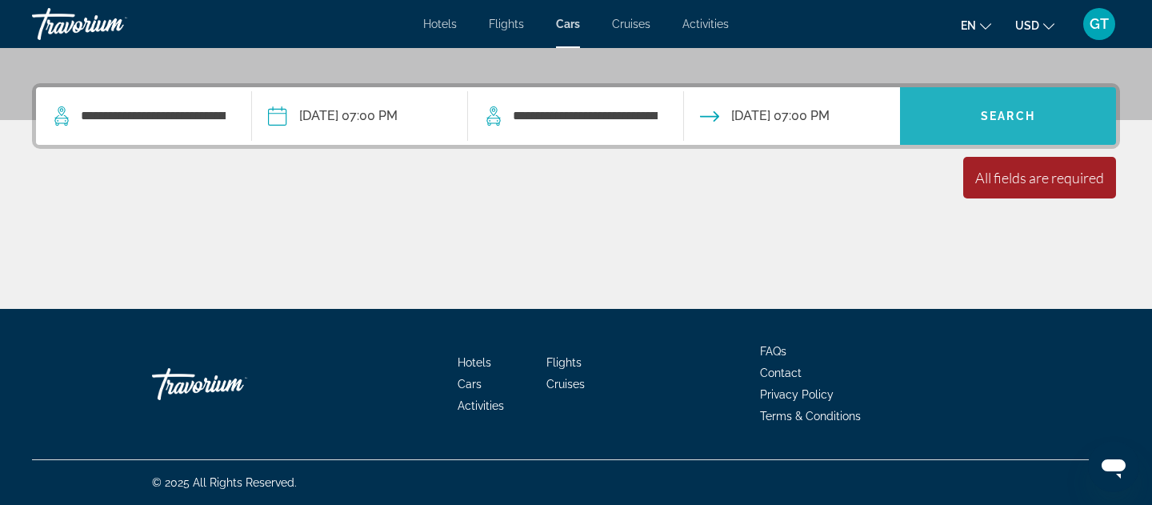
click at [954, 132] on span "Search widget" at bounding box center [1008, 116] width 216 height 38
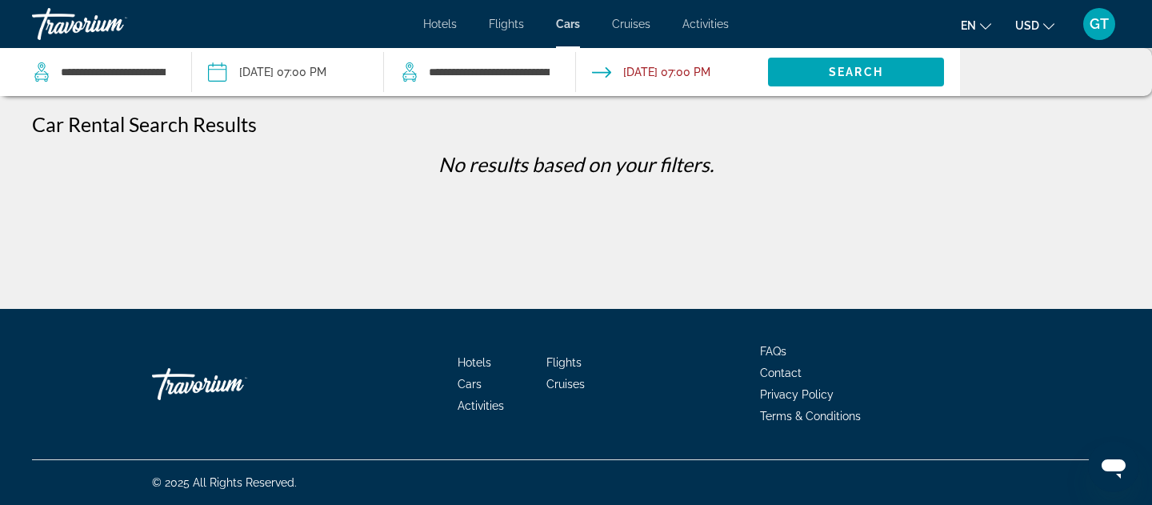
click at [651, 69] on input "Drop-off date: Dec 31, 2025 07:00 PM" at bounding box center [671, 74] width 198 height 53
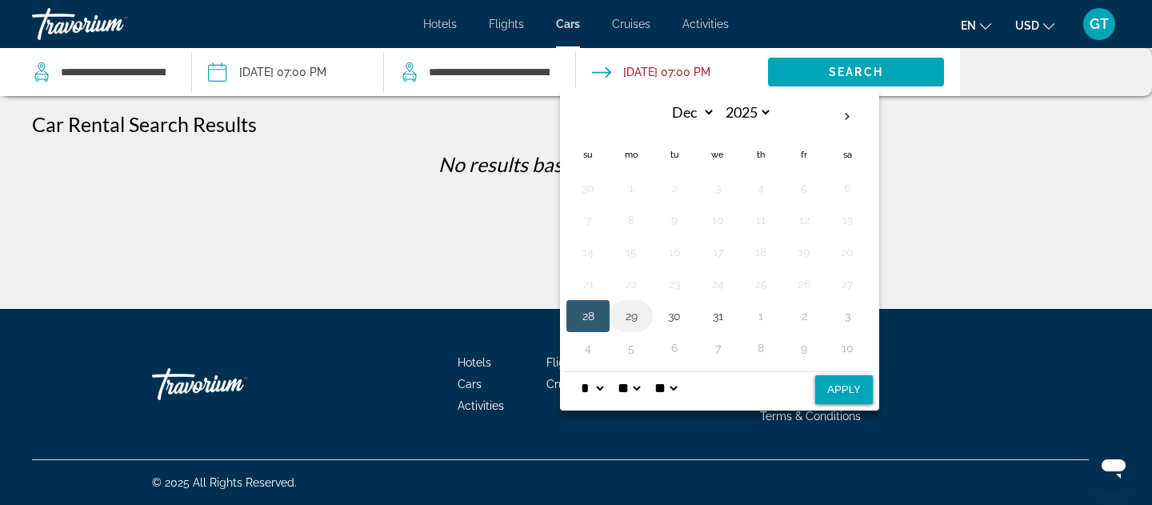
click at [626, 321] on button "29" at bounding box center [631, 316] width 26 height 22
click at [843, 398] on button "Apply" at bounding box center [844, 389] width 58 height 29
type input "**********"
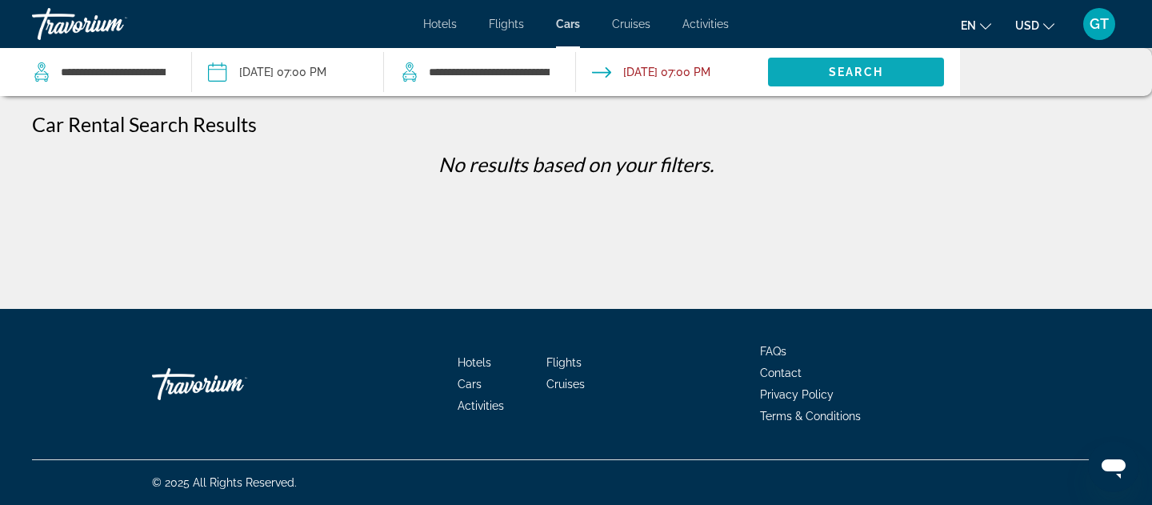
click at [811, 80] on span "Search widget" at bounding box center [856, 72] width 176 height 38
click at [512, 30] on span "Flights" at bounding box center [506, 24] width 35 height 13
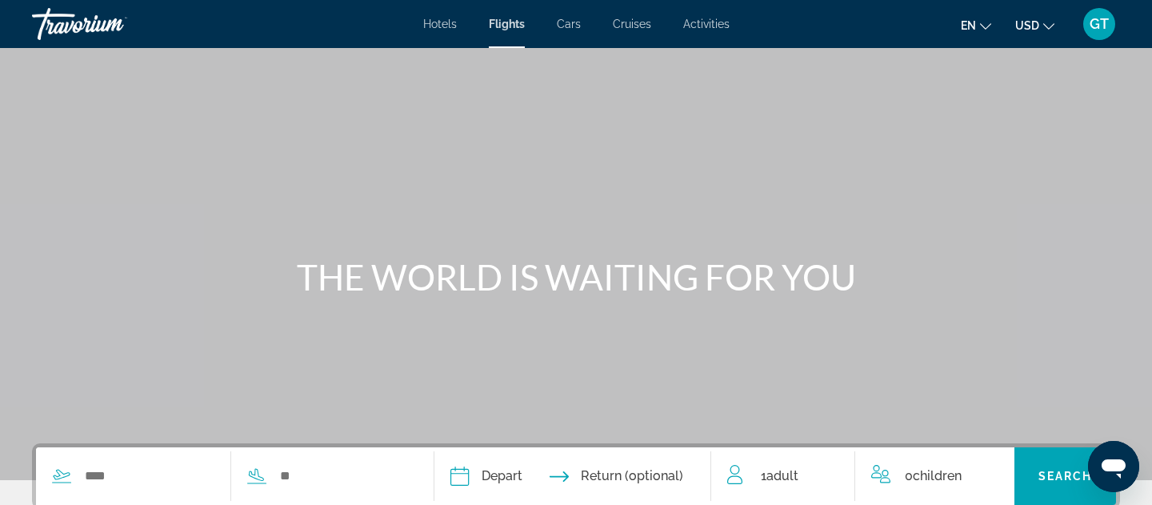
click at [616, 22] on span "Cruises" at bounding box center [632, 24] width 38 height 13
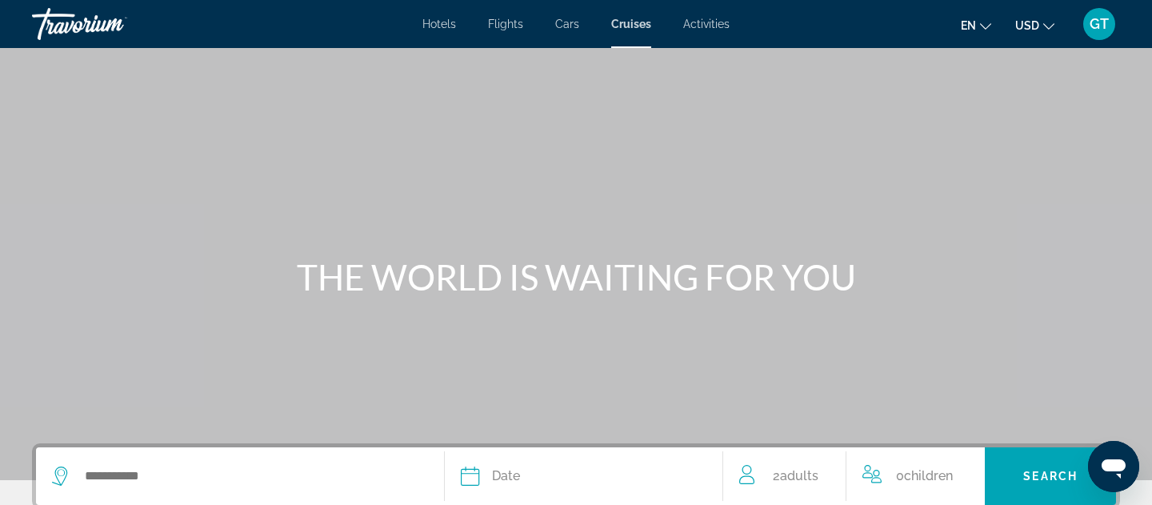
click at [445, 27] on span "Hotels" at bounding box center [439, 24] width 34 height 13
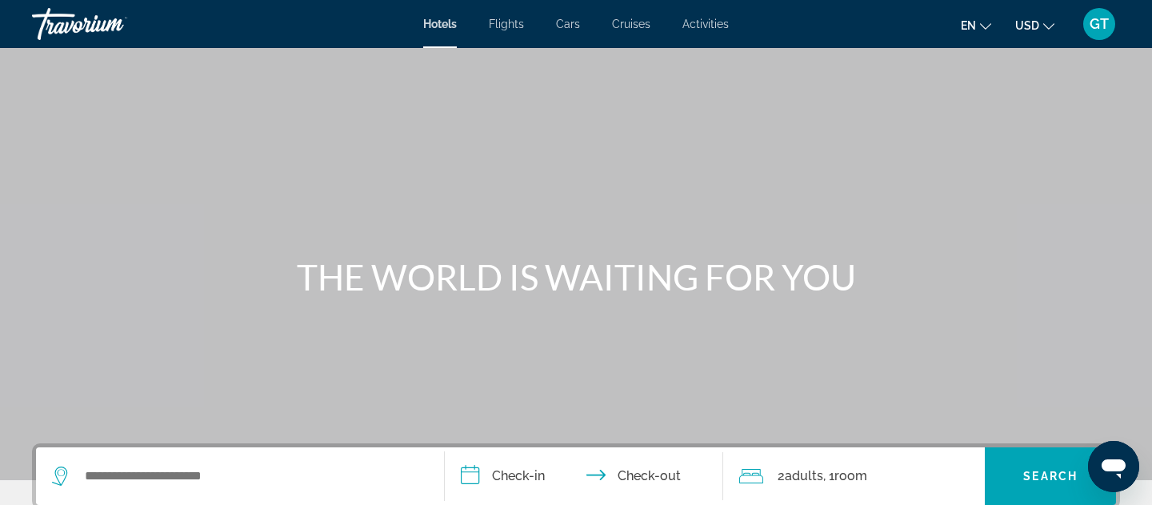
click at [483, 26] on li "Flights" at bounding box center [506, 24] width 67 height 13
click at [502, 29] on span "Flights" at bounding box center [506, 24] width 35 height 13
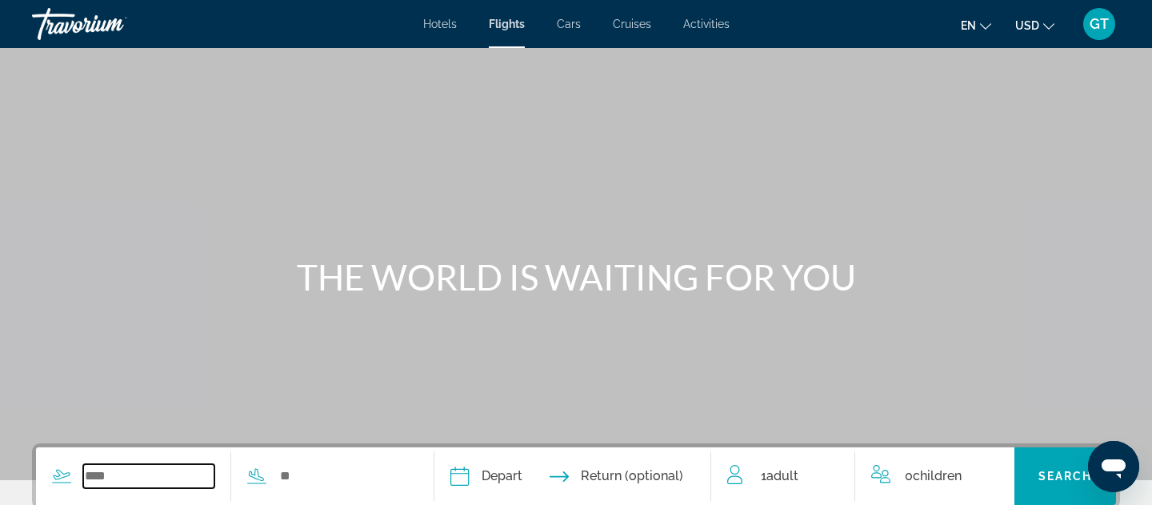
click at [182, 469] on input "Search widget" at bounding box center [148, 476] width 131 height 24
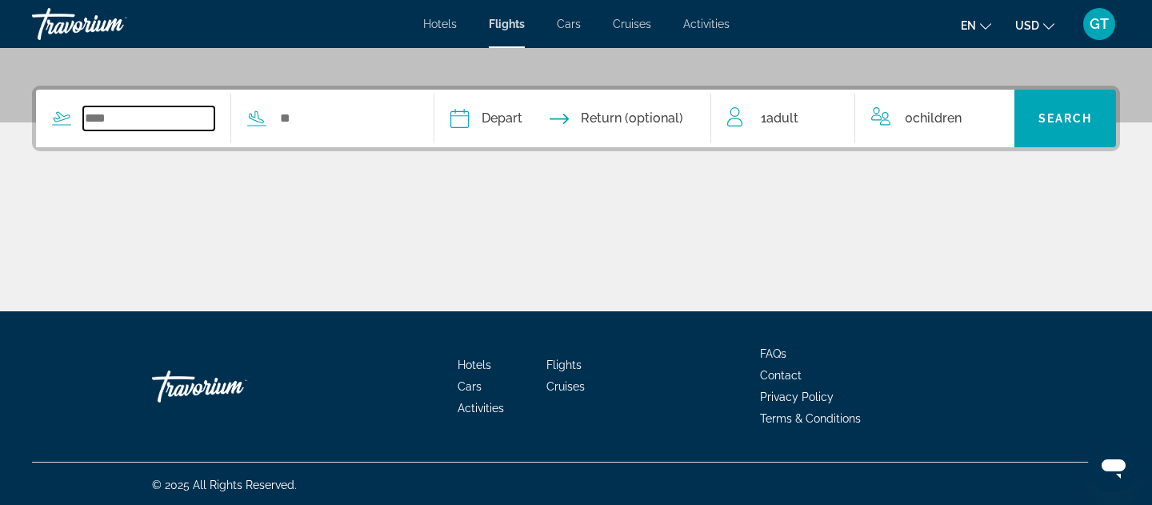
scroll to position [360, 0]
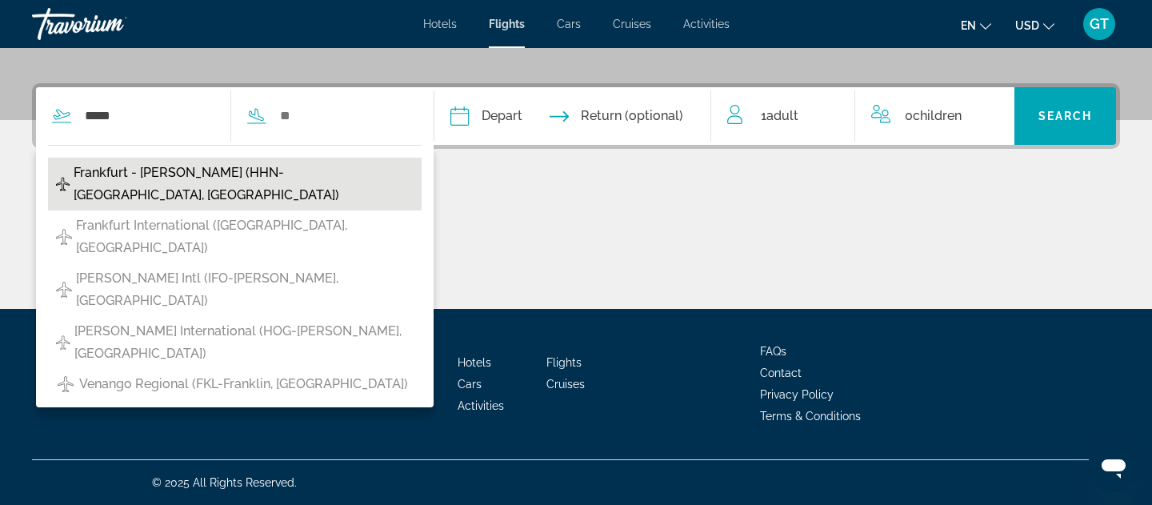
click at [205, 173] on span "Frankfurt - [PERSON_NAME] (HHN-[GEOGRAPHIC_DATA], [GEOGRAPHIC_DATA])" at bounding box center [244, 184] width 340 height 45
type input "**********"
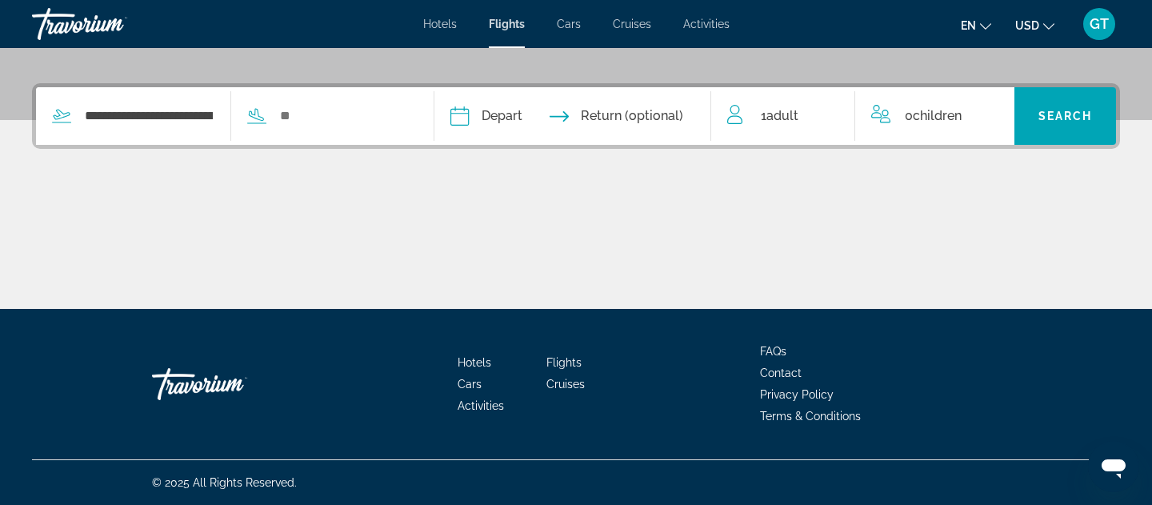
click at [310, 132] on div "**********" at bounding box center [223, 116] width 374 height 58
click at [310, 114] on input "Search widget" at bounding box center [343, 116] width 131 height 24
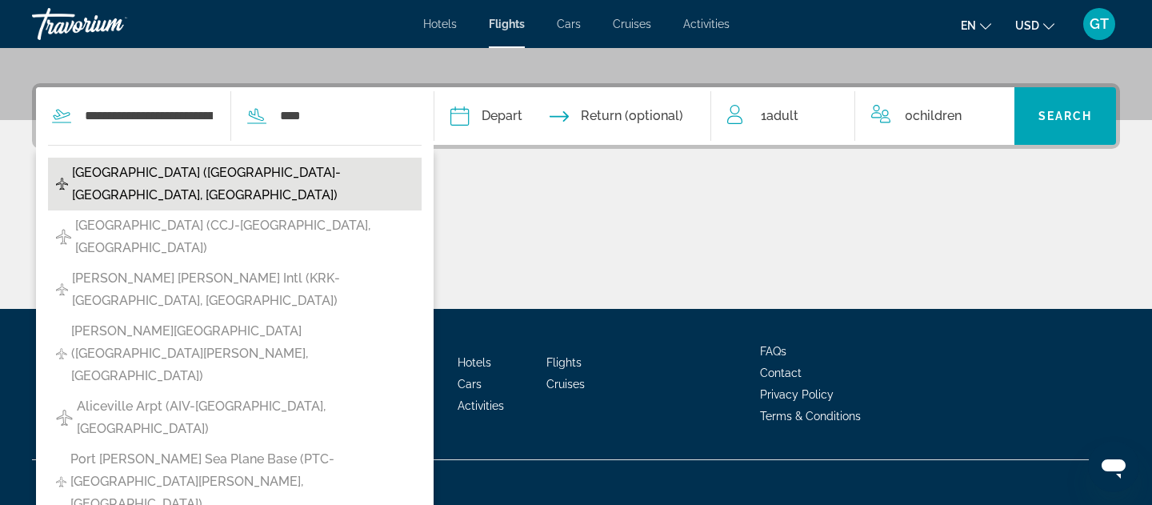
click at [232, 172] on span "[GEOGRAPHIC_DATA] ([GEOGRAPHIC_DATA]-[GEOGRAPHIC_DATA], [GEOGRAPHIC_DATA])" at bounding box center [243, 184] width 342 height 45
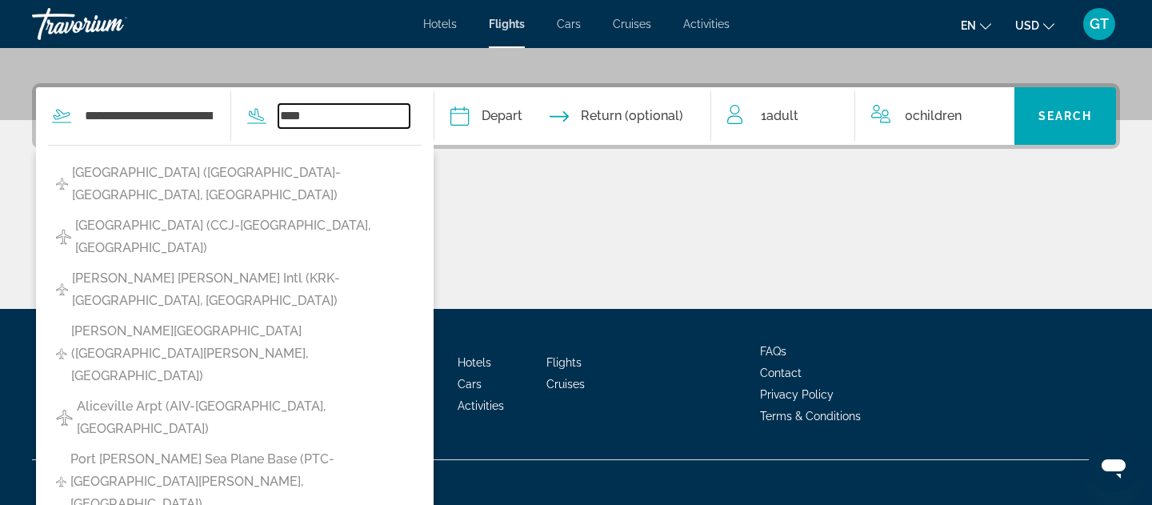
type input "**********"
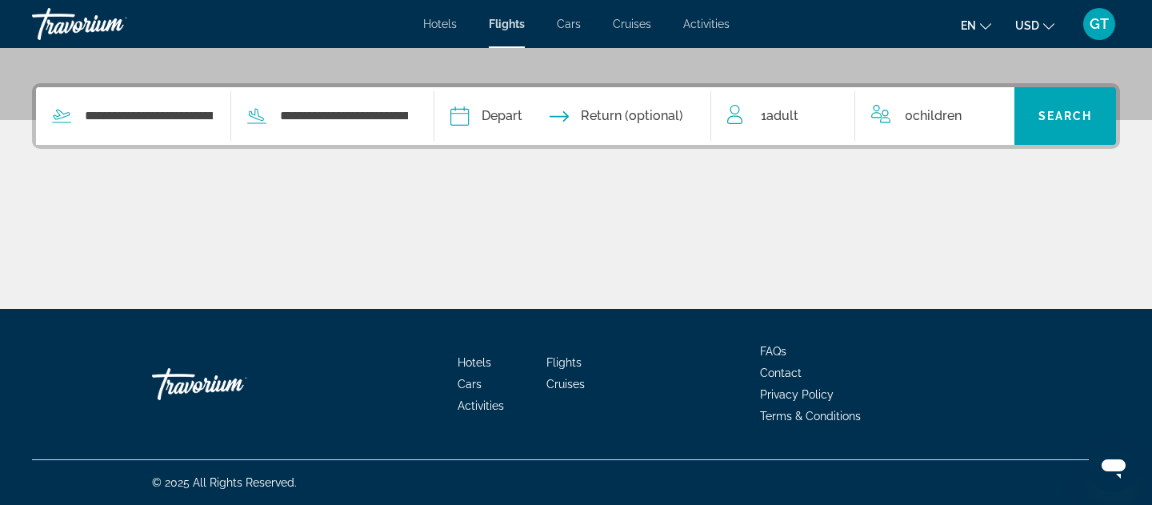
click at [541, 115] on input "Depart date" at bounding box center [514, 118] width 137 height 62
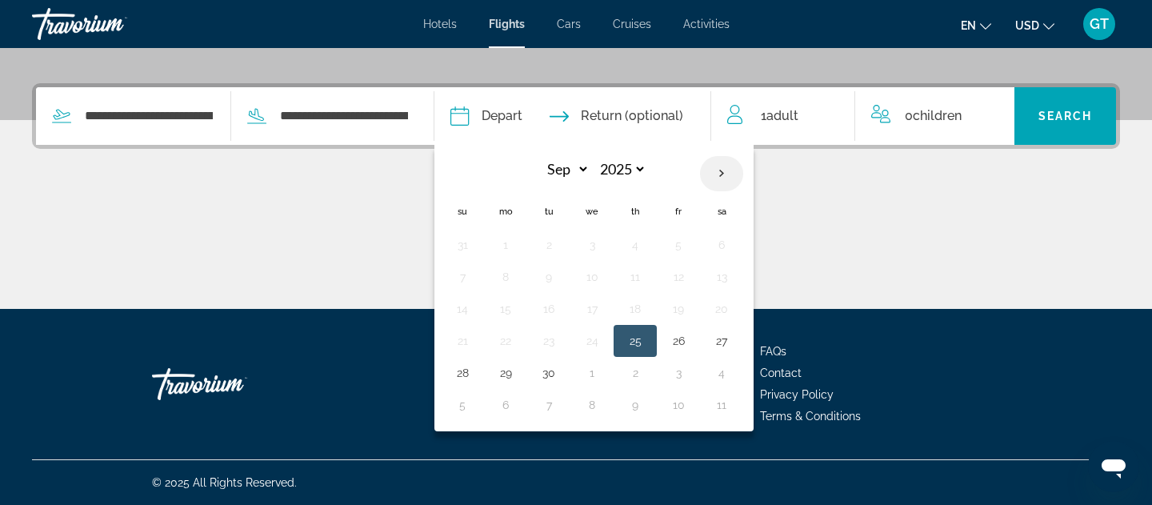
click at [739, 171] on th "Next month" at bounding box center [721, 173] width 43 height 35
click at [458, 174] on th "Previous month" at bounding box center [462, 173] width 43 height 35
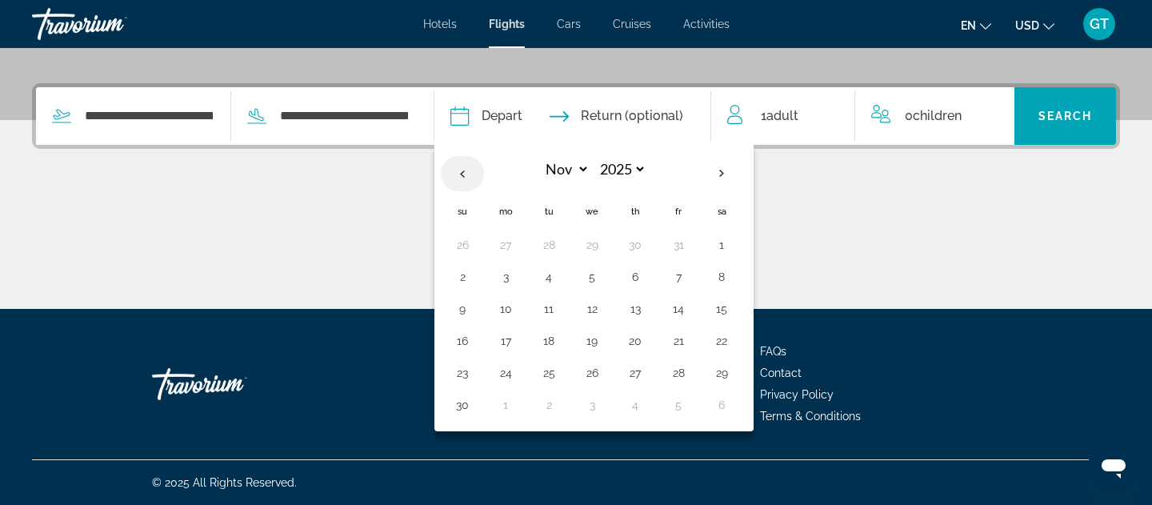
select select "*"
click at [475, 310] on button "12" at bounding box center [463, 309] width 26 height 22
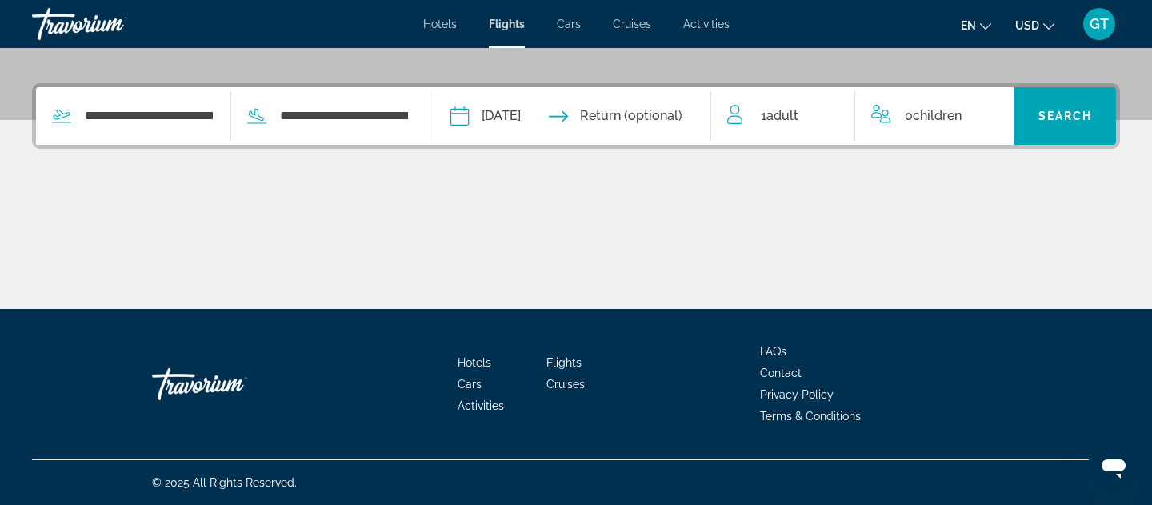
click at [567, 114] on input "**********" at bounding box center [514, 118] width 137 height 62
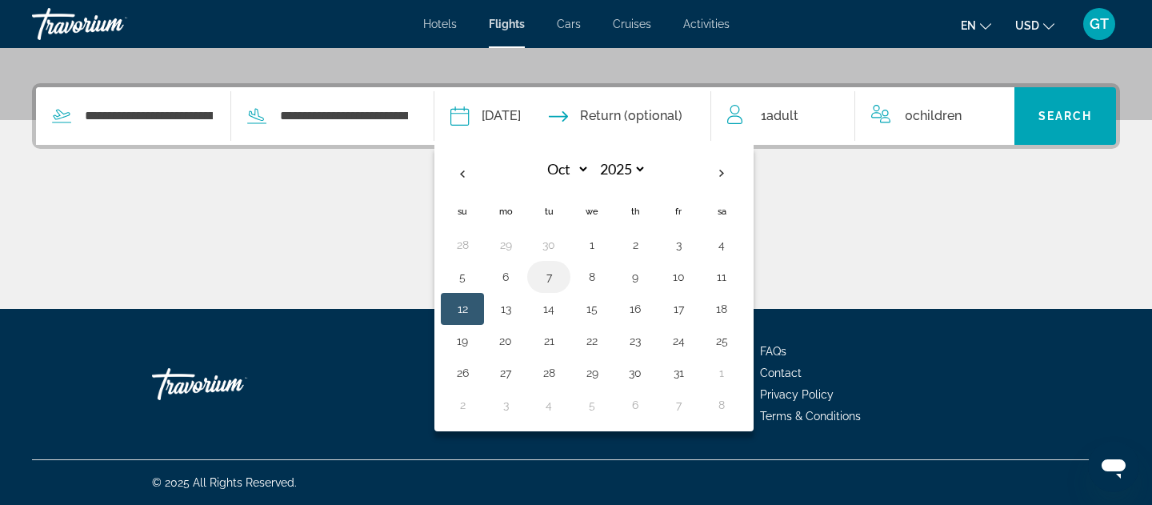
click at [562, 275] on button "7" at bounding box center [549, 277] width 26 height 22
type input "**********"
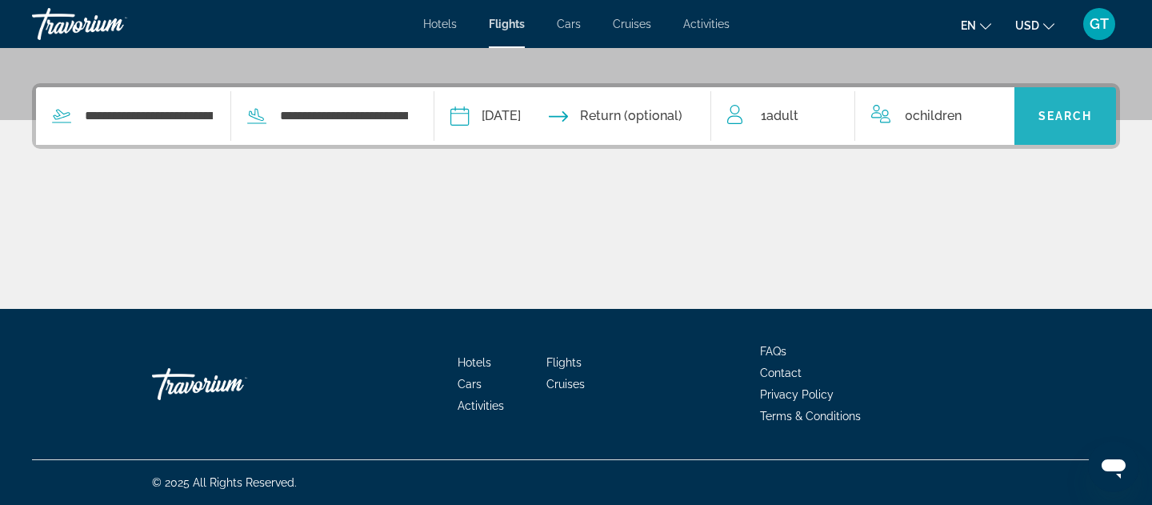
click at [1045, 110] on span "Search" at bounding box center [1065, 116] width 54 height 13
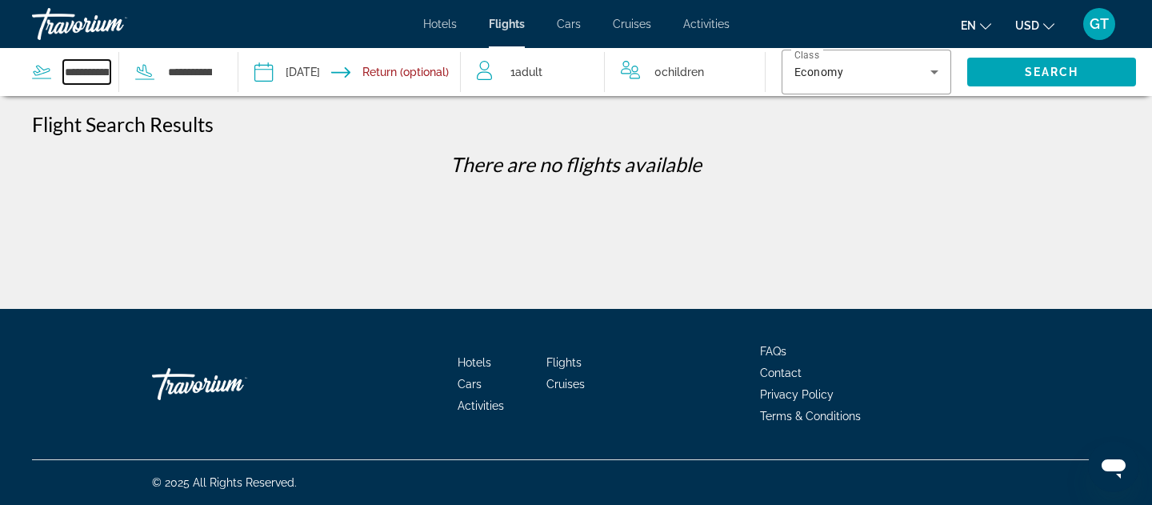
click at [83, 75] on input "**********" at bounding box center [86, 72] width 47 height 24
click at [86, 71] on input "**********" at bounding box center [86, 72] width 47 height 24
type input "**********"
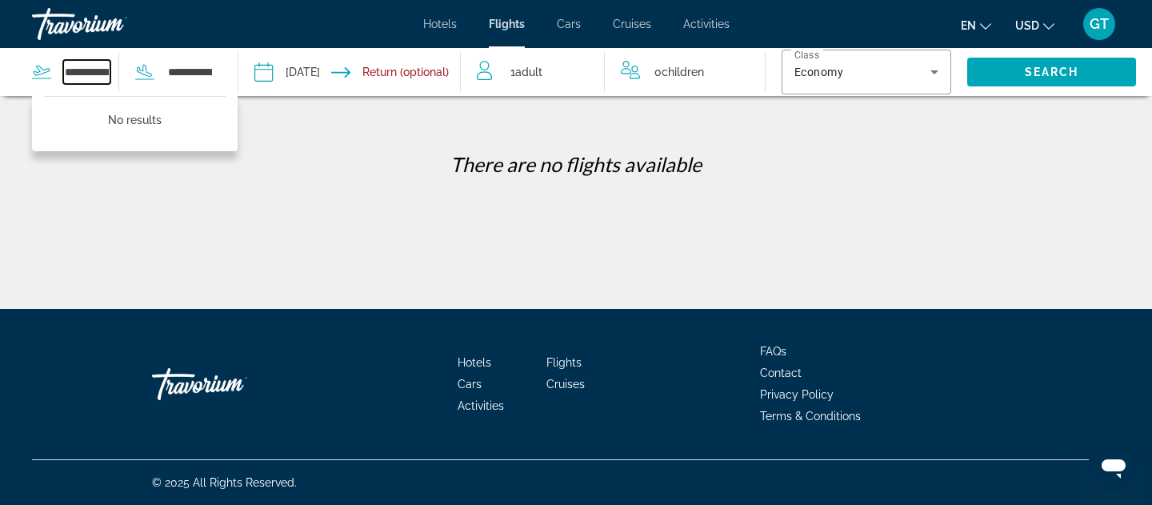
click at [63, 77] on input "**********" at bounding box center [86, 72] width 47 height 24
click at [102, 82] on input "**********" at bounding box center [86, 72] width 47 height 24
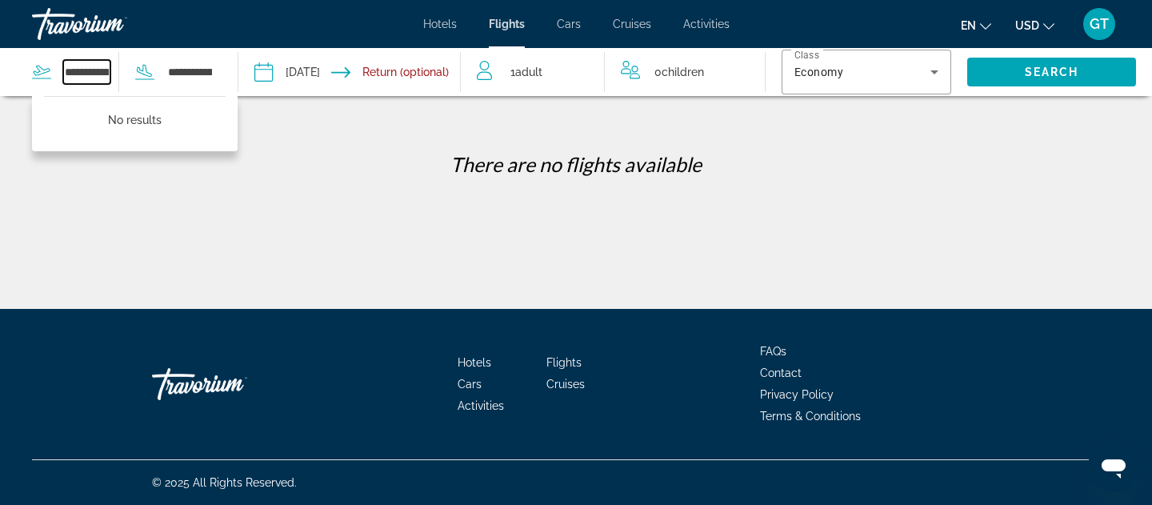
click at [102, 82] on input "**********" at bounding box center [86, 72] width 47 height 24
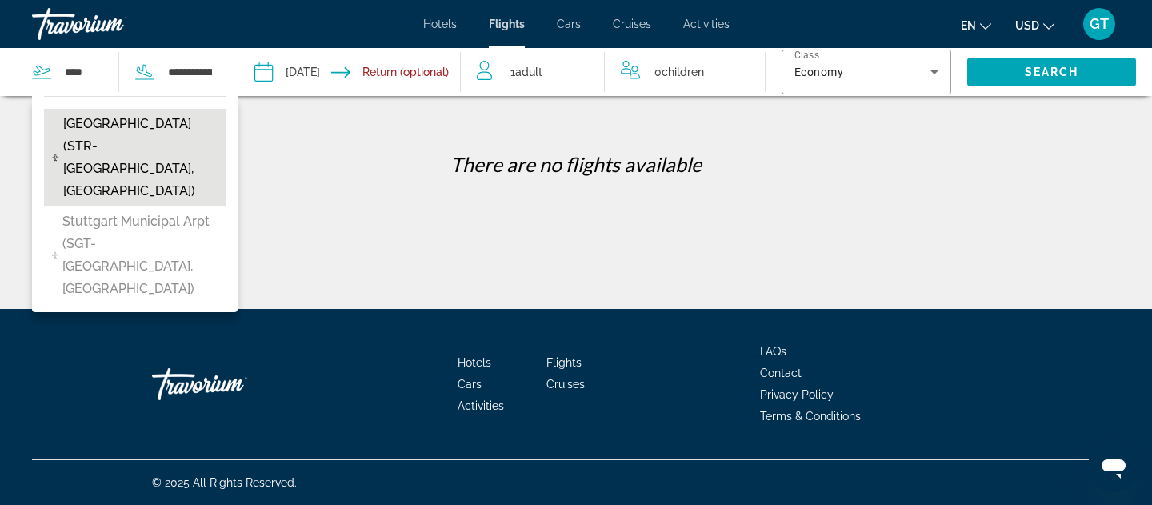
click at [117, 149] on span "[GEOGRAPHIC_DATA] (STR-[GEOGRAPHIC_DATA], [GEOGRAPHIC_DATA])" at bounding box center [140, 158] width 154 height 90
type input "**********"
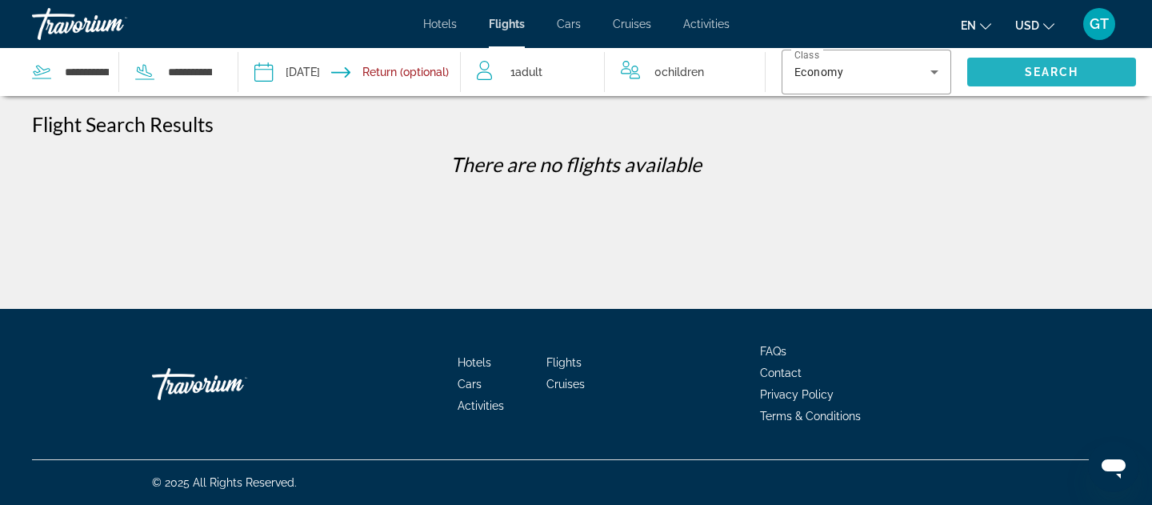
click at [1055, 82] on span "Search widget" at bounding box center [1051, 72] width 169 height 38
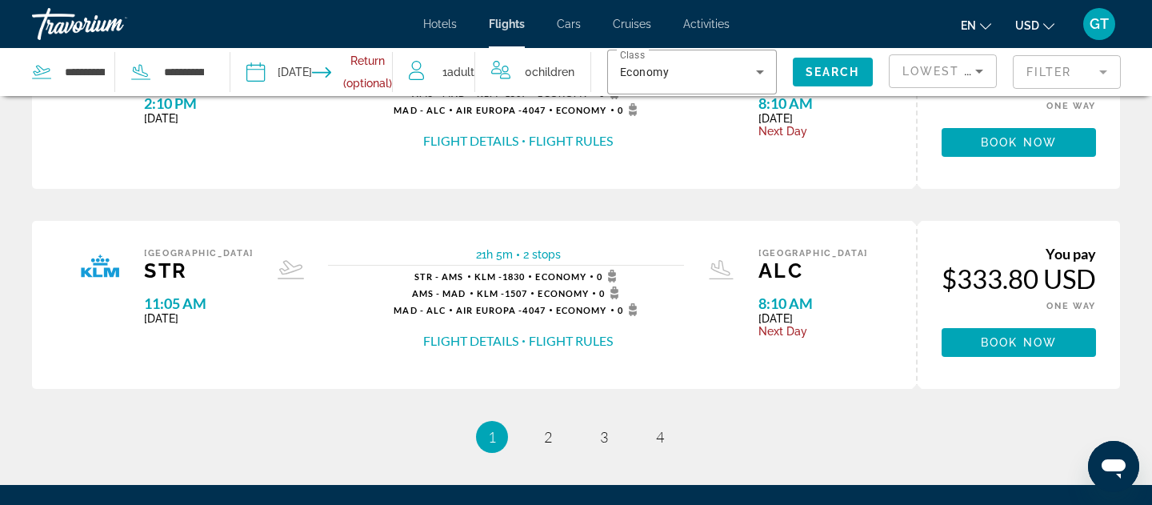
scroll to position [1059, 0]
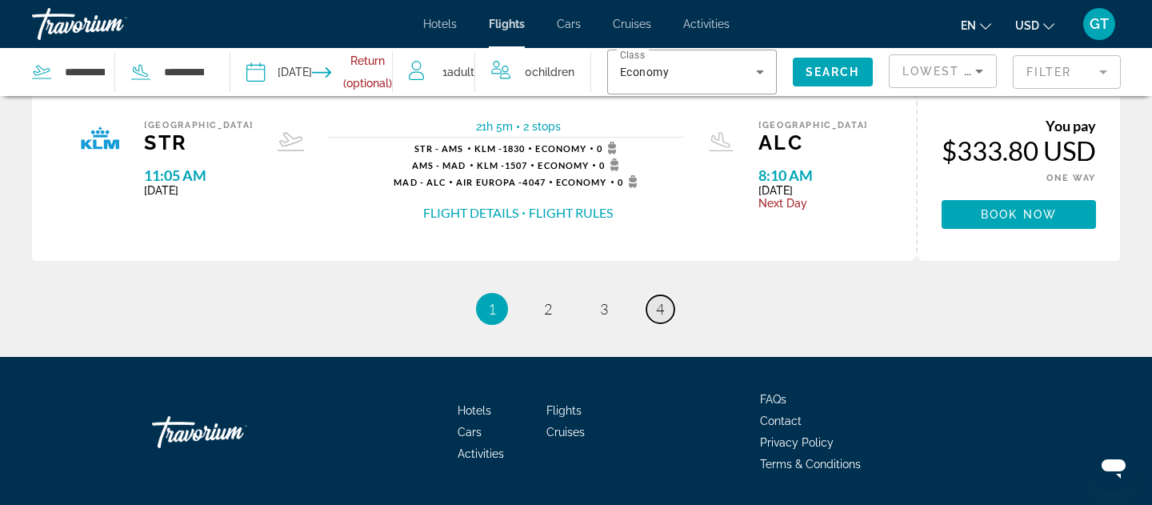
click at [672, 310] on link "page 4" at bounding box center [660, 309] width 28 height 28
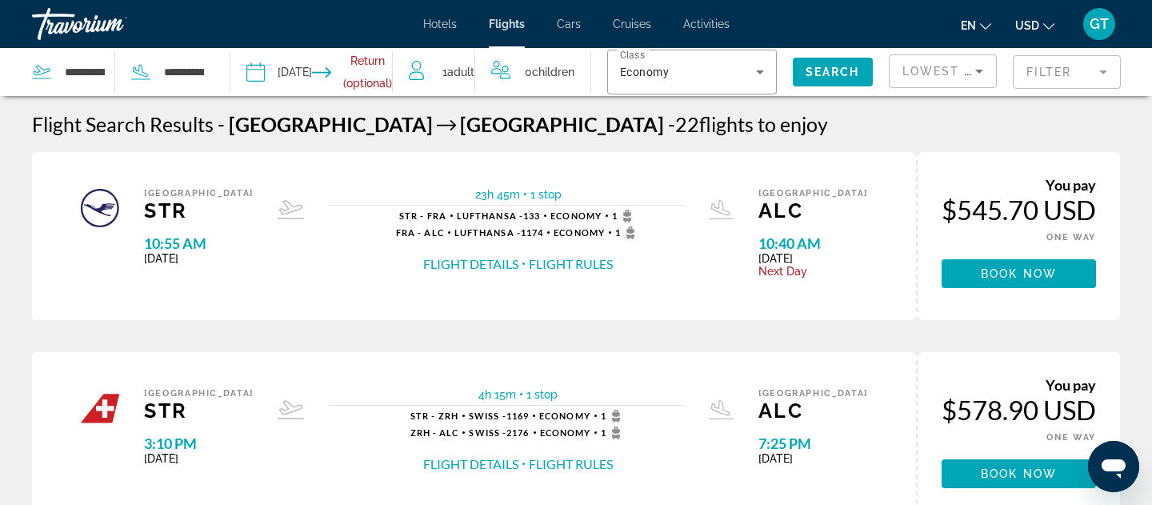
scroll to position [707, 0]
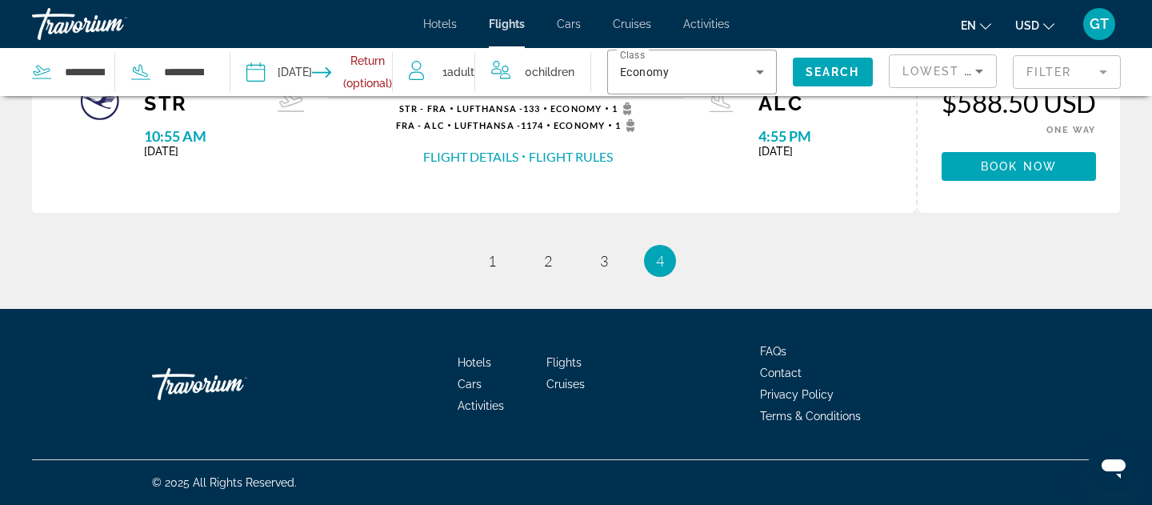
click at [533, 260] on li "page 2" at bounding box center [548, 261] width 32 height 32
click at [542, 260] on link "page 2" at bounding box center [548, 261] width 28 height 28
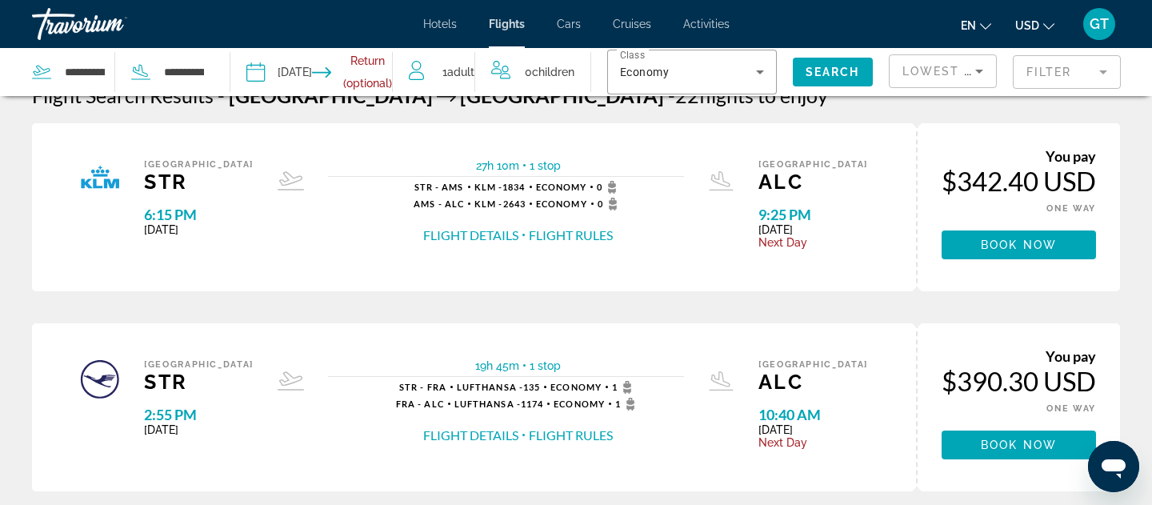
scroll to position [22, 0]
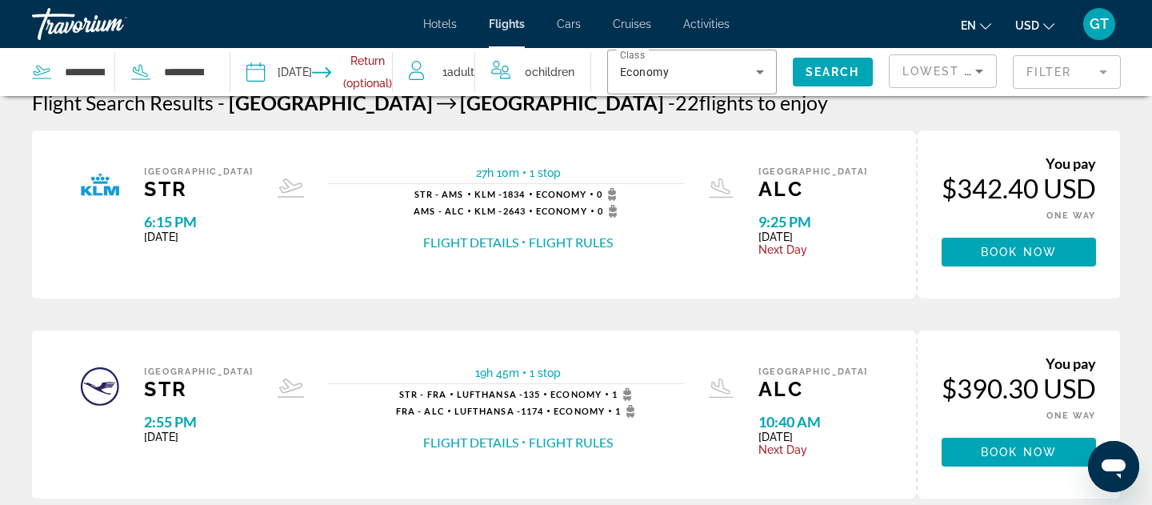
click at [404, 399] on div "STR - FRA Lufthansa - 135 Economy 1" at bounding box center [518, 394] width 244 height 13
click at [427, 403] on div "STR - FRA Lufthansa - 135 Economy 1 FRA - ALC Lufthansa - 1174 Economy 1 Flight…" at bounding box center [518, 419] width 244 height 63
click at [396, 412] on span "FRA - ALC" at bounding box center [420, 411] width 48 height 10
click at [421, 410] on span "FRA - ALC" at bounding box center [420, 411] width 48 height 10
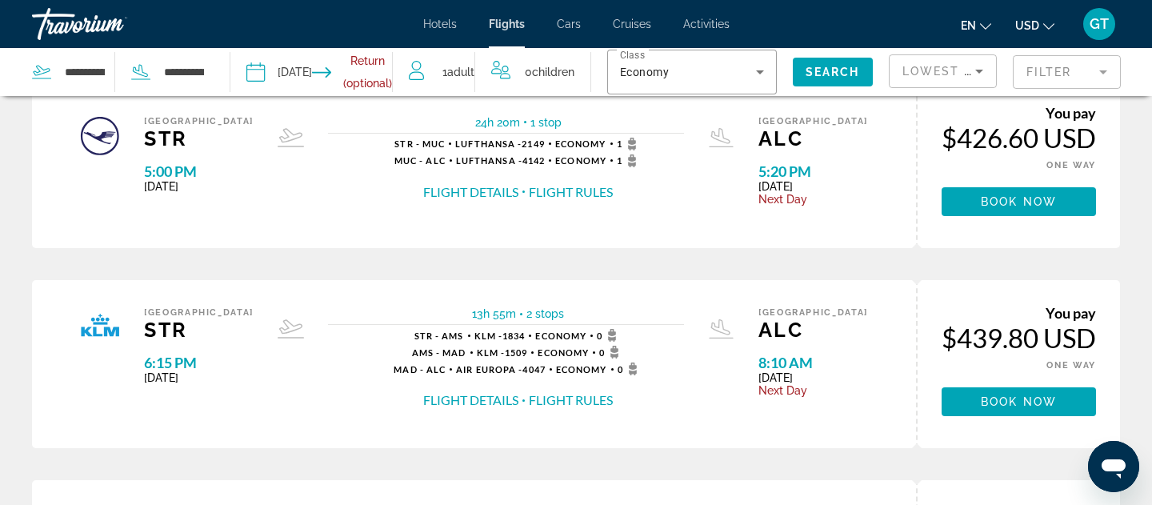
scroll to position [674, 0]
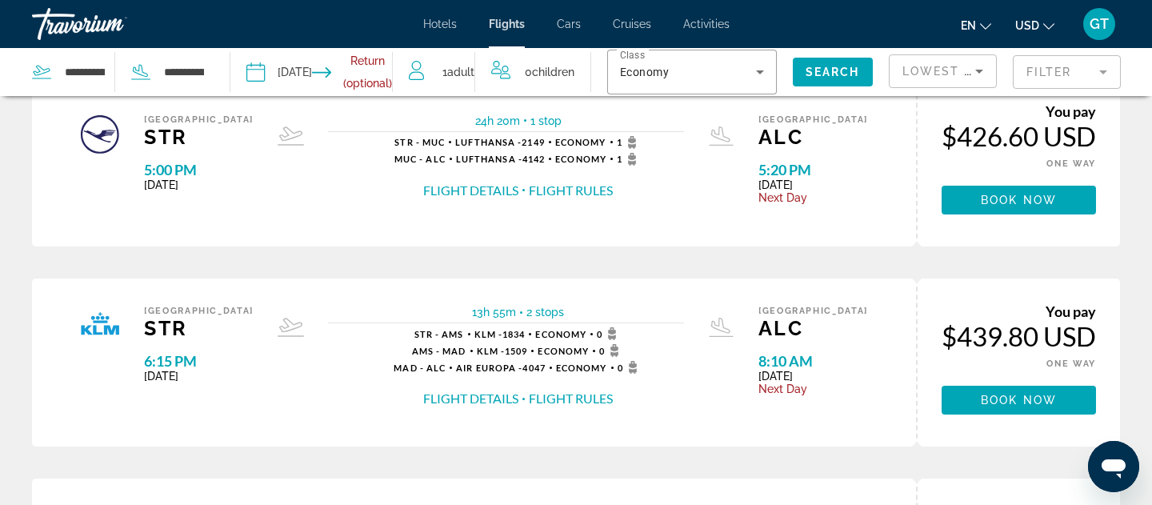
click at [977, 154] on div "You pay $426.60 USD ONE WAY ROUND TRIP" at bounding box center [1019, 135] width 154 height 67
click at [985, 226] on div "You pay $426.60 USD ONE WAY ROUND TRIP Book now You earn 0 Points" at bounding box center [1018, 162] width 204 height 168
click at [989, 206] on span "Book now" at bounding box center [1019, 200] width 76 height 13
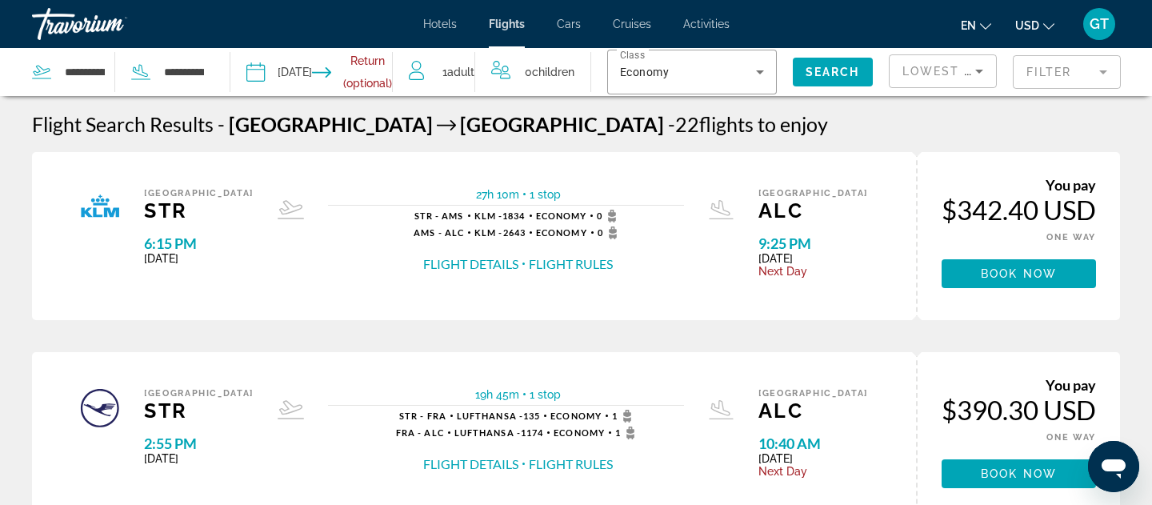
click at [98, 56] on div "**********" at bounding box center [119, 72] width 174 height 48
click at [86, 81] on input "**********" at bounding box center [84, 72] width 43 height 24
type input "**********"
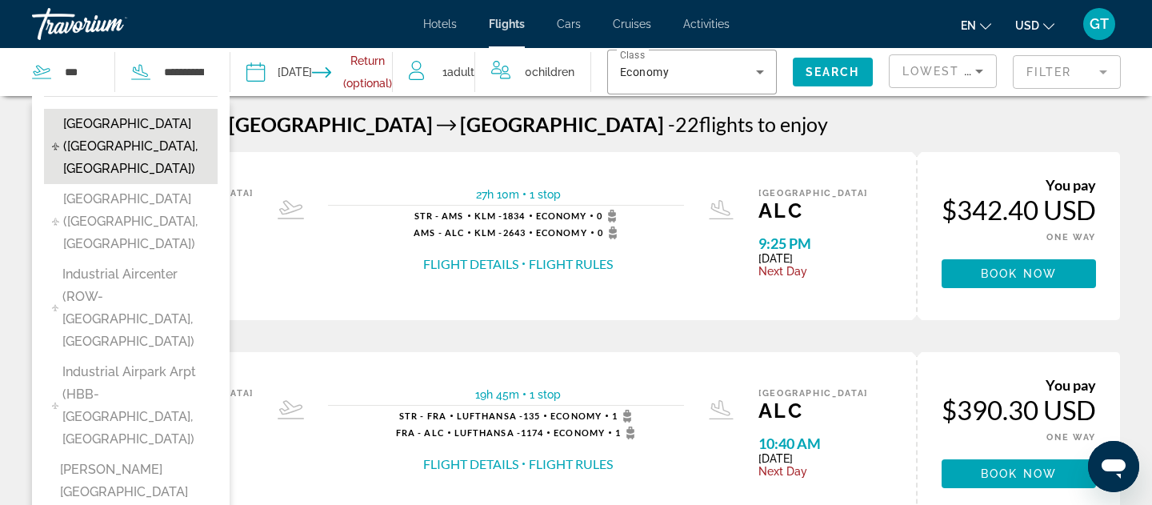
click at [94, 117] on span "[GEOGRAPHIC_DATA] ([GEOGRAPHIC_DATA], [GEOGRAPHIC_DATA])" at bounding box center [136, 146] width 146 height 67
type input "**********"
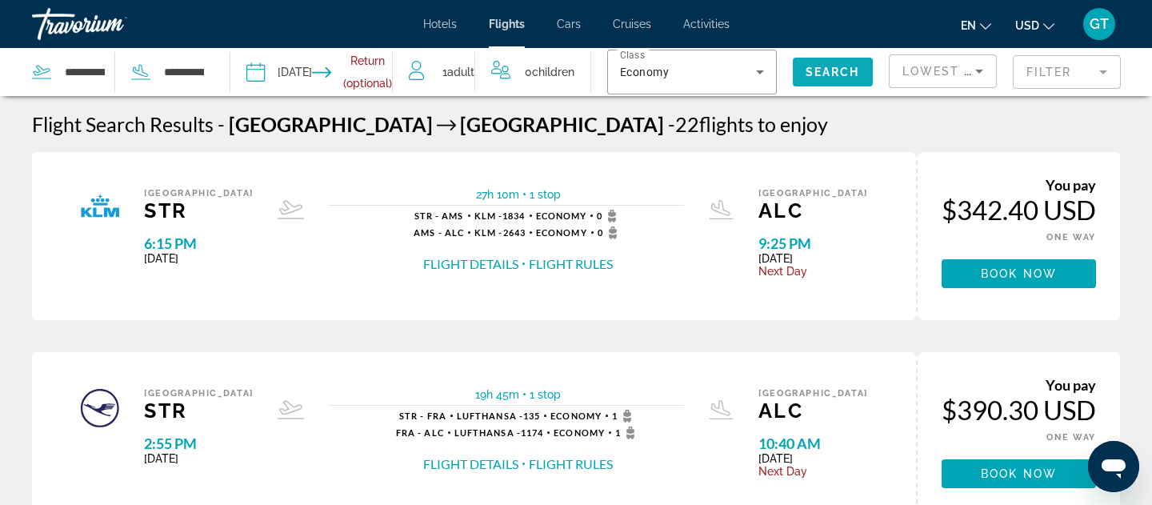
click at [814, 74] on span "Search" at bounding box center [833, 72] width 54 height 13
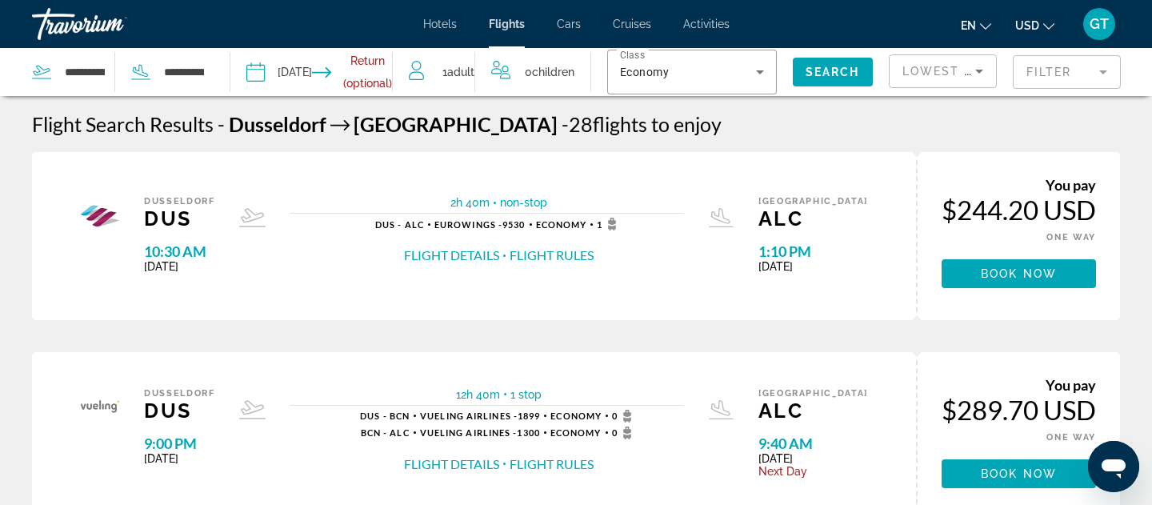
click at [353, 74] on input "Return date" at bounding box center [360, 74] width 80 height 53
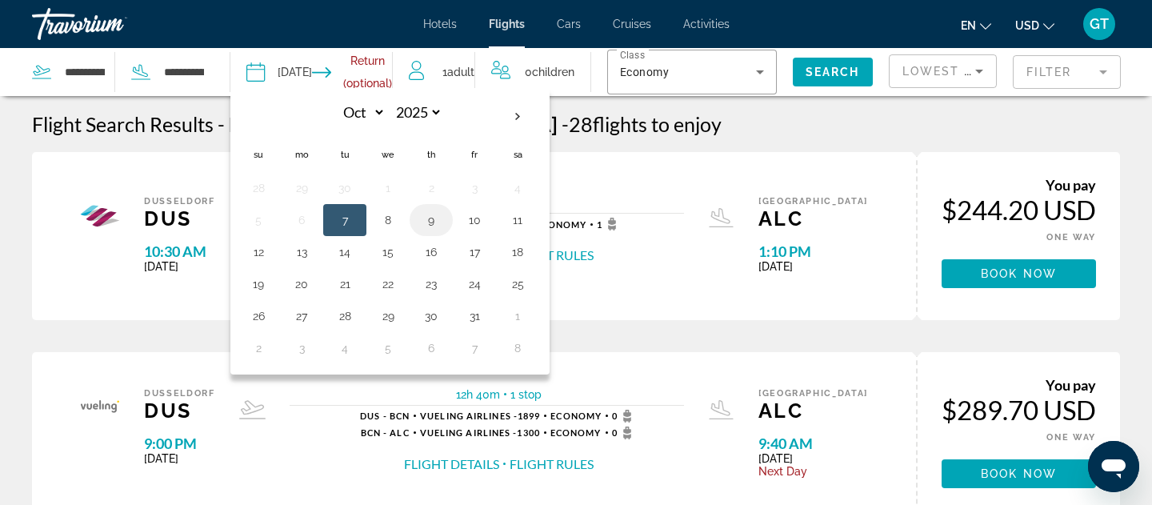
click at [429, 212] on button "9" at bounding box center [431, 220] width 26 height 22
type input "**********"
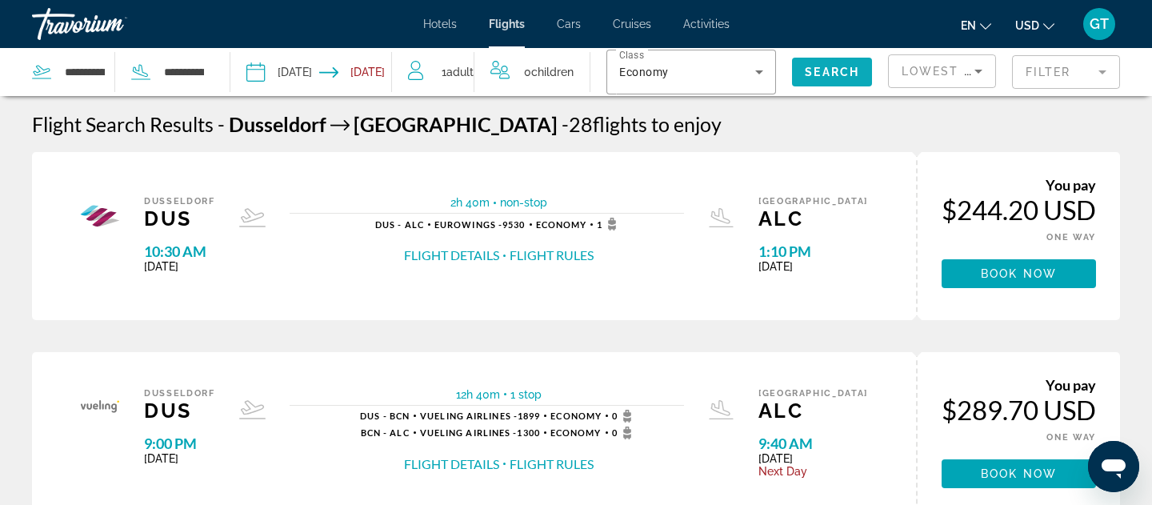
click at [842, 74] on span "Search" at bounding box center [832, 72] width 54 height 13
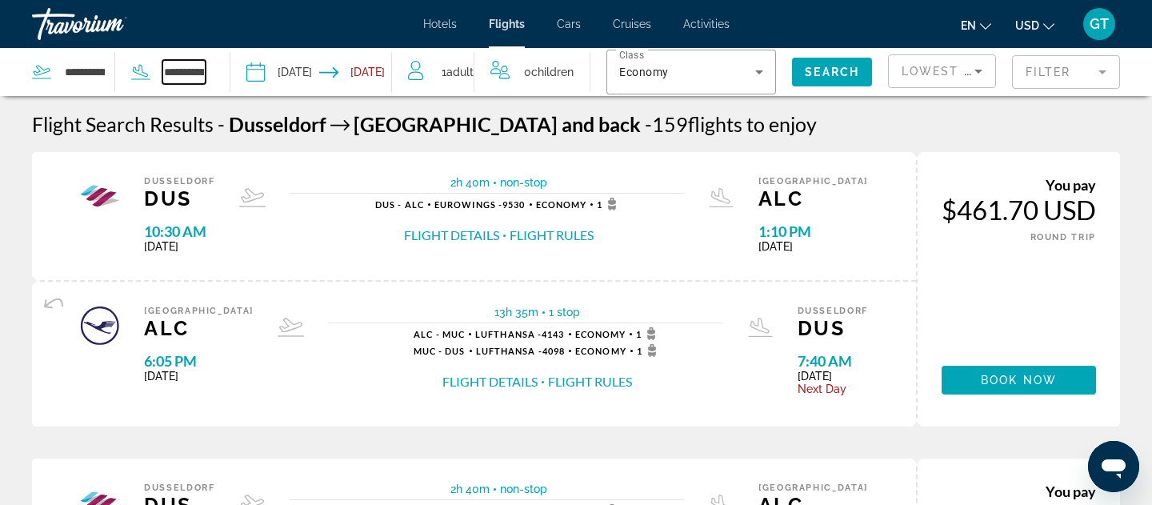
click at [186, 67] on input "**********" at bounding box center [183, 72] width 43 height 24
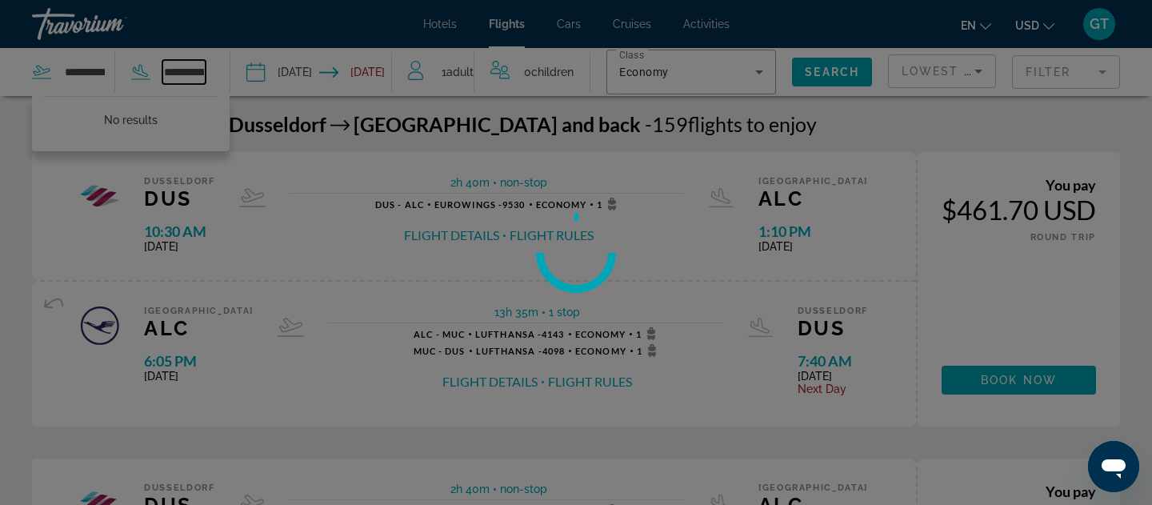
type input "*"
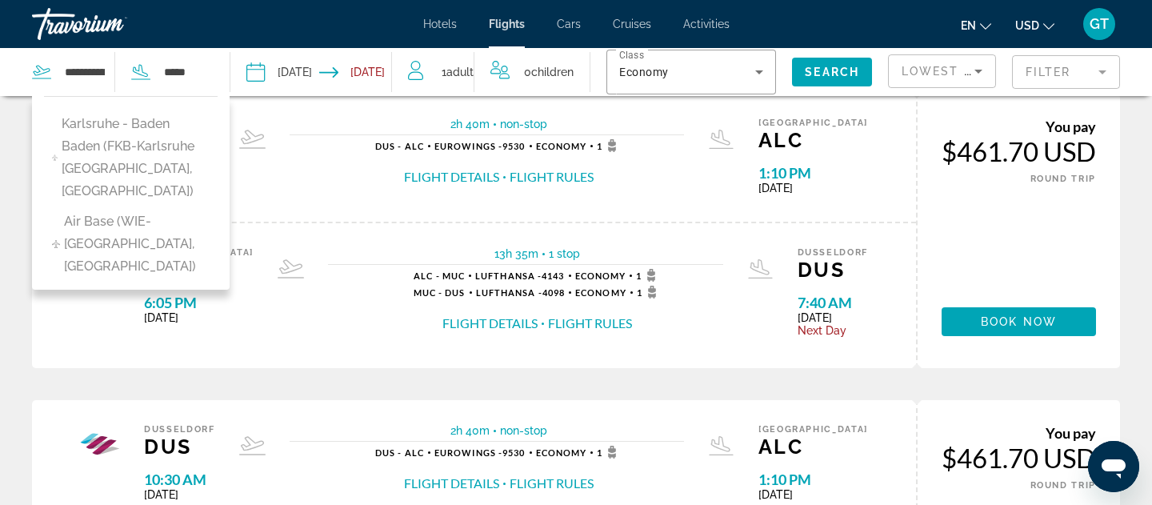
scroll to position [94, 0]
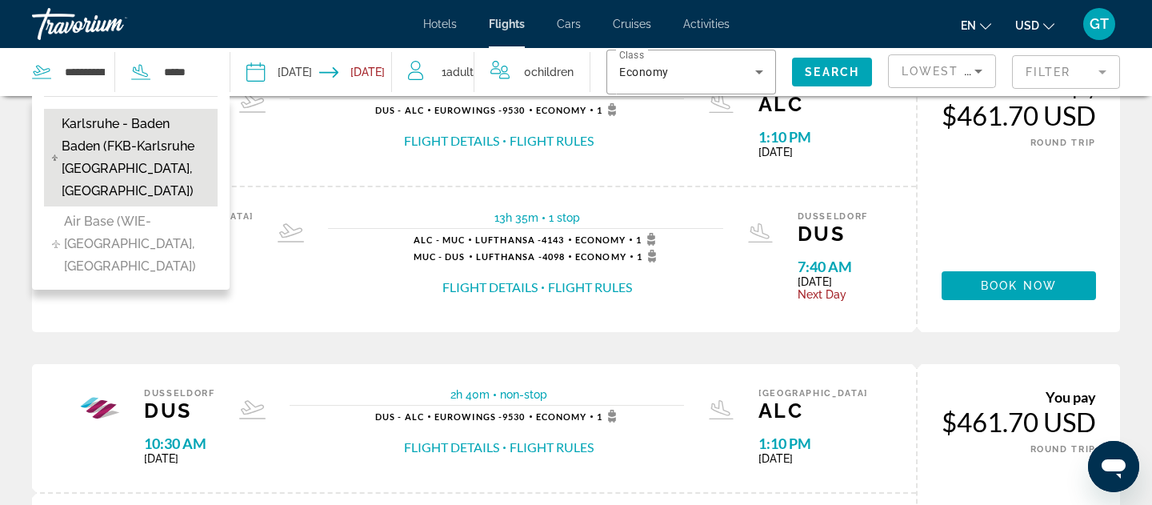
click at [178, 141] on span "Karlsruhe - Baden Baden (FKB-Karlsruhe [GEOGRAPHIC_DATA], [GEOGRAPHIC_DATA])" at bounding box center [136, 158] width 148 height 90
type input "**********"
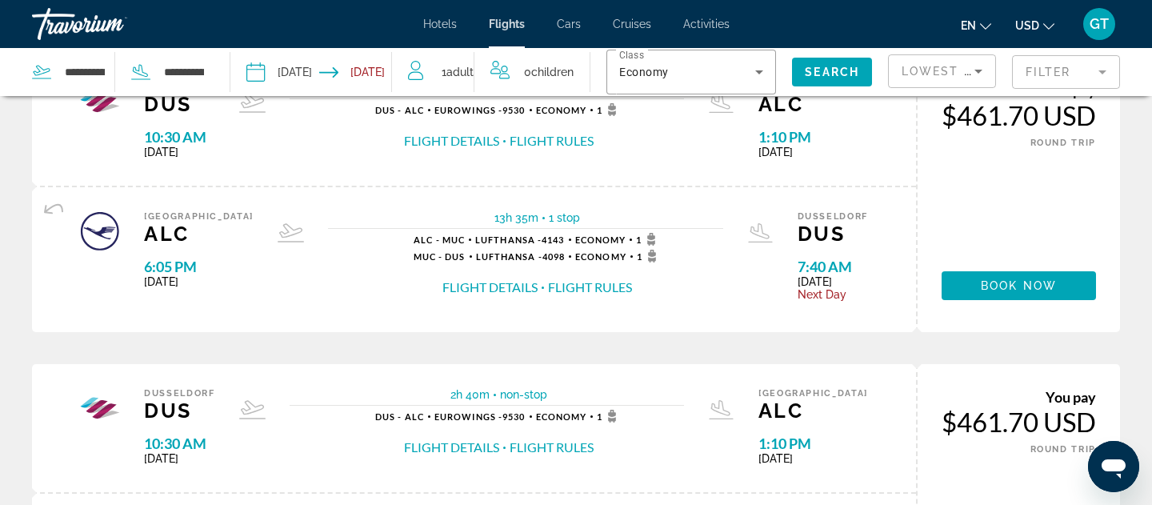
click at [139, 74] on icon "Search widget" at bounding box center [140, 70] width 15 height 13
